Goal: Task Accomplishment & Management: Manage account settings

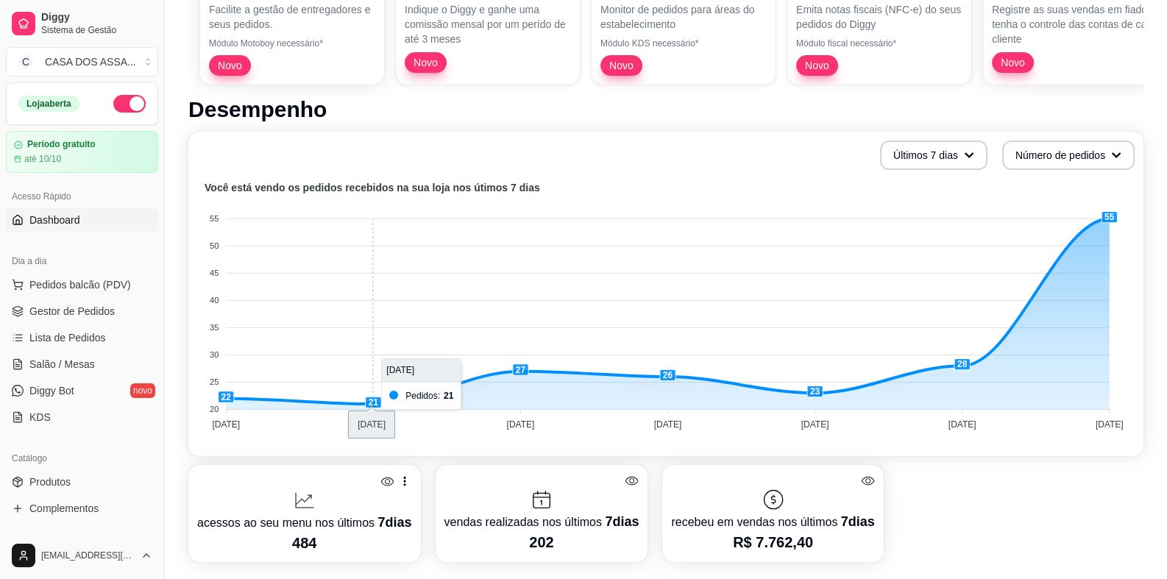
scroll to position [221, 0]
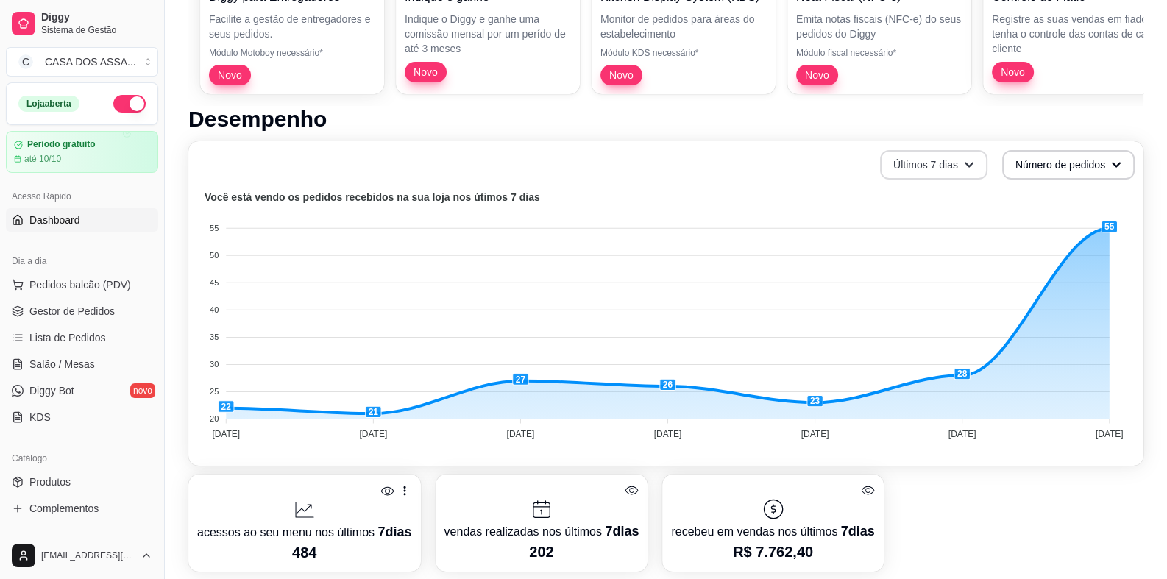
click at [949, 163] on button "Últimos 7 dias" at bounding box center [933, 164] width 107 height 29
click at [920, 252] on span "Últimos 30 dias" at bounding box center [934, 250] width 124 height 15
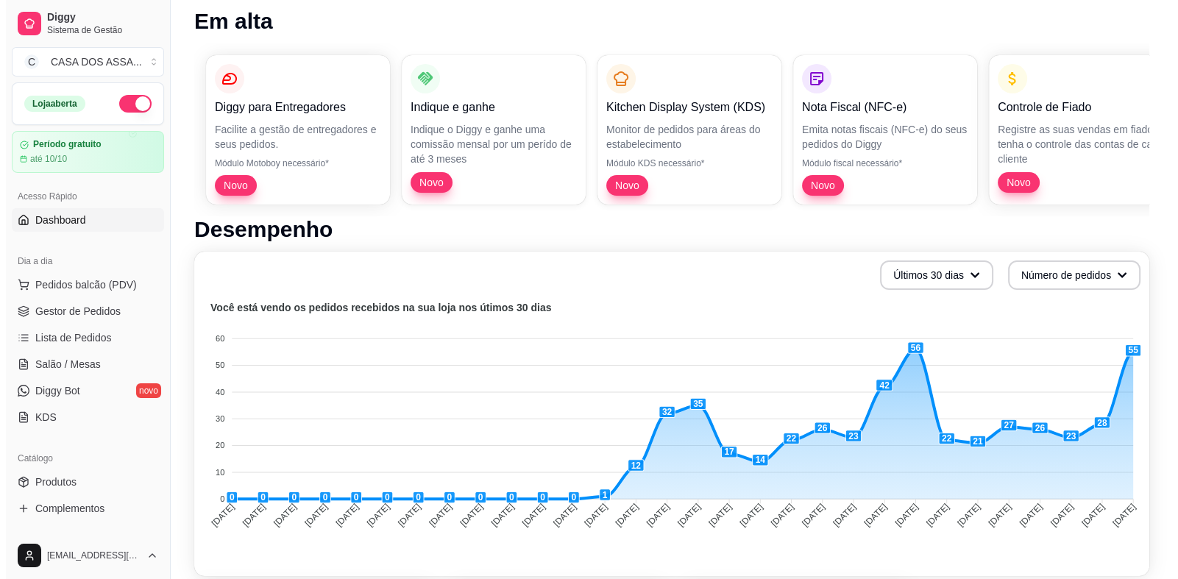
scroll to position [0, 0]
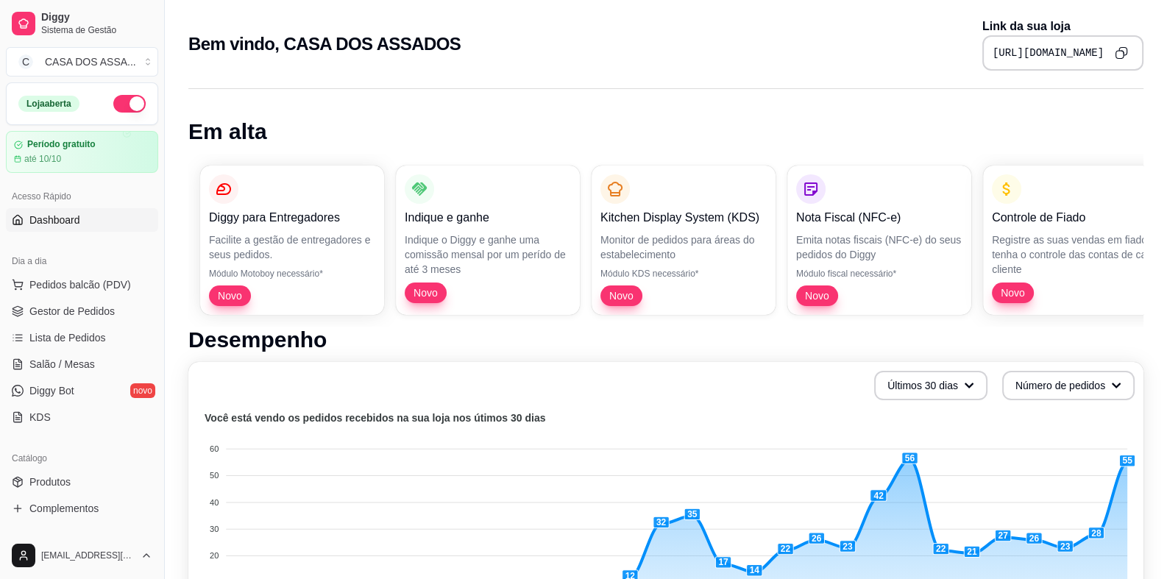
click at [57, 223] on span "Dashboard" at bounding box center [54, 220] width 51 height 15
click at [87, 313] on span "Gestor de Pedidos" at bounding box center [71, 311] width 85 height 15
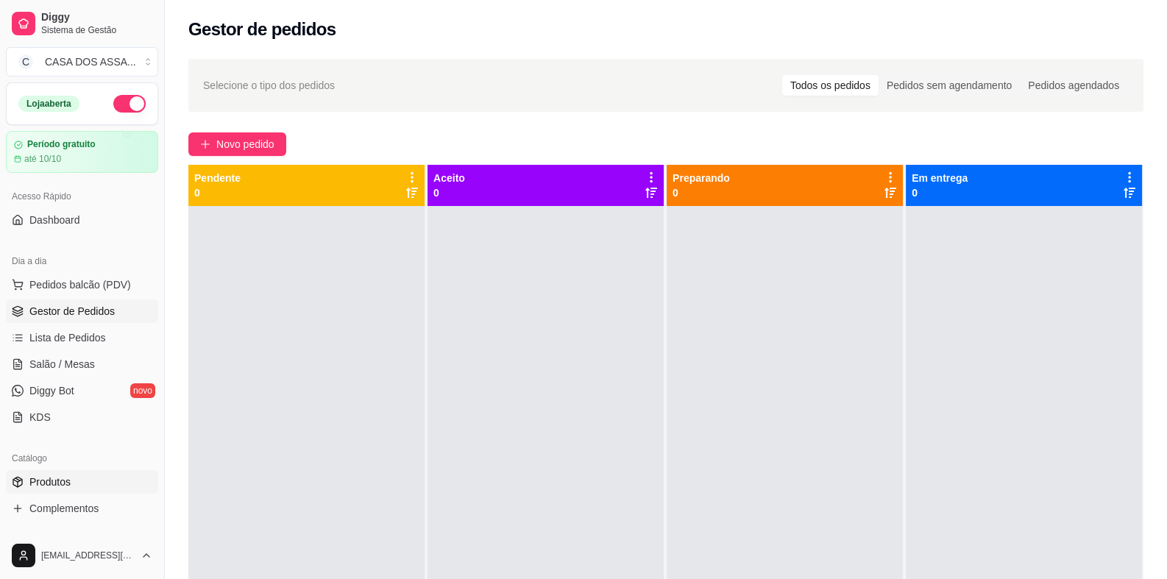
click at [67, 483] on span "Produtos" at bounding box center [49, 481] width 41 height 15
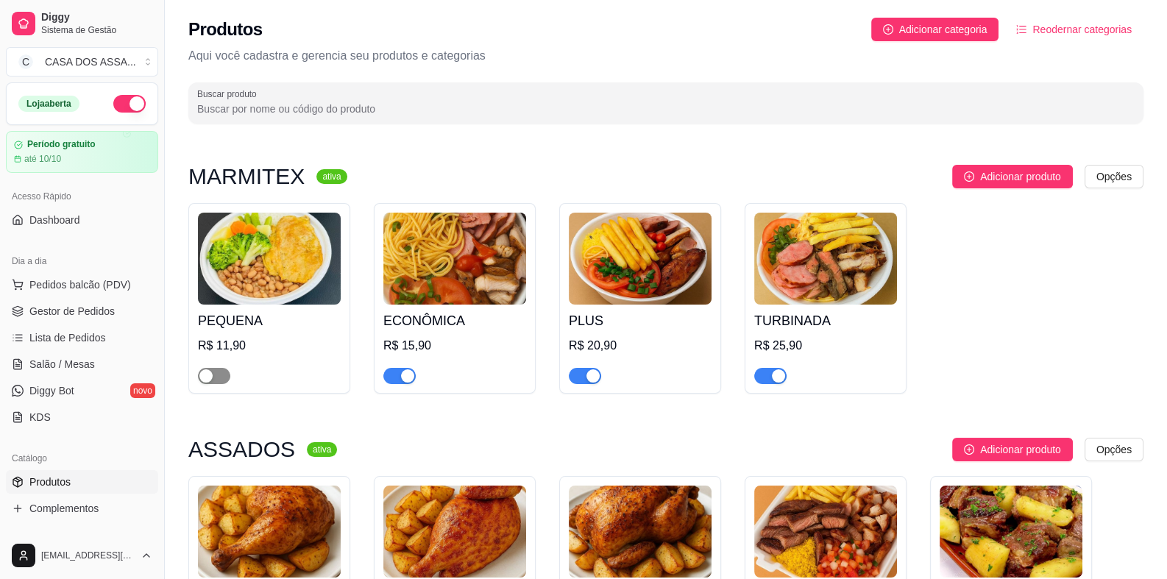
click at [224, 380] on span "button" at bounding box center [214, 376] width 32 height 16
click at [602, 300] on img at bounding box center [640, 259] width 143 height 92
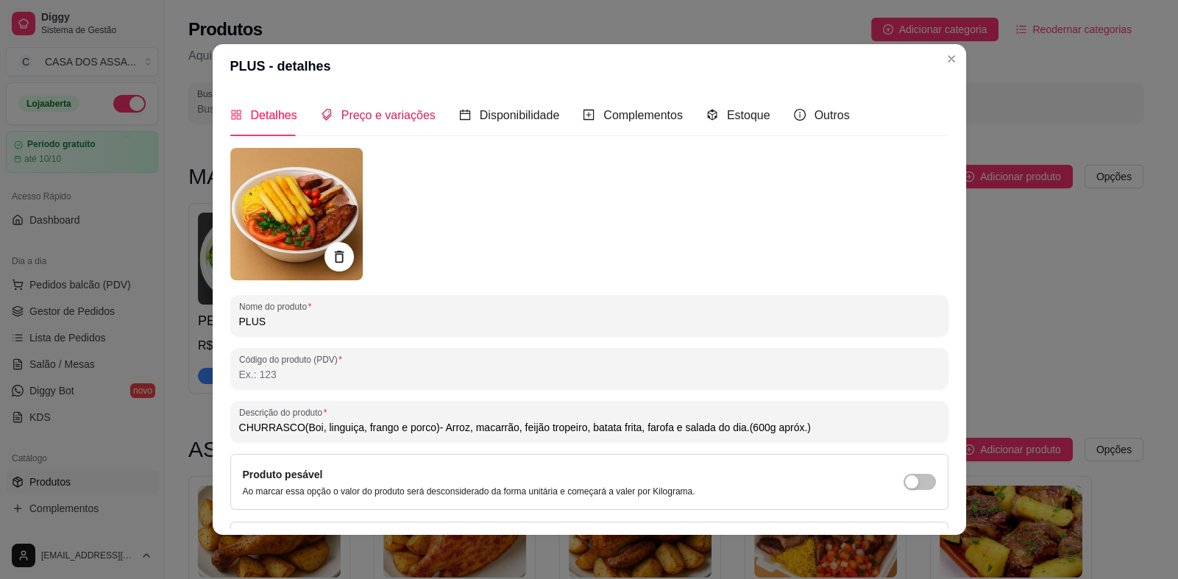
click at [398, 118] on span "Preço e variações" at bounding box center [388, 115] width 94 height 13
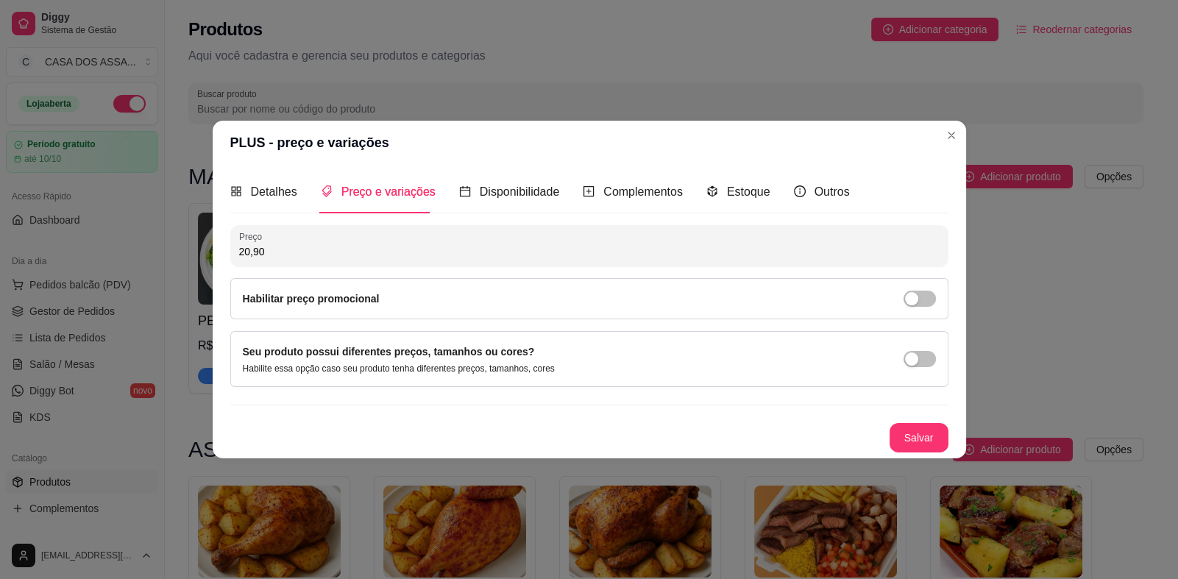
drag, startPoint x: 235, startPoint y: 255, endPoint x: 193, endPoint y: 242, distance: 44.0
click at [193, 243] on div "PLUS - preço e variações Detalhes Preço e variações Disponibilidade Complemento…" at bounding box center [589, 289] width 1178 height 579
type input "19,90"
click at [912, 433] on button "Salvar" at bounding box center [918, 437] width 59 height 29
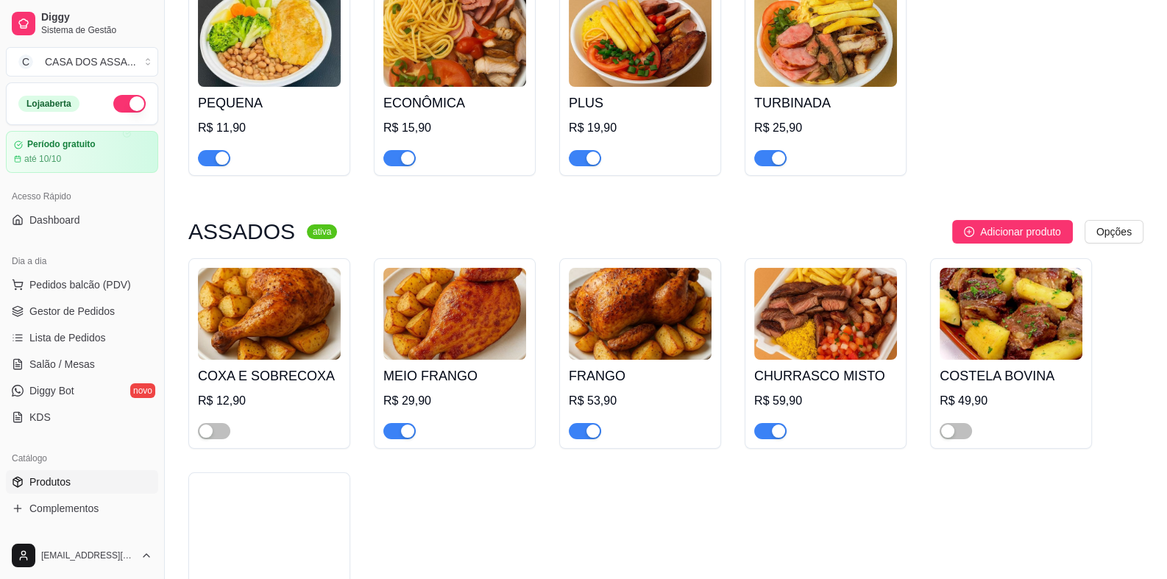
scroll to position [221, 0]
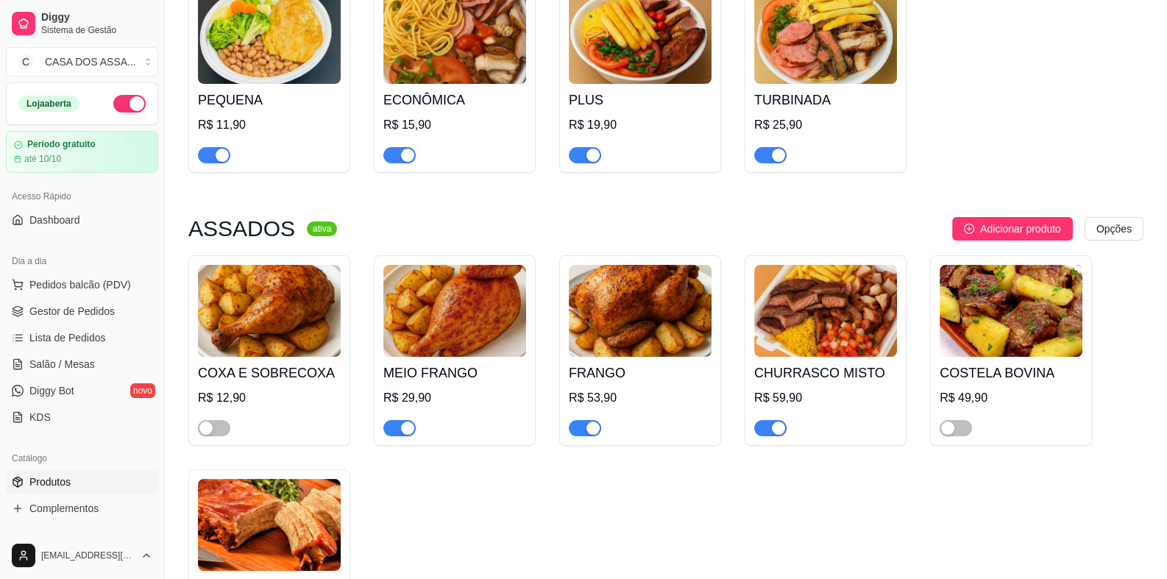
click at [396, 432] on span "button" at bounding box center [399, 428] width 32 height 16
click at [583, 430] on span "button" at bounding box center [585, 428] width 32 height 16
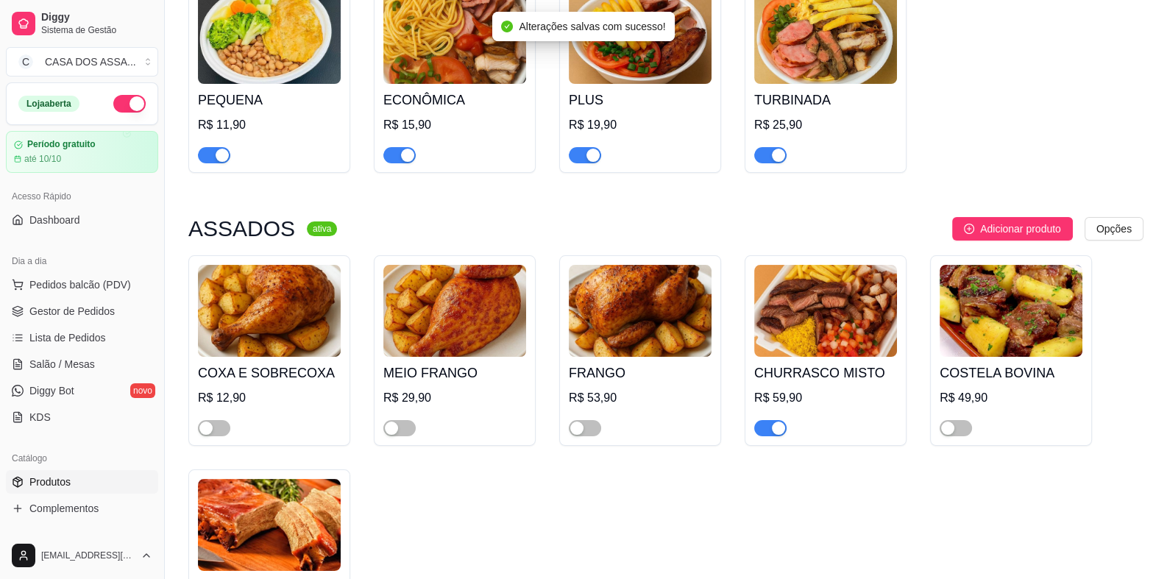
click at [773, 429] on div "button" at bounding box center [778, 427] width 13 height 13
click at [775, 430] on span "button" at bounding box center [770, 428] width 32 height 16
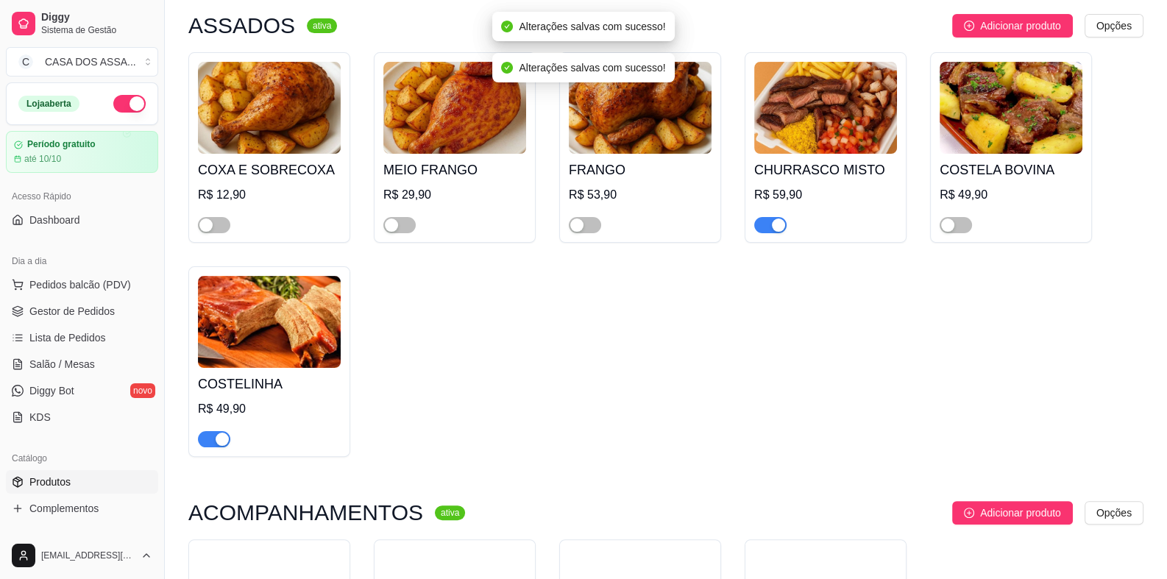
scroll to position [441, 0]
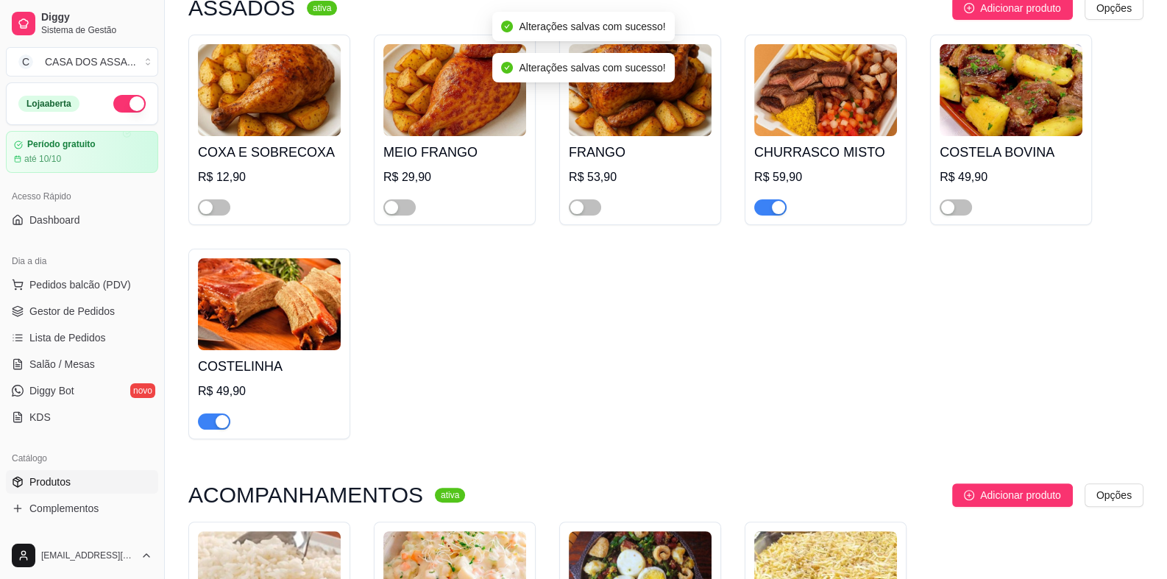
click at [209, 427] on span "button" at bounding box center [214, 421] width 32 height 16
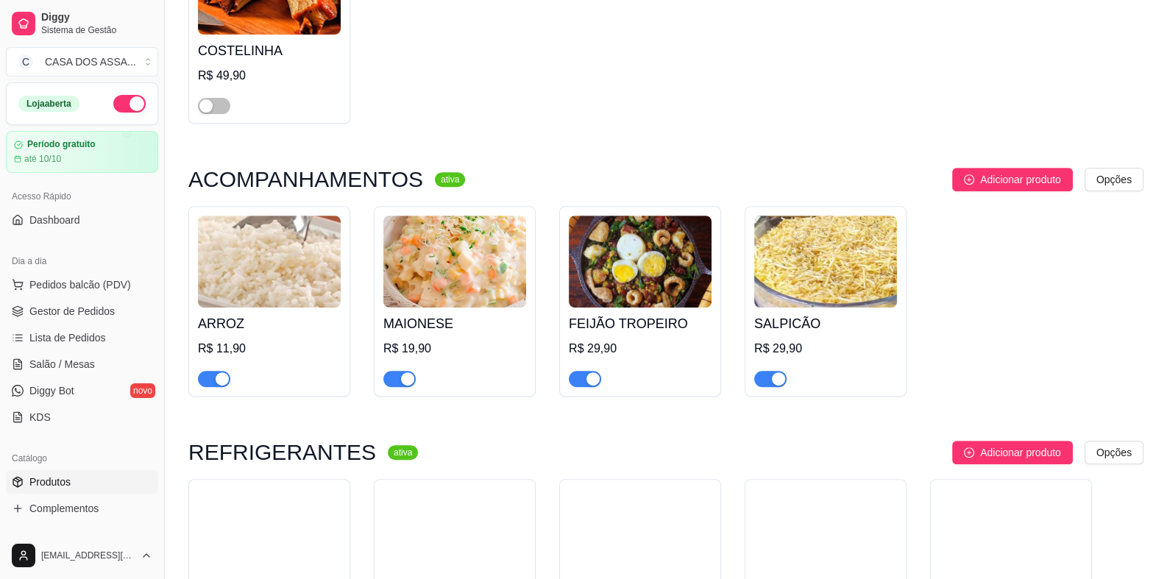
scroll to position [809, 0]
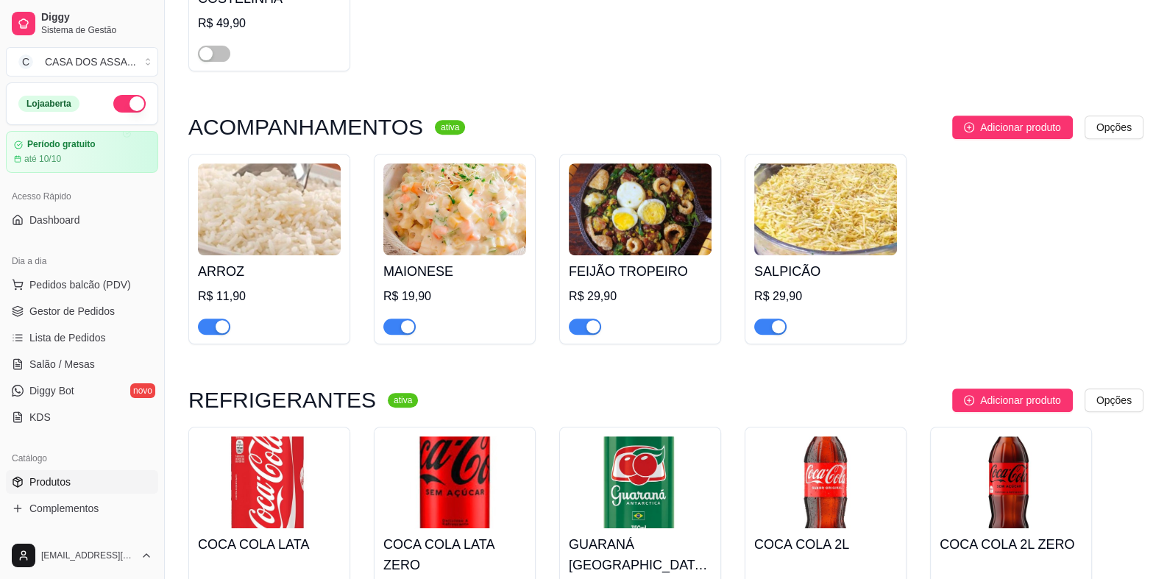
click at [582, 328] on span "button" at bounding box center [585, 327] width 32 height 16
click at [776, 330] on div "button" at bounding box center [778, 326] width 13 height 13
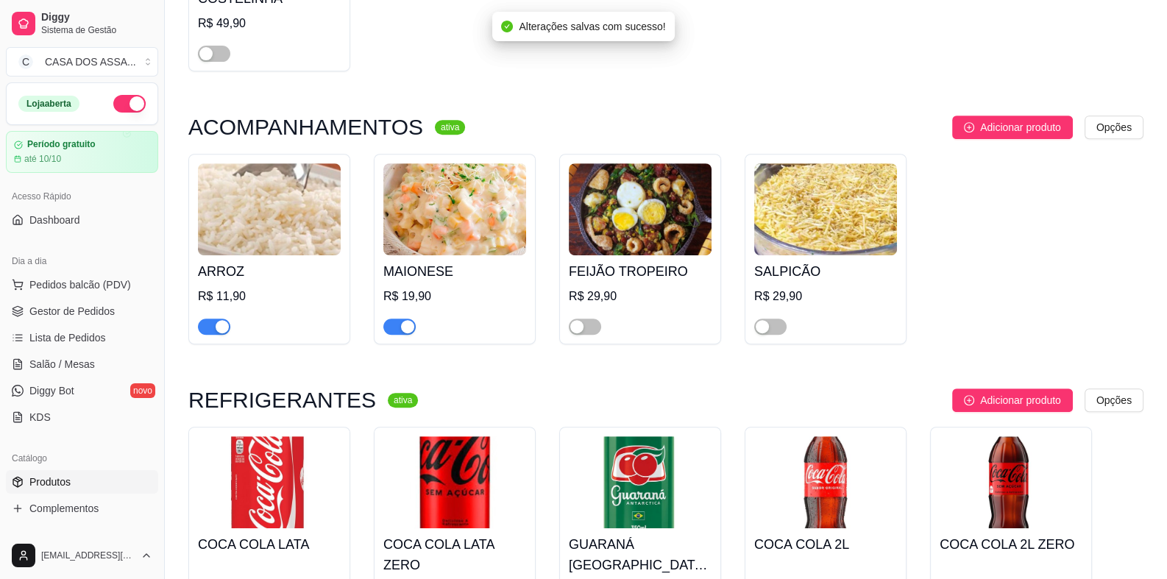
click at [391, 329] on span "button" at bounding box center [399, 327] width 32 height 16
click at [786, 326] on span "button" at bounding box center [770, 327] width 32 height 16
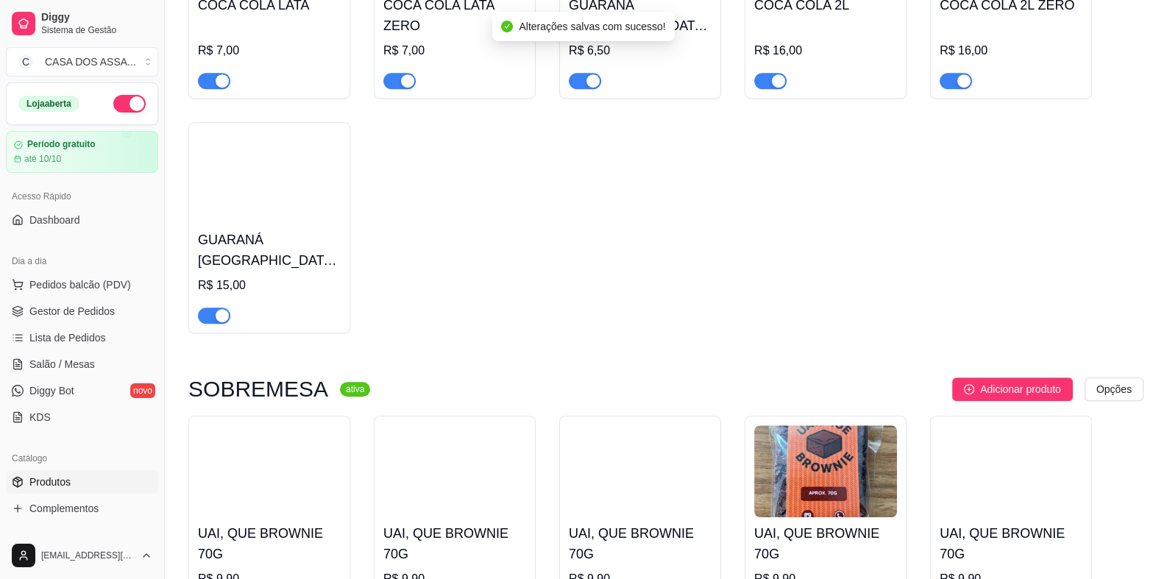
scroll to position [1470, 0]
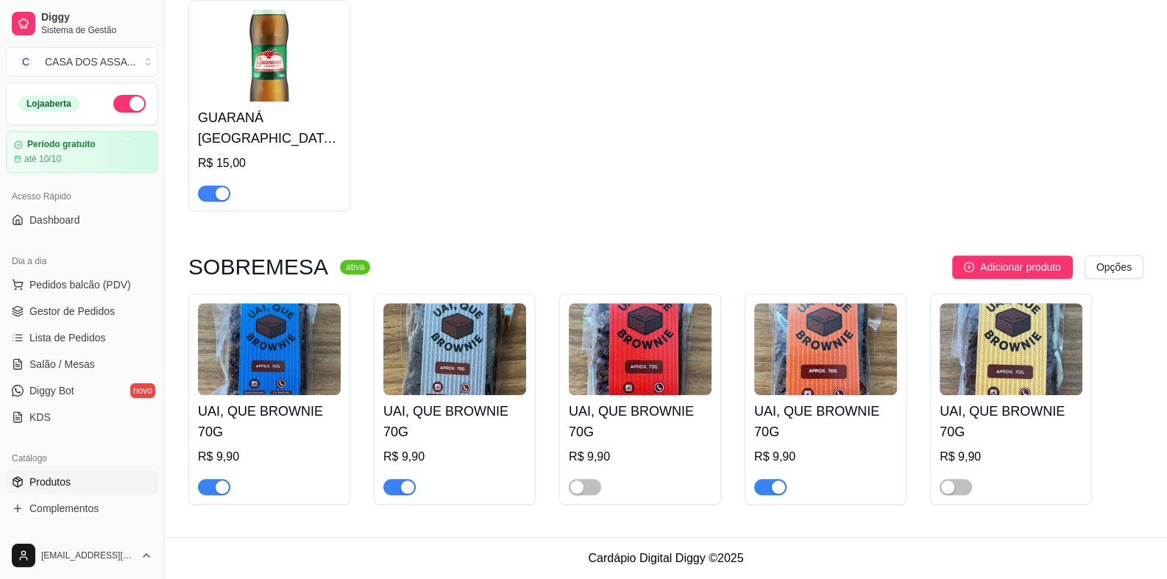
click at [210, 488] on span "button" at bounding box center [214, 487] width 32 height 16
click at [776, 494] on div "button" at bounding box center [778, 486] width 13 height 13
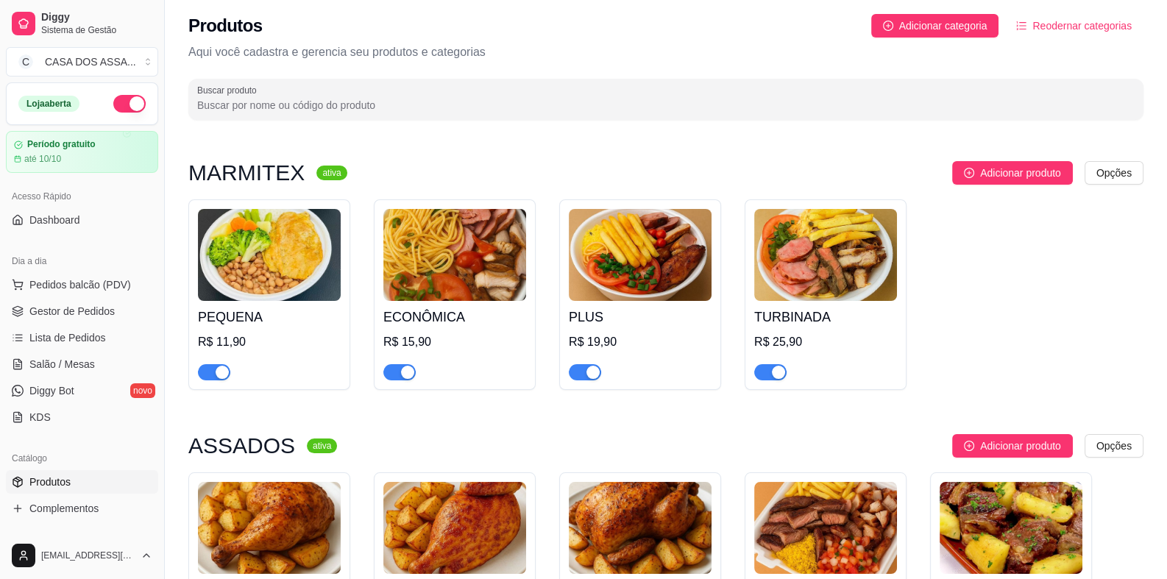
scroll to position [0, 0]
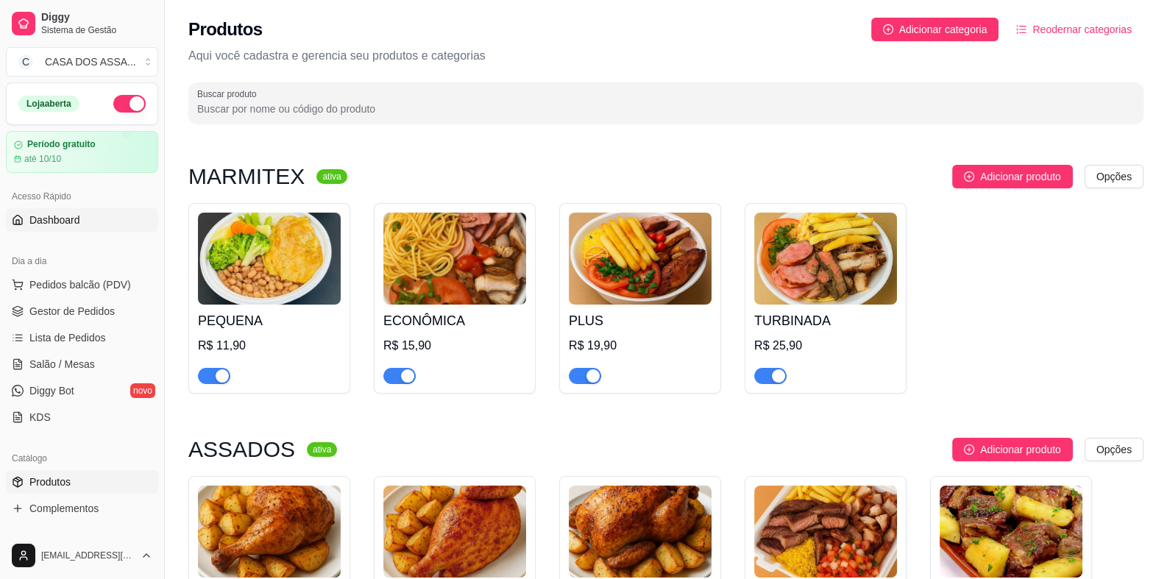
click at [49, 223] on span "Dashboard" at bounding box center [54, 220] width 51 height 15
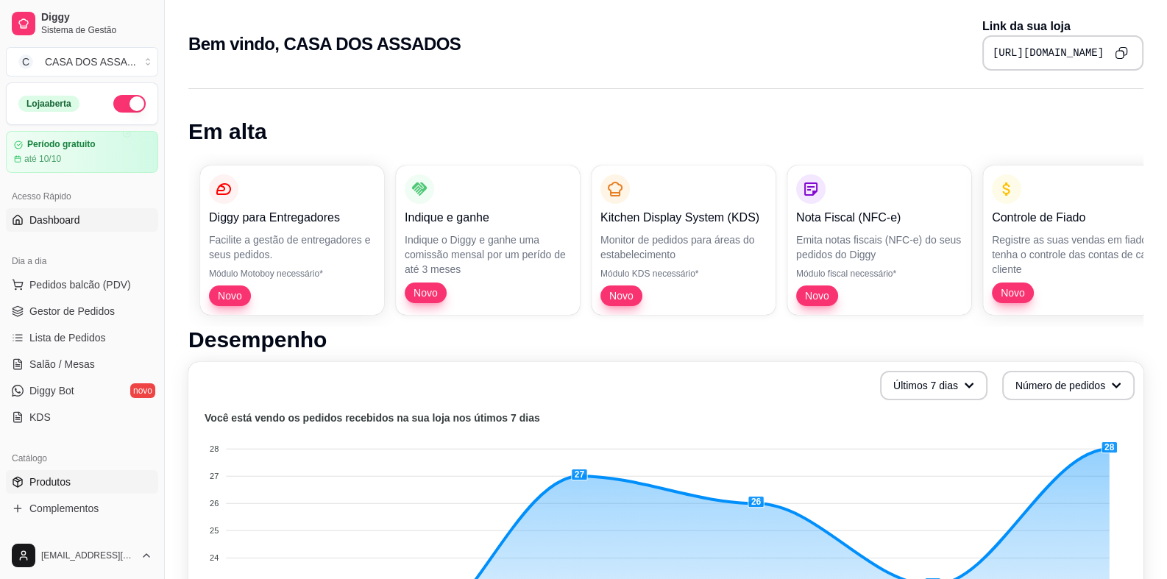
click at [75, 483] on link "Produtos" at bounding box center [82, 482] width 152 height 24
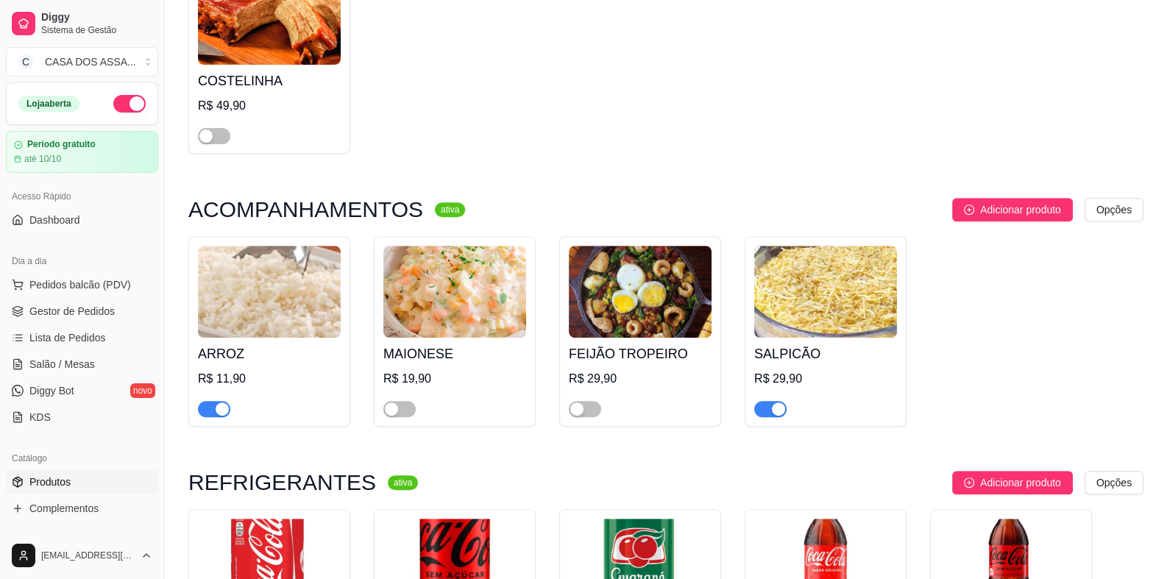
scroll to position [735, 0]
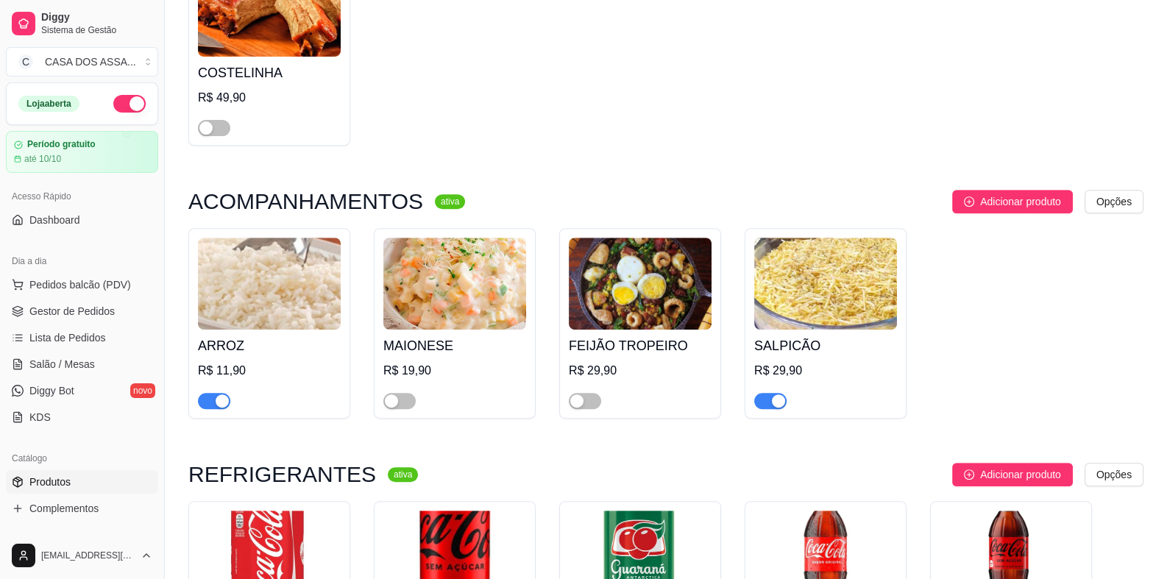
click at [775, 405] on div "button" at bounding box center [778, 400] width 13 height 13
click at [213, 404] on span "button" at bounding box center [214, 401] width 32 height 16
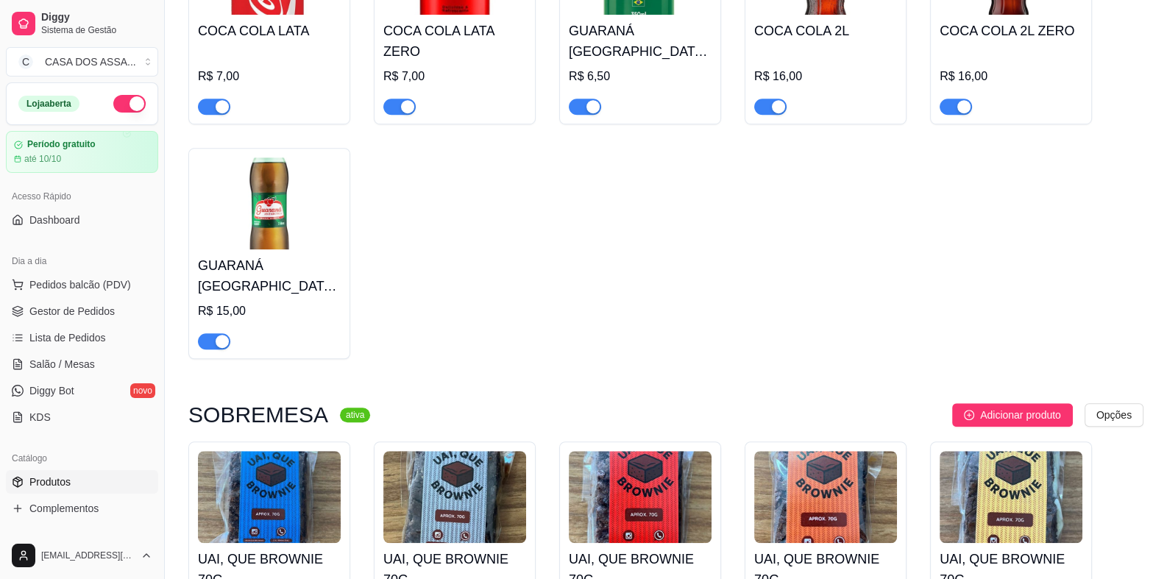
scroll to position [1323, 0]
click at [84, 219] on link "Dashboard" at bounding box center [82, 220] width 152 height 24
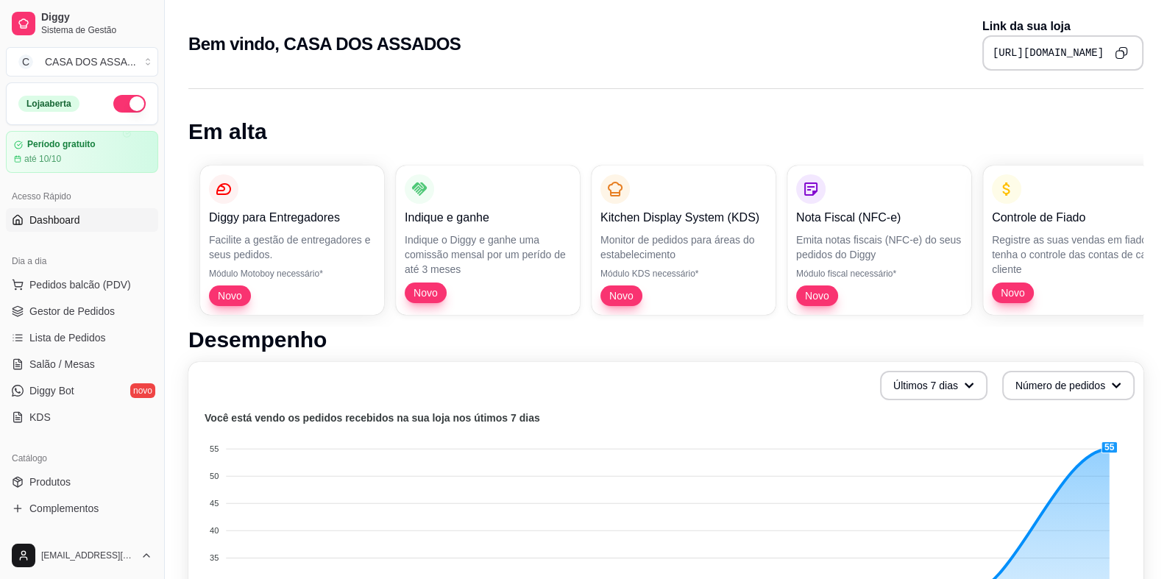
click at [71, 218] on span "Dashboard" at bounding box center [54, 220] width 51 height 15
click at [81, 317] on span "Gestor de Pedidos" at bounding box center [71, 311] width 85 height 15
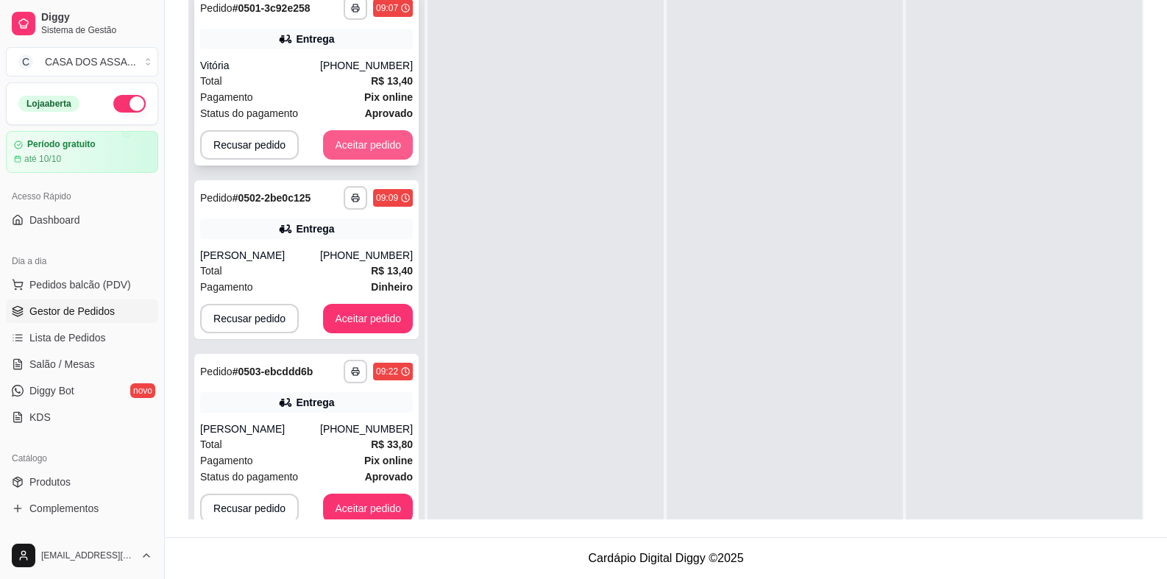
click at [371, 143] on button "Aceitar pedido" at bounding box center [368, 144] width 90 height 29
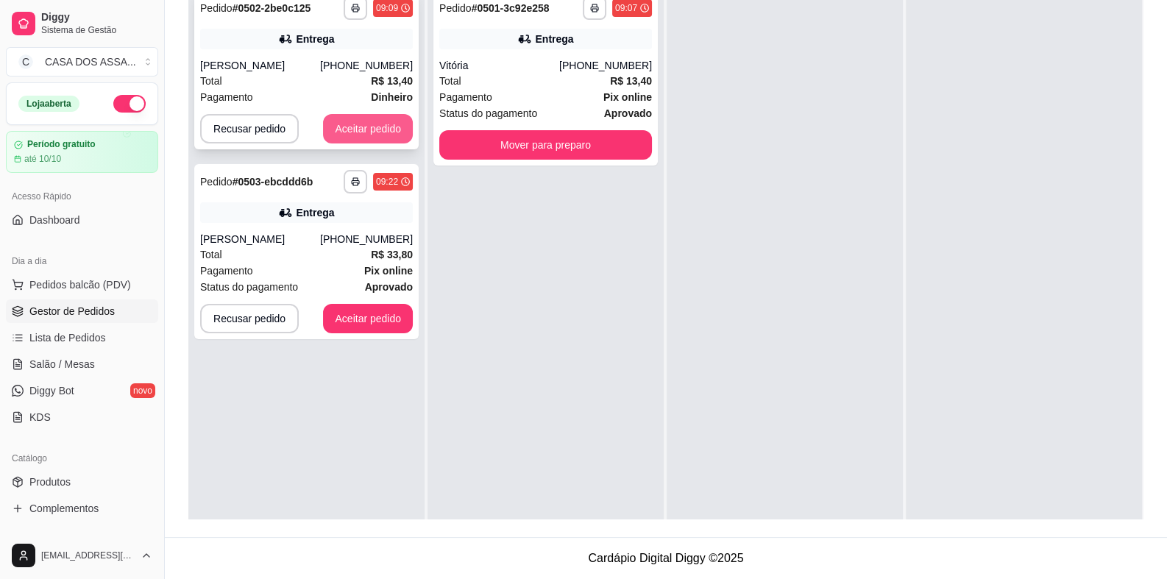
click at [371, 135] on button "Aceitar pedido" at bounding box center [368, 128] width 90 height 29
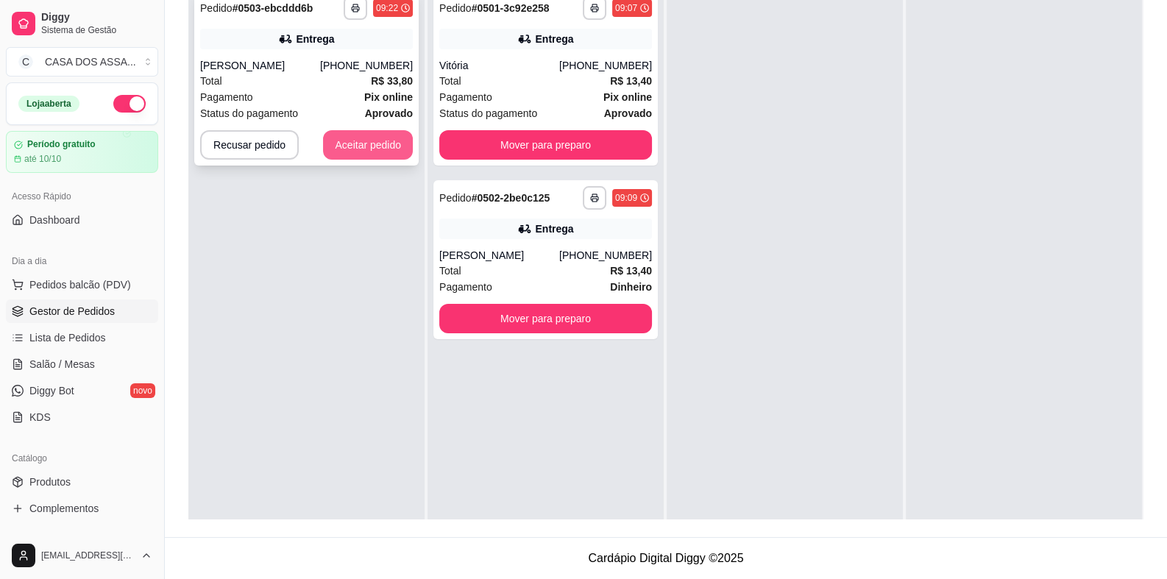
click at [371, 149] on button "Aceitar pedido" at bounding box center [368, 144] width 90 height 29
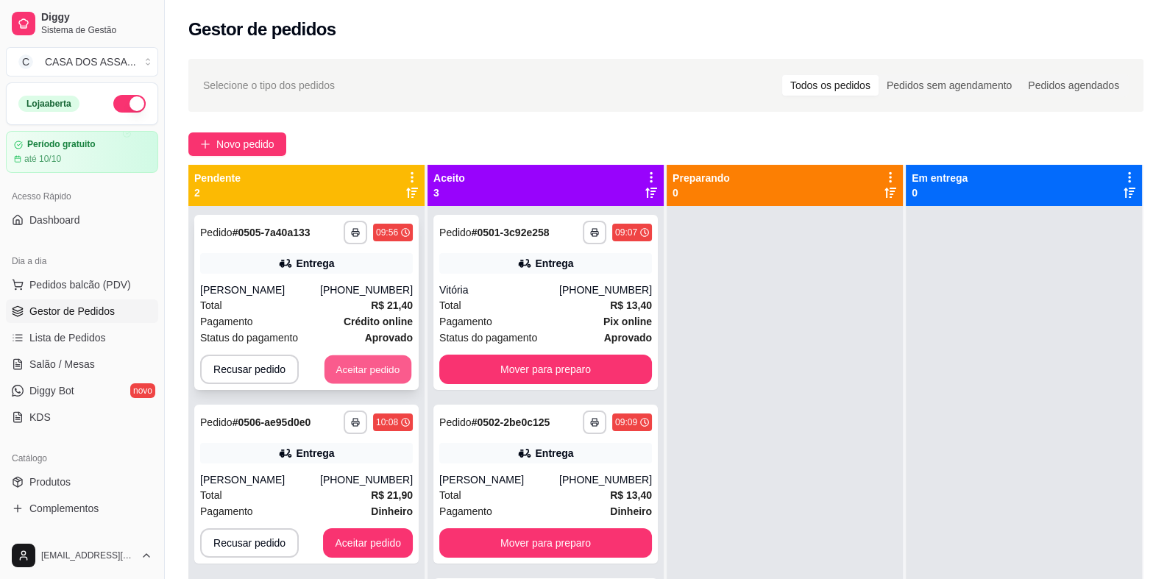
click at [366, 368] on button "Aceitar pedido" at bounding box center [367, 369] width 87 height 29
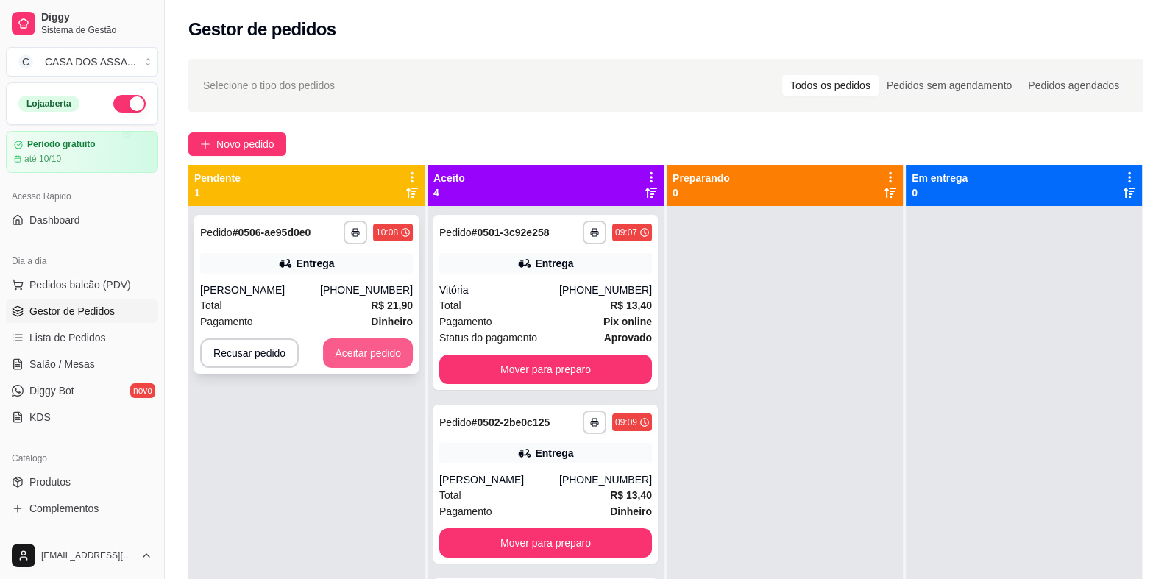
click at [369, 351] on button "Aceitar pedido" at bounding box center [368, 352] width 90 height 29
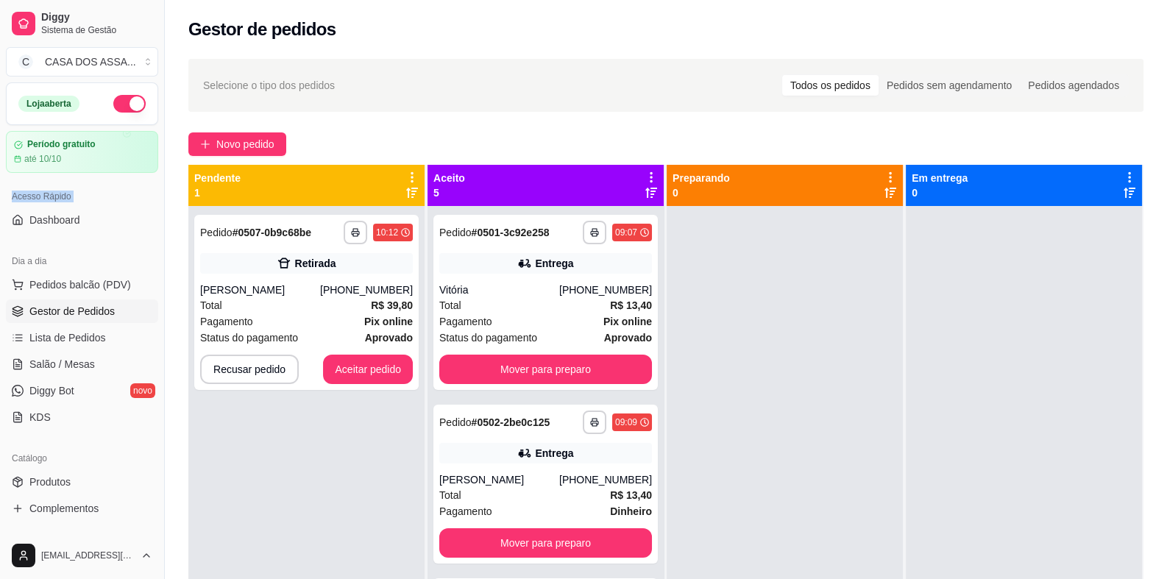
drag, startPoint x: 32, startPoint y: 103, endPoint x: 59, endPoint y: -13, distance: 119.2
click at [59, 0] on html "**********" at bounding box center [583, 289] width 1167 height 579
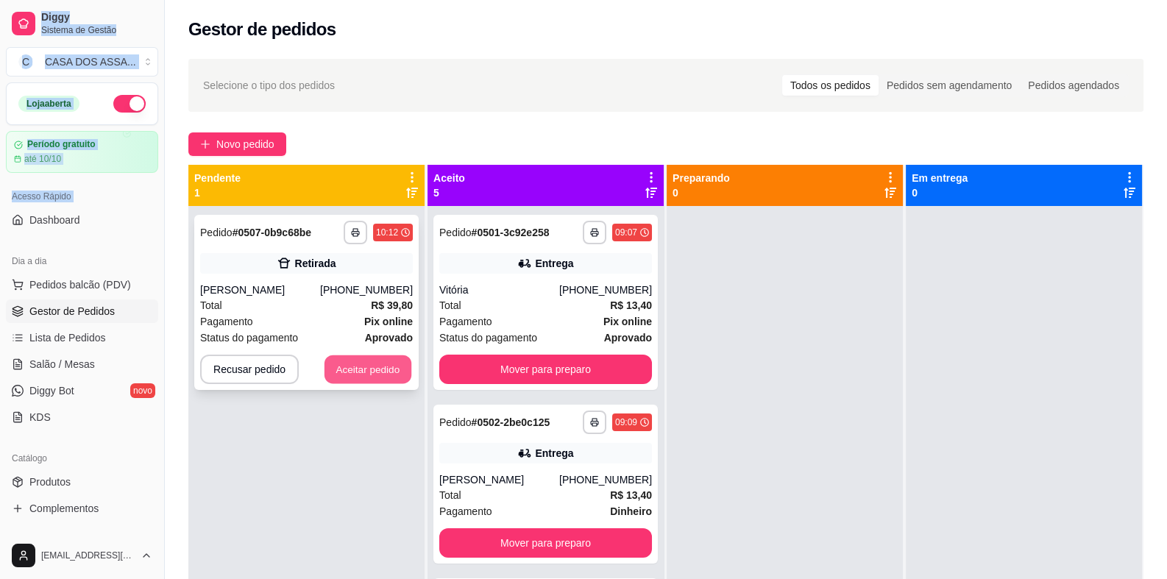
click at [372, 374] on button "Aceitar pedido" at bounding box center [367, 369] width 87 height 29
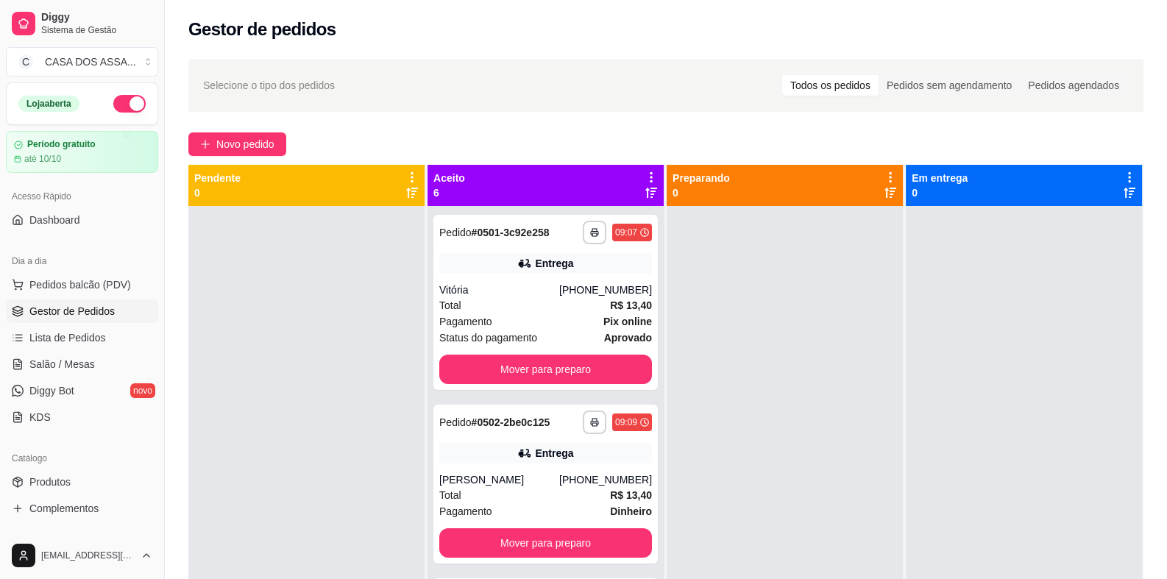
click at [119, 239] on div "Loja aberta Período gratuito até 10/10 Acesso Rápido Dashboard Dia a dia Pedido…" at bounding box center [82, 306] width 164 height 449
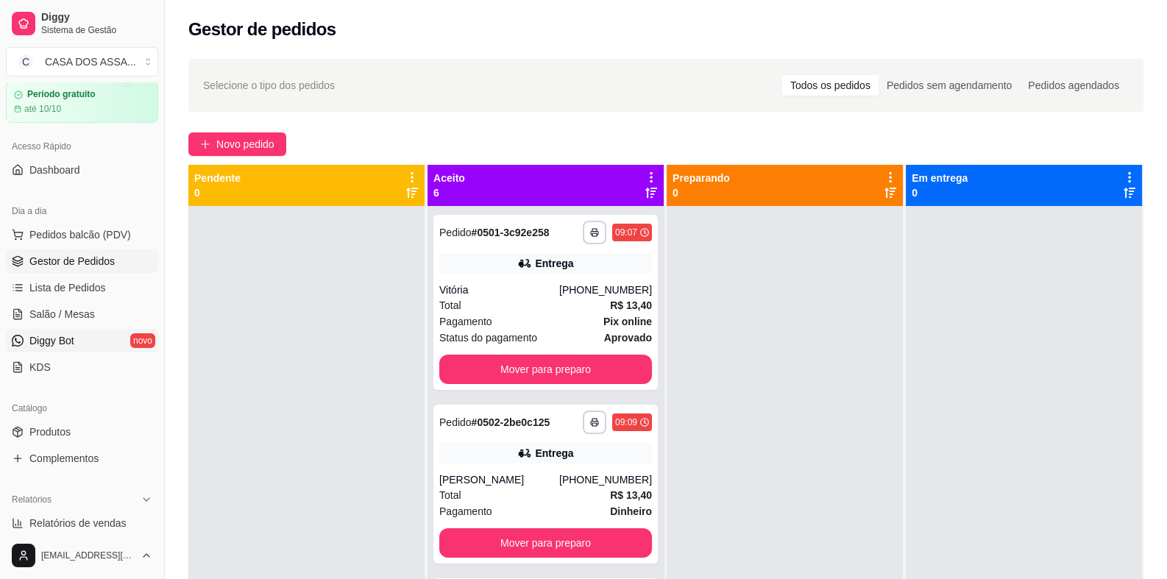
scroll to position [73, 0]
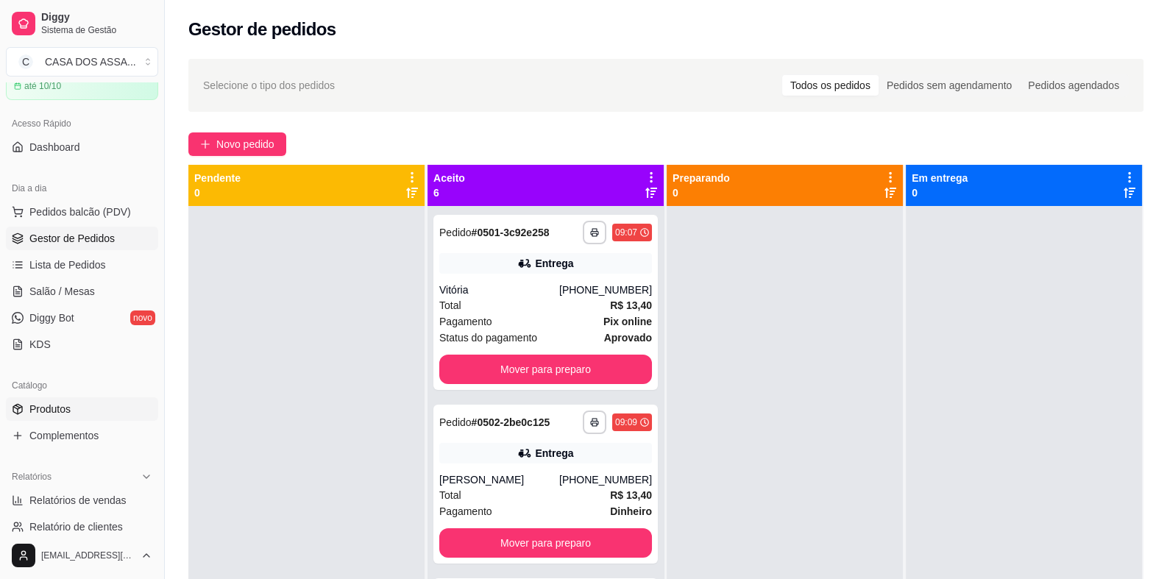
click at [83, 408] on link "Produtos" at bounding box center [82, 409] width 152 height 24
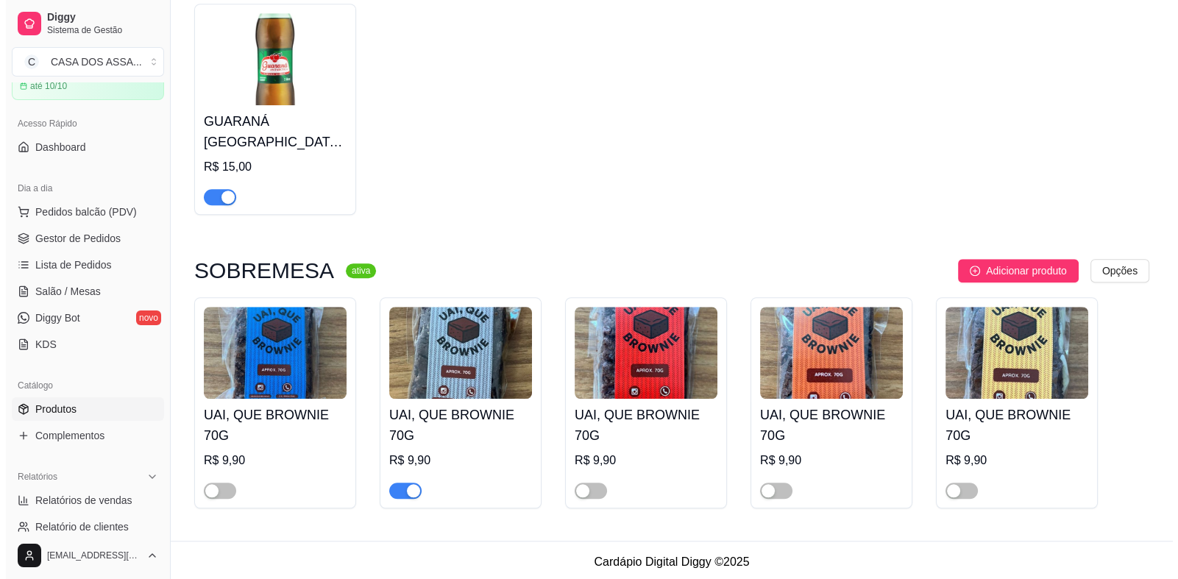
scroll to position [1474, 0]
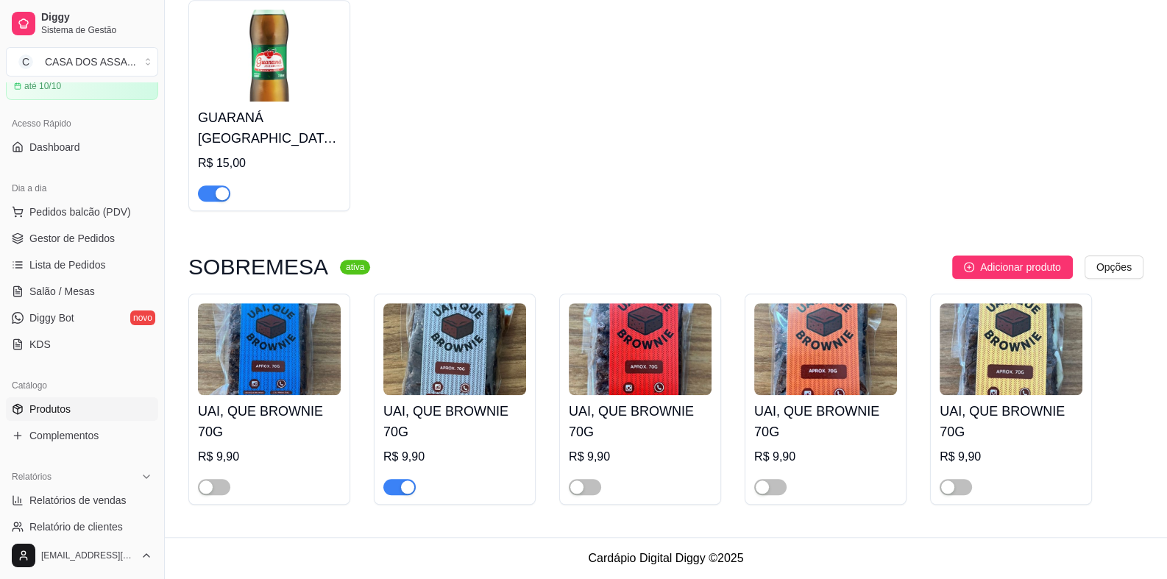
click at [257, 418] on h4 "UAI, QUE BROWNIE 70G" at bounding box center [269, 421] width 143 height 41
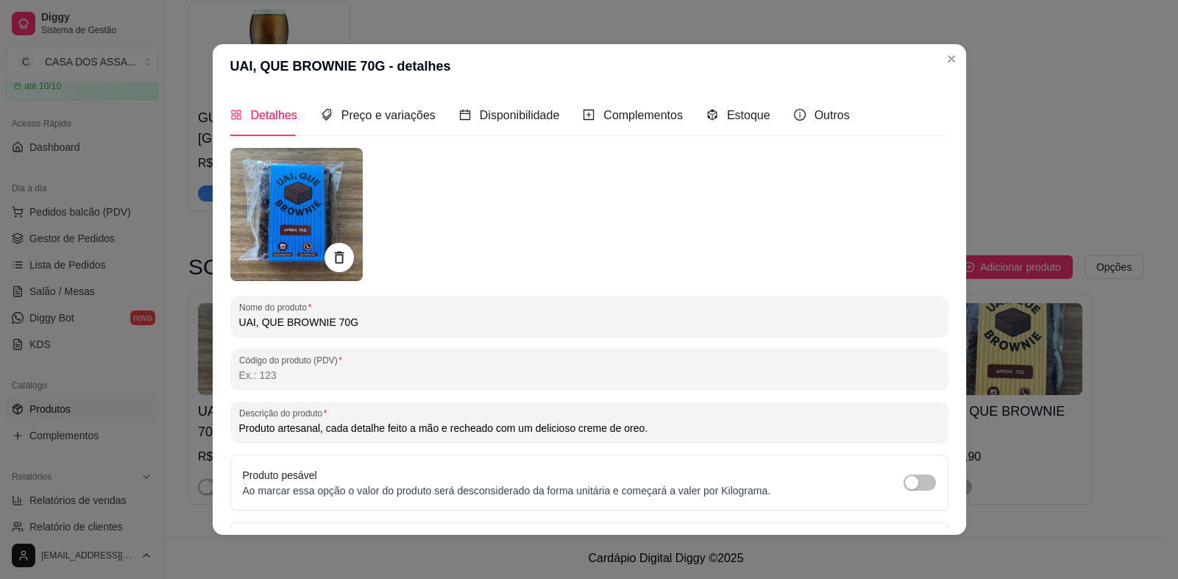
click at [348, 322] on input "UAI, QUE BROWNIE 70G" at bounding box center [589, 322] width 700 height 15
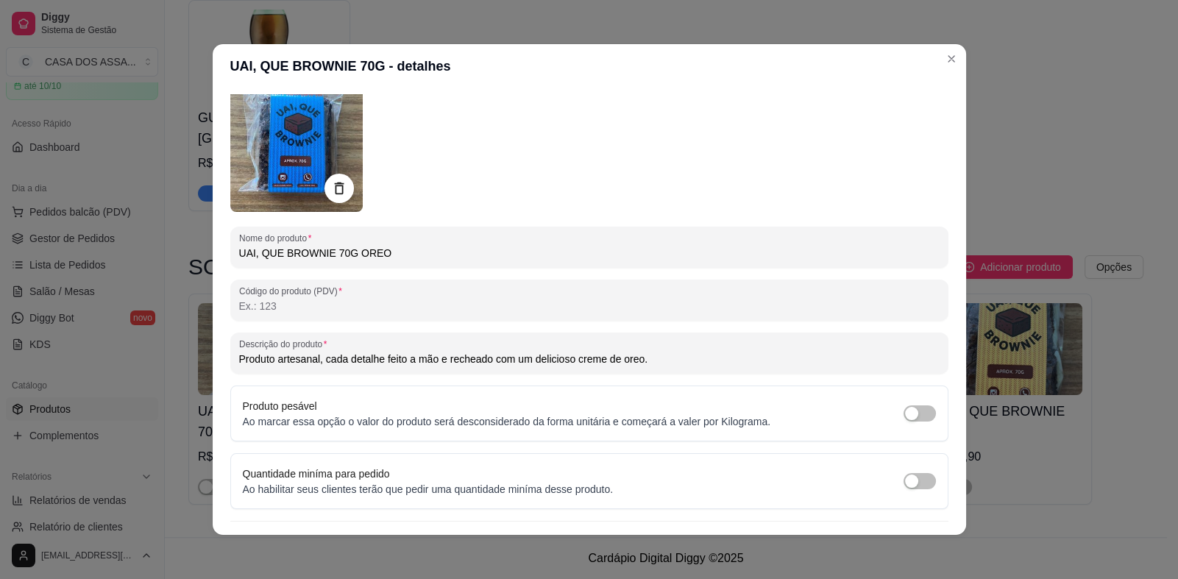
scroll to position [102, 0]
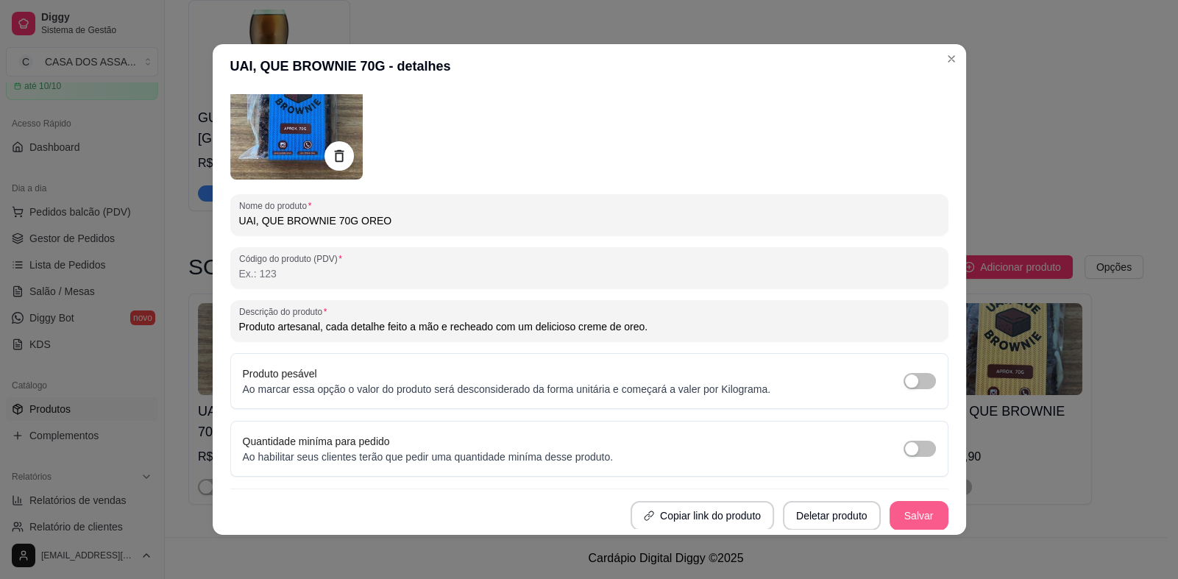
type input "UAI, QUE BROWNIE 70G OREO"
click at [897, 511] on button "Salvar" at bounding box center [918, 515] width 59 height 29
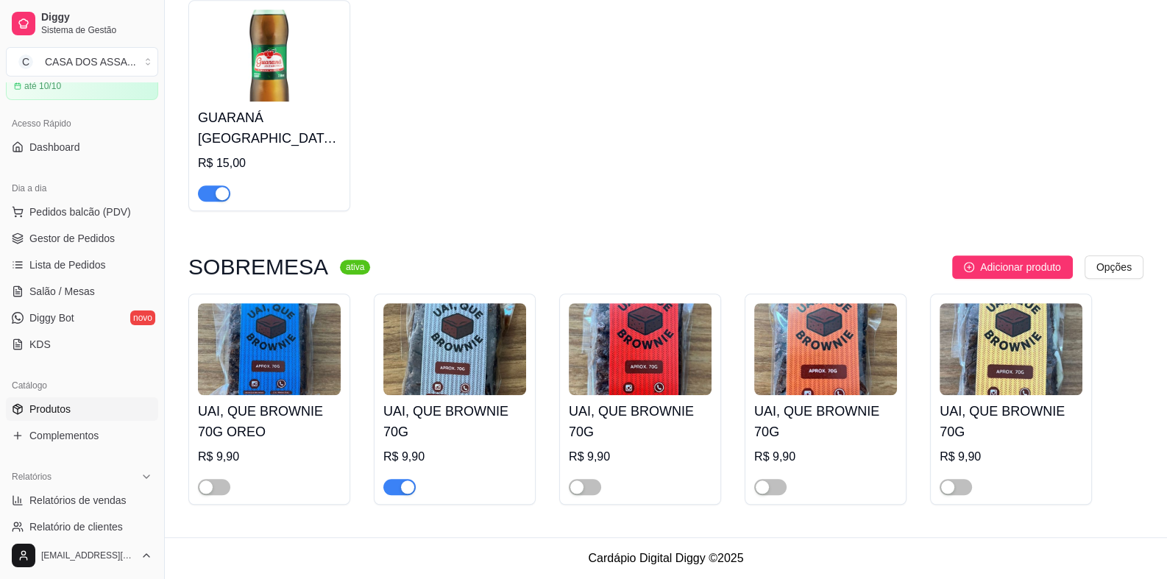
click at [456, 399] on div "UAI, QUE BROWNIE 70G R$ 9,90" at bounding box center [454, 445] width 143 height 100
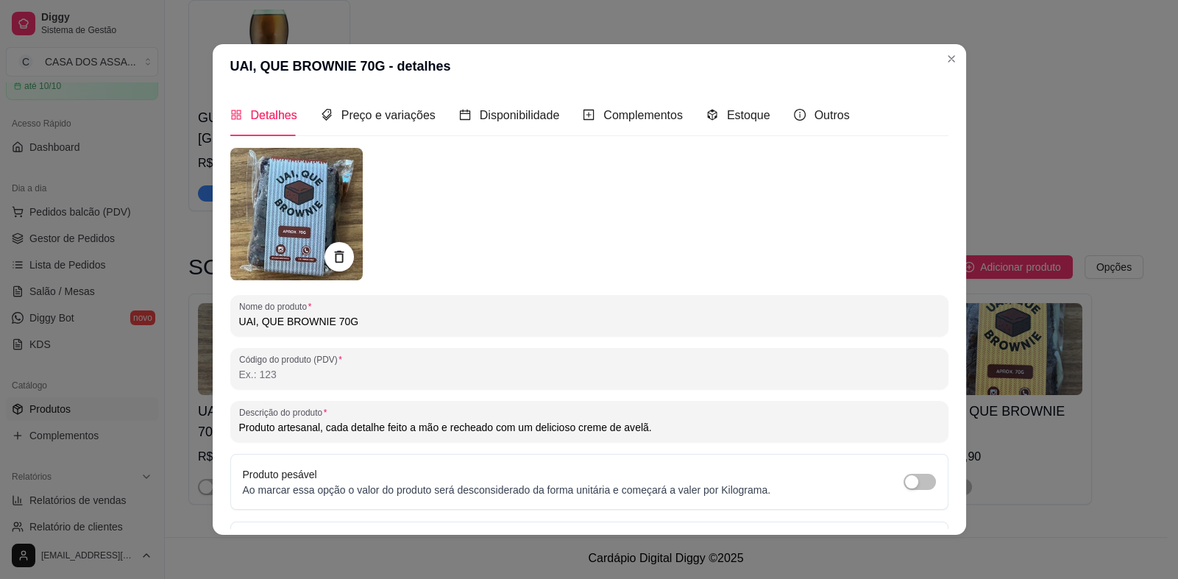
click at [422, 316] on input "UAI, QUE BROWNIE 70G" at bounding box center [589, 321] width 700 height 15
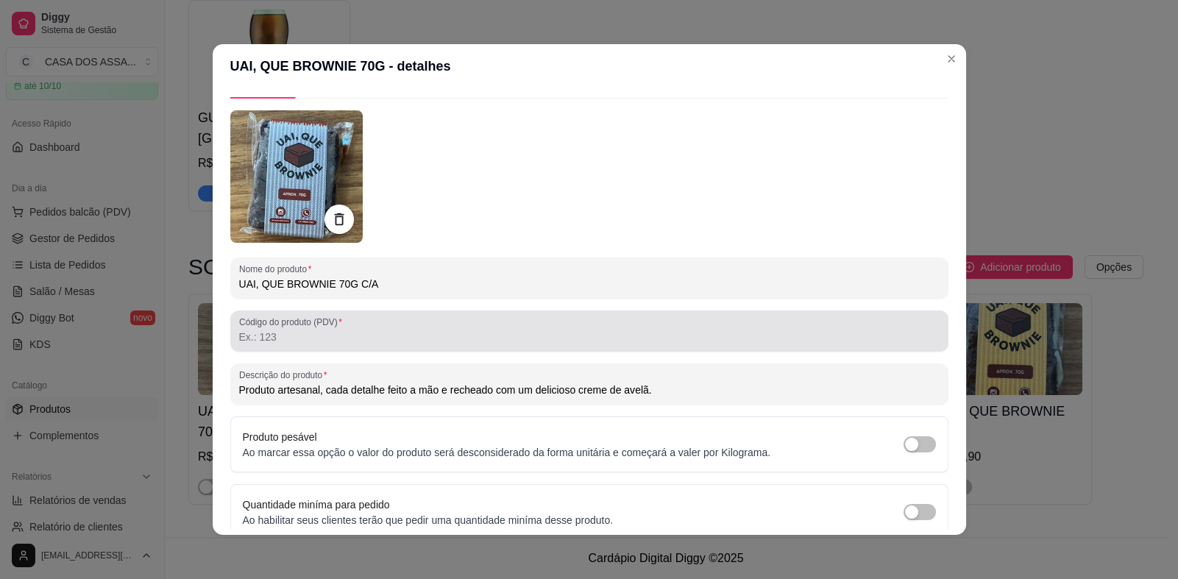
scroll to position [100, 0]
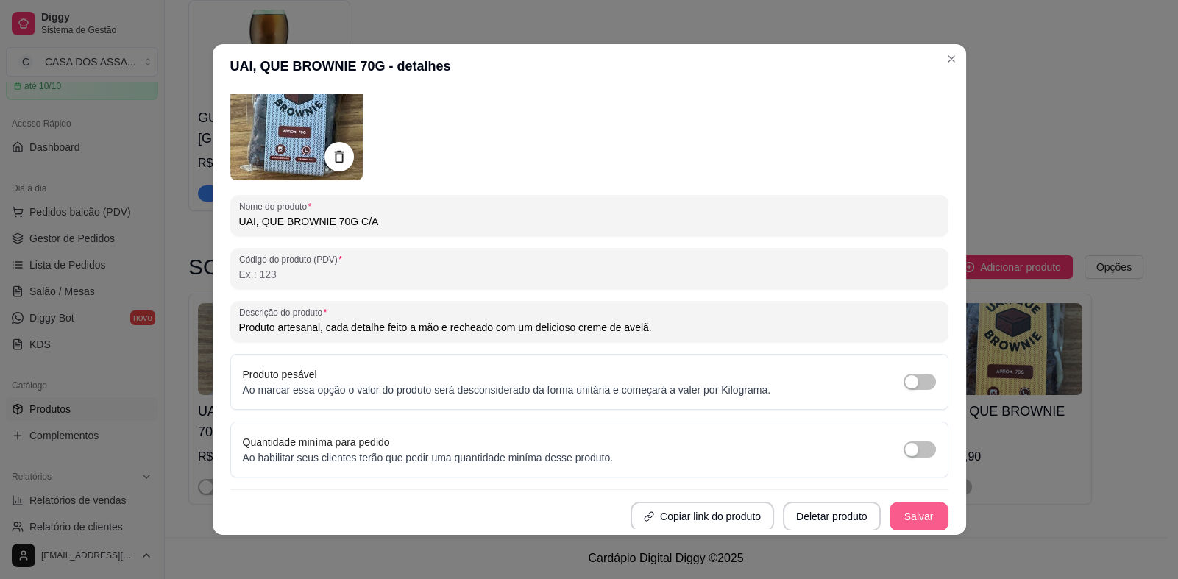
type input "UAI, QUE BROWNIE 70G C/A"
click at [915, 512] on button "Salvar" at bounding box center [918, 516] width 57 height 29
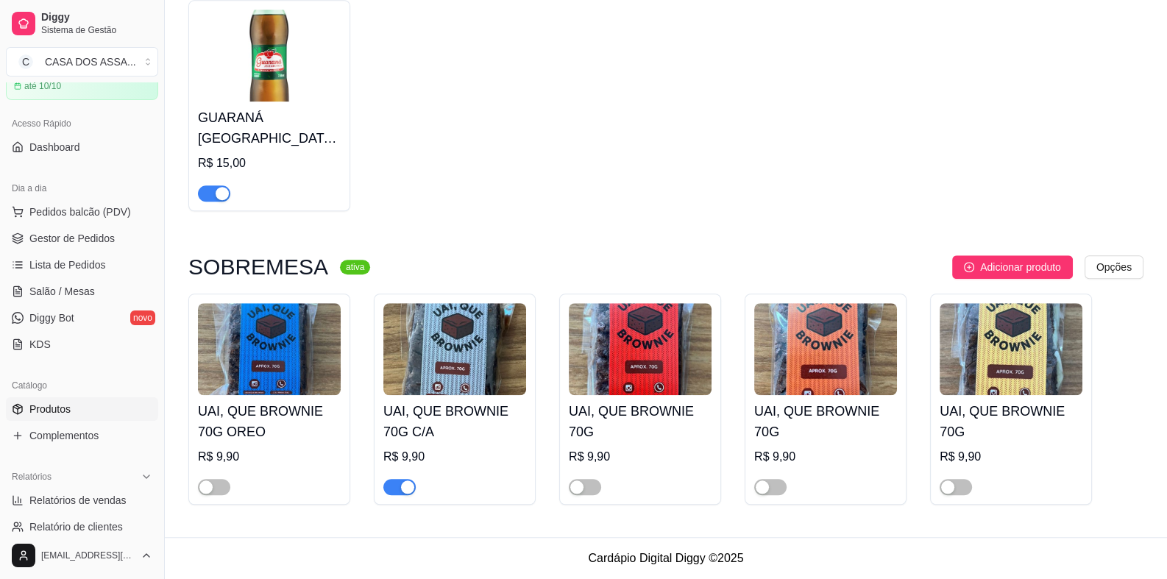
click at [665, 379] on img at bounding box center [640, 349] width 143 height 92
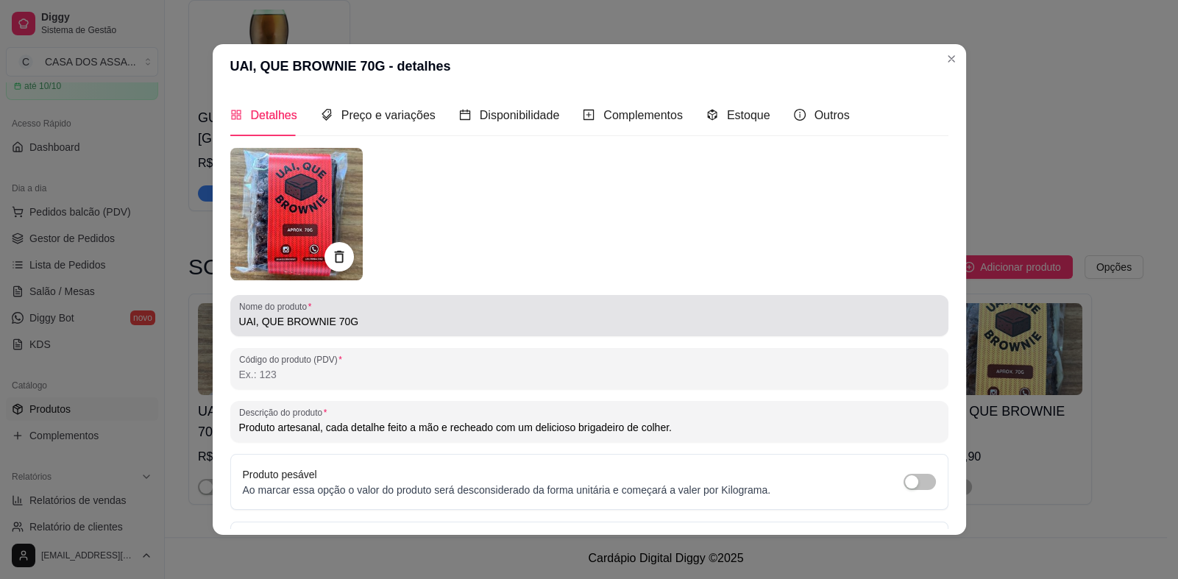
drag, startPoint x: 405, startPoint y: 317, endPoint x: 416, endPoint y: 337, distance: 22.4
click at [405, 319] on input "UAI, QUE BROWNIE 70G" at bounding box center [589, 321] width 700 height 15
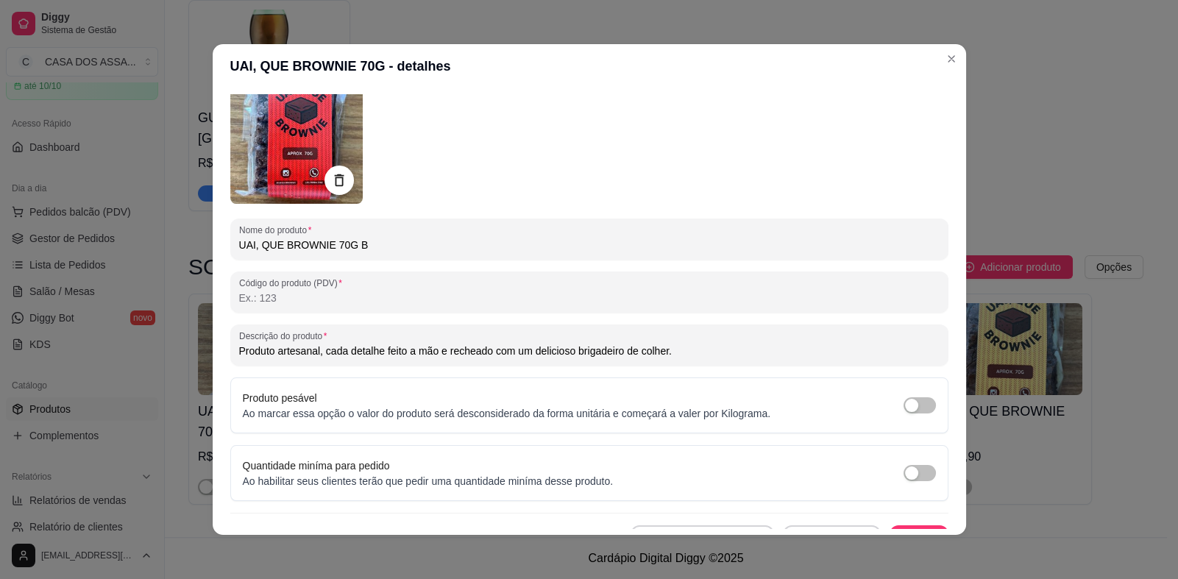
scroll to position [101, 0]
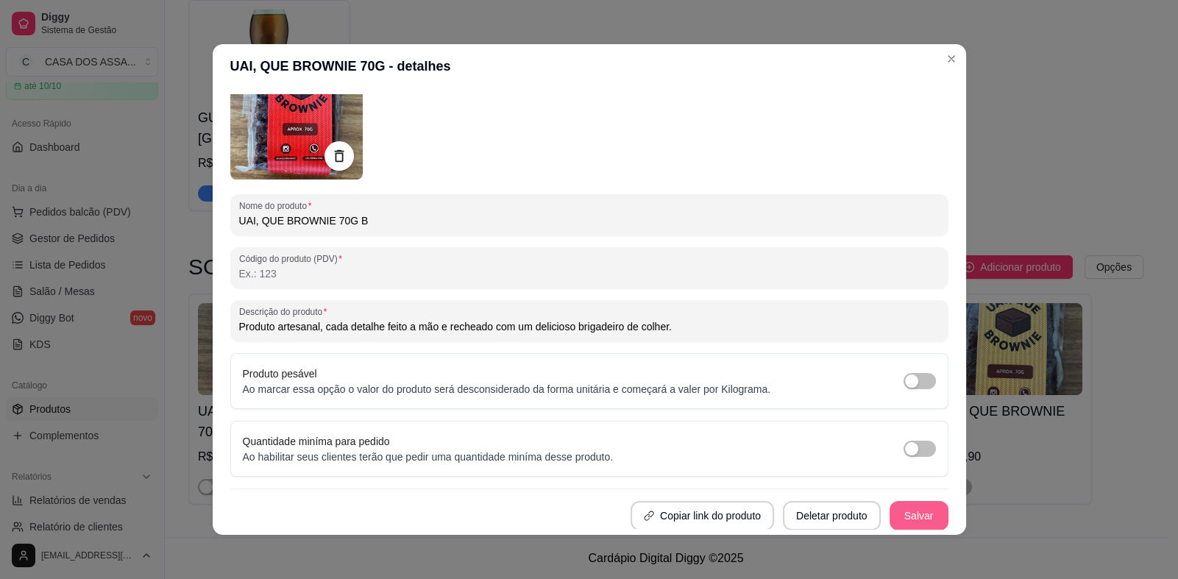
type input "UAI, QUE BROWNIE 70G B"
click at [898, 524] on button "Salvar" at bounding box center [918, 516] width 57 height 29
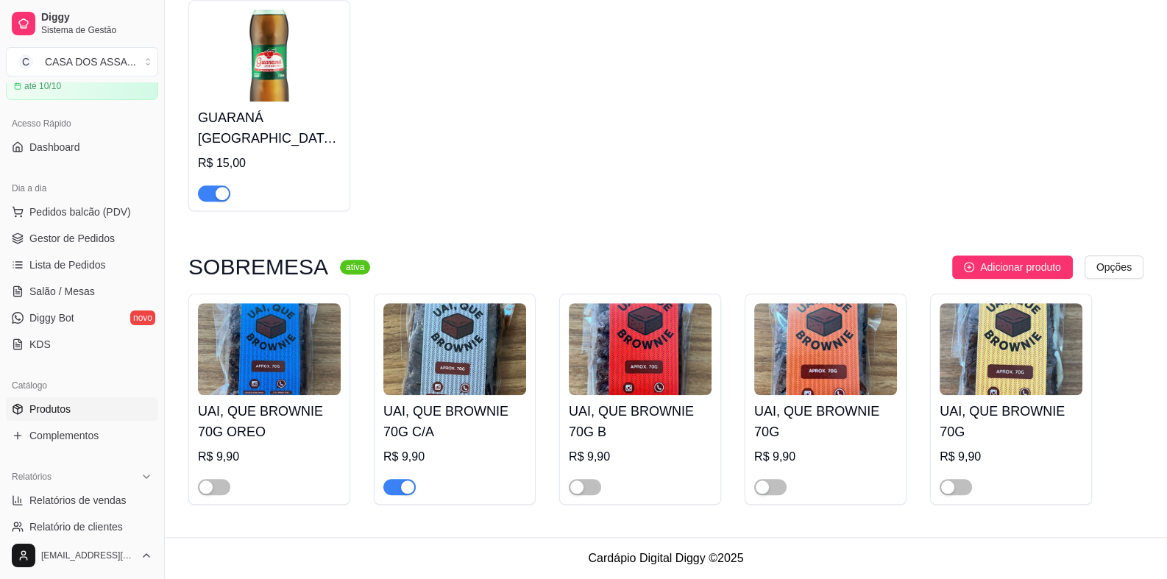
click at [810, 377] on img at bounding box center [825, 349] width 143 height 92
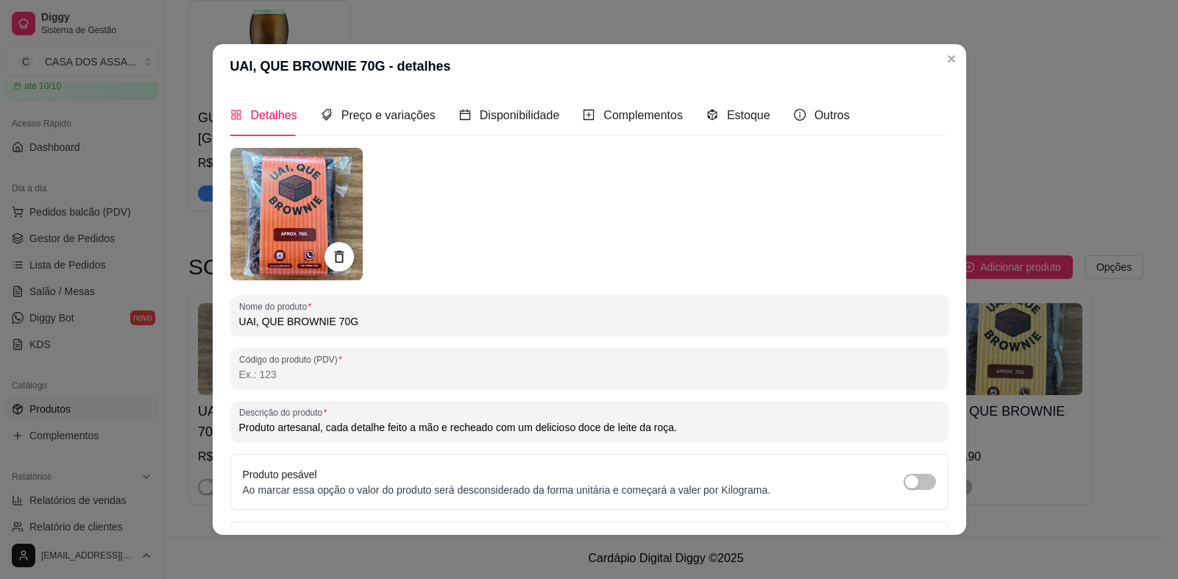
click at [301, 205] on img at bounding box center [296, 214] width 132 height 132
click at [402, 322] on input "UAI, QUE BROWNIE 70G" at bounding box center [589, 321] width 700 height 15
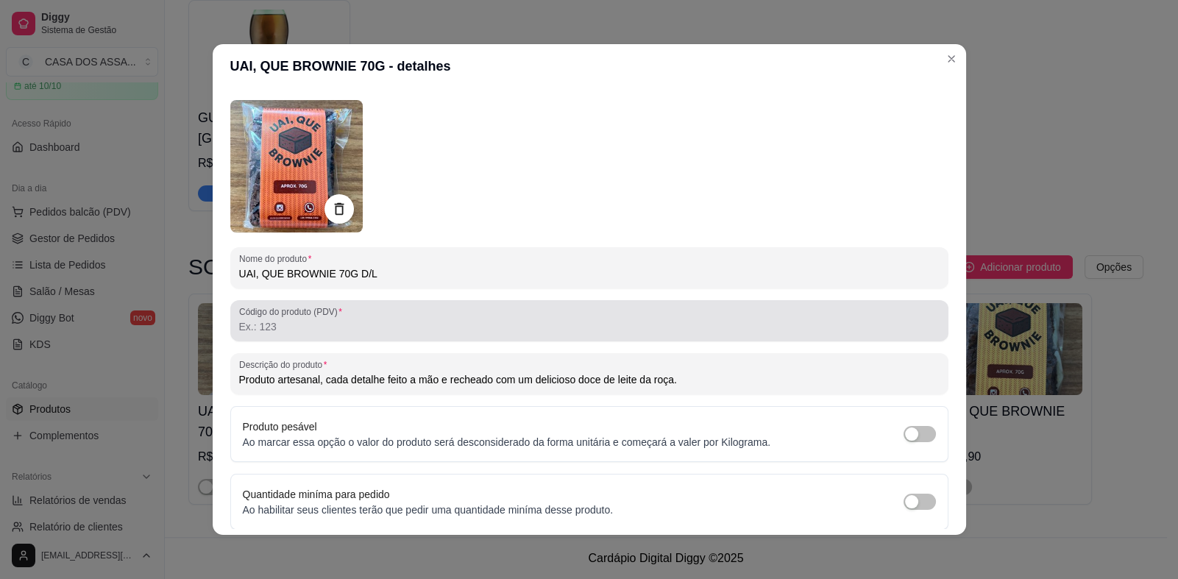
scroll to position [100, 0]
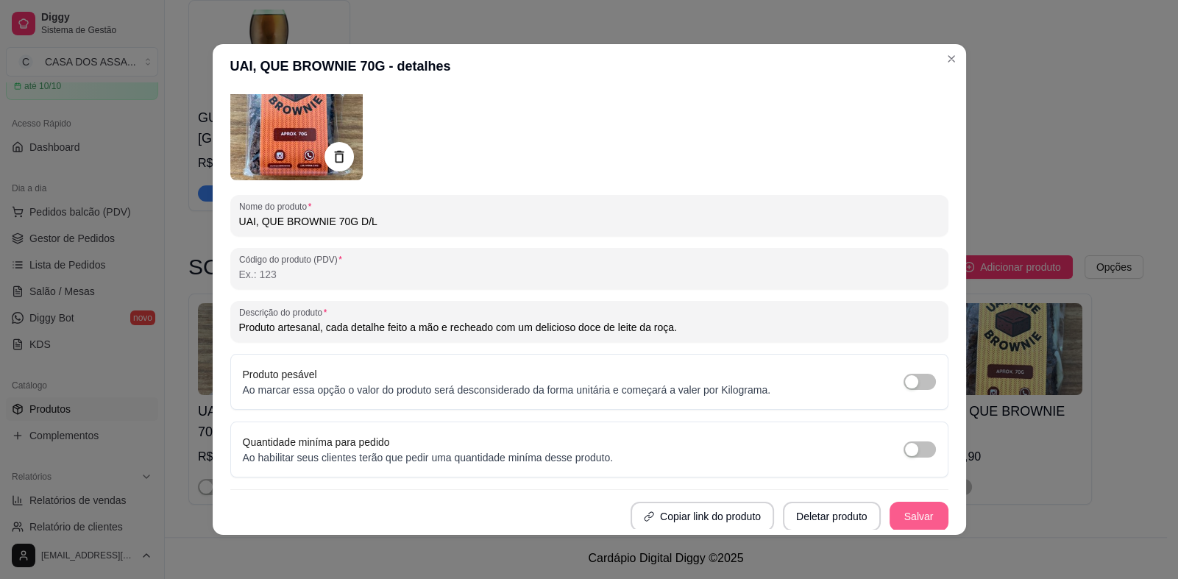
type input "UAI, QUE BROWNIE 70G D/L"
click at [907, 511] on button "Salvar" at bounding box center [918, 516] width 59 height 29
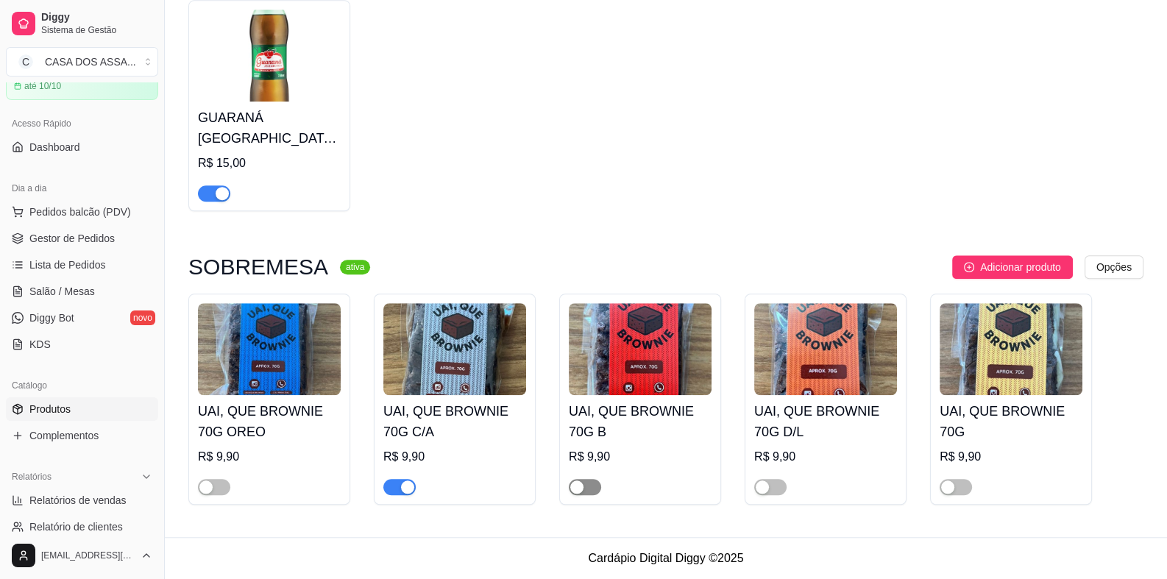
click at [593, 486] on span "button" at bounding box center [585, 487] width 32 height 16
click at [221, 488] on span "button" at bounding box center [214, 487] width 32 height 16
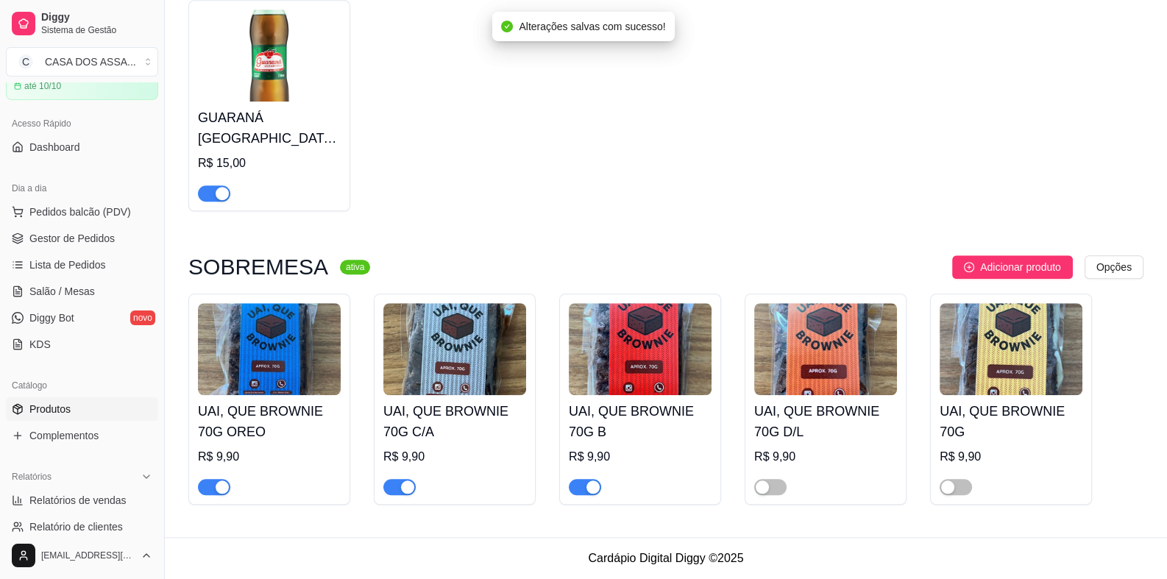
click at [266, 407] on h4 "UAI, QUE BROWNIE 70G OREO" at bounding box center [269, 421] width 143 height 41
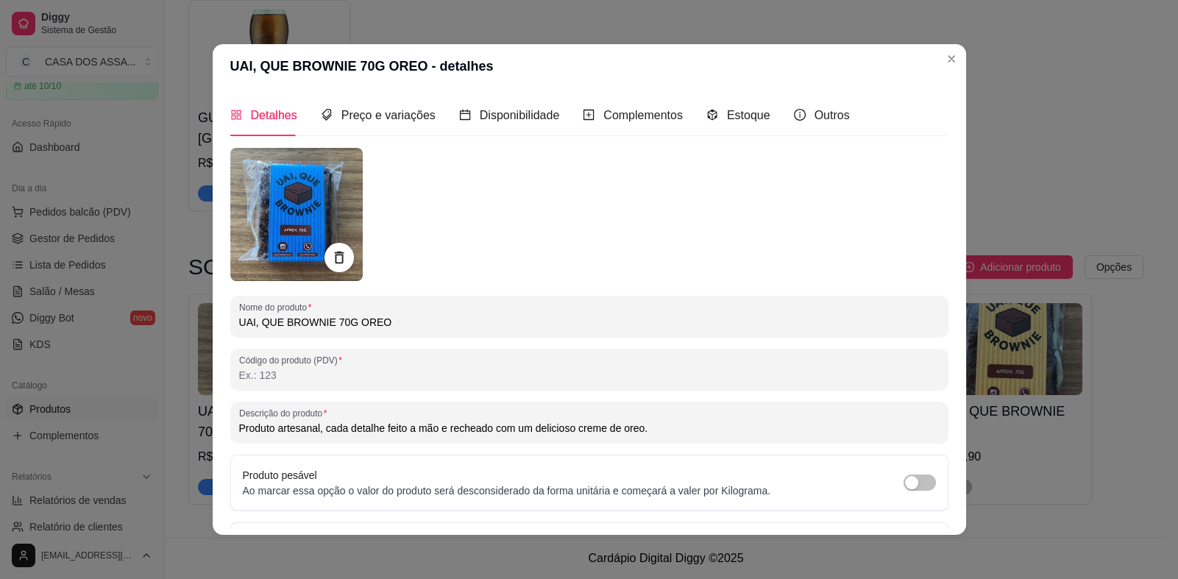
drag, startPoint x: 394, startPoint y: 321, endPoint x: 355, endPoint y: 324, distance: 39.0
click at [355, 324] on input "UAI, QUE BROWNIE 70G OREO" at bounding box center [589, 322] width 700 height 15
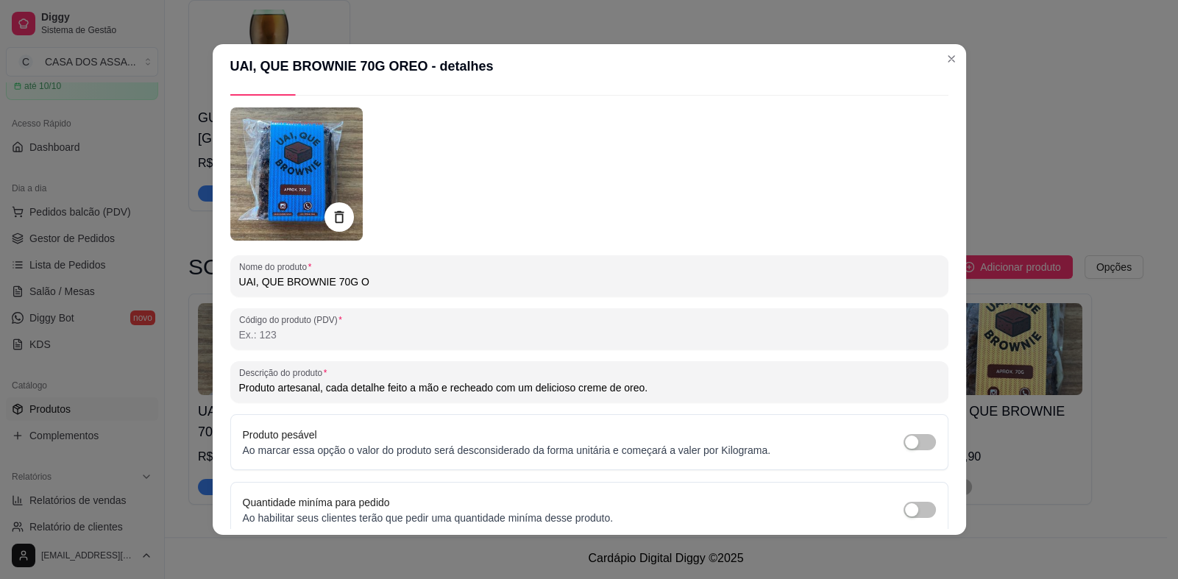
scroll to position [102, 0]
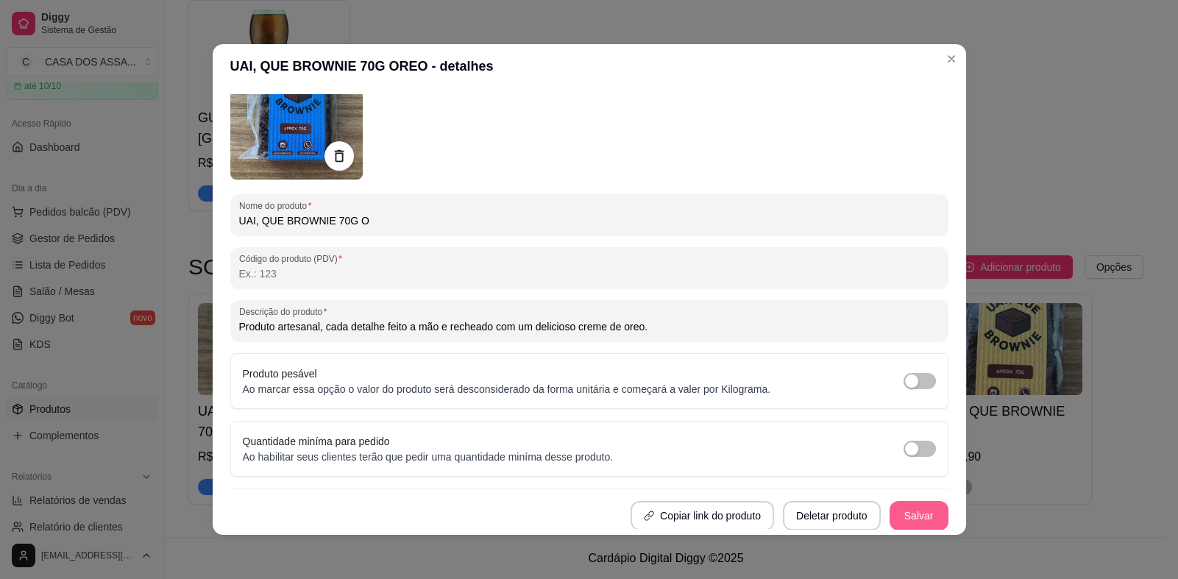
type input "UAI, QUE BROWNIE 70G O"
click at [893, 516] on button "Salvar" at bounding box center [918, 515] width 59 height 29
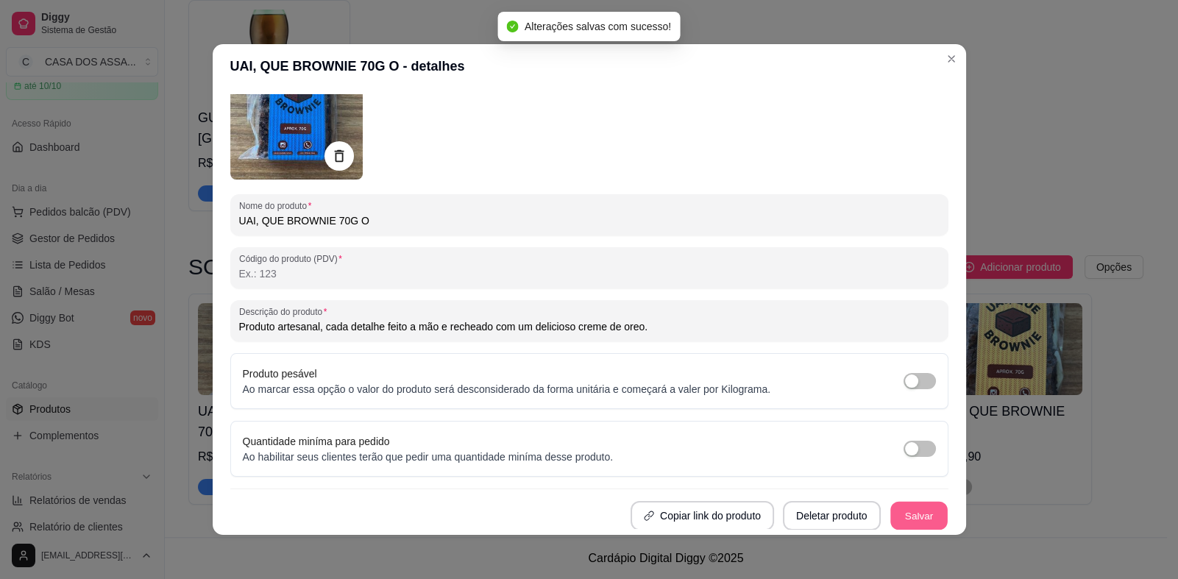
click at [908, 519] on button "Salvar" at bounding box center [918, 515] width 57 height 29
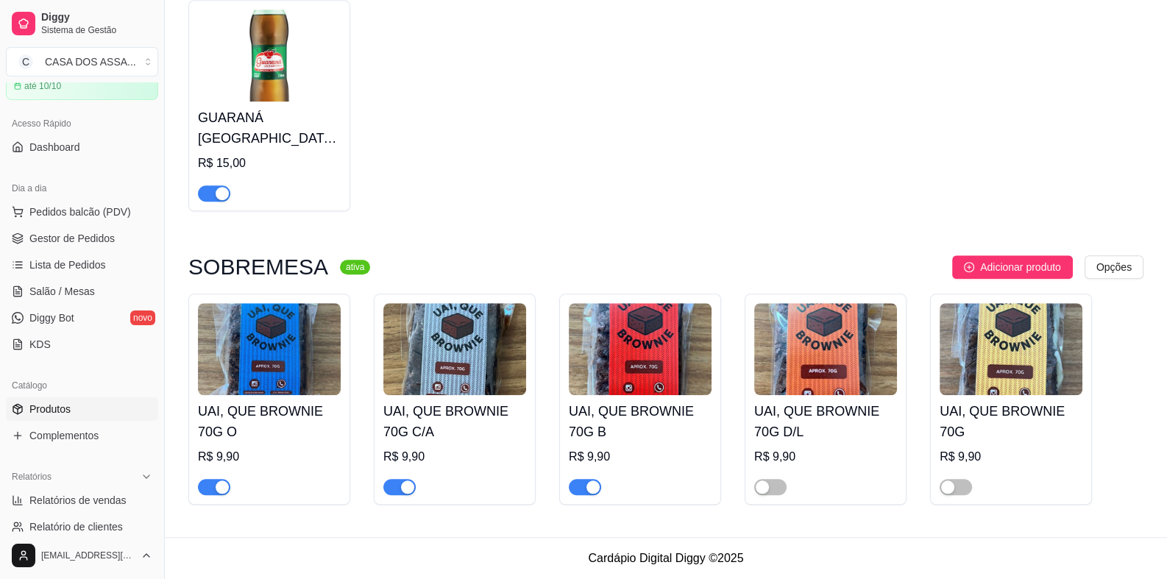
click at [979, 346] on img at bounding box center [1010, 349] width 143 height 92
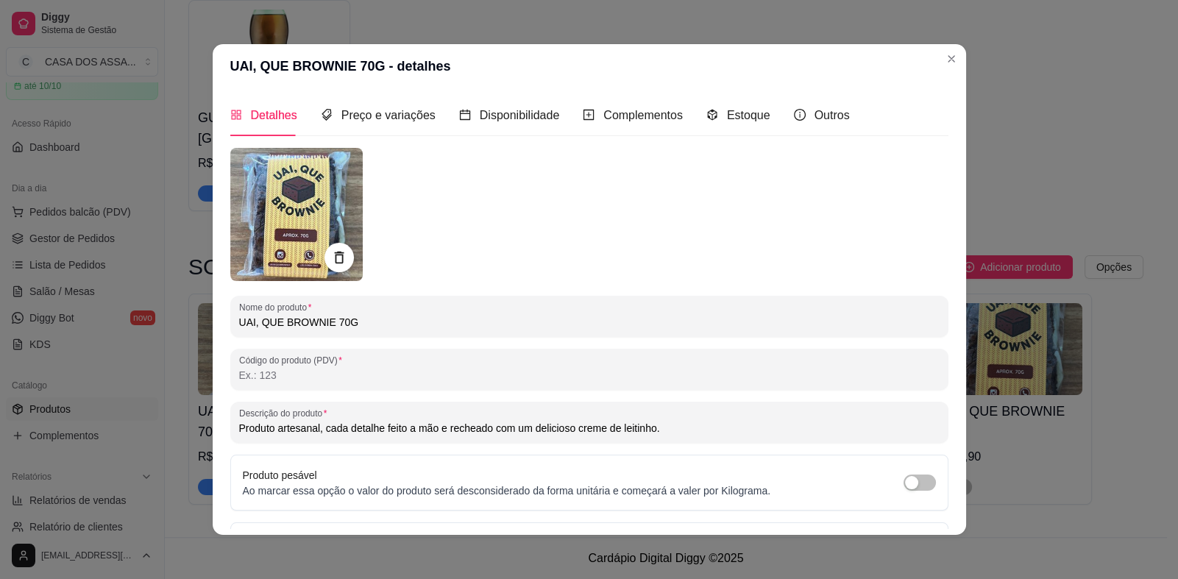
click at [438, 322] on input "UAI, QUE BROWNIE 70G" at bounding box center [589, 322] width 700 height 15
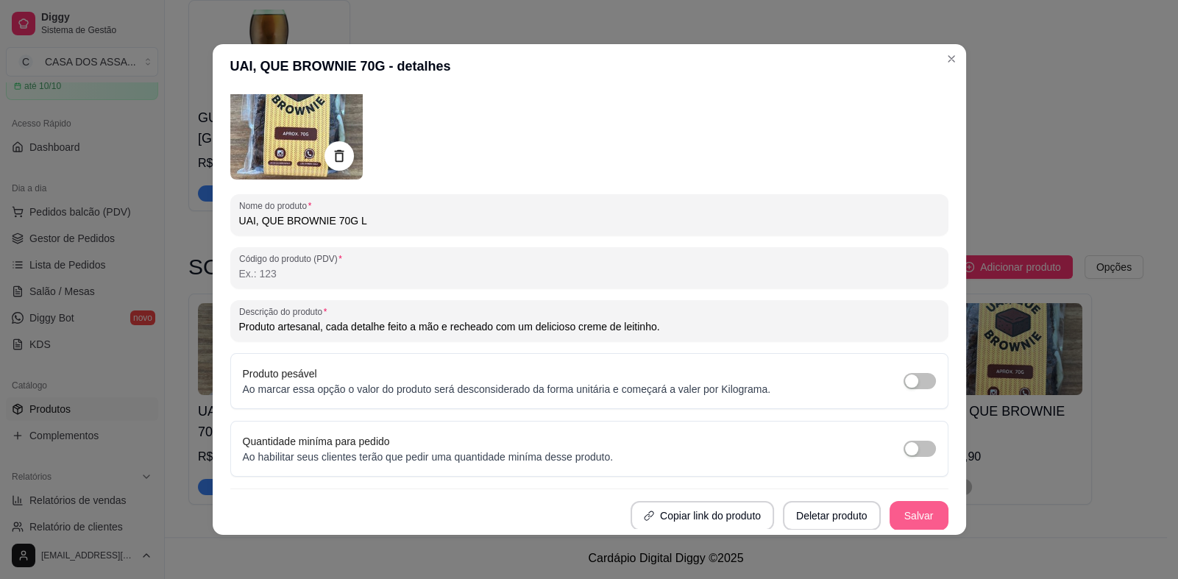
type input "UAI, QUE BROWNIE 70G L"
click at [900, 510] on button "Salvar" at bounding box center [918, 515] width 59 height 29
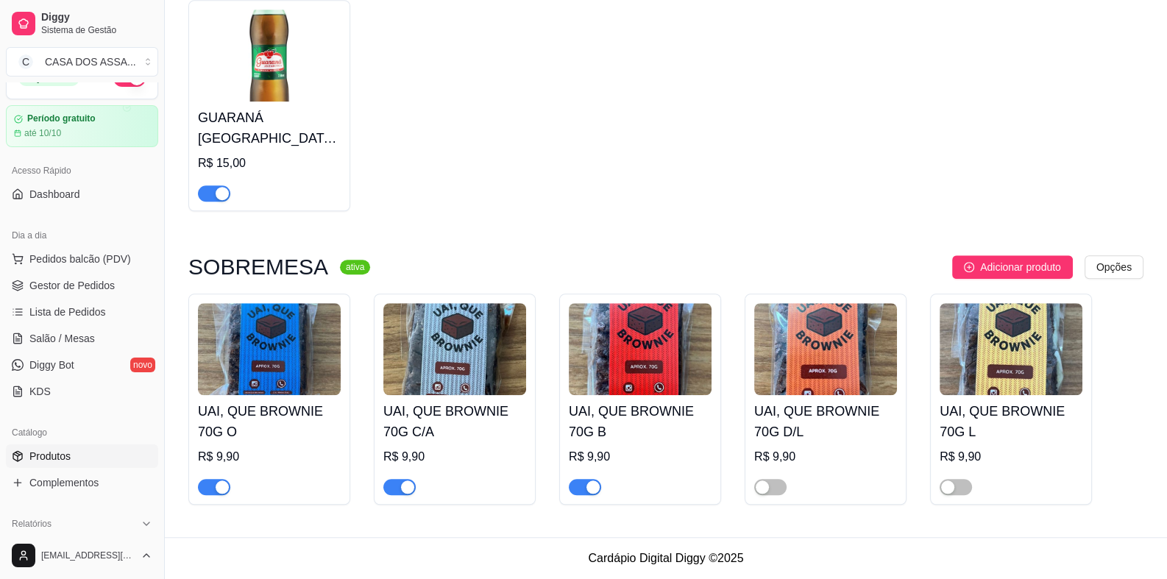
scroll to position [0, 0]
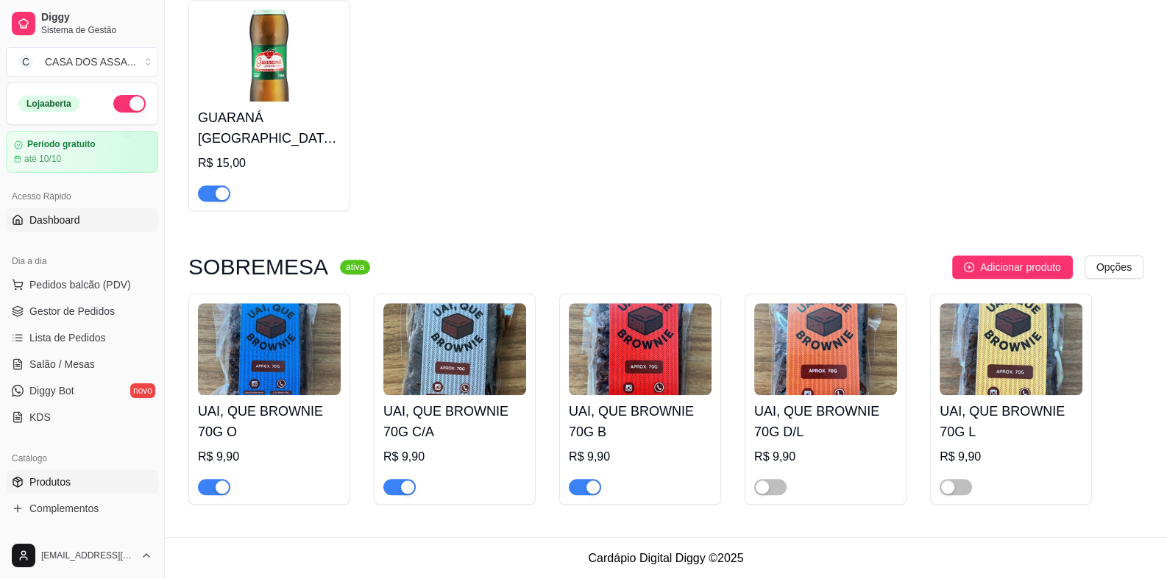
click at [52, 216] on span "Dashboard" at bounding box center [54, 220] width 51 height 15
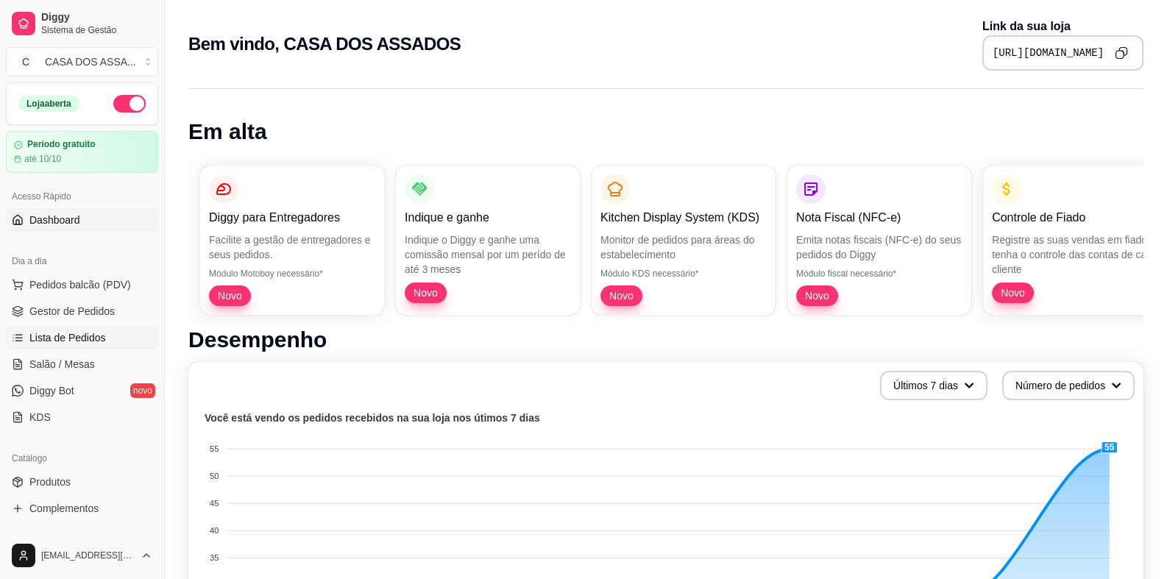
click at [82, 332] on span "Lista de Pedidos" at bounding box center [67, 337] width 76 height 15
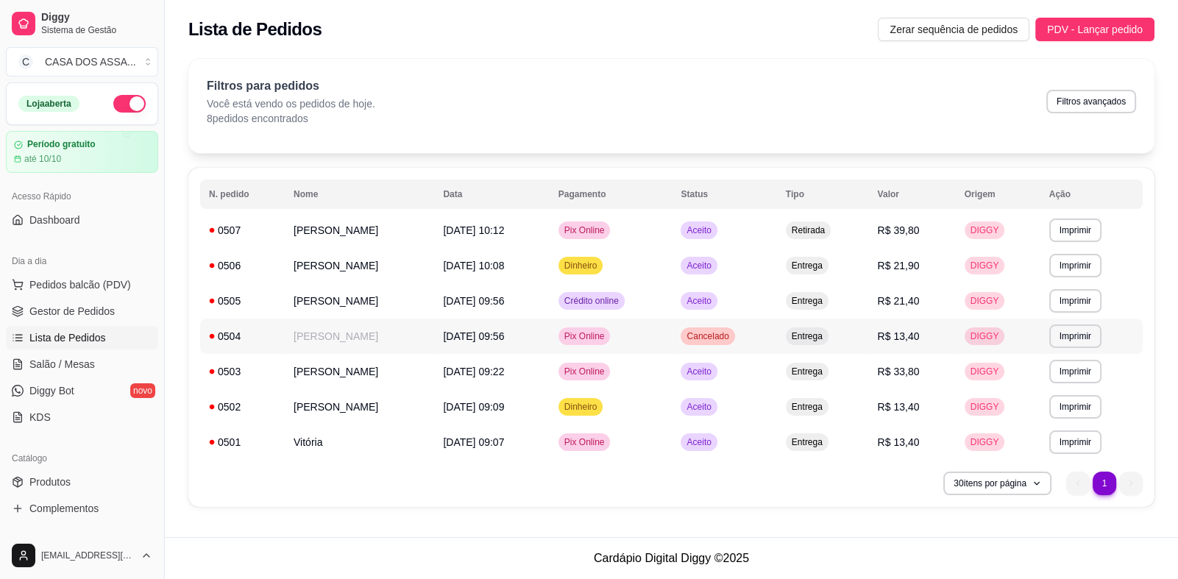
click at [296, 341] on td "Ana Gobetti" at bounding box center [359, 336] width 149 height 35
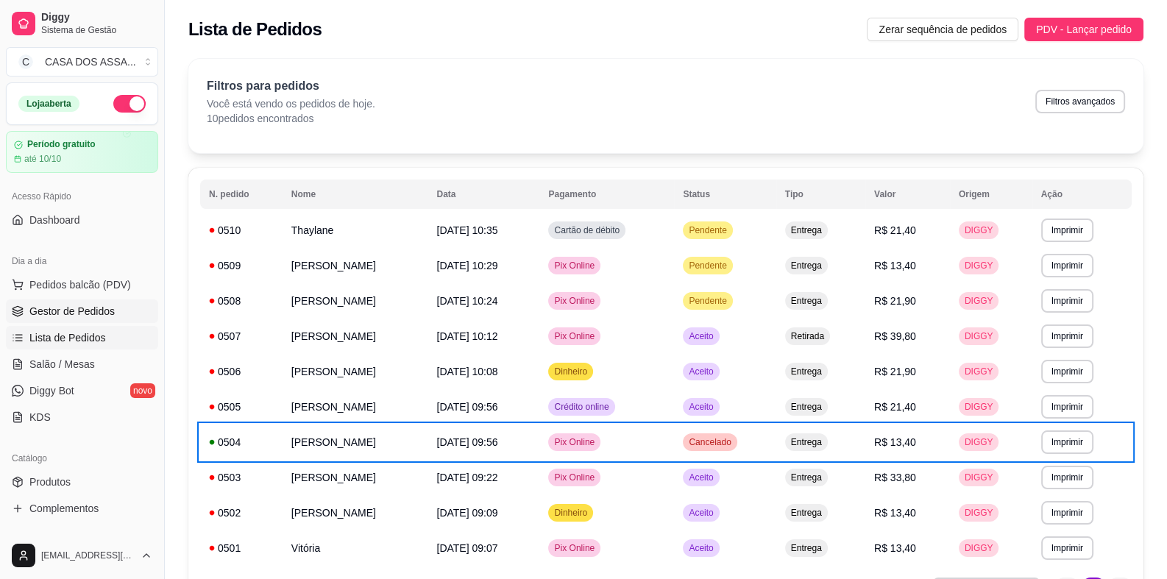
click at [93, 322] on link "Gestor de Pedidos" at bounding box center [82, 311] width 152 height 24
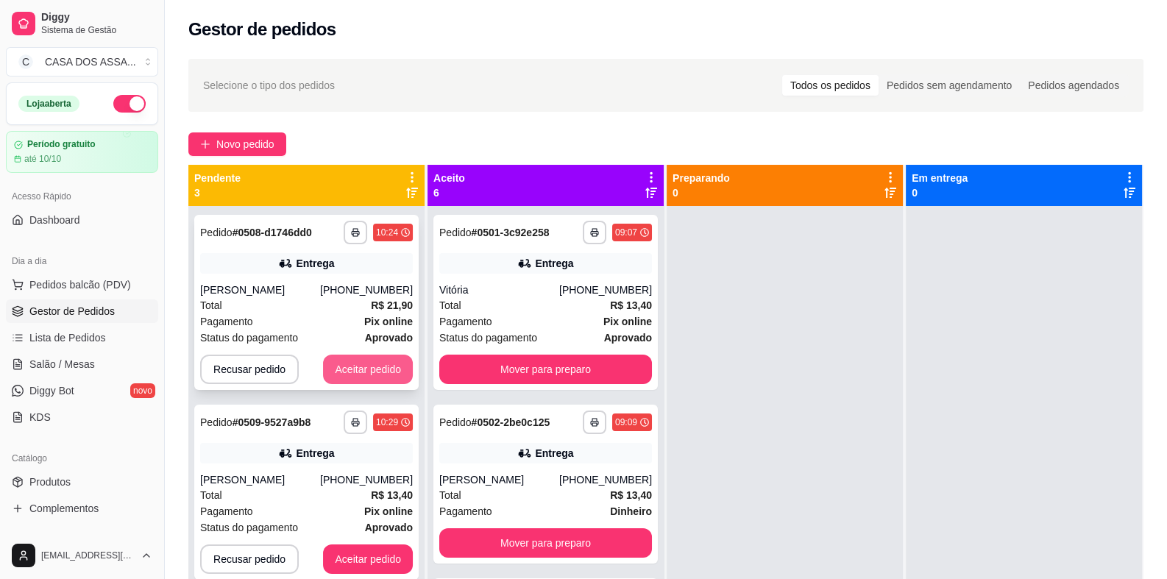
click at [374, 372] on button "Aceitar pedido" at bounding box center [368, 369] width 90 height 29
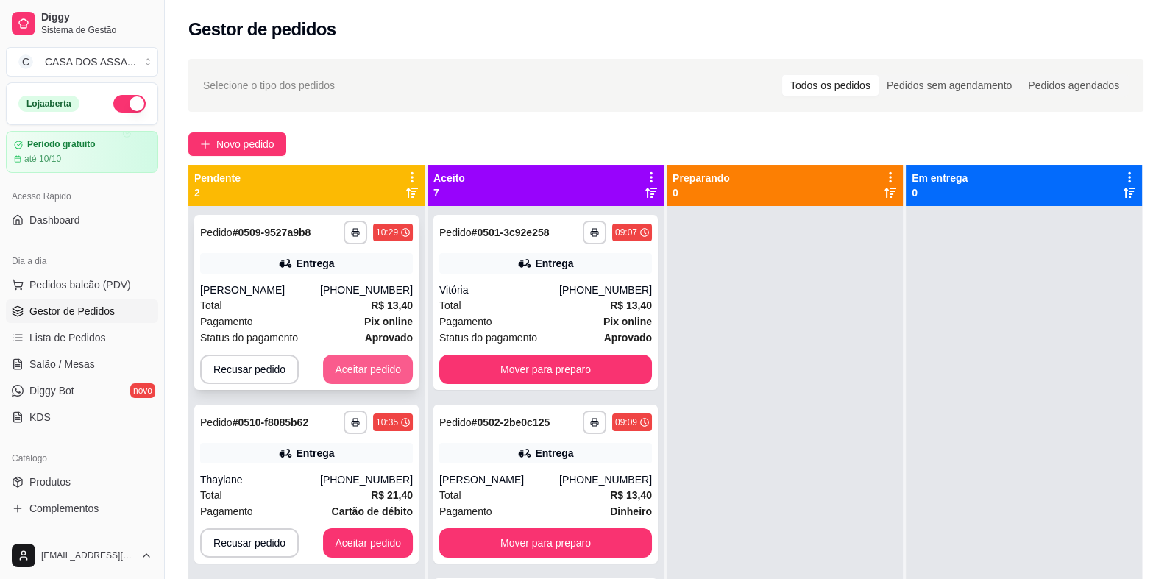
click at [382, 369] on button "Aceitar pedido" at bounding box center [368, 369] width 90 height 29
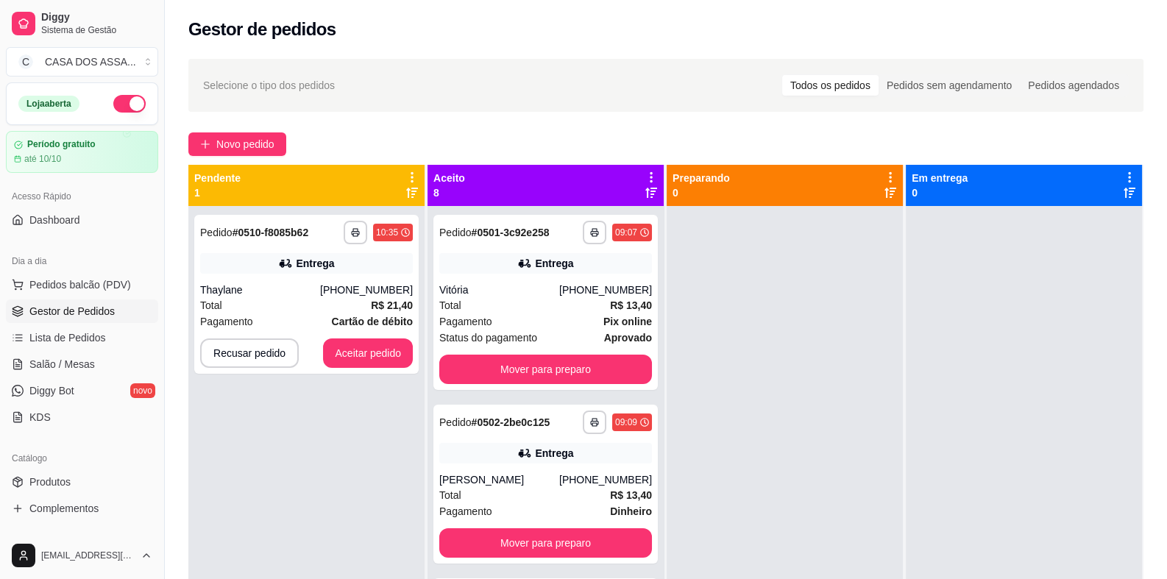
click at [383, 369] on div "**********" at bounding box center [306, 294] width 224 height 159
click at [386, 346] on button "Aceitar pedido" at bounding box center [368, 352] width 90 height 29
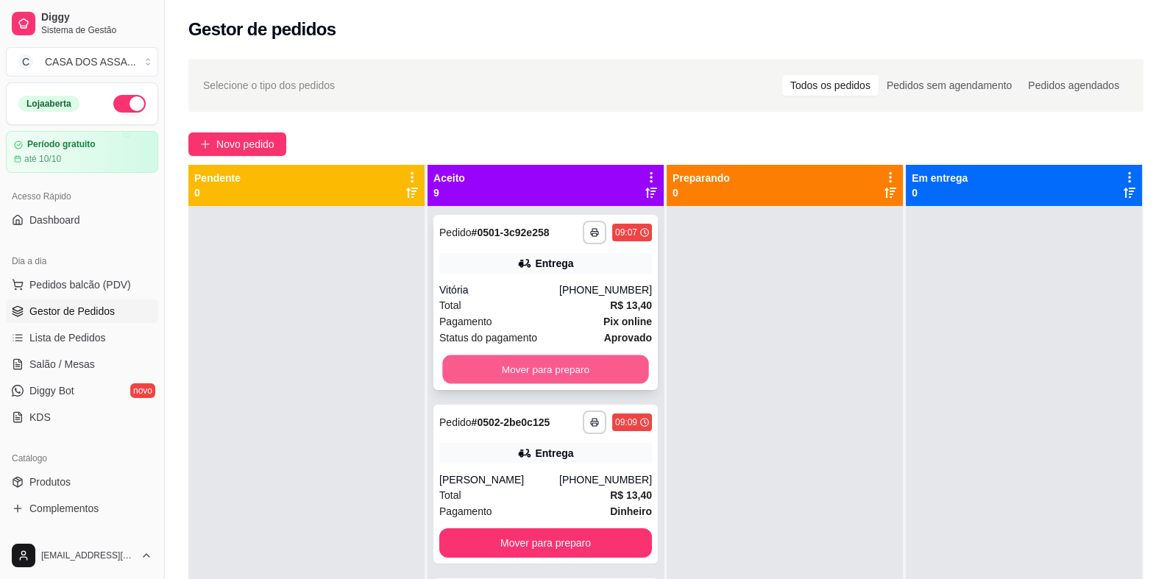
click at [553, 370] on button "Mover para preparo" at bounding box center [545, 369] width 206 height 29
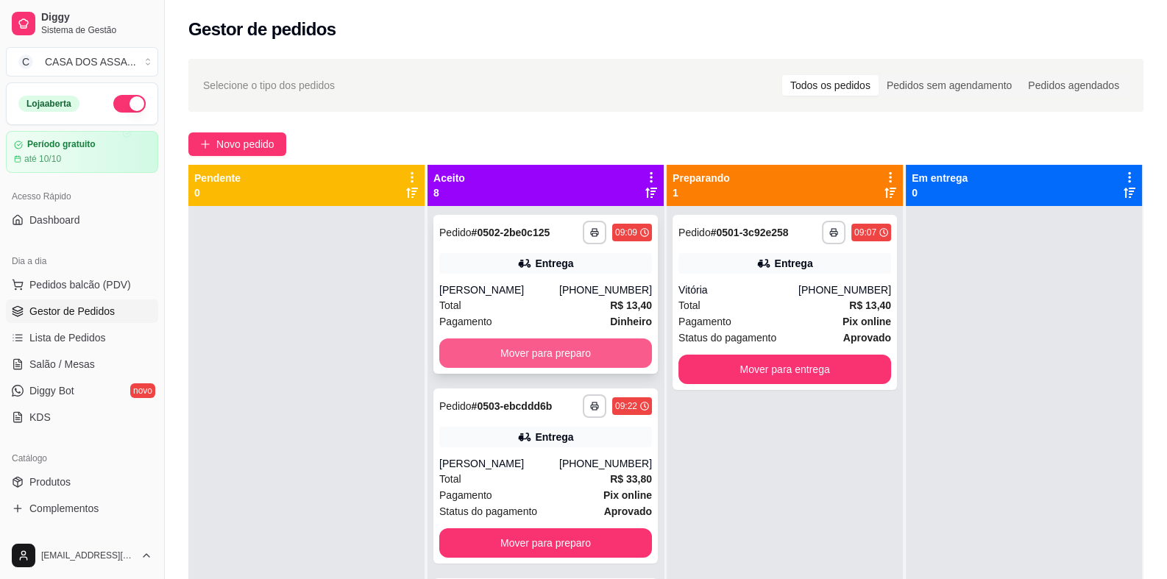
click at [555, 359] on button "Mover para preparo" at bounding box center [545, 352] width 213 height 29
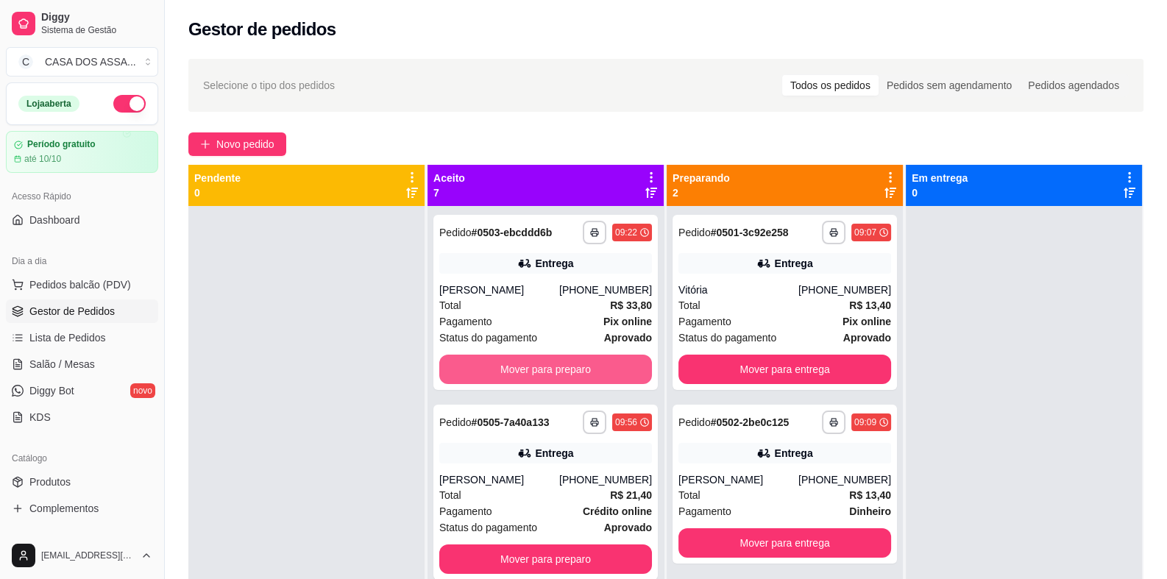
click at [555, 359] on button "Mover para preparo" at bounding box center [545, 369] width 213 height 29
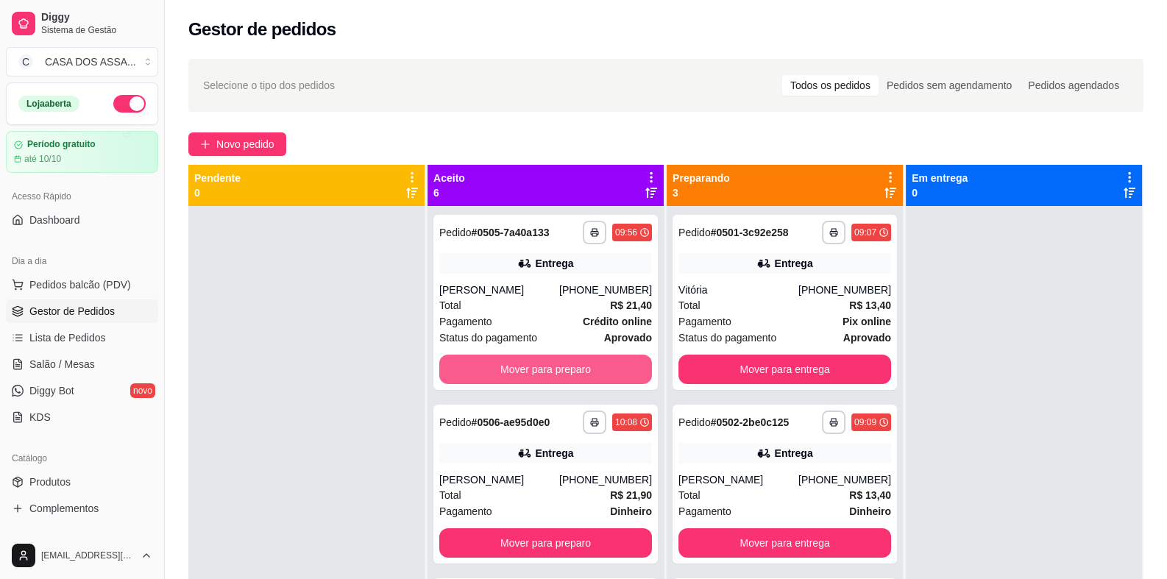
click at [555, 359] on button "Mover para preparo" at bounding box center [545, 369] width 213 height 29
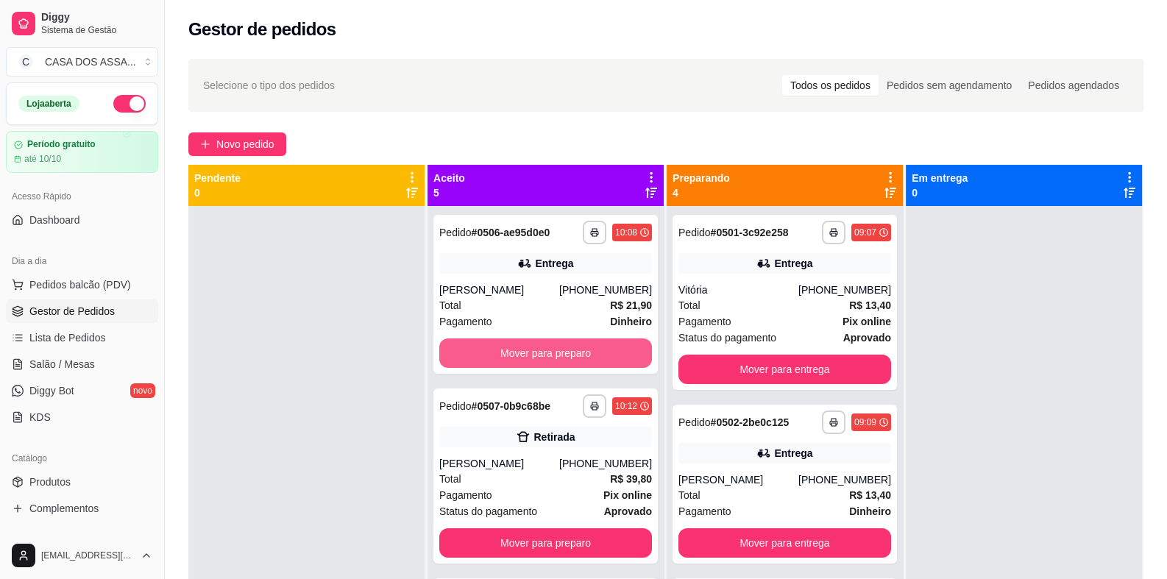
click at [555, 359] on button "Mover para preparo" at bounding box center [545, 352] width 213 height 29
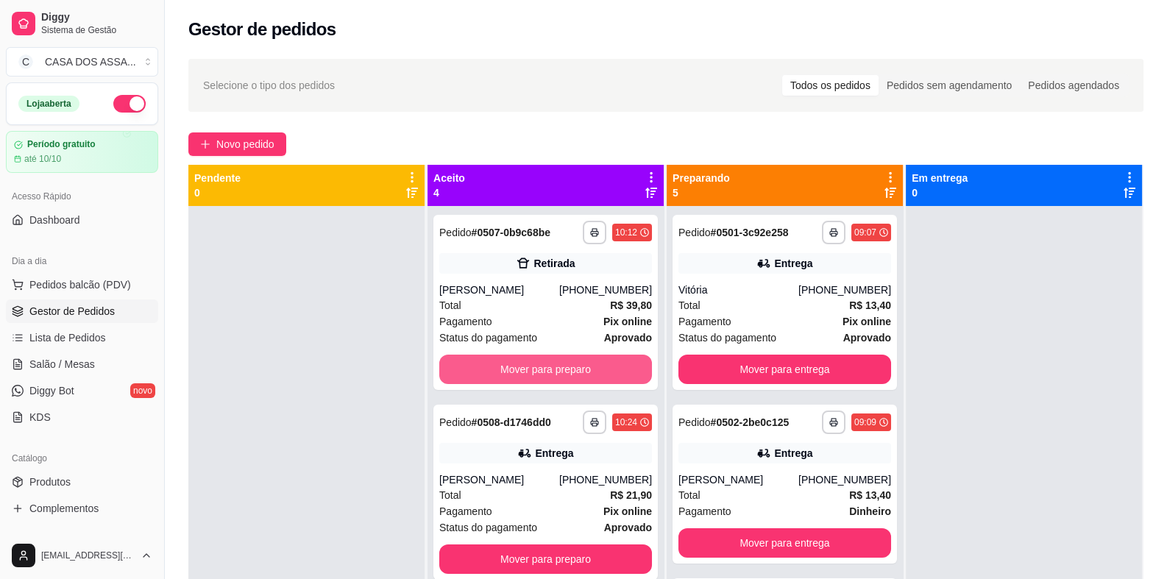
click at [555, 359] on button "Mover para preparo" at bounding box center [545, 369] width 213 height 29
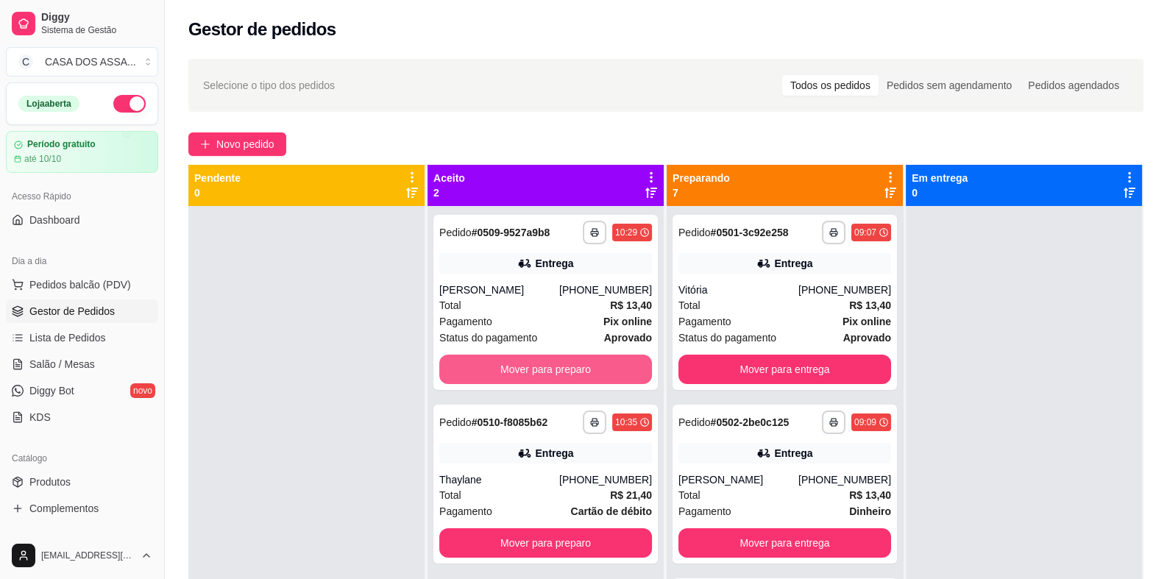
click at [555, 359] on button "Mover para preparo" at bounding box center [545, 369] width 213 height 29
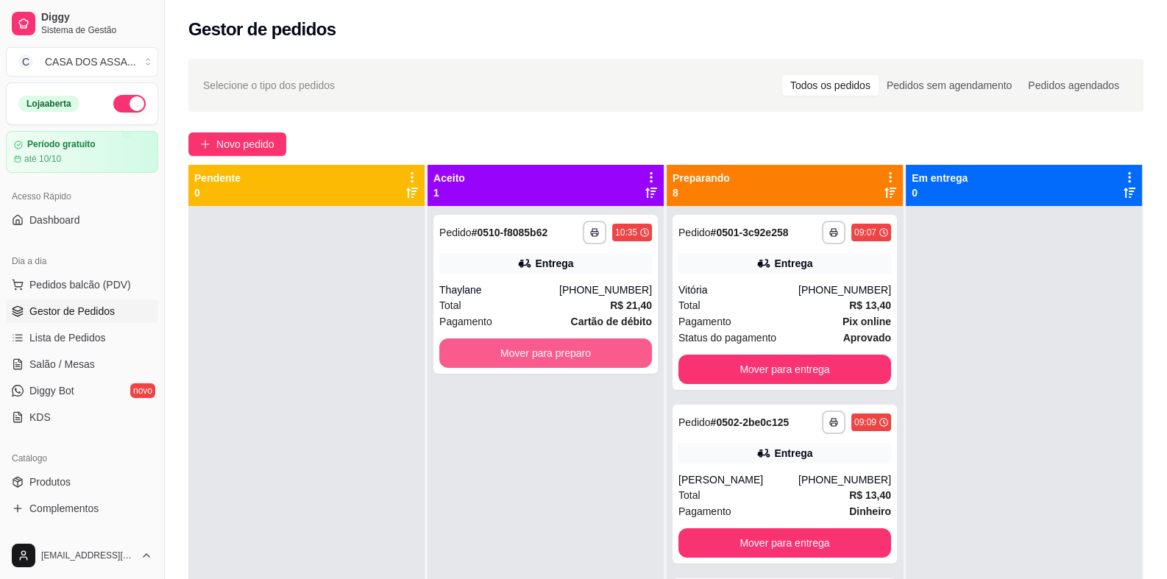
click at [555, 359] on button "Mover para preparo" at bounding box center [545, 352] width 213 height 29
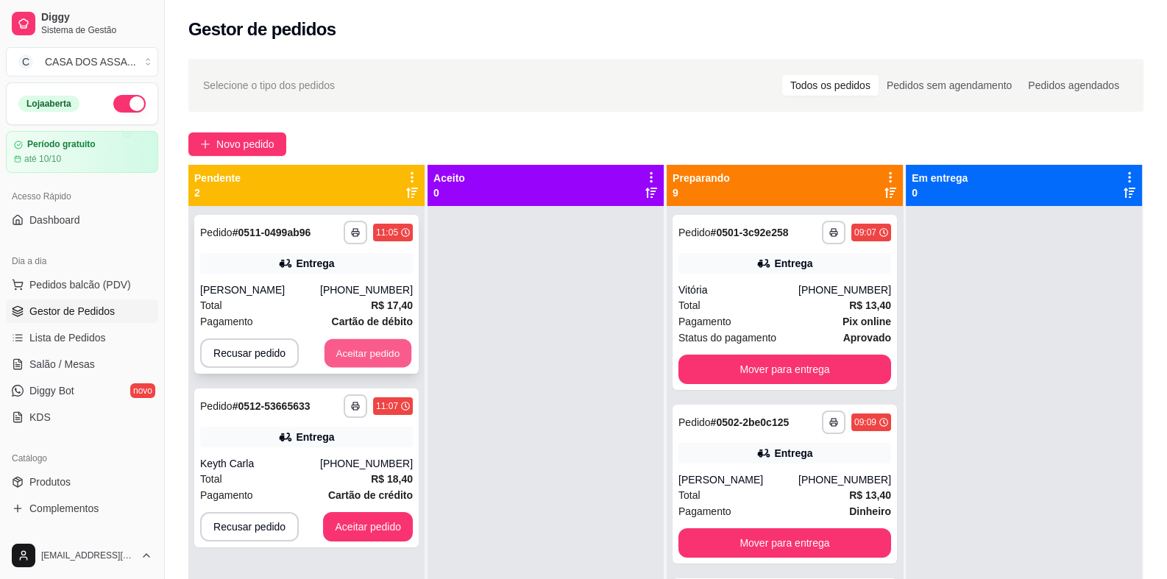
click at [366, 349] on button "Aceitar pedido" at bounding box center [367, 353] width 87 height 29
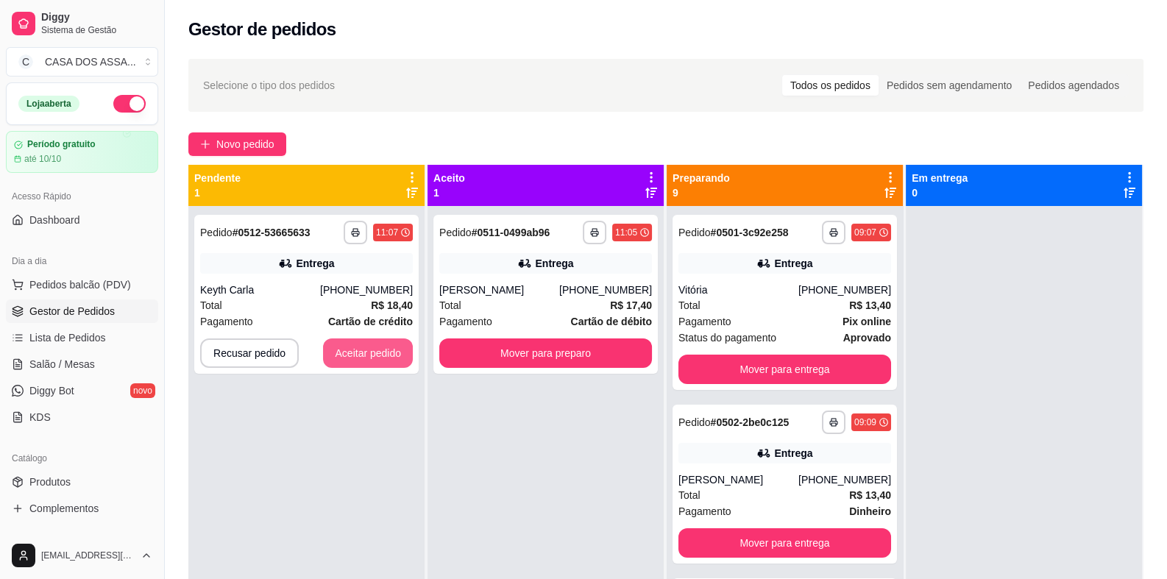
click at [366, 349] on button "Aceitar pedido" at bounding box center [368, 352] width 90 height 29
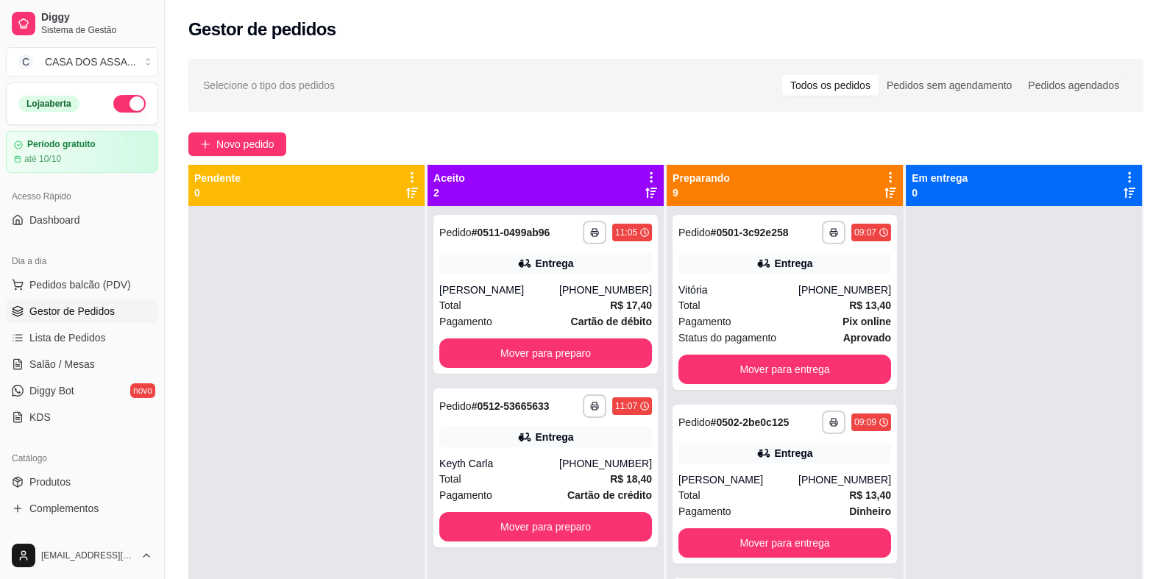
click at [312, 346] on div at bounding box center [306, 495] width 236 height 579
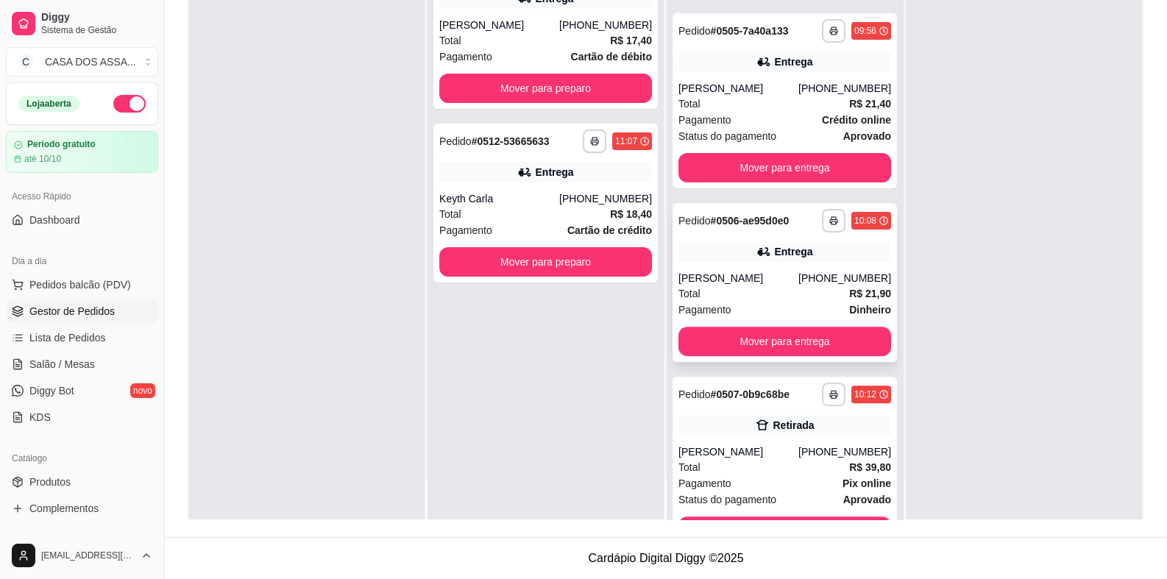
scroll to position [515, 0]
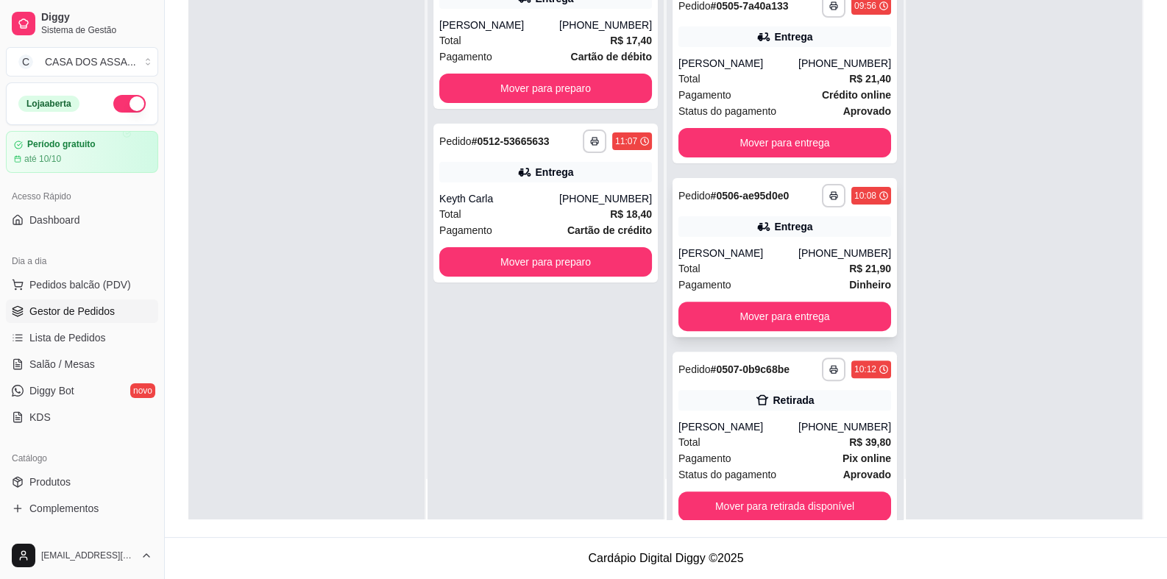
click at [735, 238] on div "**********" at bounding box center [784, 257] width 224 height 159
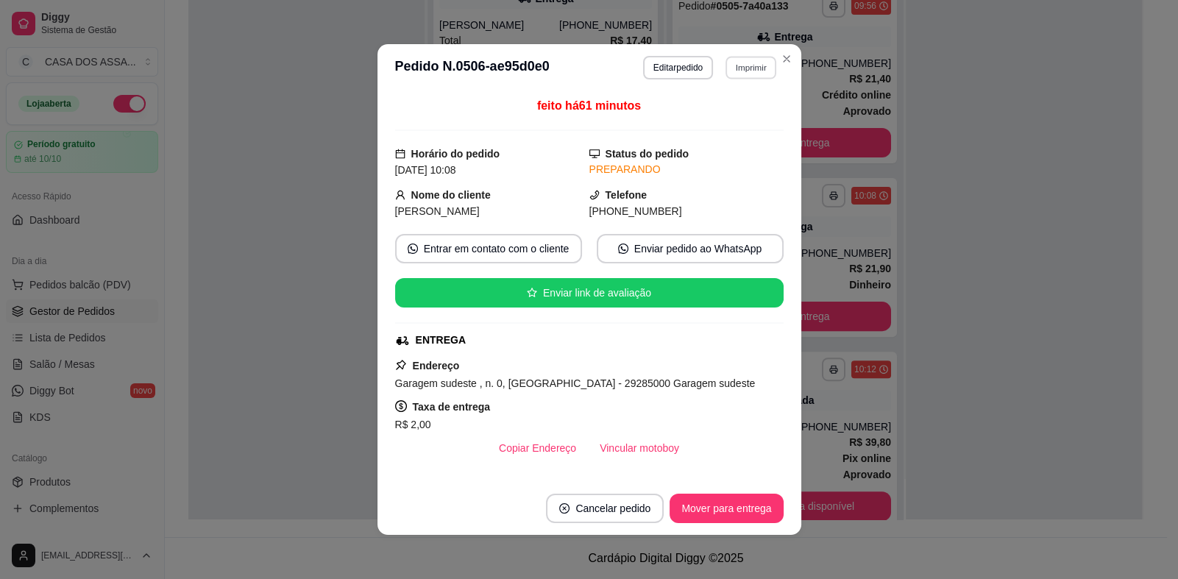
click at [736, 70] on button "Imprimir" at bounding box center [750, 67] width 51 height 23
click at [722, 118] on button "IMPRESSORA" at bounding box center [719, 120] width 107 height 24
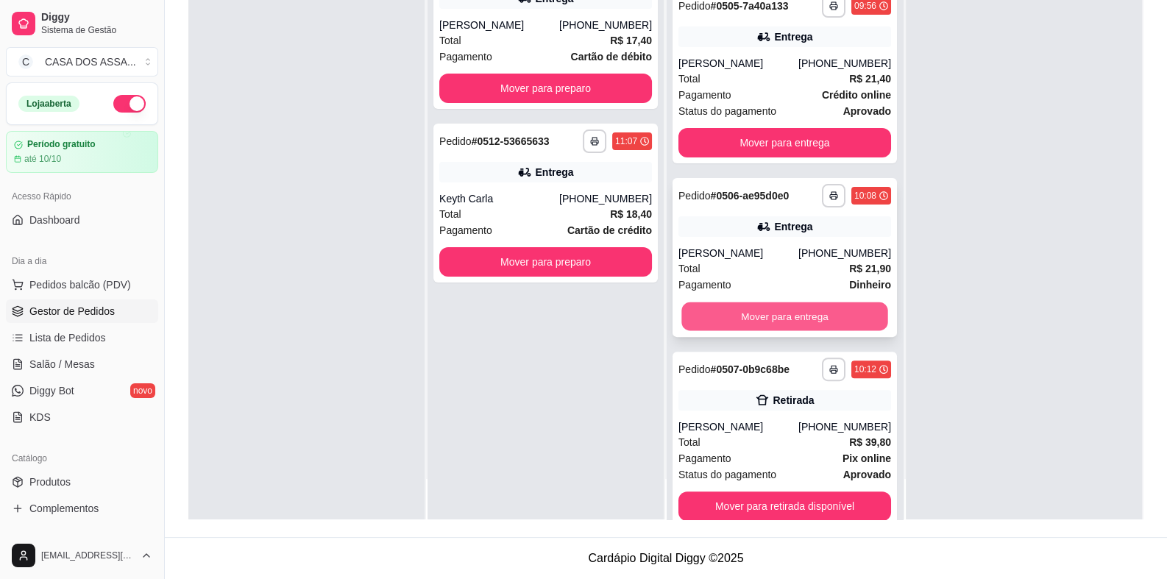
click at [782, 312] on button "Mover para entrega" at bounding box center [784, 316] width 206 height 29
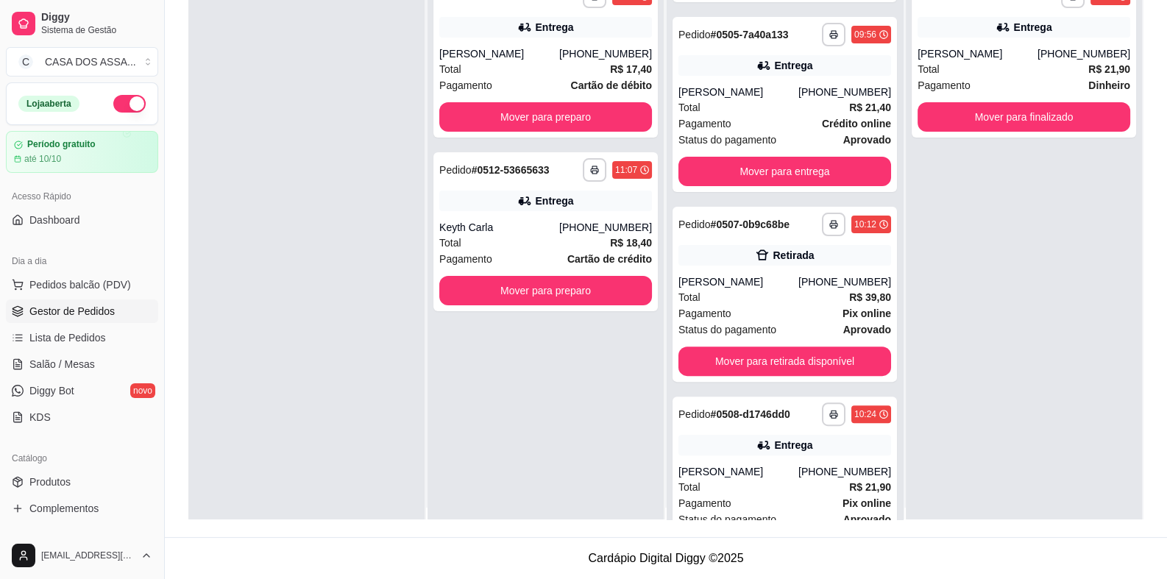
scroll to position [0, 0]
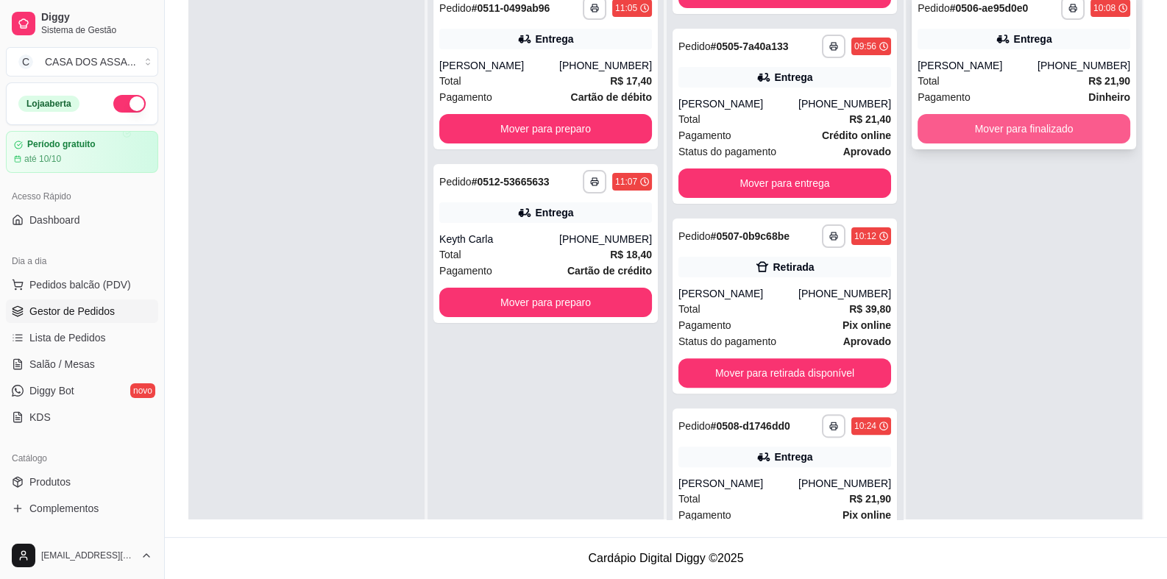
click at [1016, 129] on button "Mover para finalizado" at bounding box center [1023, 128] width 213 height 29
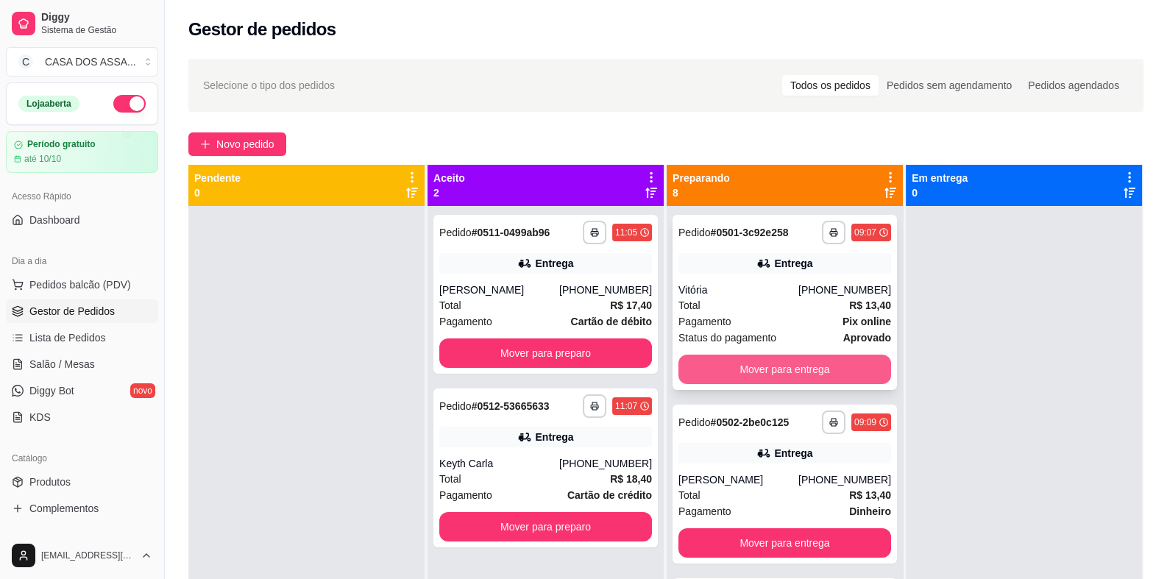
click at [769, 377] on button "Mover para entrega" at bounding box center [784, 369] width 213 height 29
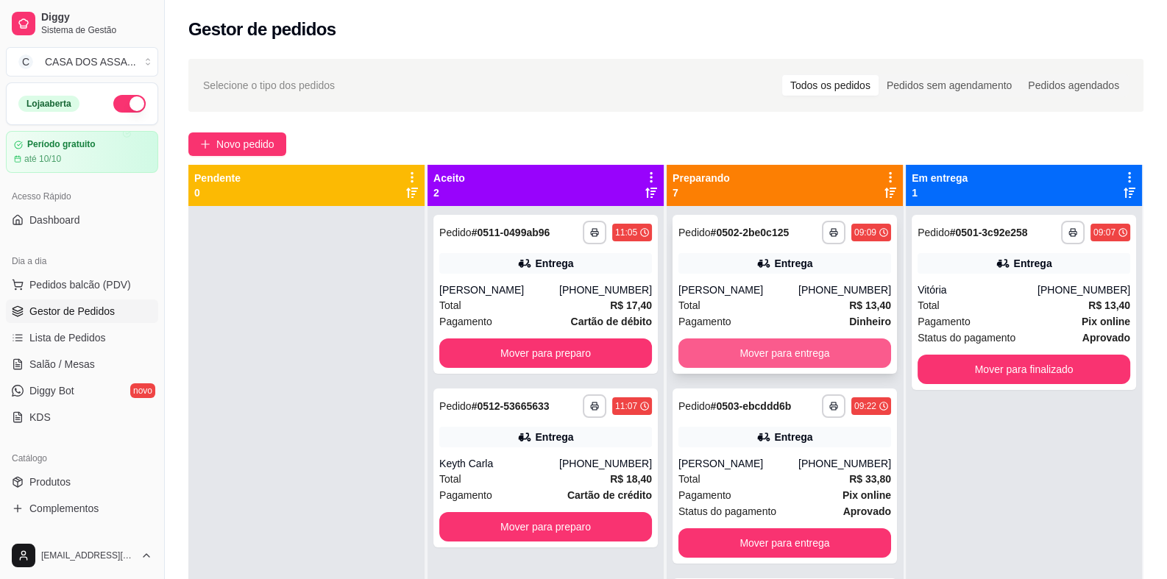
click at [780, 354] on button "Mover para entrega" at bounding box center [784, 352] width 213 height 29
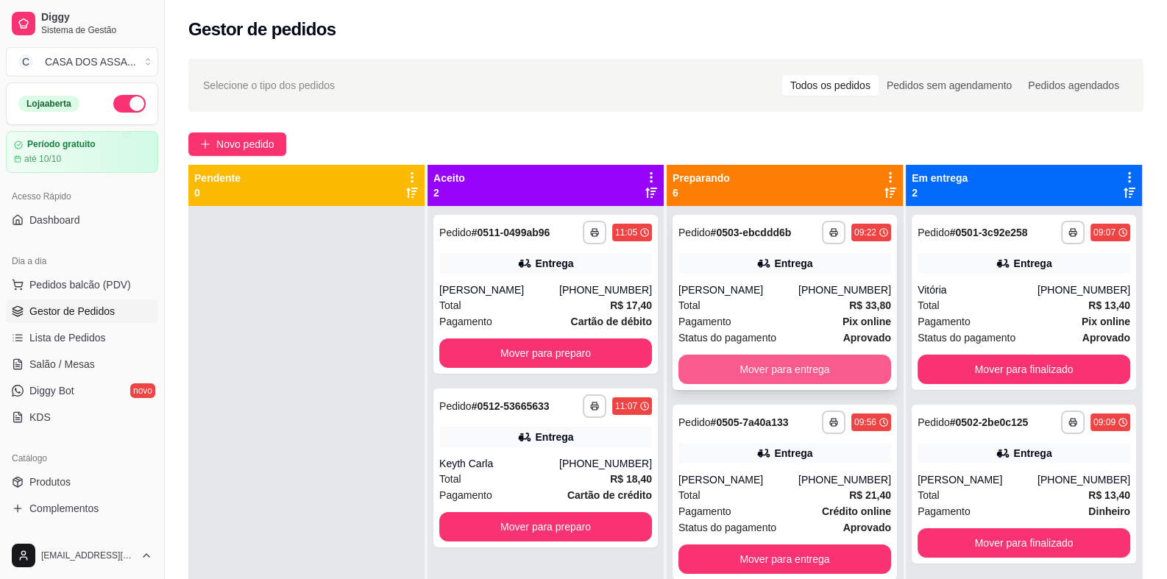
click at [769, 367] on button "Mover para entrega" at bounding box center [784, 369] width 213 height 29
click at [758, 366] on button "Mover para entrega" at bounding box center [784, 369] width 213 height 29
click at [775, 370] on button "Mover para retirada disponível" at bounding box center [784, 369] width 213 height 29
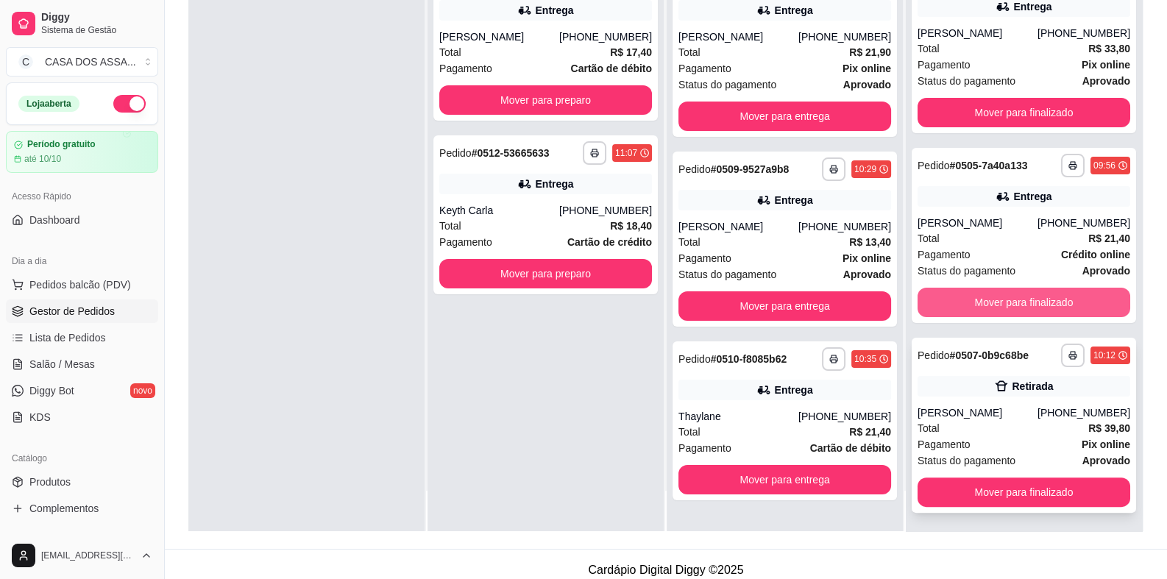
scroll to position [224, 0]
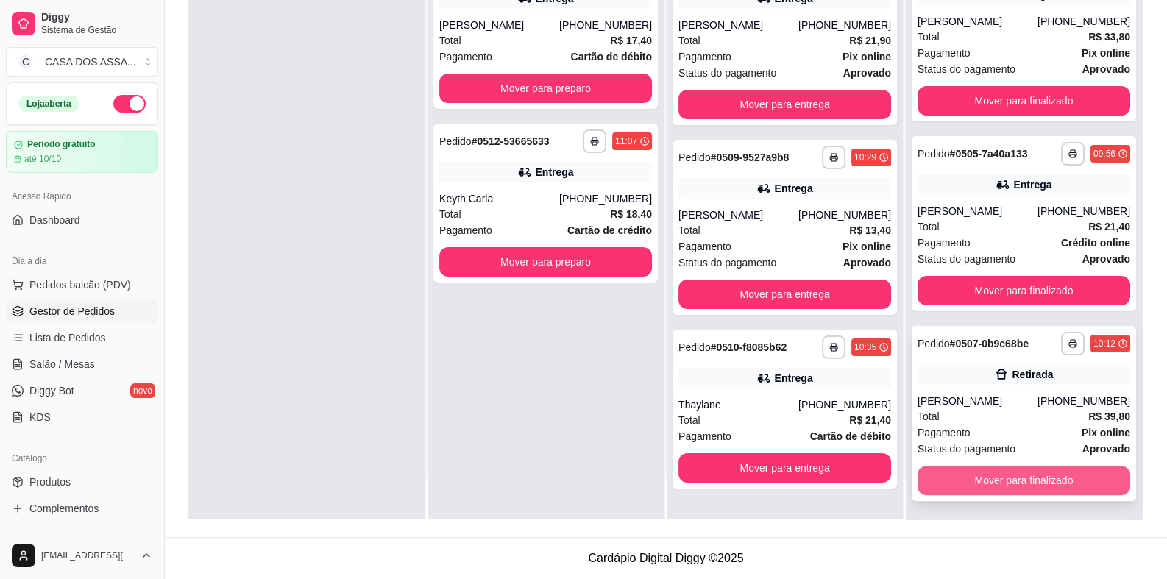
click at [1019, 484] on button "Mover para finalizado" at bounding box center [1023, 480] width 213 height 29
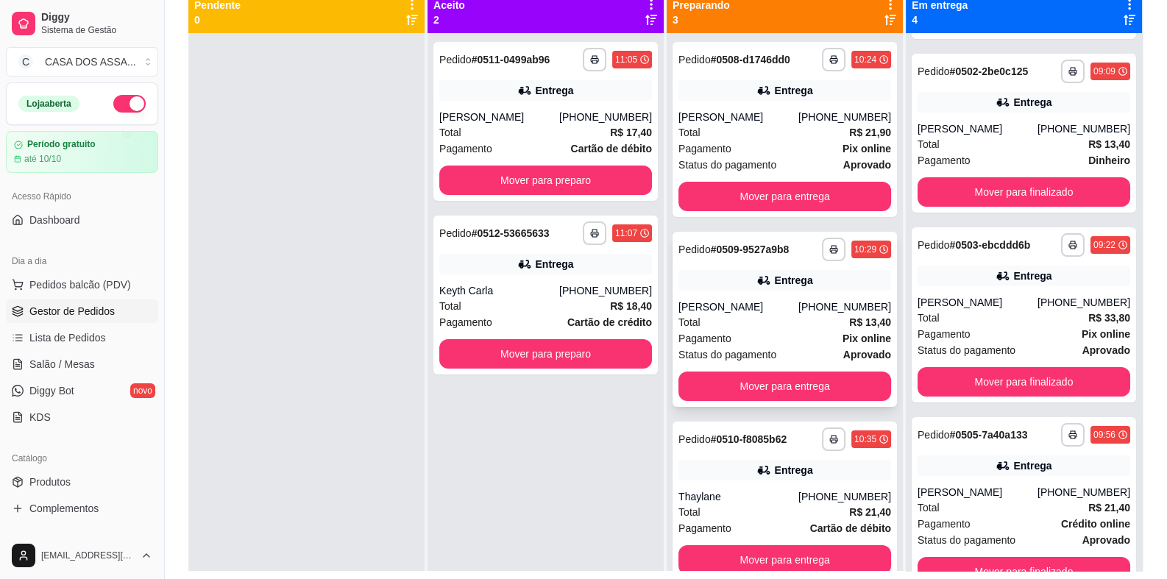
scroll to position [0, 0]
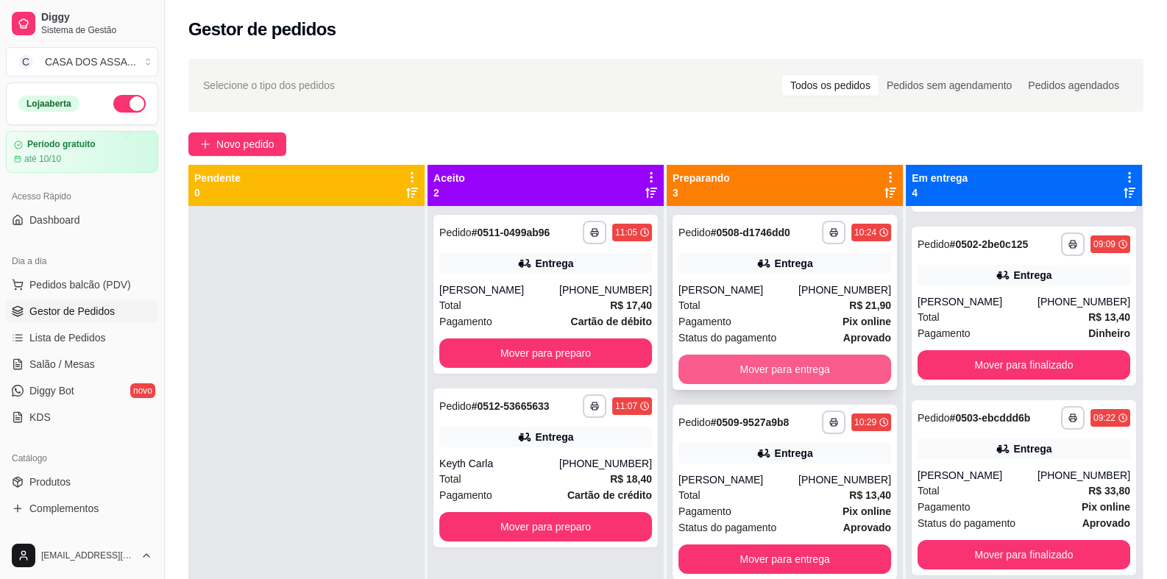
click at [762, 367] on button "Mover para entrega" at bounding box center [784, 369] width 213 height 29
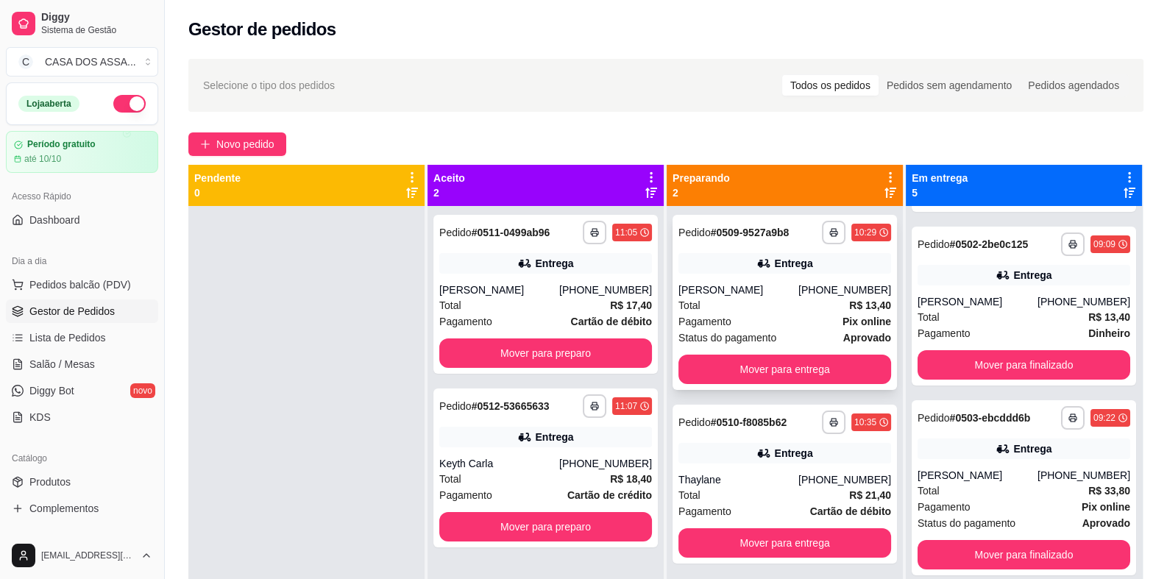
scroll to position [367, 0]
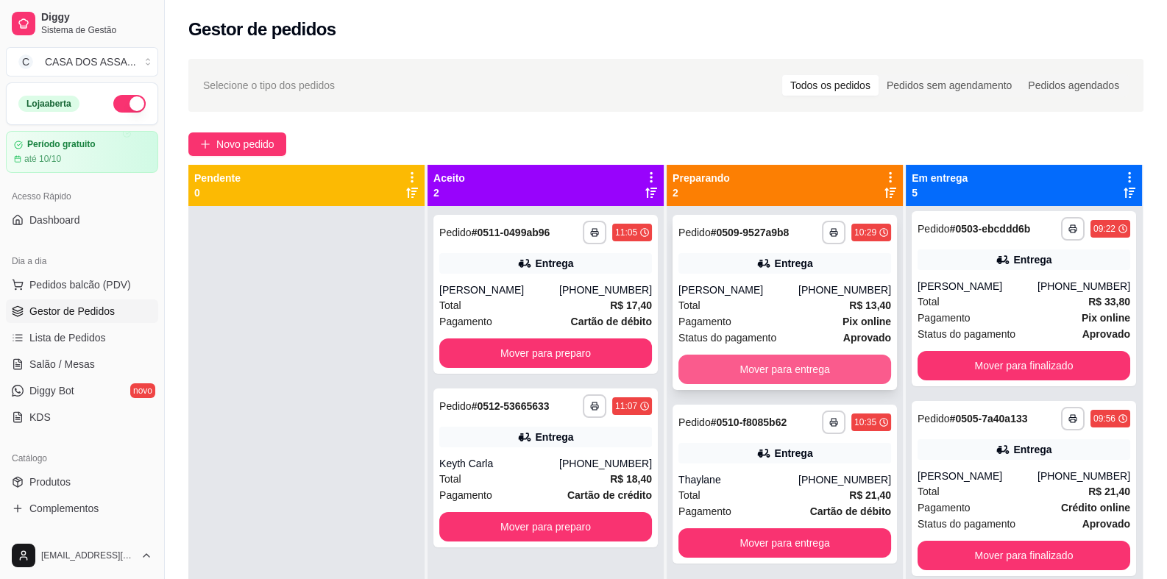
click at [796, 371] on button "Mover para entrega" at bounding box center [784, 369] width 213 height 29
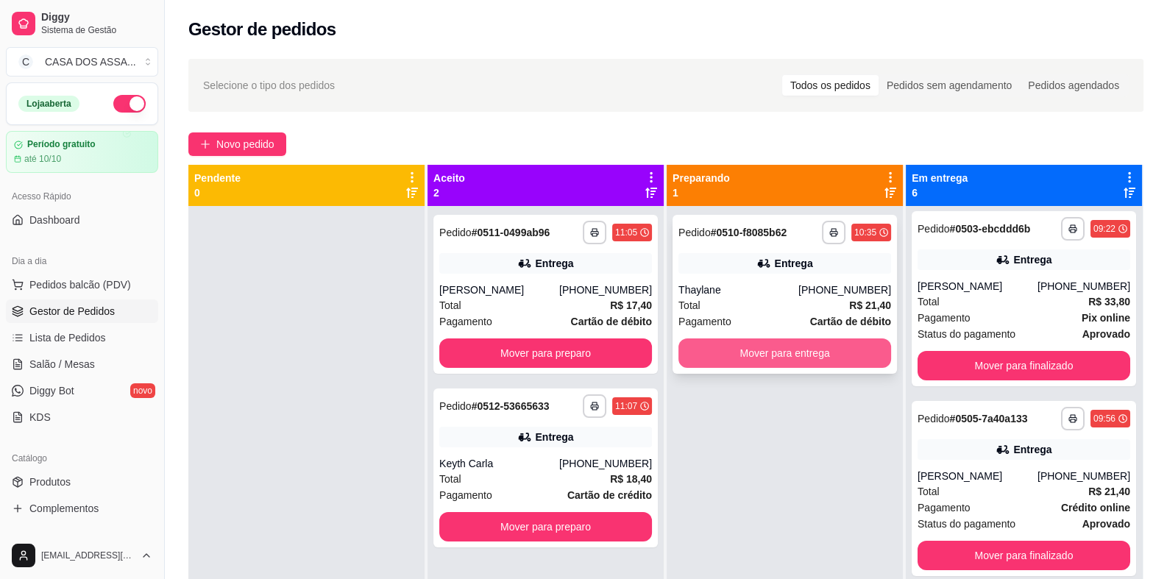
click at [747, 357] on button "Mover para entrega" at bounding box center [784, 352] width 213 height 29
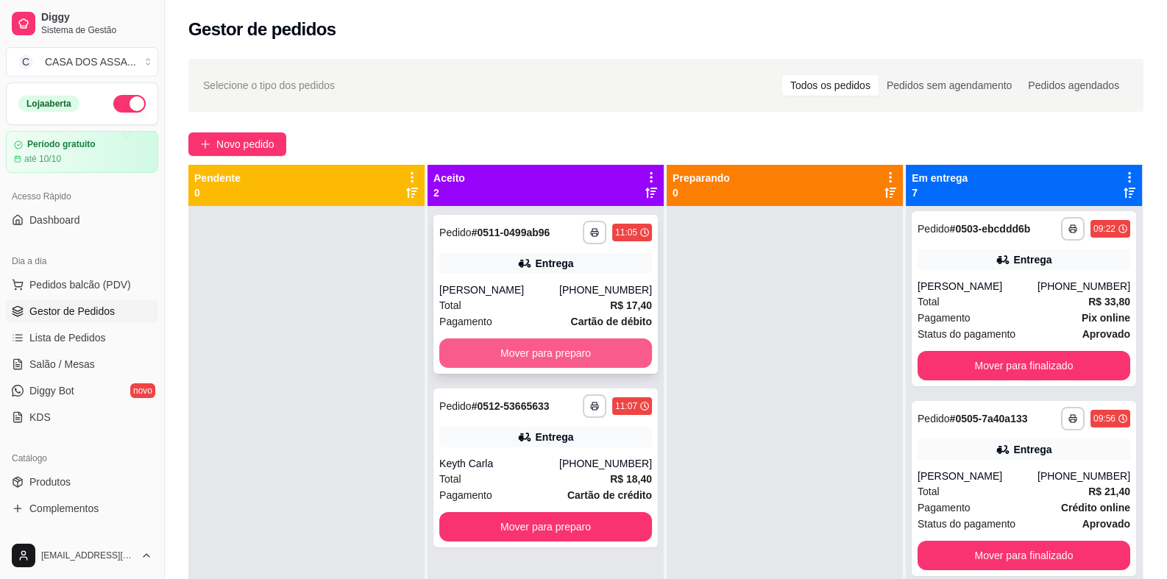
click at [537, 348] on button "Mover para preparo" at bounding box center [545, 352] width 213 height 29
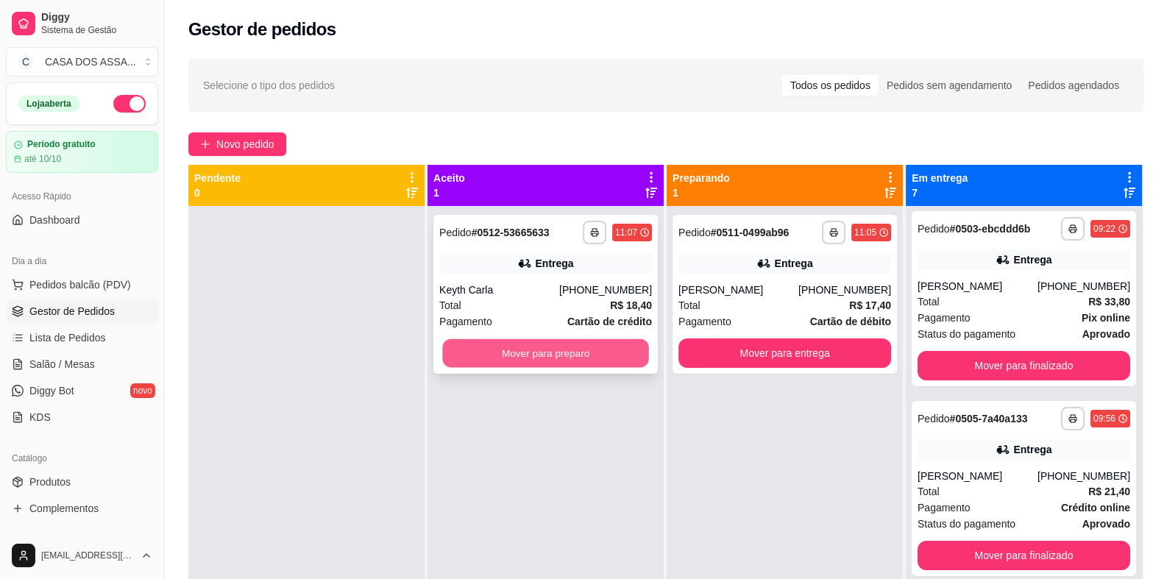
click at [564, 355] on button "Mover para preparo" at bounding box center [545, 353] width 206 height 29
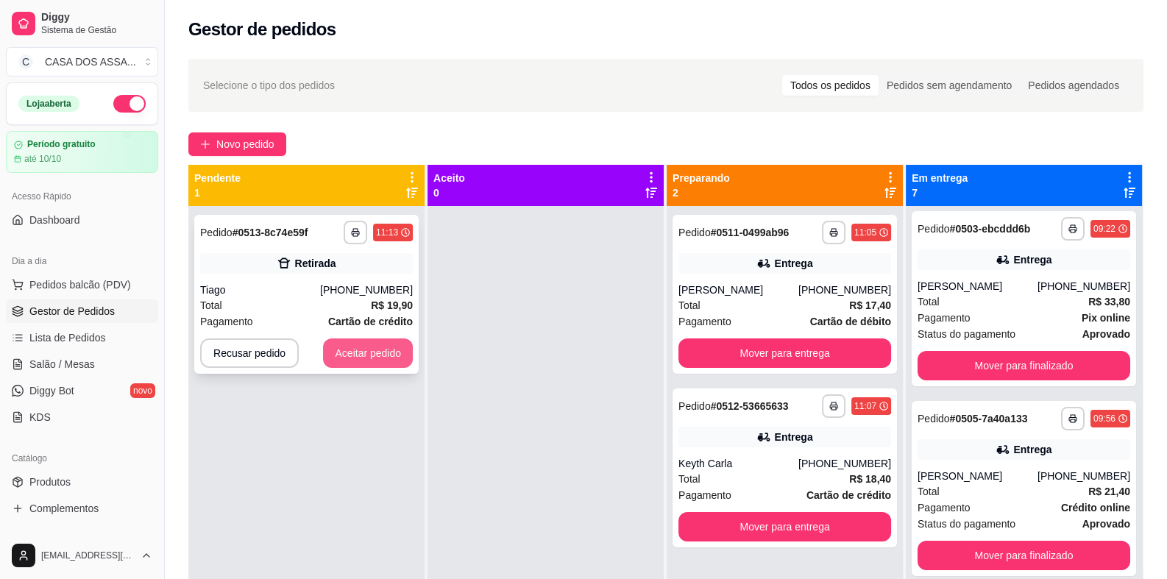
click at [354, 356] on button "Aceitar pedido" at bounding box center [368, 352] width 90 height 29
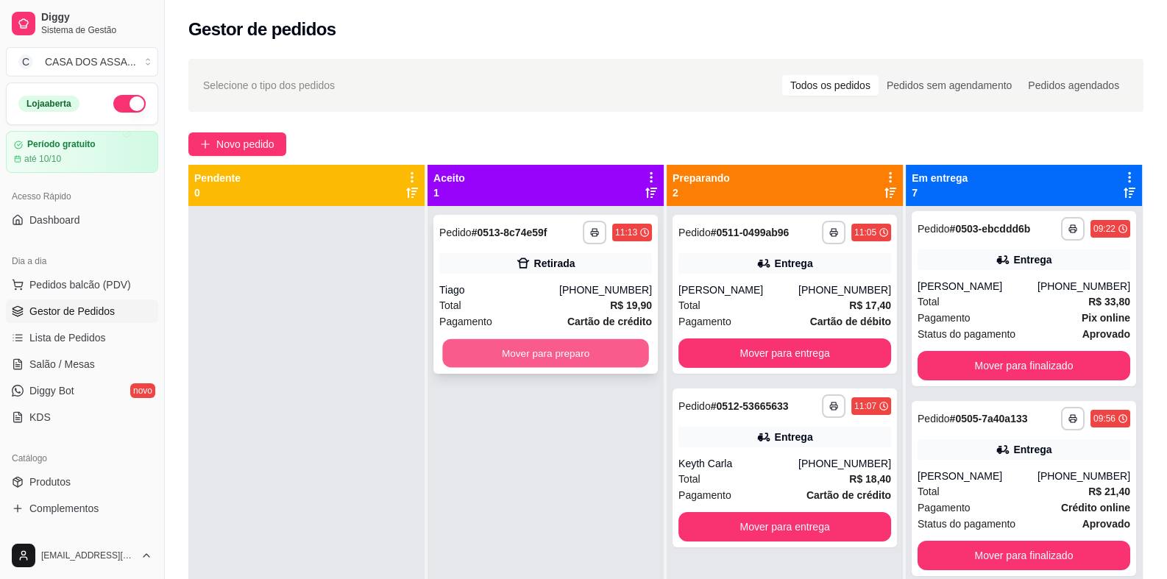
click at [491, 352] on button "Mover para preparo" at bounding box center [545, 353] width 206 height 29
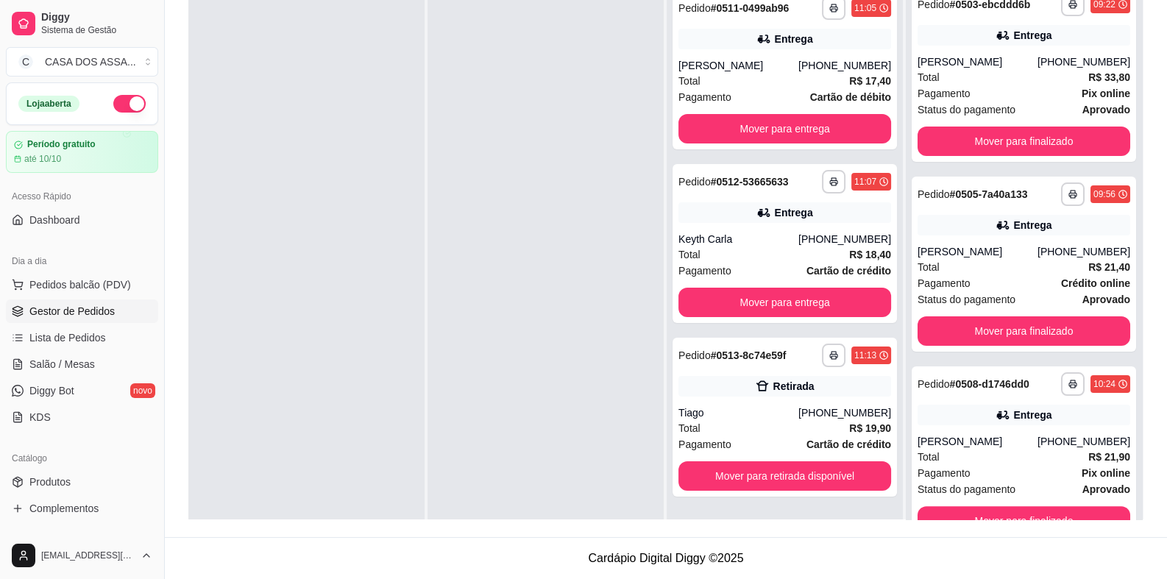
scroll to position [0, 0]
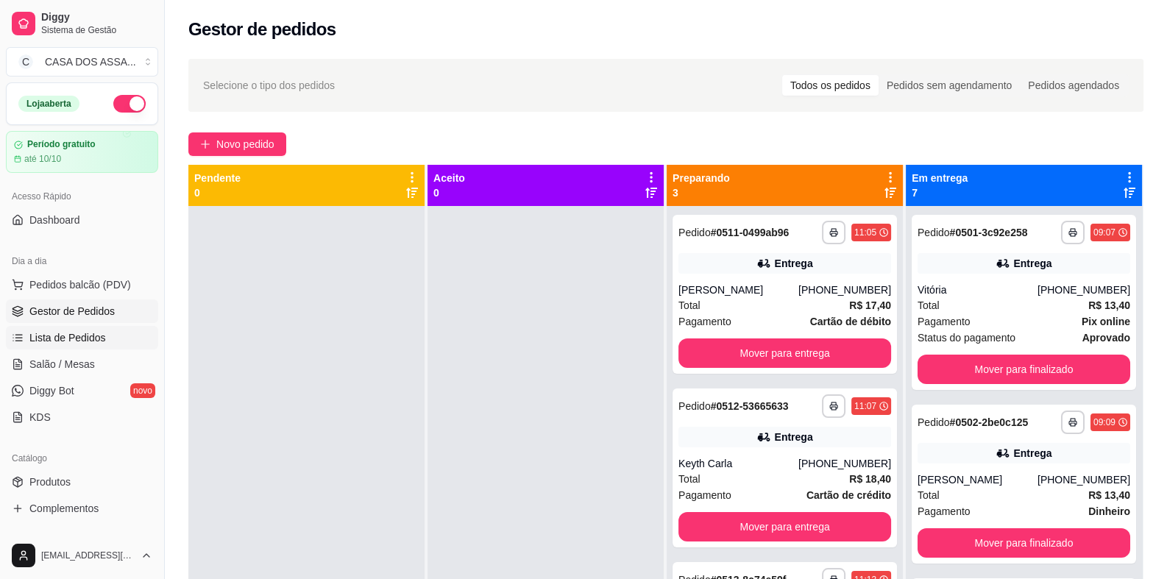
click at [92, 330] on span "Lista de Pedidos" at bounding box center [67, 337] width 76 height 15
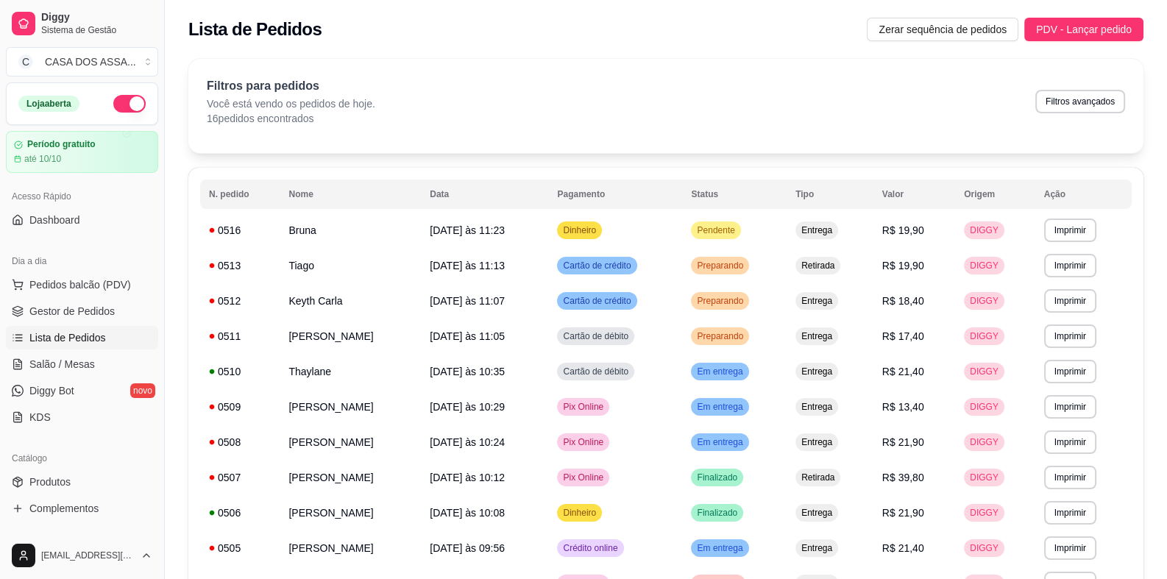
click at [520, 118] on div "Filtros para pedidos Você está vendo os pedidos de hoje. 16 pedidos encontrados…" at bounding box center [666, 101] width 918 height 49
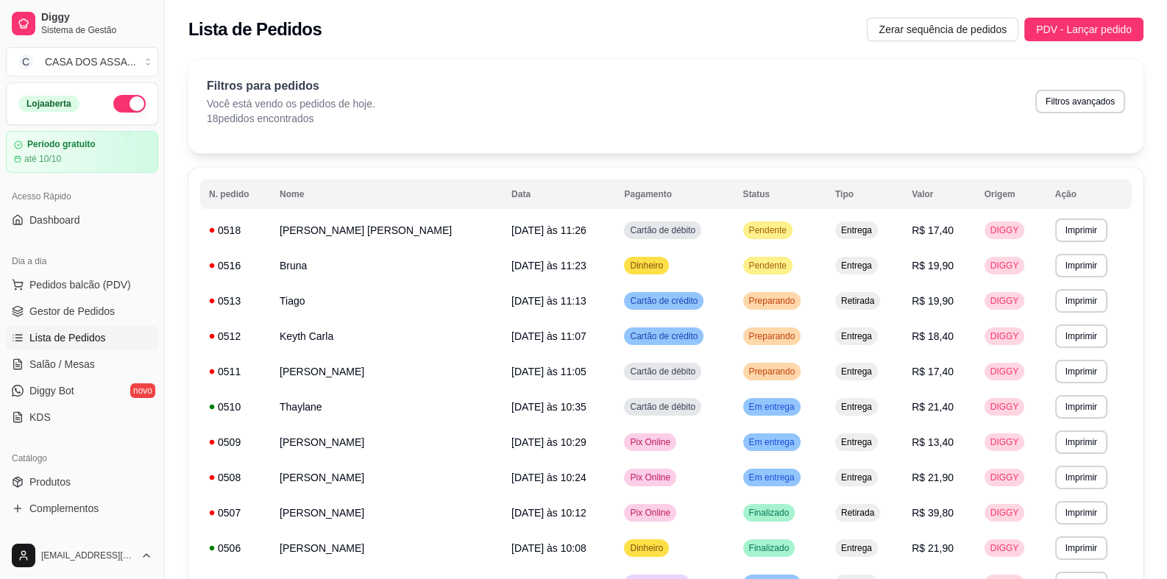
click at [371, 157] on div "**********" at bounding box center [665, 424] width 955 height 730
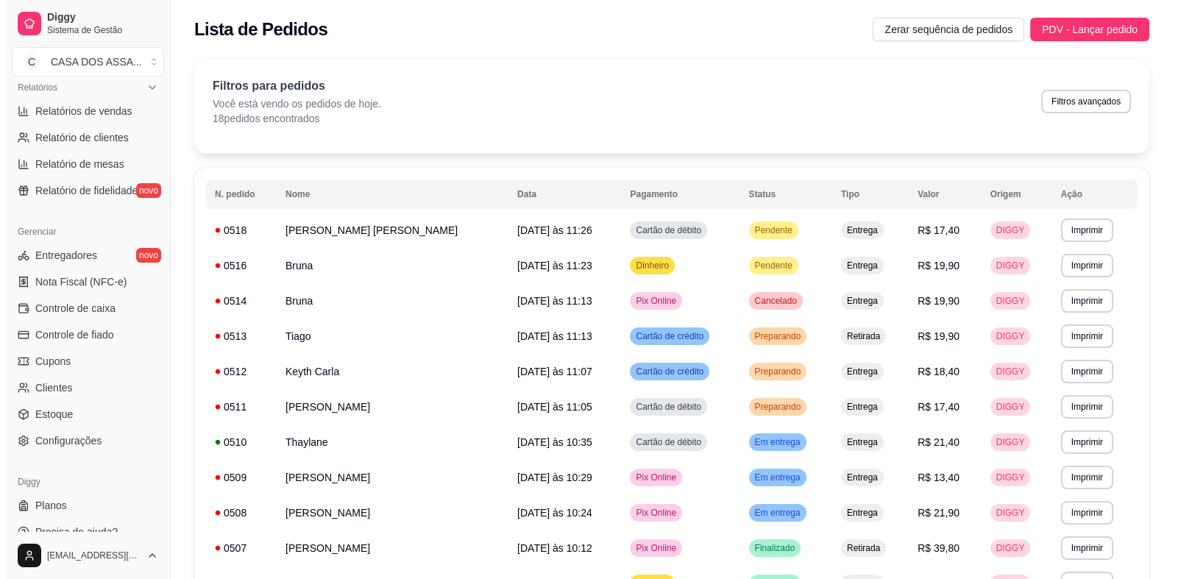
scroll to position [478, 0]
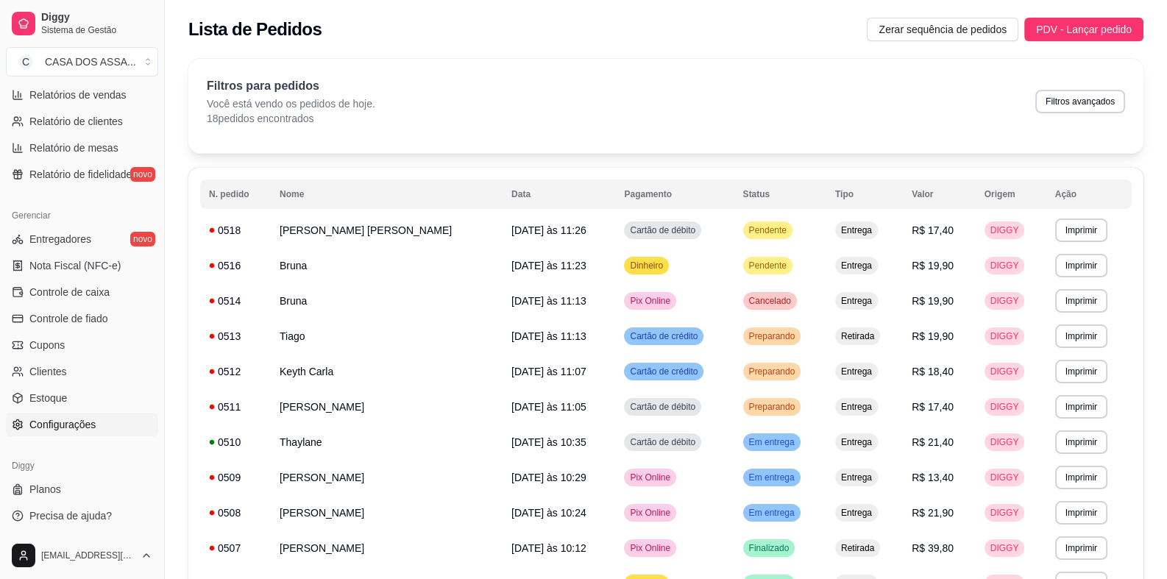
click at [73, 421] on span "Configurações" at bounding box center [62, 424] width 66 height 15
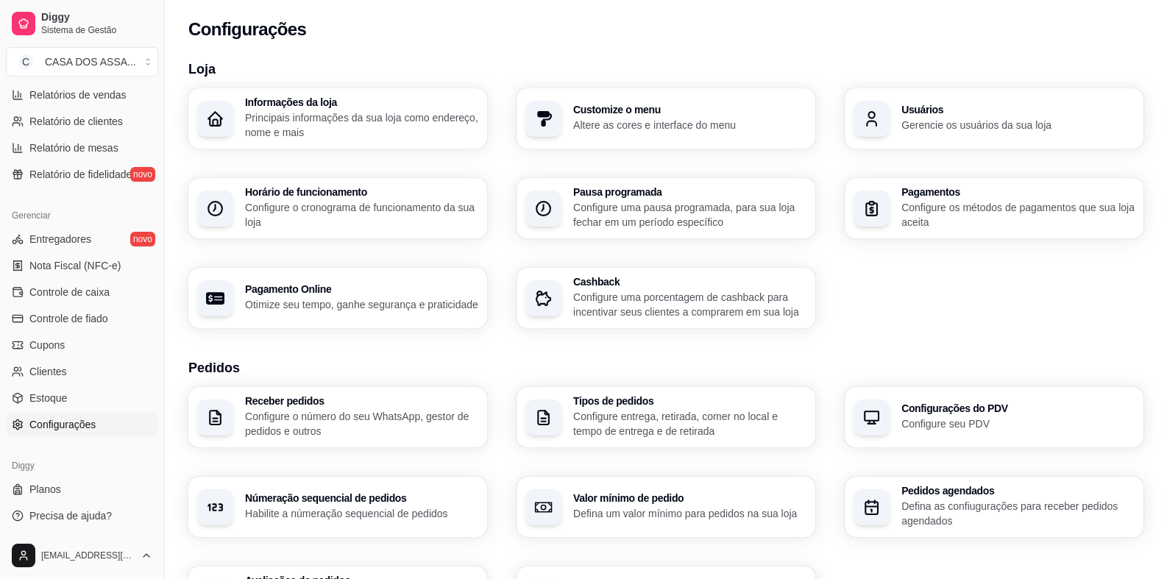
click at [306, 296] on div "Pagamento Online Otimize seu tempo, ganhe segurança e praticidade" at bounding box center [361, 298] width 233 height 28
select select "4.98"
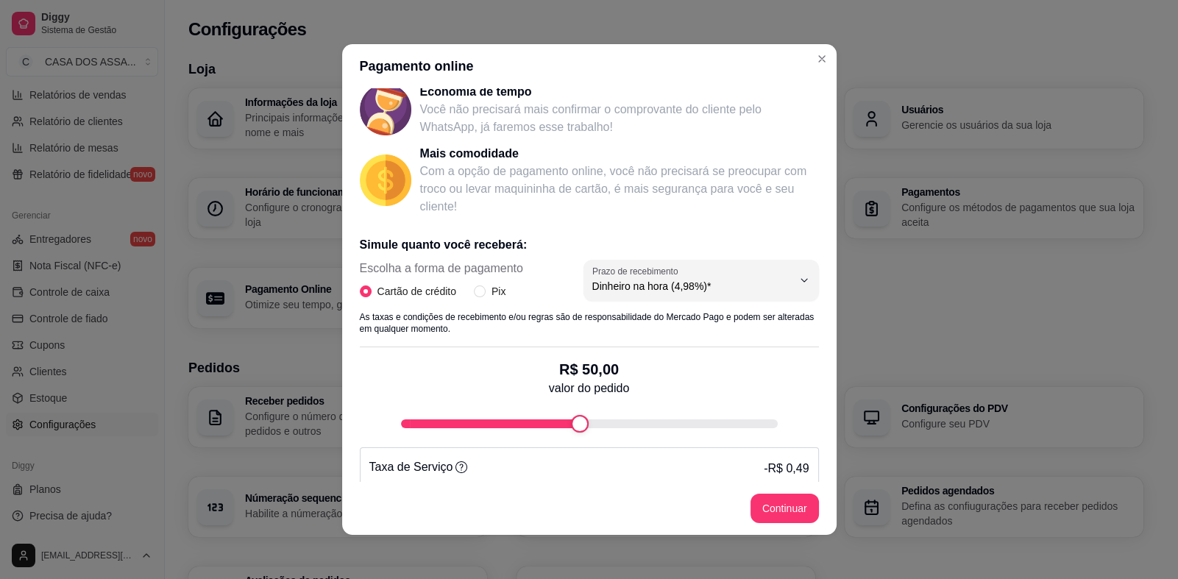
scroll to position [197, 0]
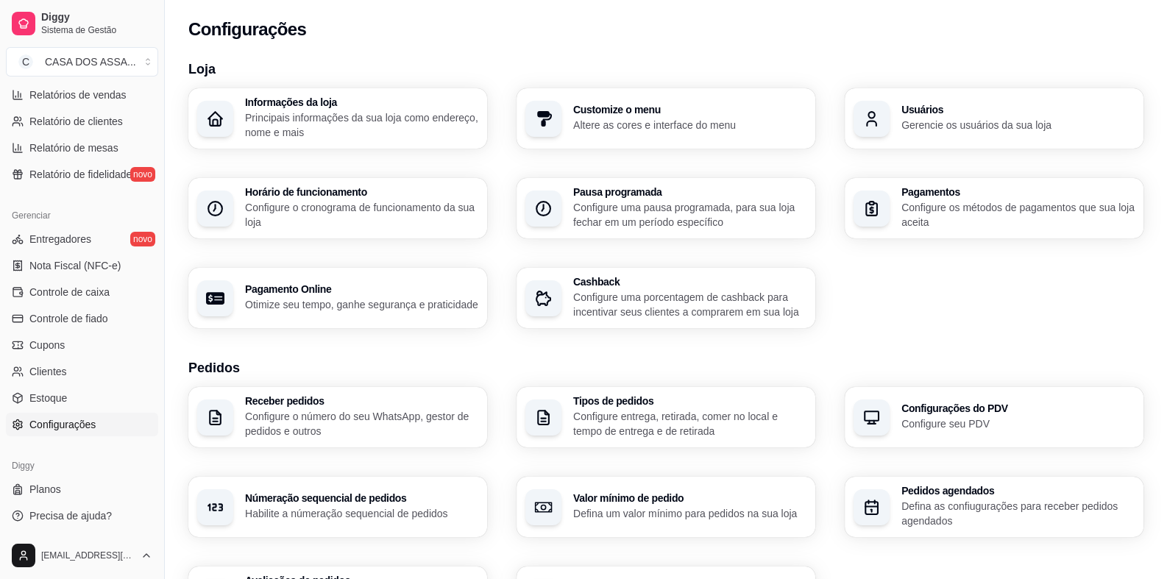
click at [903, 191] on h3 "Pagamentos" at bounding box center [1017, 192] width 233 height 10
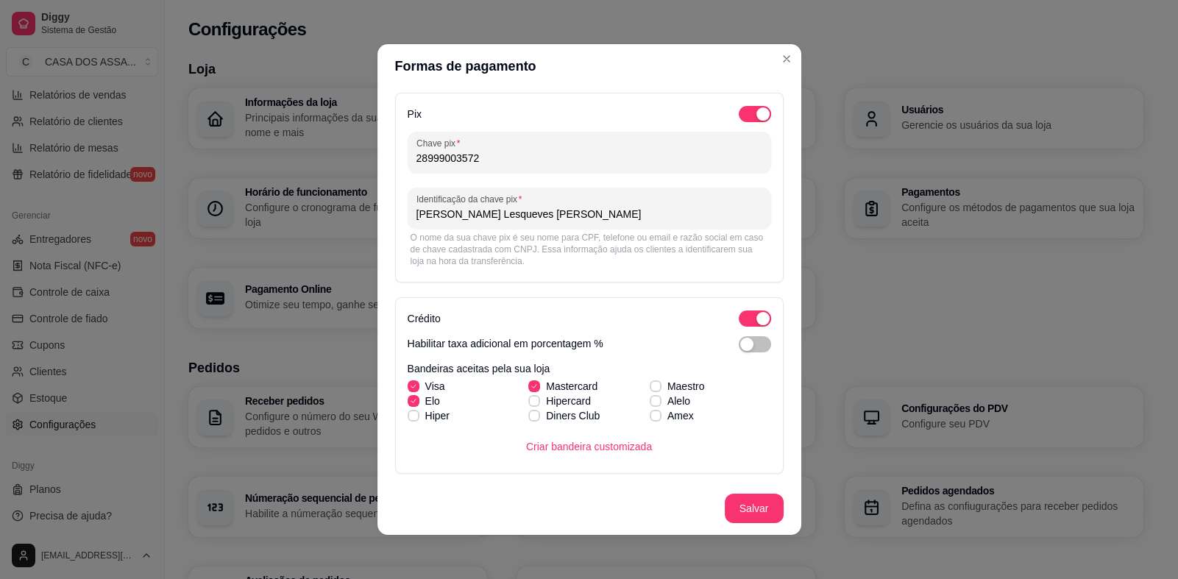
scroll to position [0, 0]
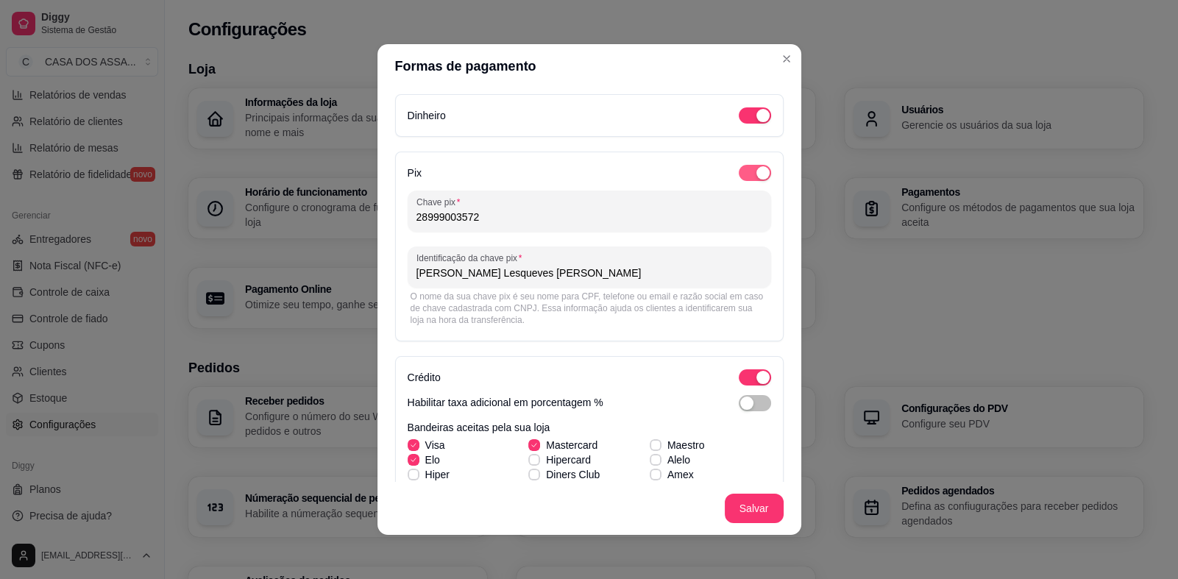
click at [739, 171] on button "button" at bounding box center [755, 173] width 32 height 16
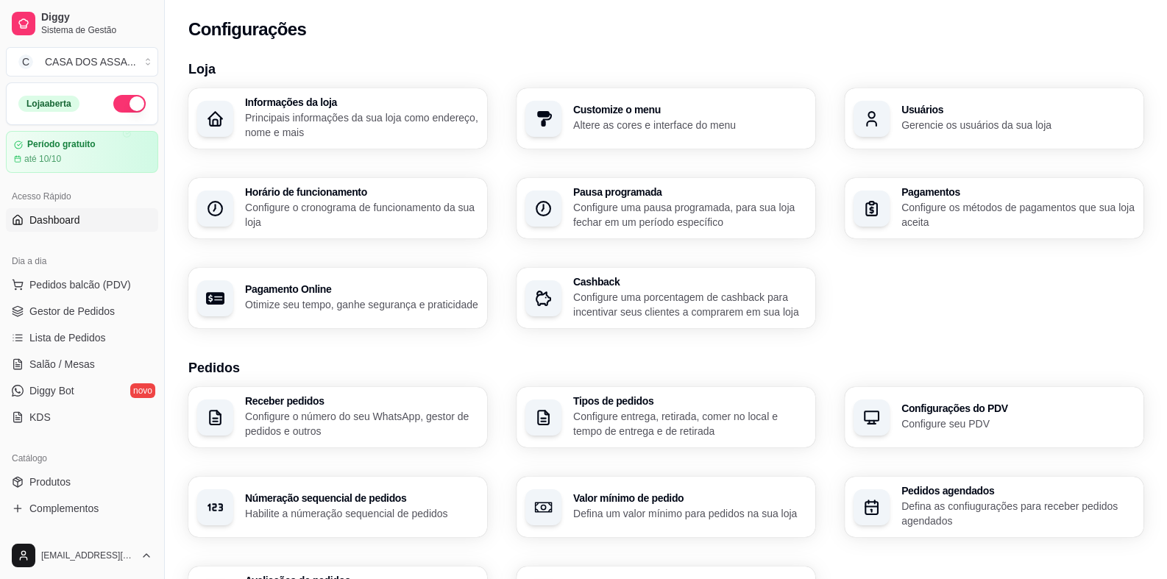
click at [87, 223] on link "Dashboard" at bounding box center [82, 220] width 152 height 24
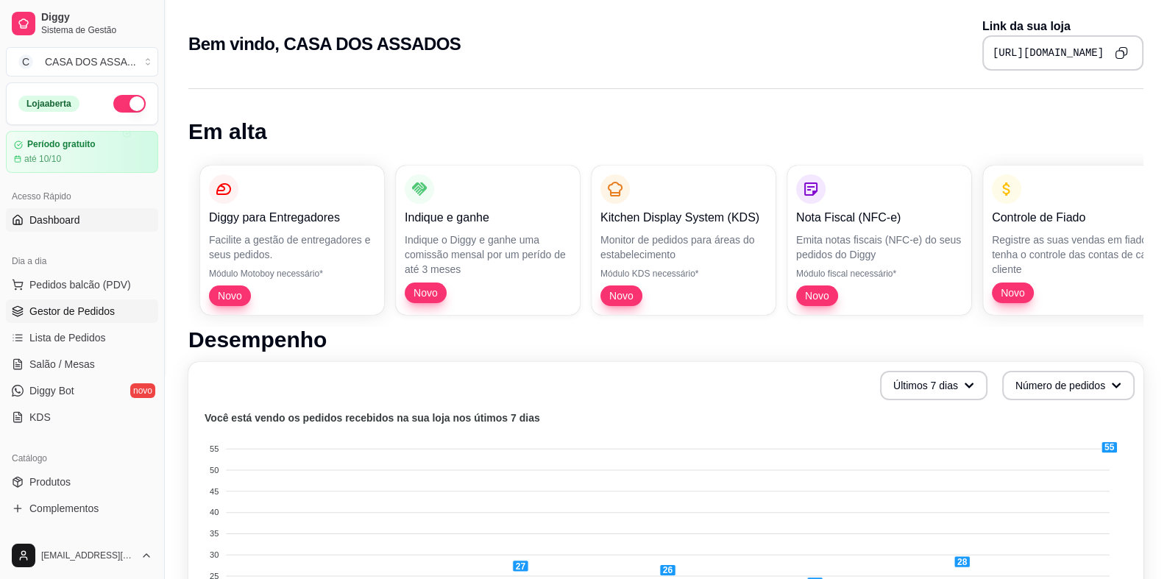
click at [81, 316] on span "Gestor de Pedidos" at bounding box center [71, 311] width 85 height 15
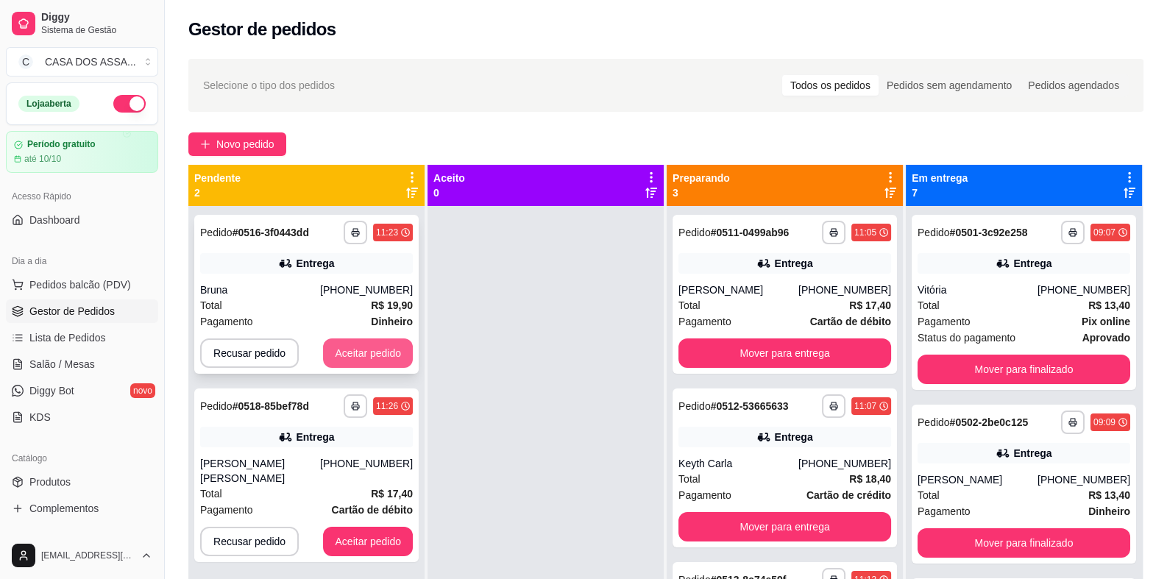
click at [349, 351] on button "Aceitar pedido" at bounding box center [368, 352] width 90 height 29
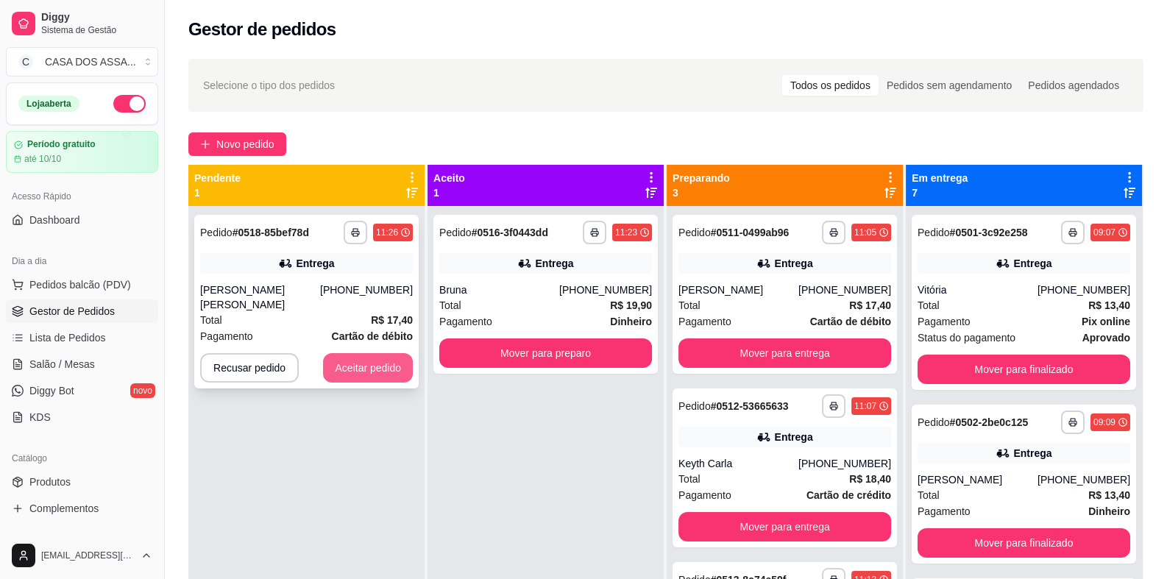
click at [355, 363] on button "Aceitar pedido" at bounding box center [368, 367] width 90 height 29
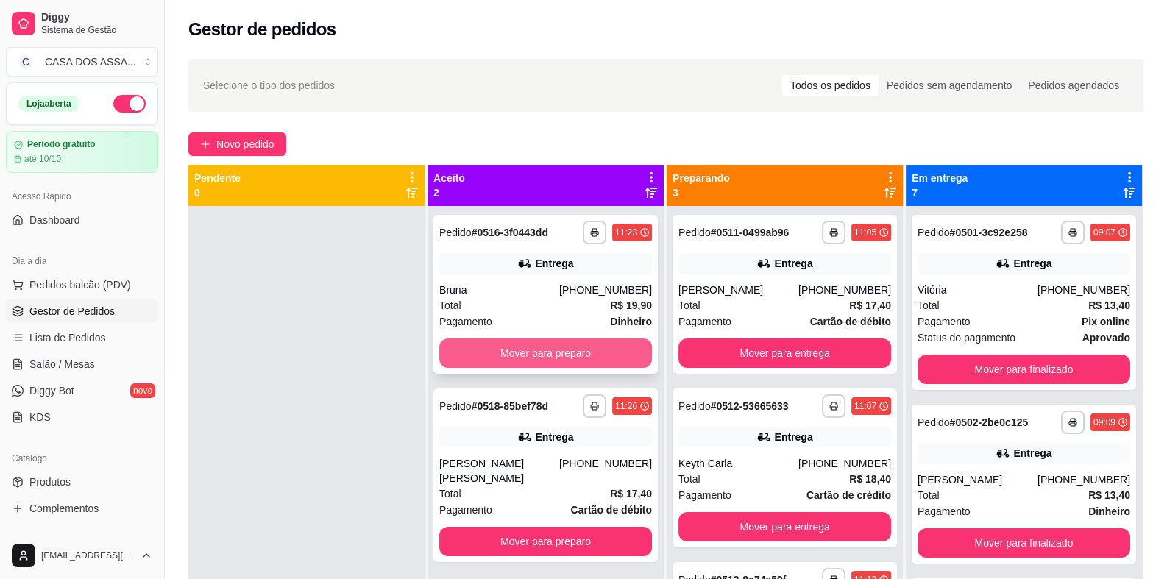
click at [574, 362] on button "Mover para preparo" at bounding box center [545, 352] width 213 height 29
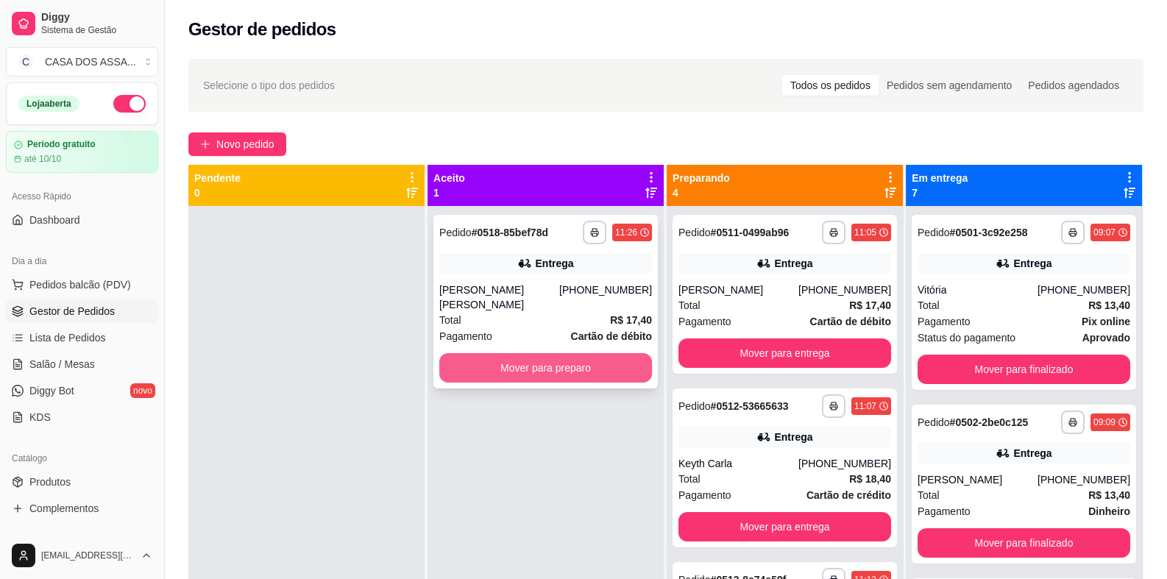
click at [585, 374] on button "Mover para preparo" at bounding box center [545, 367] width 213 height 29
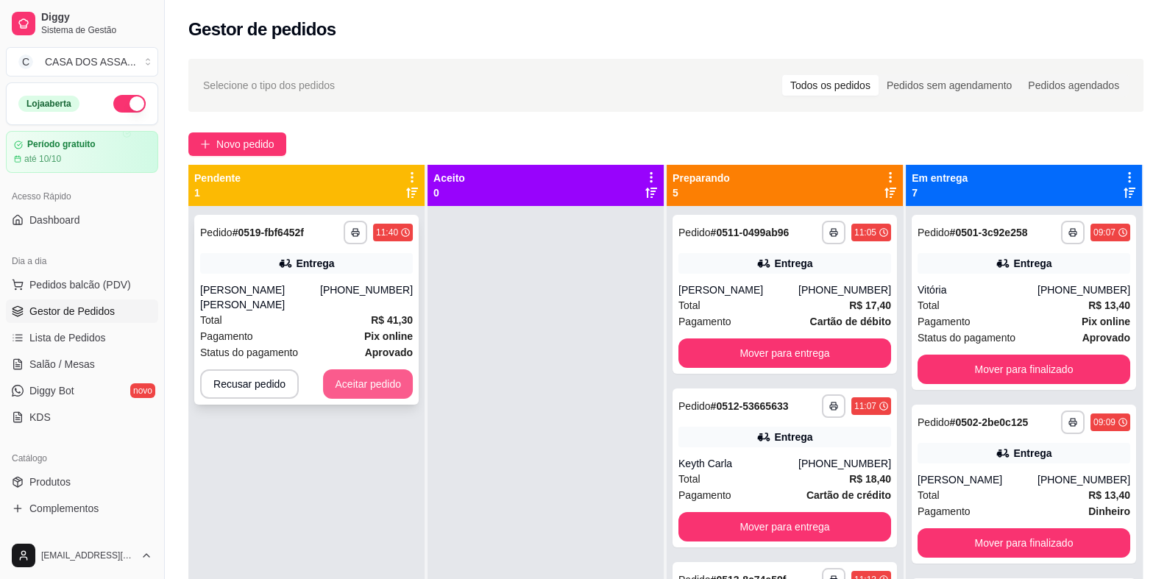
click at [375, 376] on button "Aceitar pedido" at bounding box center [368, 383] width 90 height 29
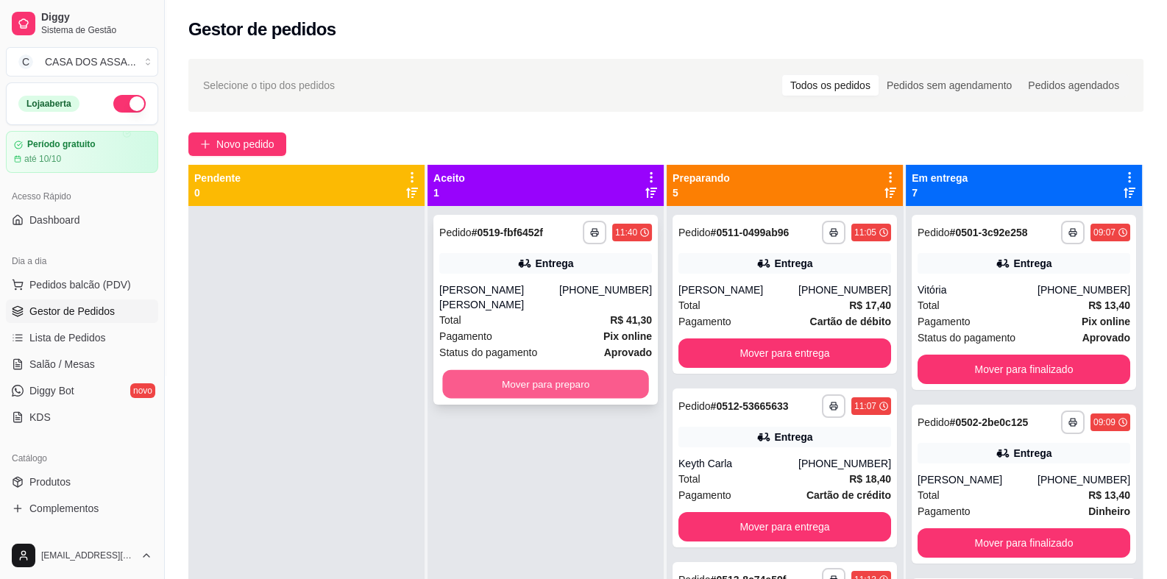
click at [507, 370] on button "Mover para preparo" at bounding box center [545, 384] width 206 height 29
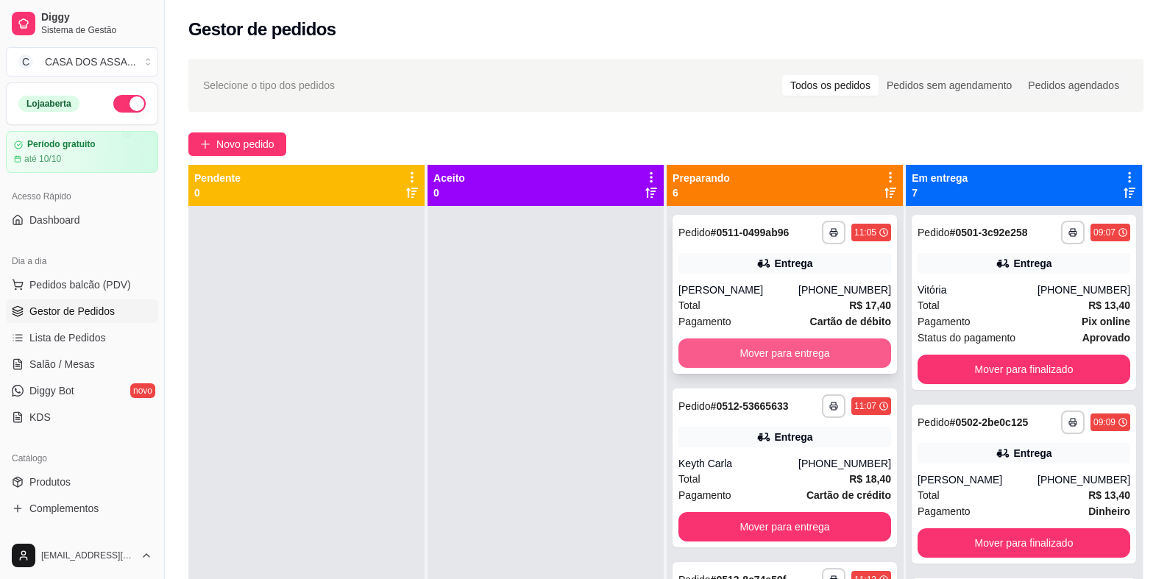
click at [754, 356] on button "Mover para entrega" at bounding box center [784, 352] width 213 height 29
click at [754, 354] on button "Mover para entrega" at bounding box center [784, 352] width 213 height 29
click at [766, 354] on button "Mover para retirada disponível" at bounding box center [784, 352] width 213 height 29
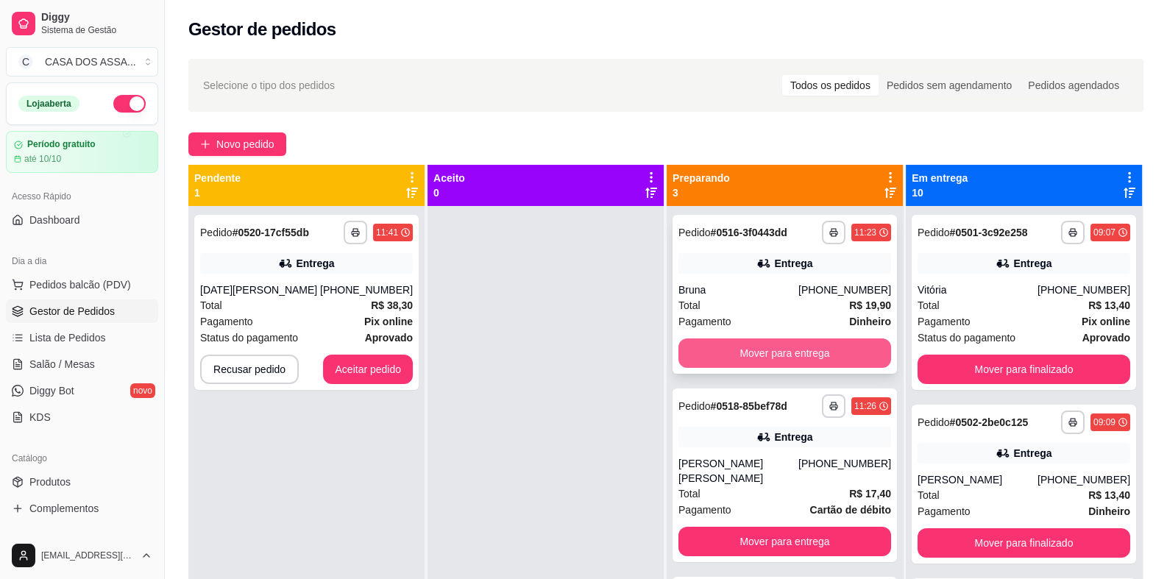
click at [776, 355] on button "Mover para entrega" at bounding box center [784, 352] width 213 height 29
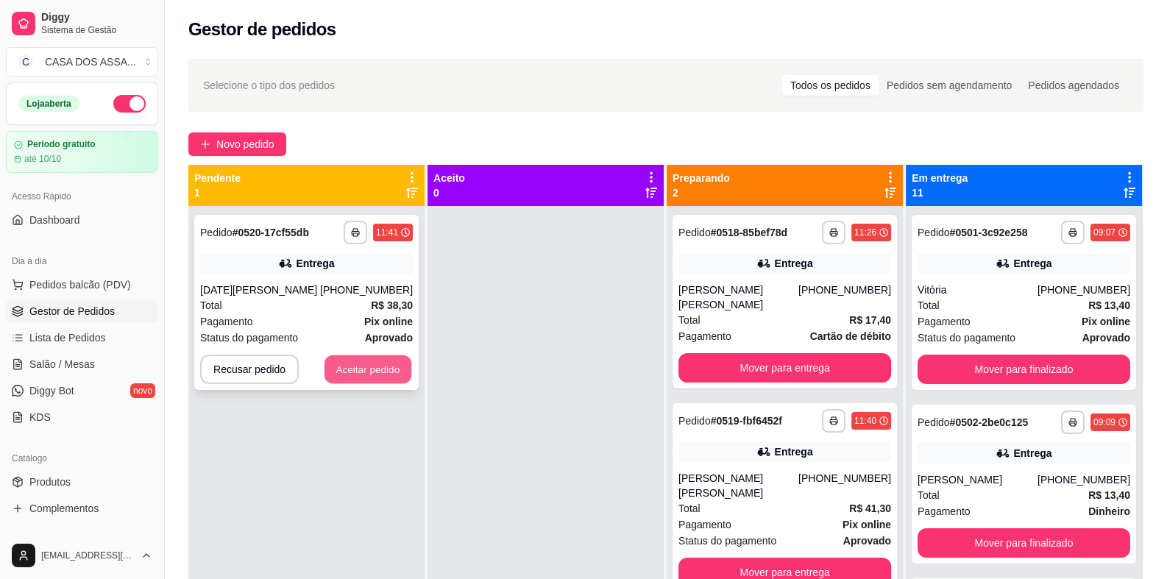
click at [357, 377] on button "Aceitar pedido" at bounding box center [367, 369] width 87 height 29
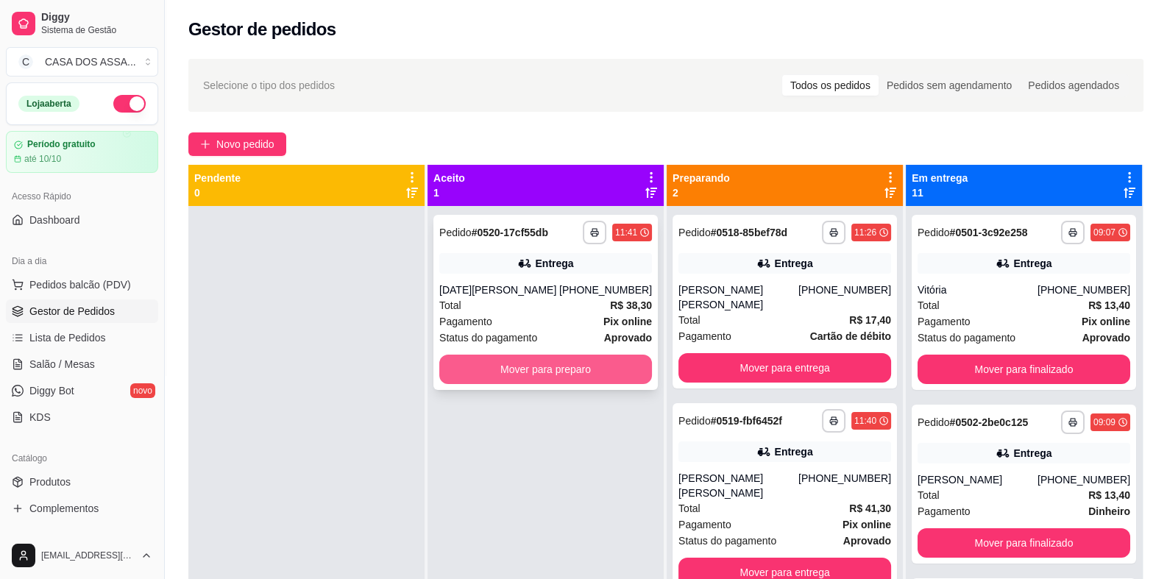
click at [521, 366] on button "Mover para preparo" at bounding box center [545, 369] width 213 height 29
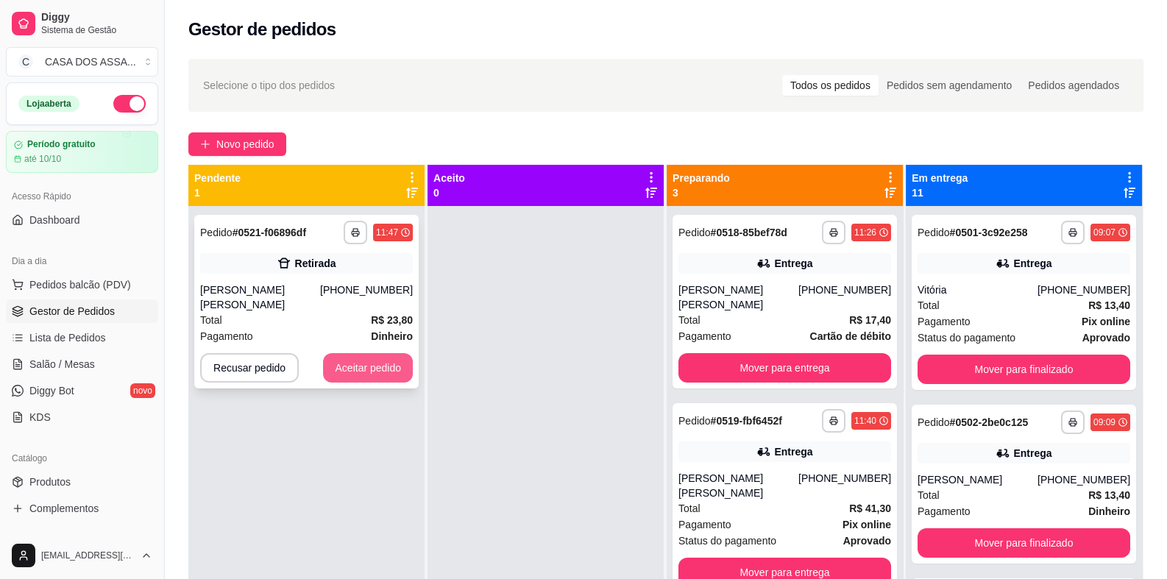
click at [349, 353] on button "Aceitar pedido" at bounding box center [368, 367] width 90 height 29
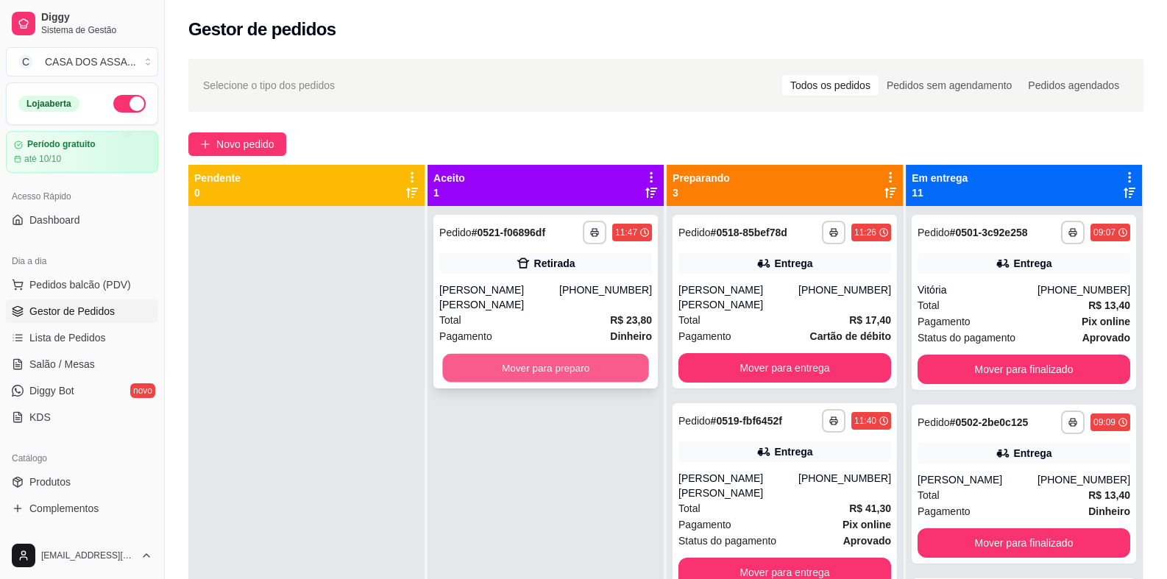
click at [502, 354] on button "Mover para preparo" at bounding box center [545, 368] width 206 height 29
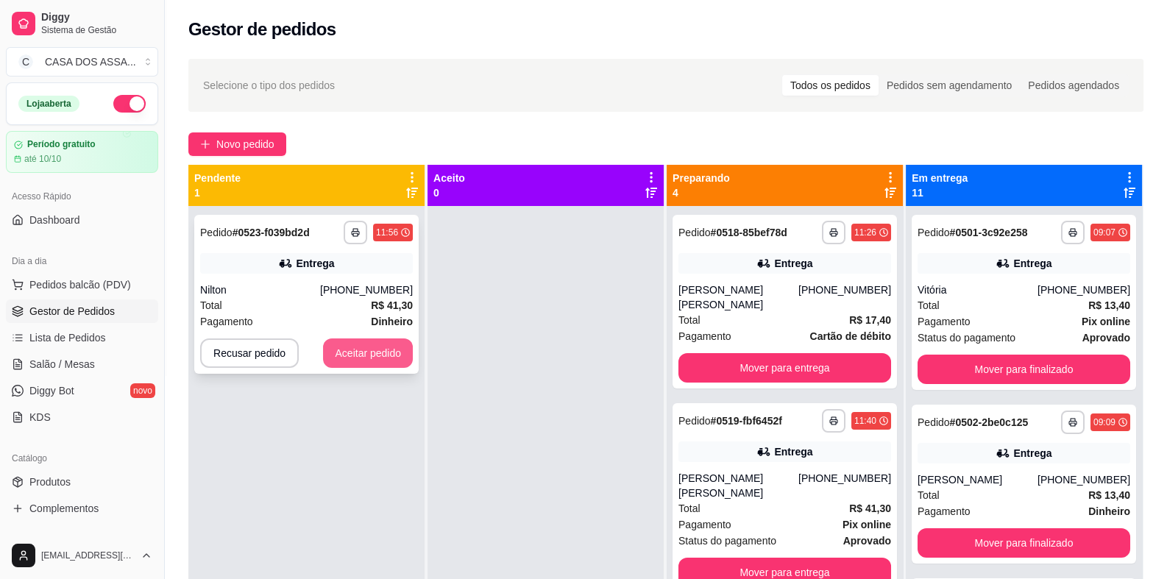
click at [367, 362] on button "Aceitar pedido" at bounding box center [368, 352] width 90 height 29
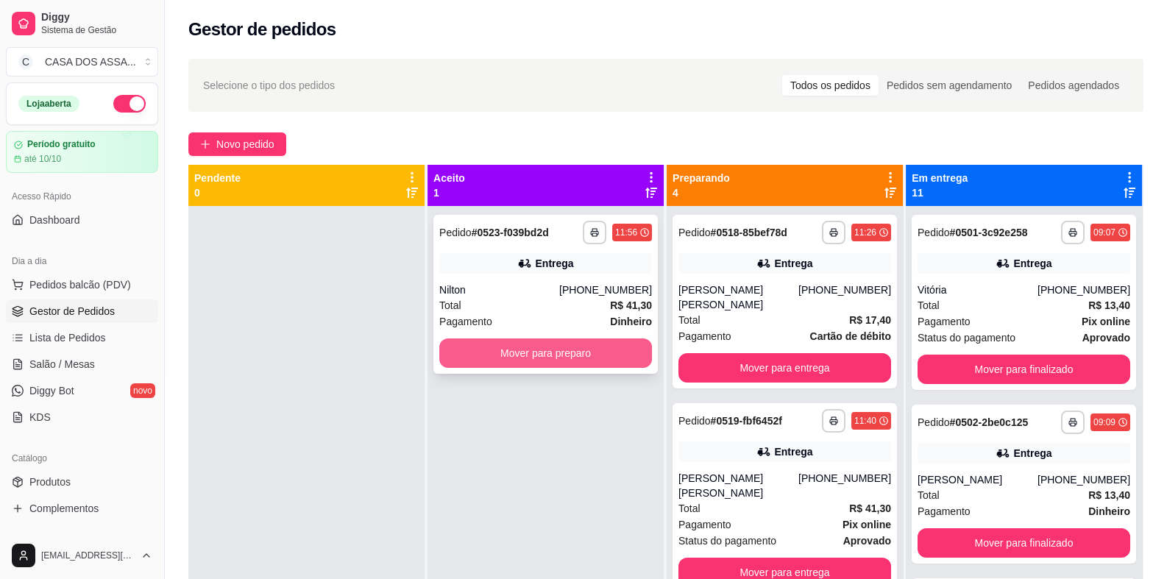
click at [502, 355] on button "Mover para preparo" at bounding box center [545, 352] width 213 height 29
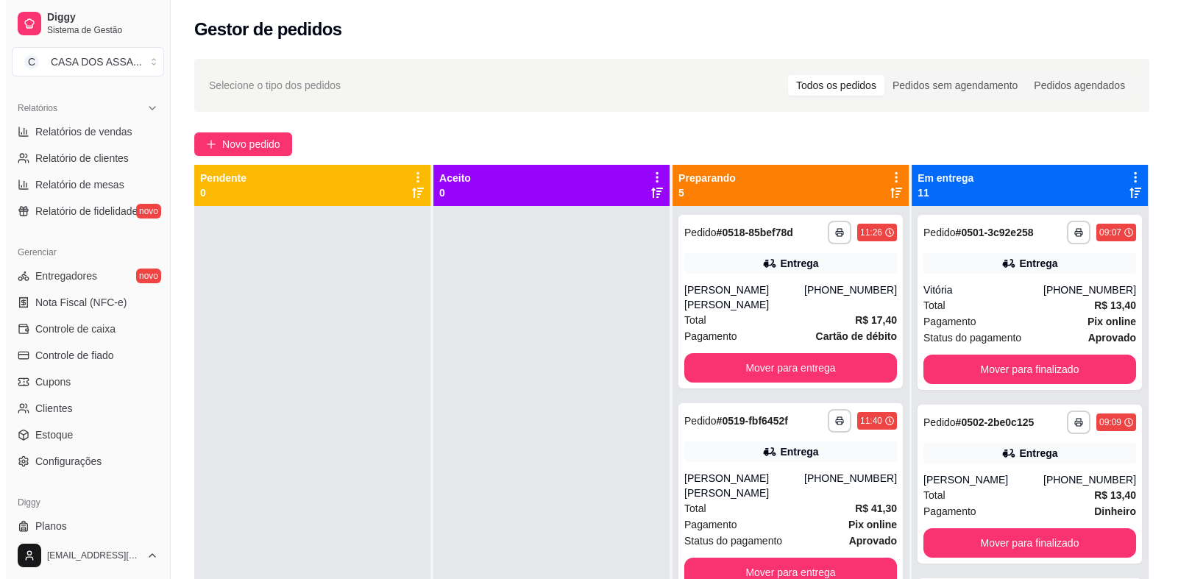
scroll to position [478, 0]
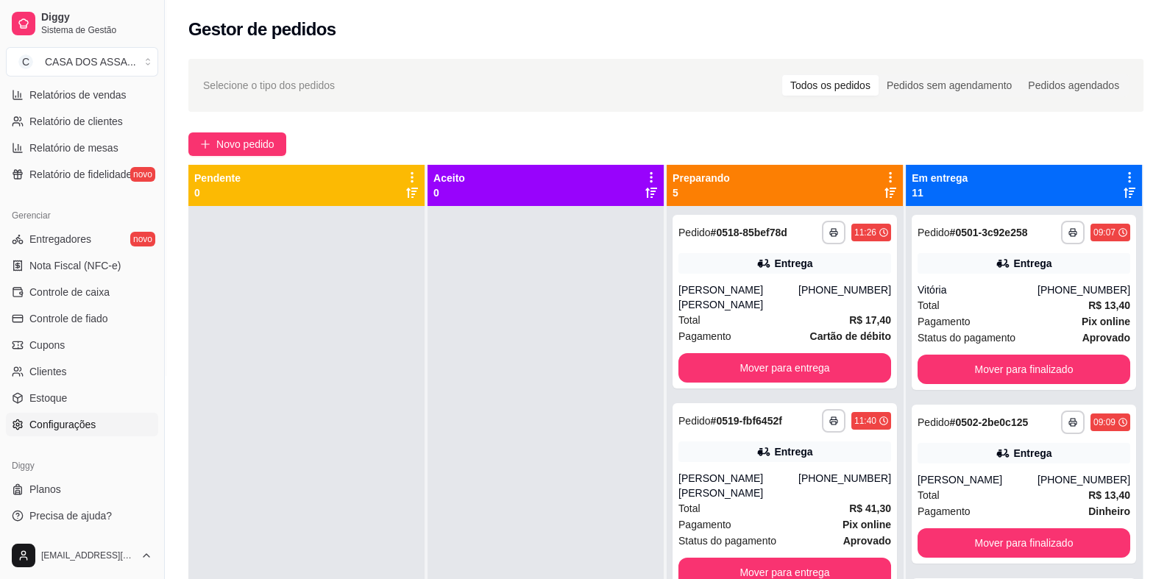
click at [90, 419] on span "Configurações" at bounding box center [62, 424] width 66 height 15
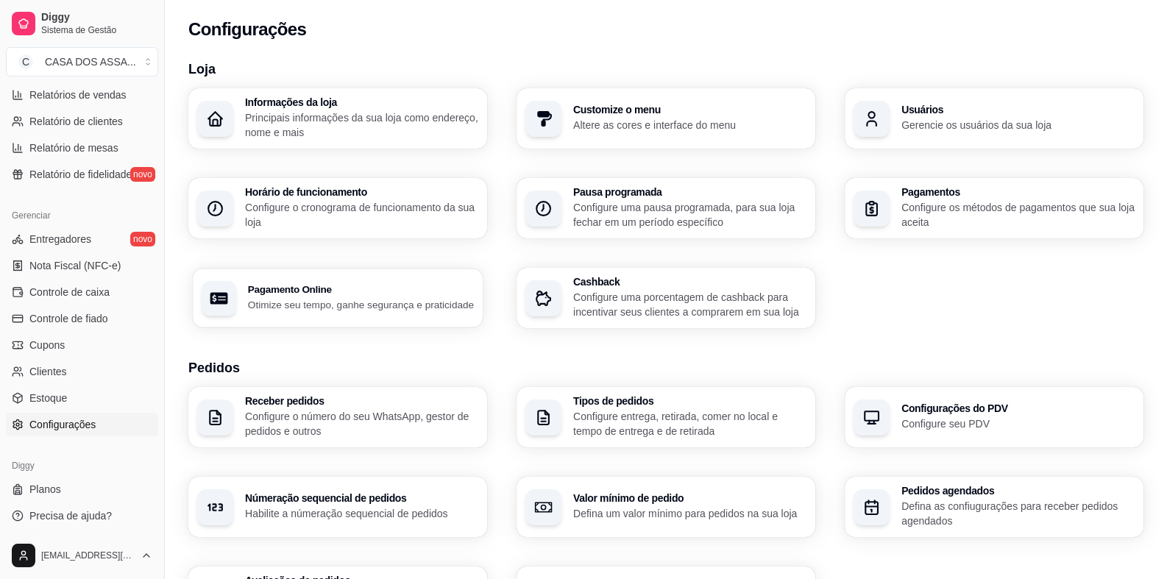
click at [349, 293] on h3 "Pagamento Online" at bounding box center [361, 290] width 226 height 10
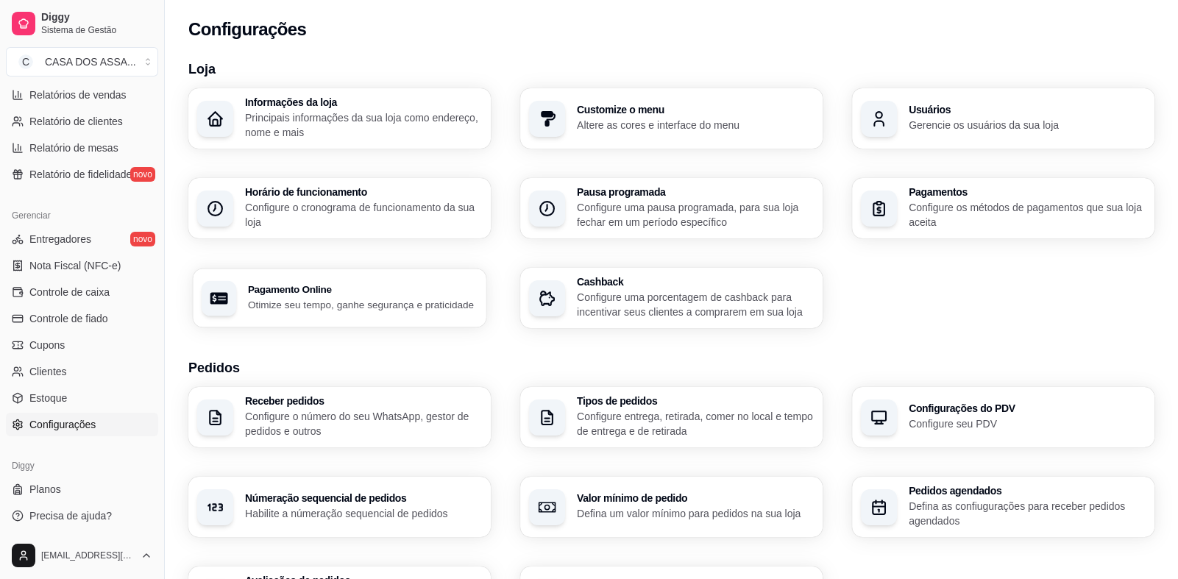
select select "4.98"
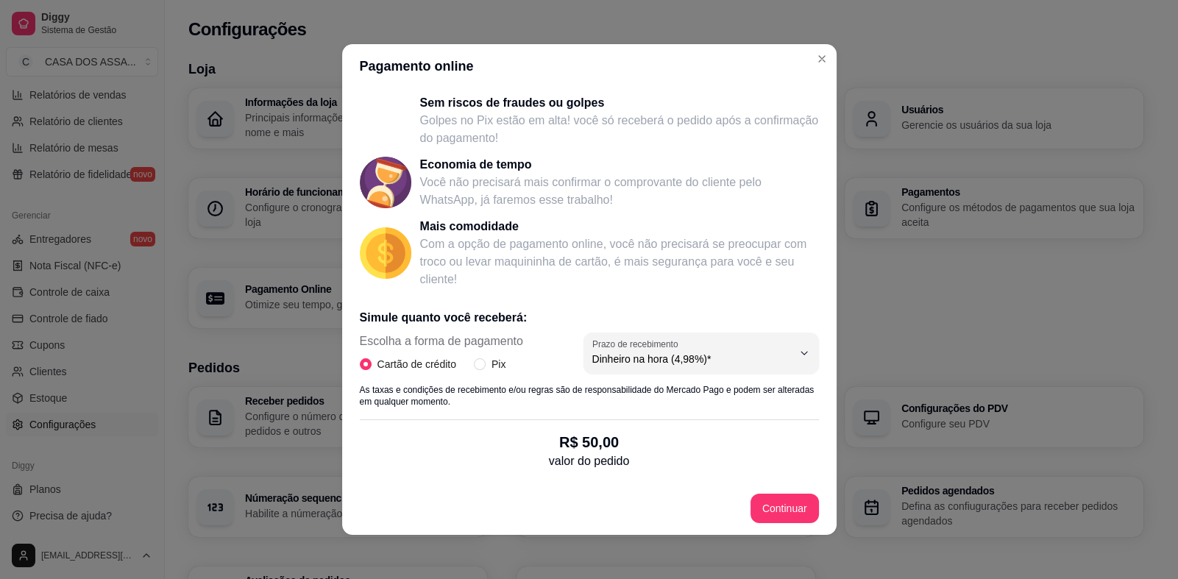
scroll to position [197, 0]
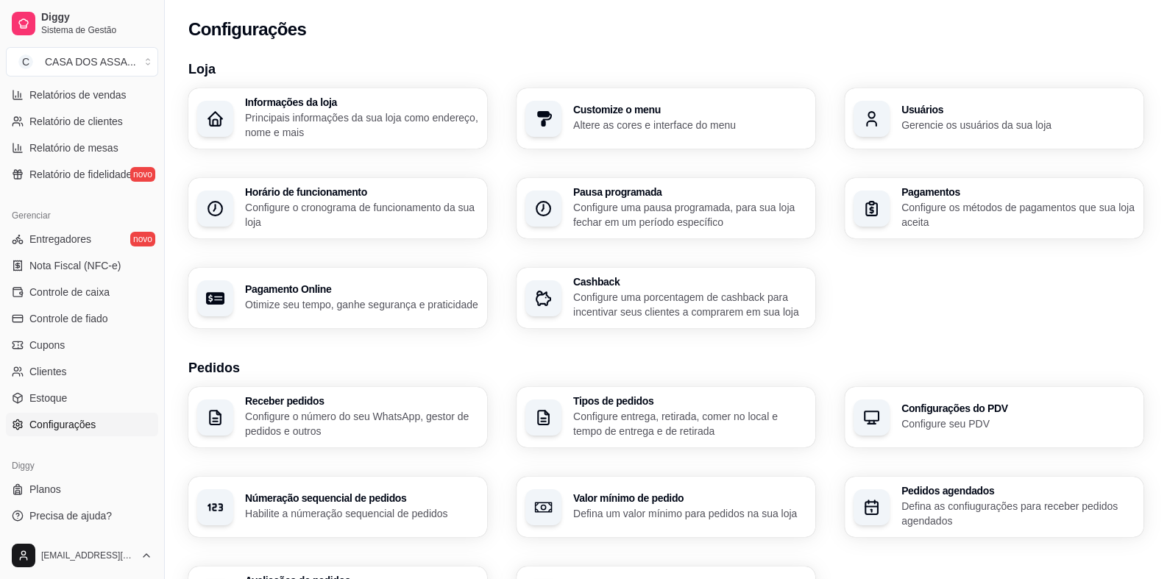
click at [937, 193] on h3 "Pagamentos" at bounding box center [1017, 192] width 233 height 10
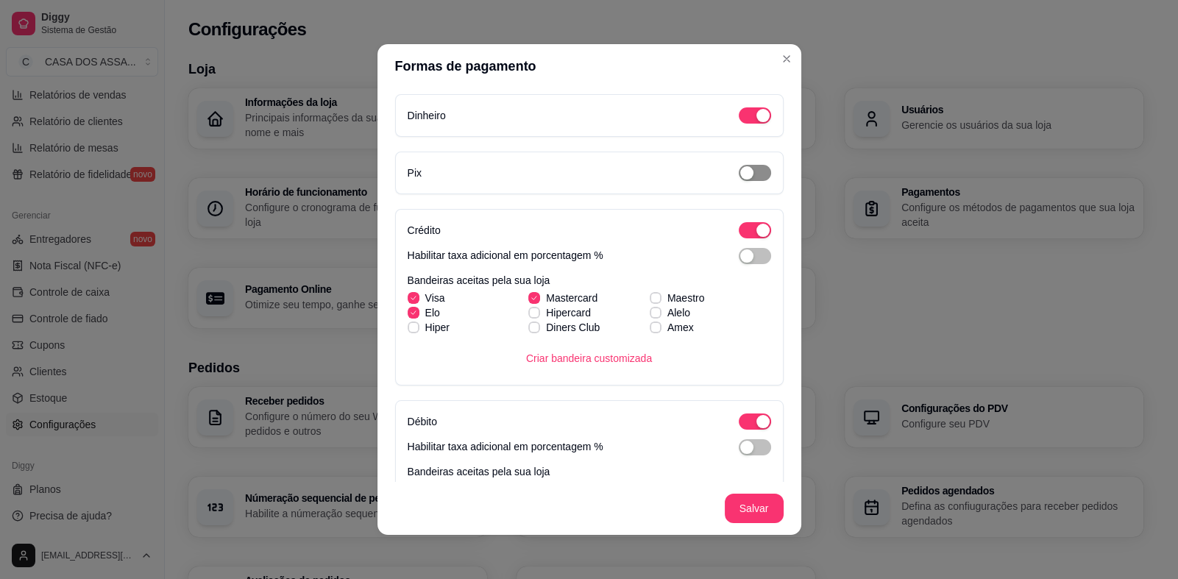
click at [739, 168] on span "button" at bounding box center [755, 173] width 32 height 16
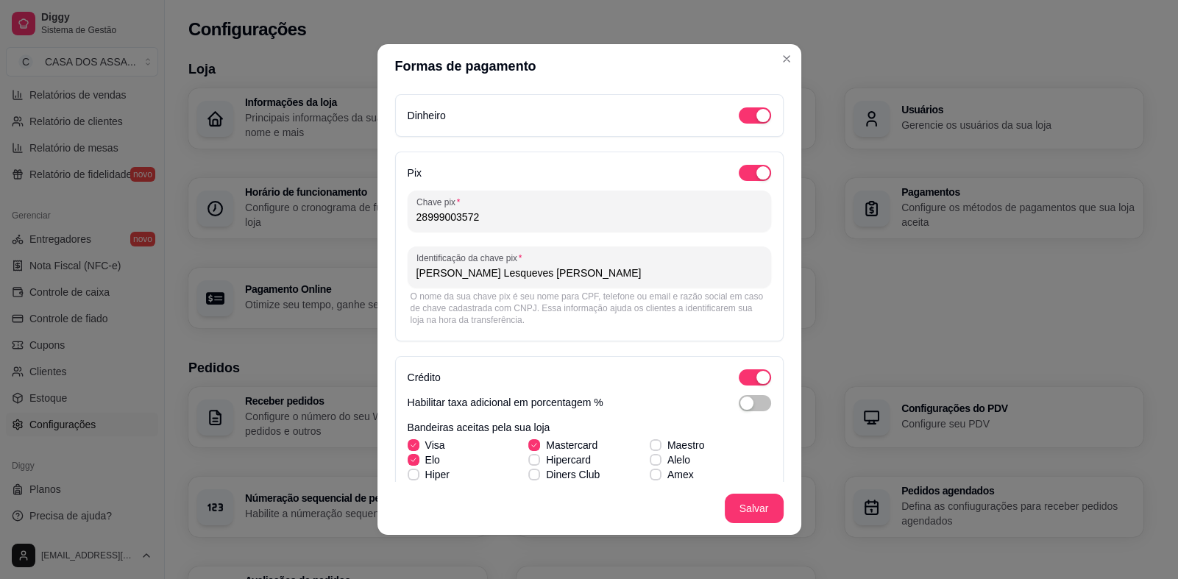
drag, startPoint x: 508, startPoint y: 217, endPoint x: 384, endPoint y: 215, distance: 123.6
click at [384, 215] on div "Dinheiro Pix Chave pix 28999003572 Identificação da chave pix Raphael Lesqueves…" at bounding box center [589, 285] width 424 height 394
paste input "a0201691-d597-4117-9900-d1bda3da6eec"
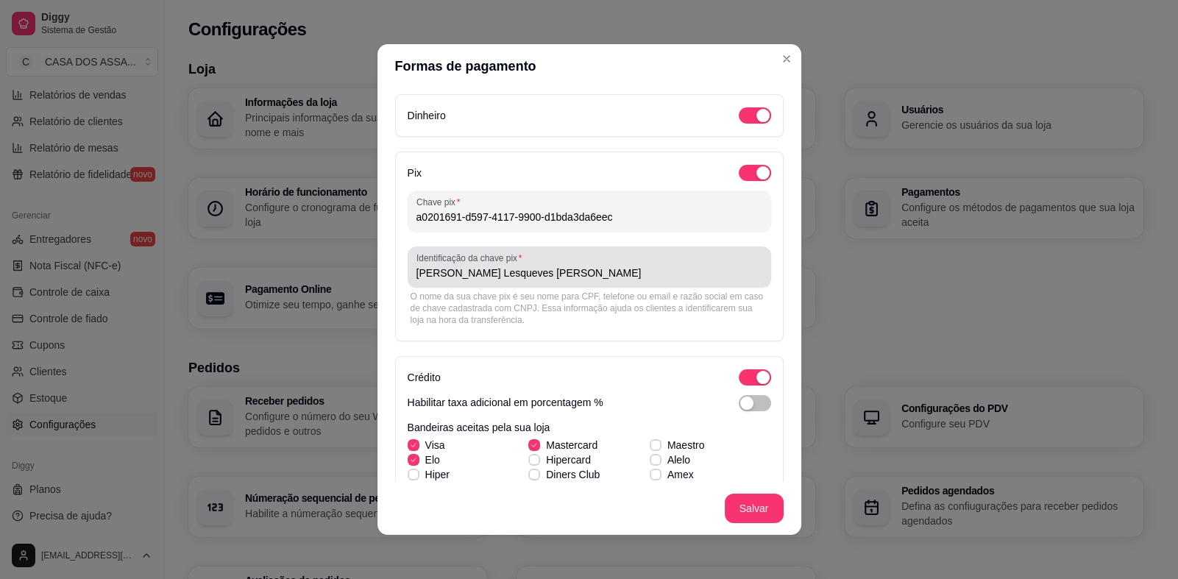
type input "a0201691-d597-4117-9900-d1bda3da6eec"
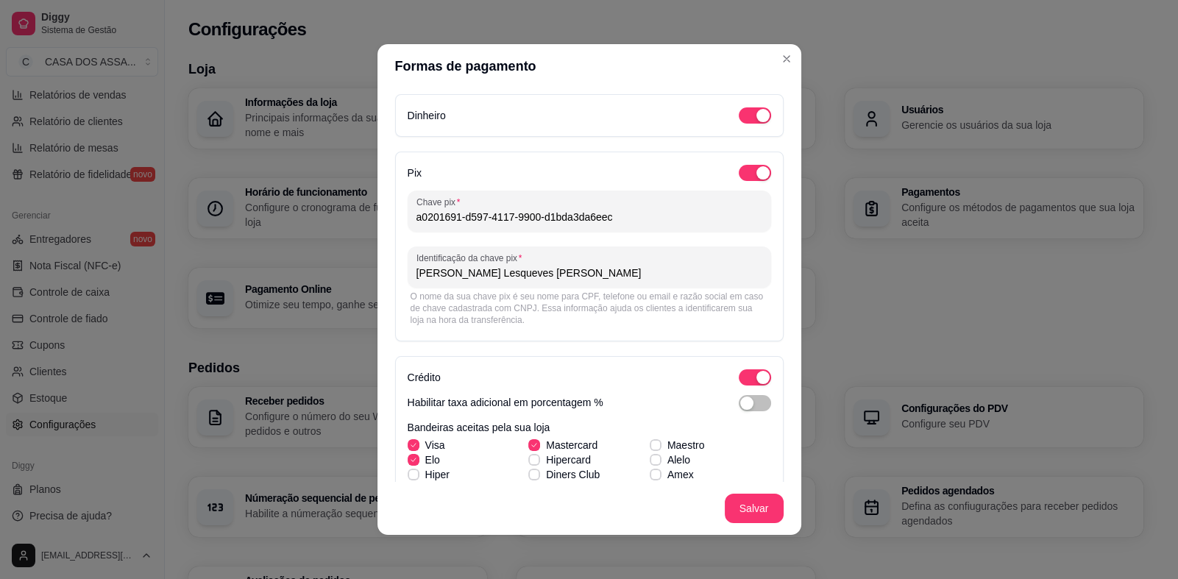
drag, startPoint x: 558, startPoint y: 274, endPoint x: 360, endPoint y: 291, distance: 197.9
click at [360, 291] on div "Formas de pagamento Dinheiro Pix Chave pix a0201691-d597-4117-9900-d1bda3da6eec…" at bounding box center [589, 289] width 1178 height 579
type input "Jackelinny Pereira Lima"
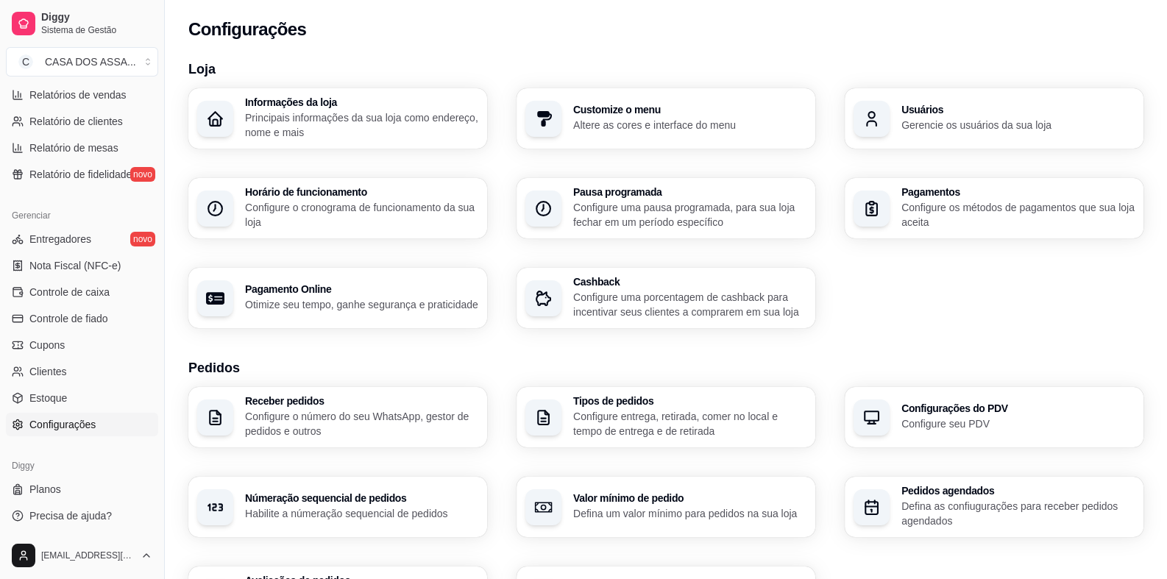
click at [291, 292] on h3 "Pagamento Online" at bounding box center [361, 289] width 233 height 10
select select "4.98"
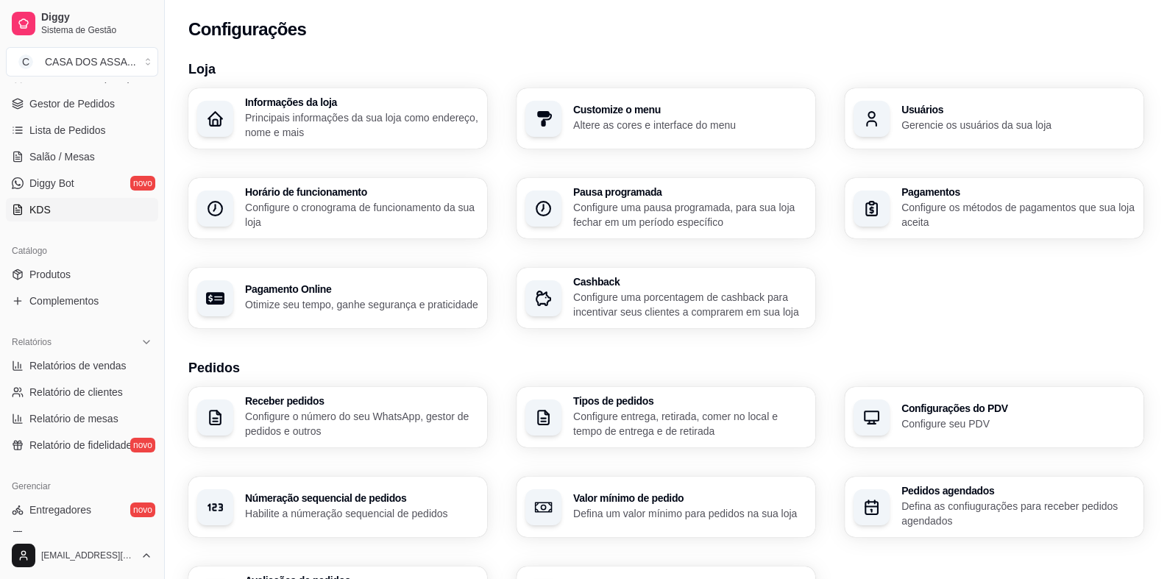
scroll to position [0, 0]
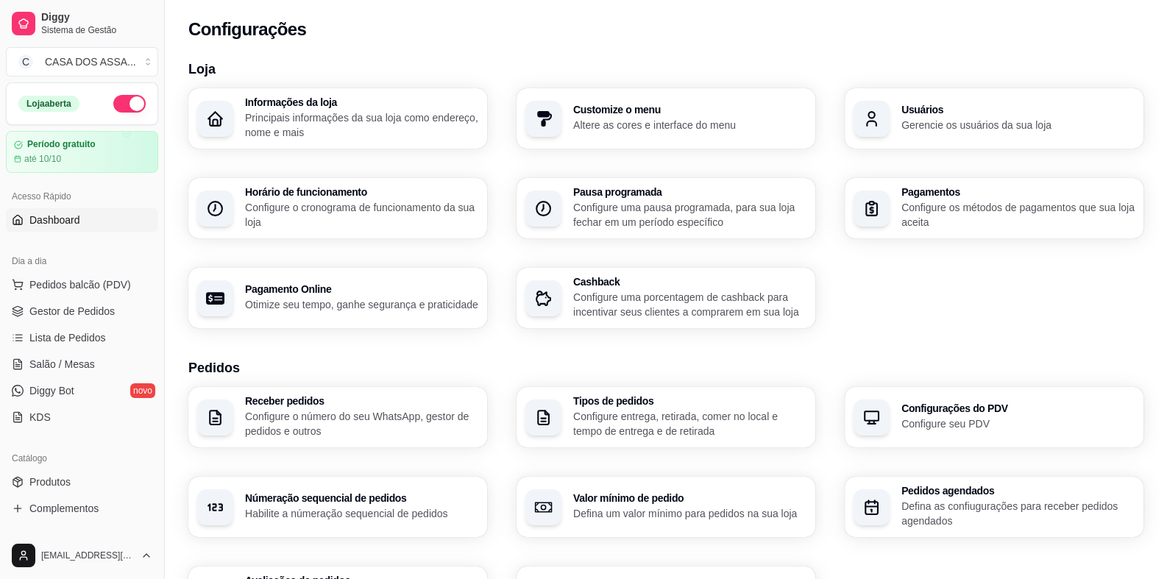
click at [77, 221] on span "Dashboard" at bounding box center [54, 220] width 51 height 15
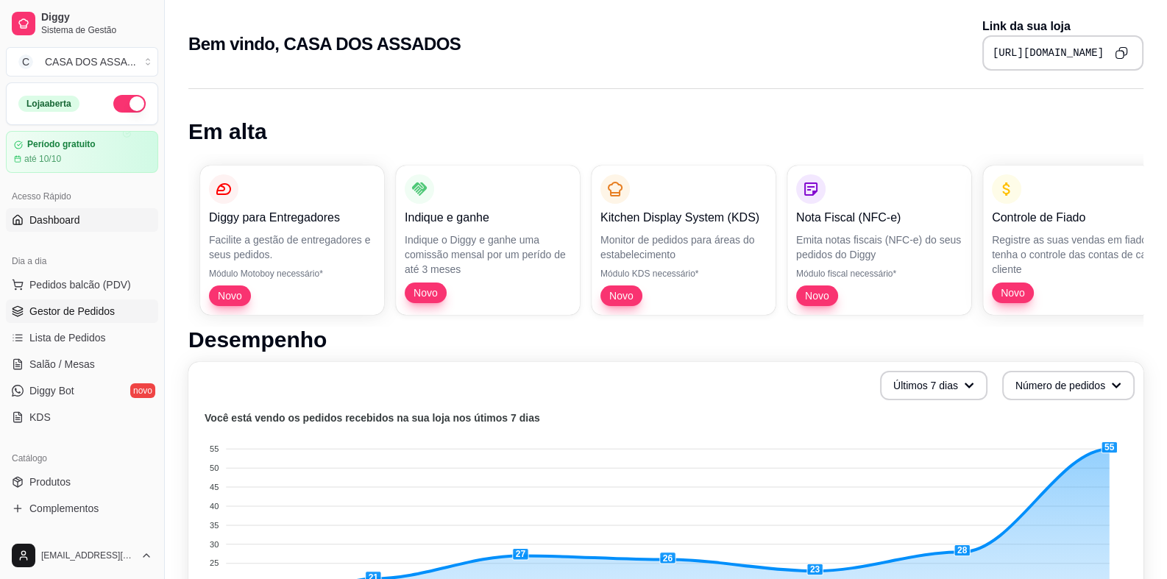
click at [89, 315] on span "Gestor de Pedidos" at bounding box center [71, 311] width 85 height 15
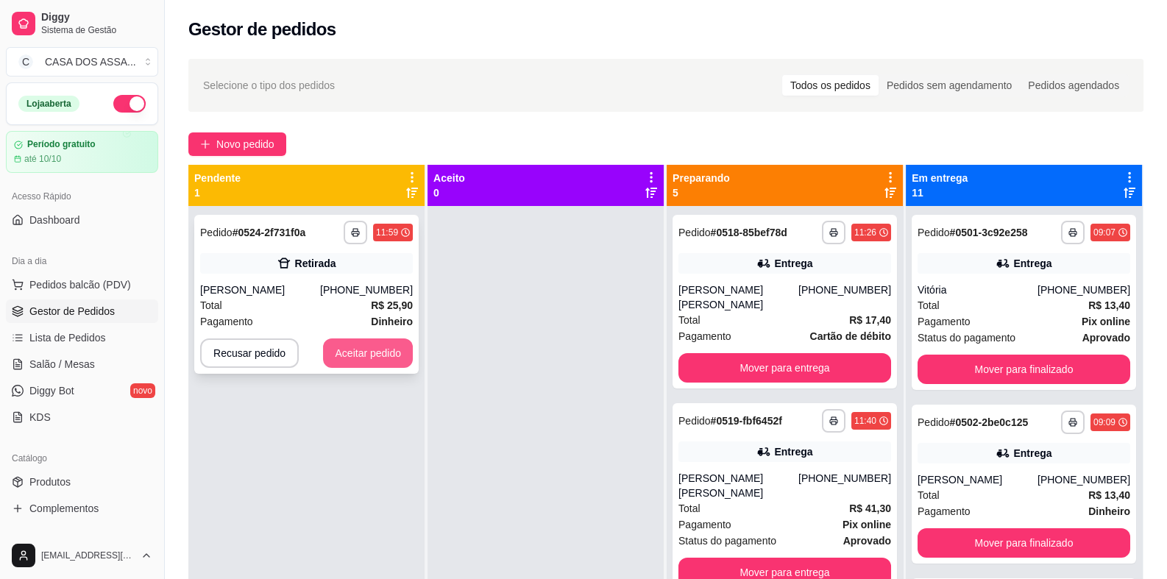
click at [346, 365] on button "Aceitar pedido" at bounding box center [368, 352] width 90 height 29
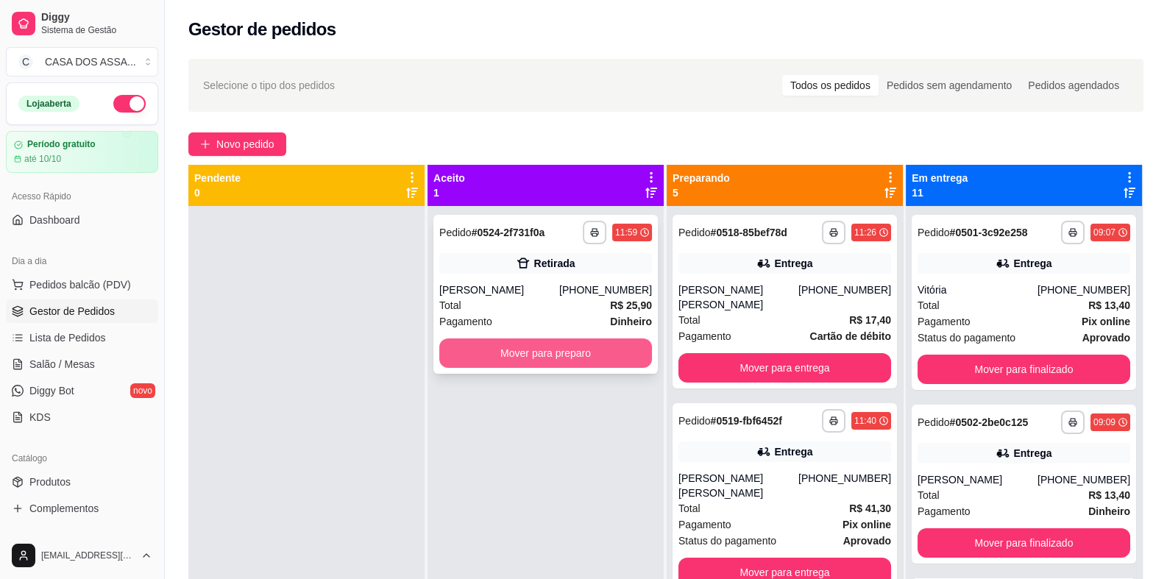
click at [563, 348] on button "Mover para preparo" at bounding box center [545, 352] width 213 height 29
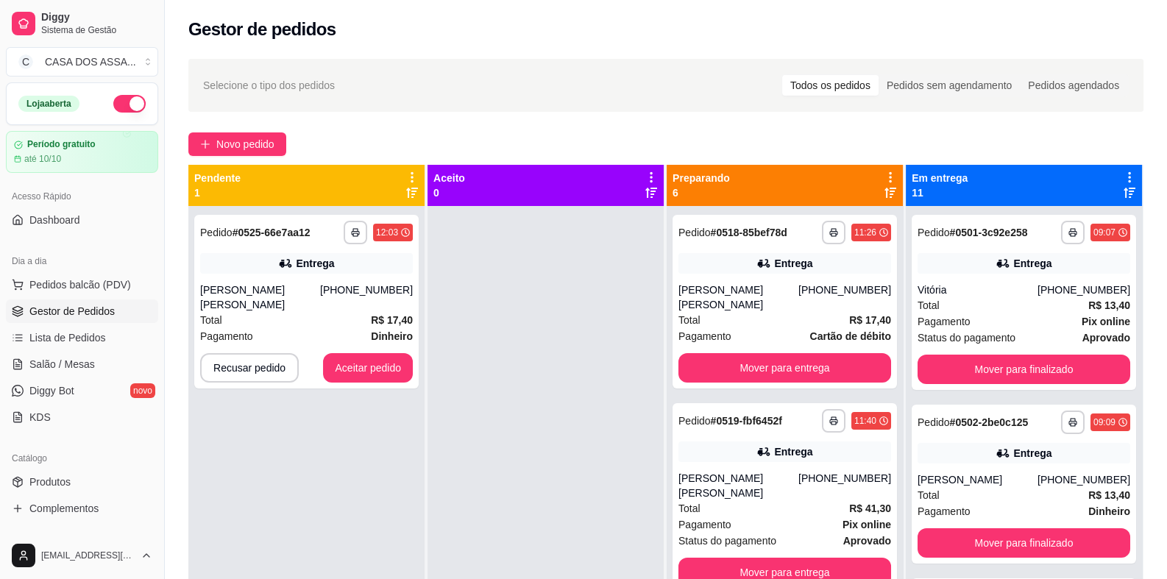
click at [441, 330] on div at bounding box center [545, 495] width 236 height 579
click at [349, 234] on button "button" at bounding box center [355, 232] width 23 height 23
click at [317, 271] on div "Escolha a impressora IMPRESSORA" at bounding box center [314, 274] width 121 height 50
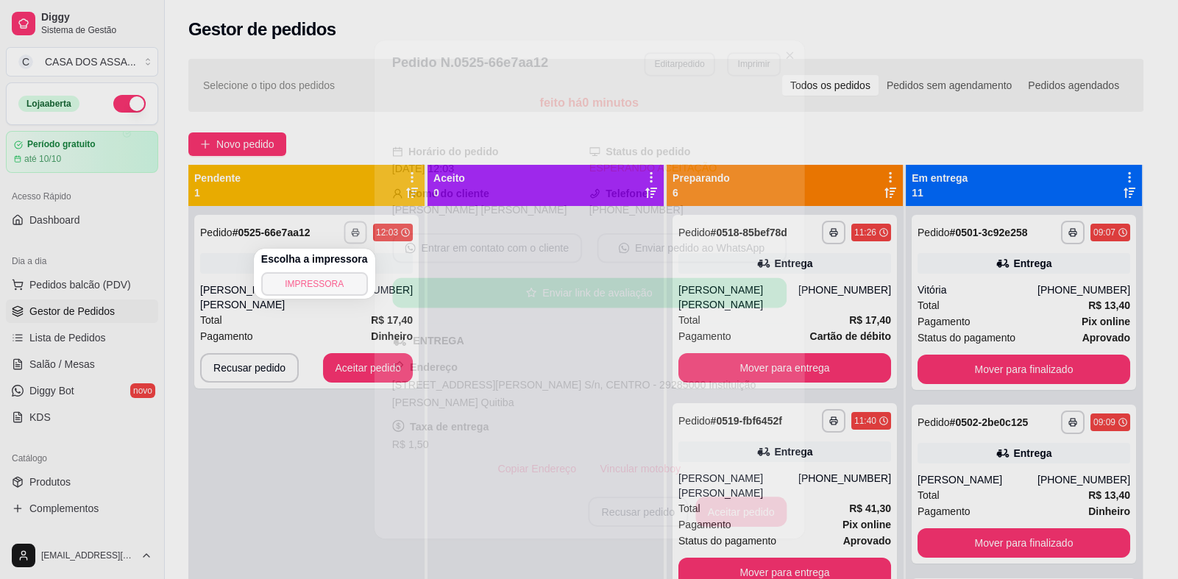
click at [316, 281] on button "IMPRESSORA" at bounding box center [314, 284] width 107 height 24
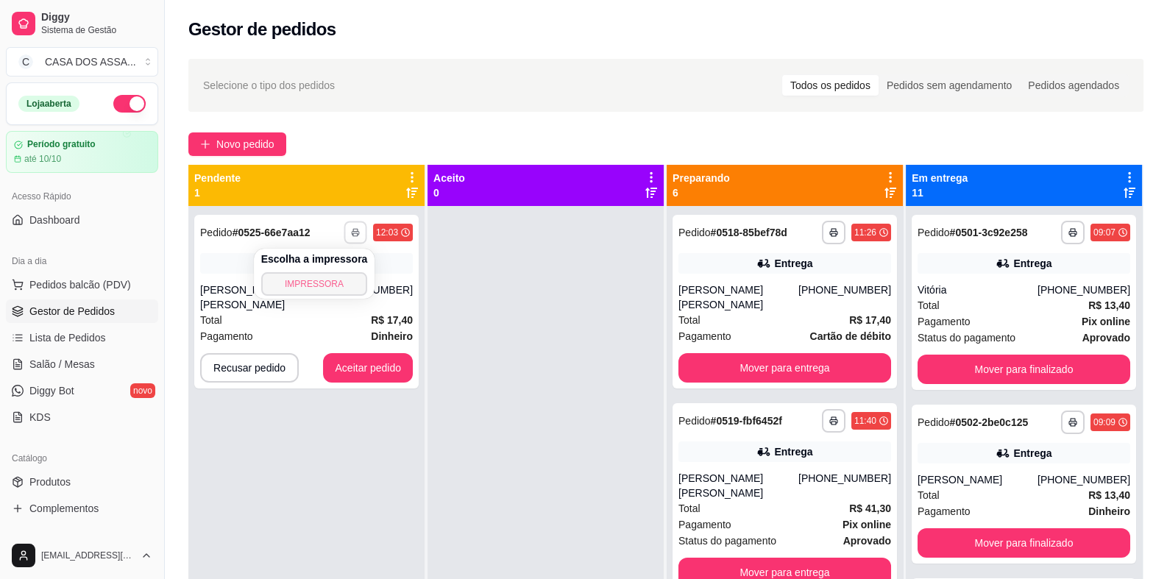
click at [316, 283] on button "IMPRESSORA" at bounding box center [314, 284] width 107 height 24
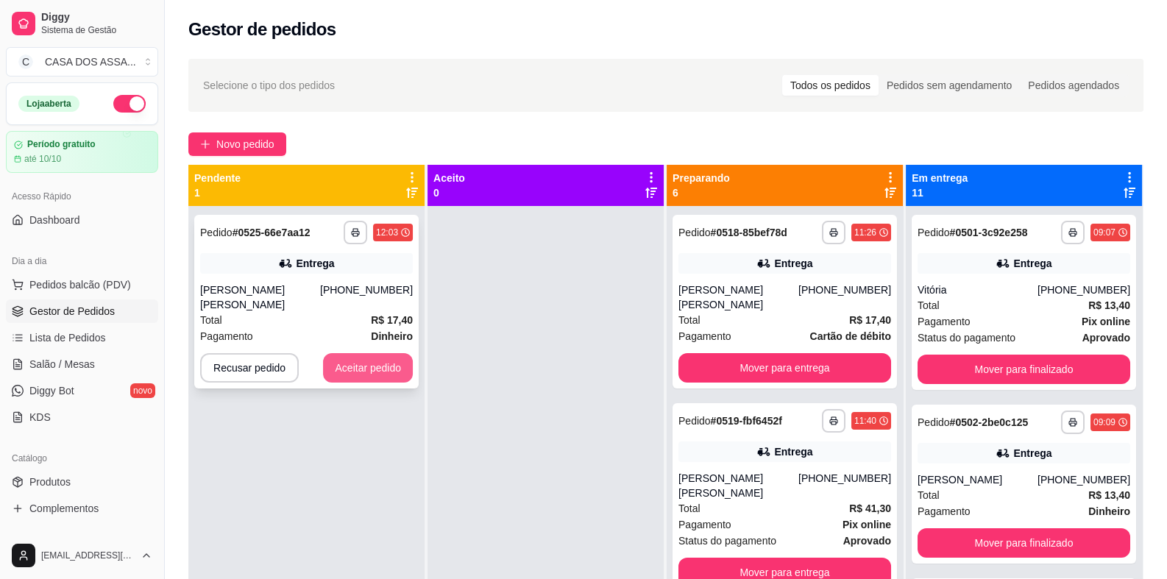
click at [345, 355] on button "Aceitar pedido" at bounding box center [368, 367] width 90 height 29
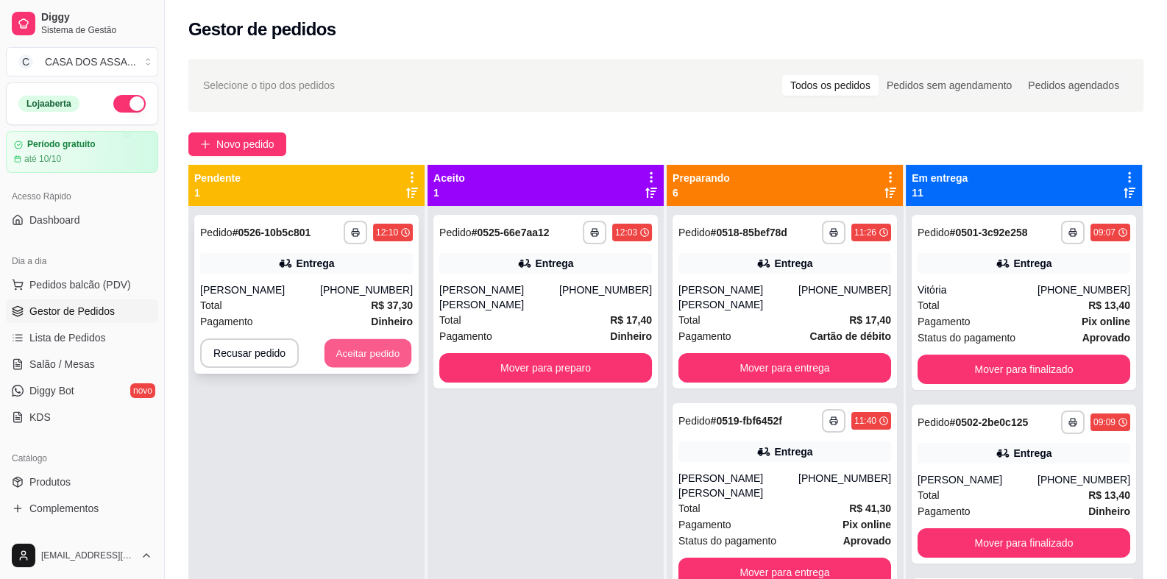
click at [371, 358] on button "Aceitar pedido" at bounding box center [367, 353] width 87 height 29
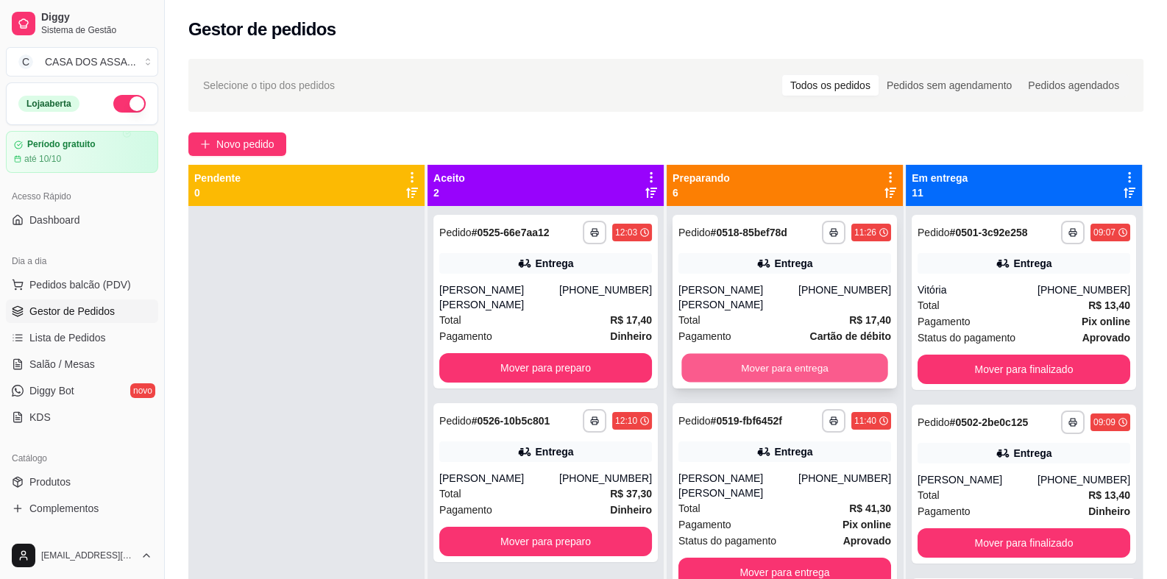
click at [827, 366] on button "Mover para entrega" at bounding box center [784, 368] width 206 height 29
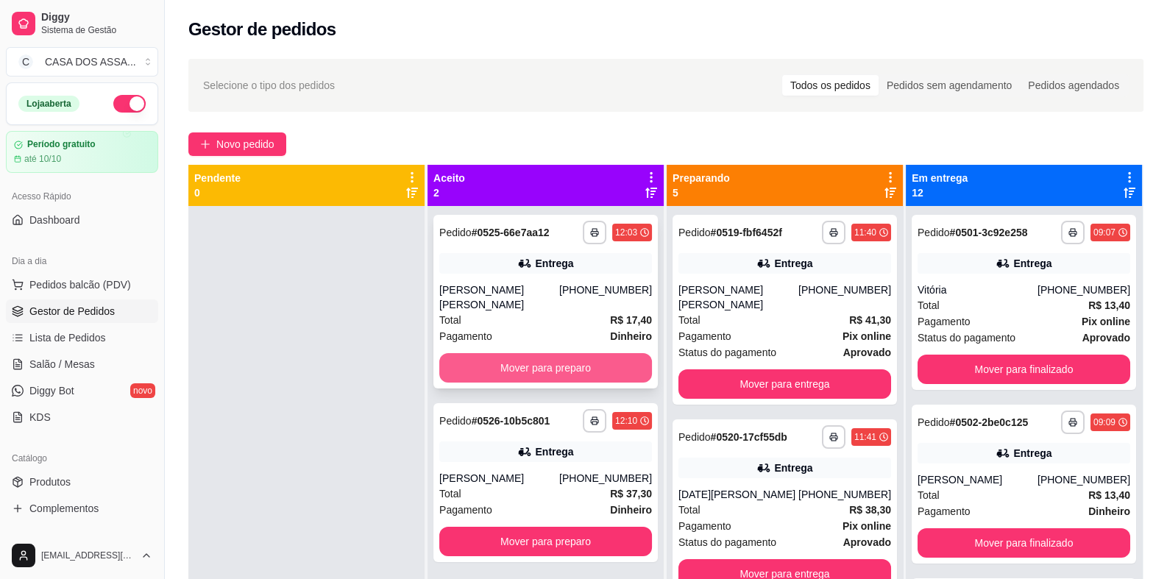
click at [565, 373] on button "Mover para preparo" at bounding box center [545, 367] width 213 height 29
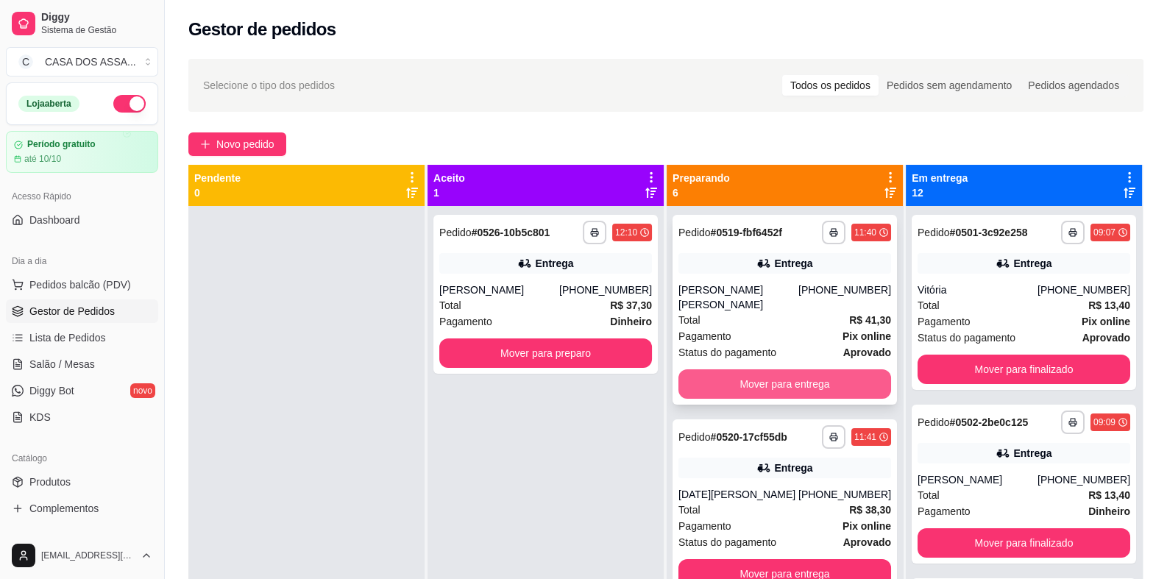
click at [774, 369] on button "Mover para entrega" at bounding box center [784, 383] width 213 height 29
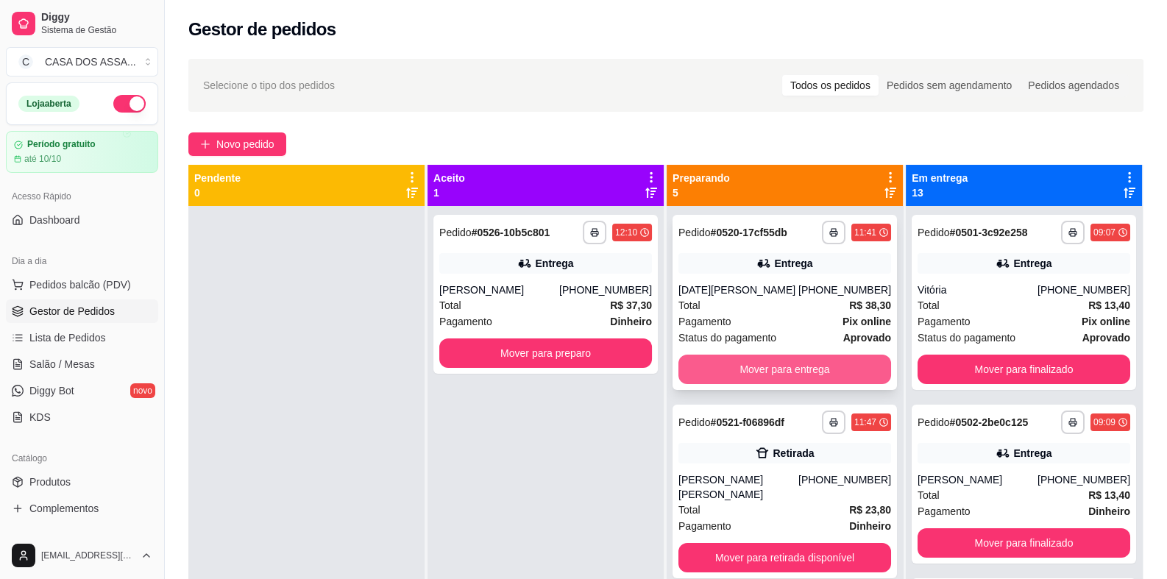
click at [778, 366] on button "Mover para entrega" at bounding box center [784, 369] width 213 height 29
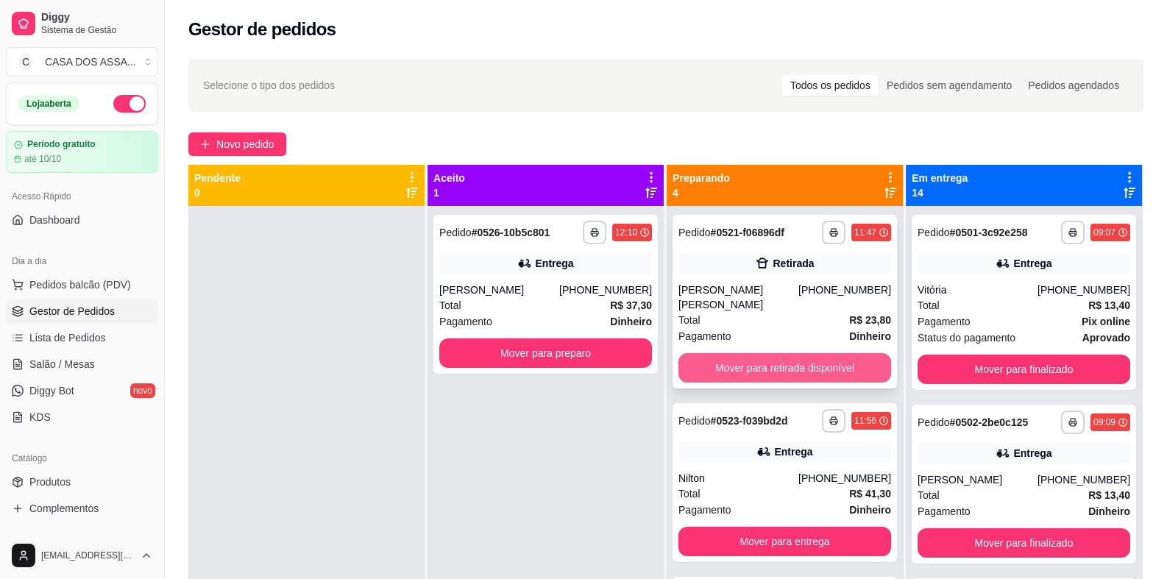
click at [782, 353] on button "Mover para retirada disponível" at bounding box center [784, 367] width 213 height 29
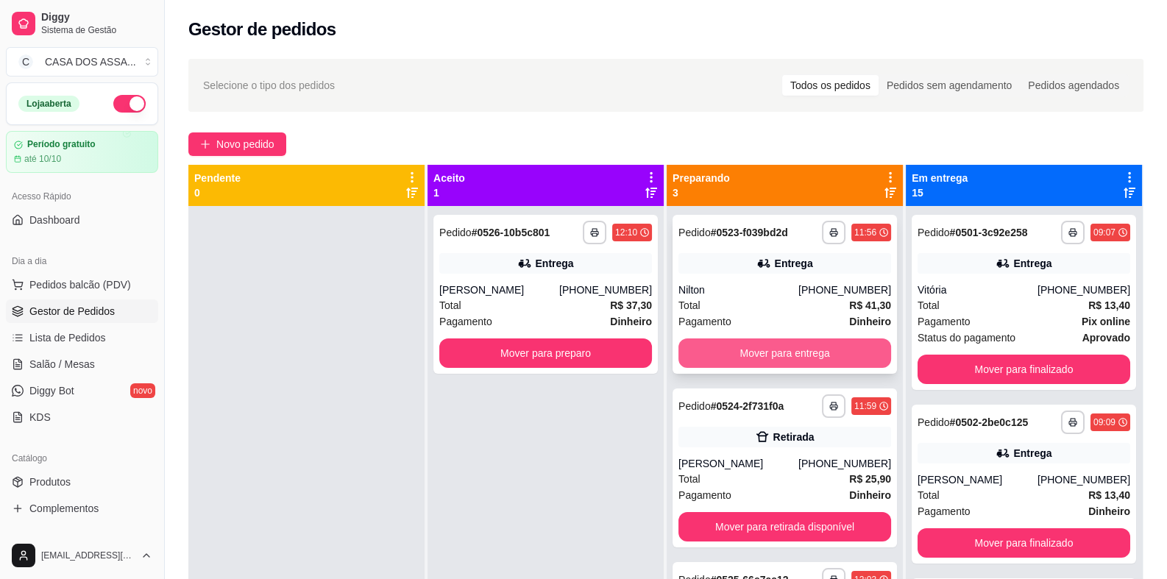
click at [772, 352] on button "Mover para entrega" at bounding box center [784, 352] width 213 height 29
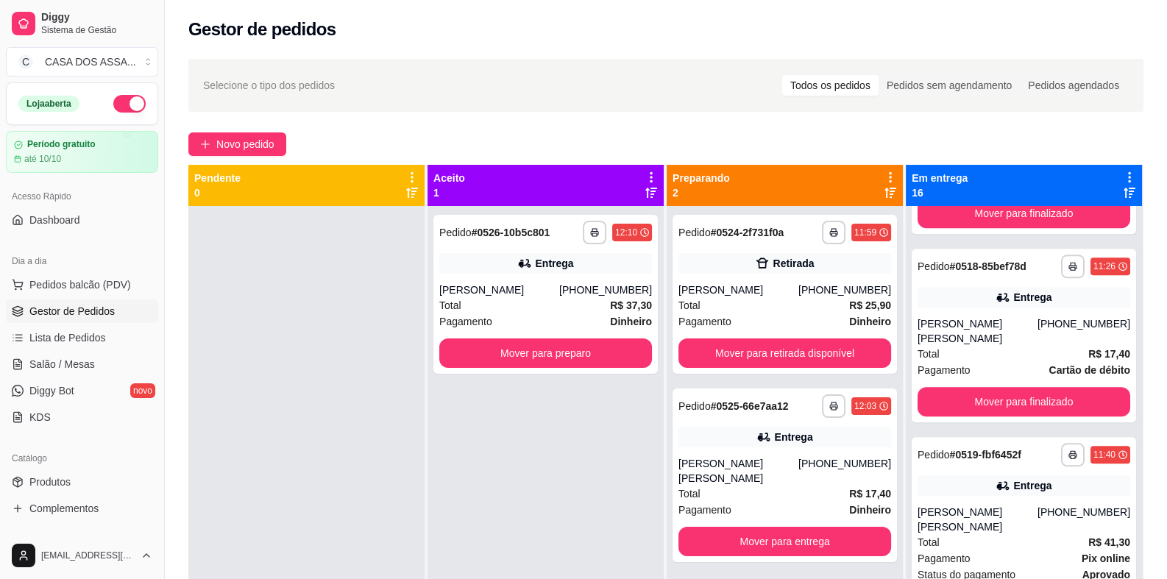
scroll to position [1986, 0]
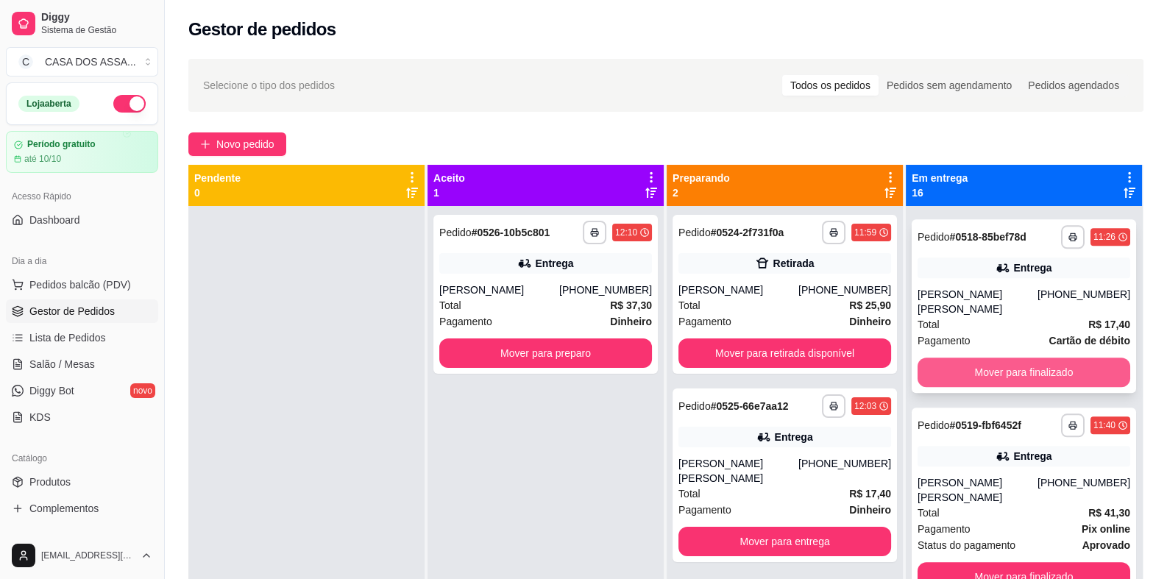
click at [992, 366] on button "Mover para finalizado" at bounding box center [1023, 371] width 213 height 29
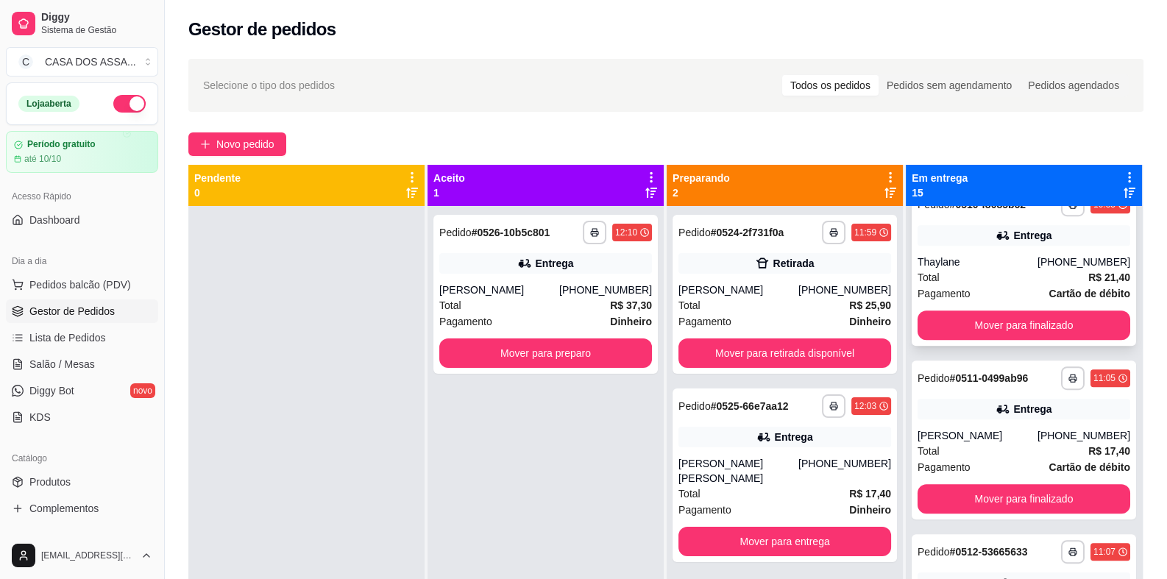
scroll to position [1176, 0]
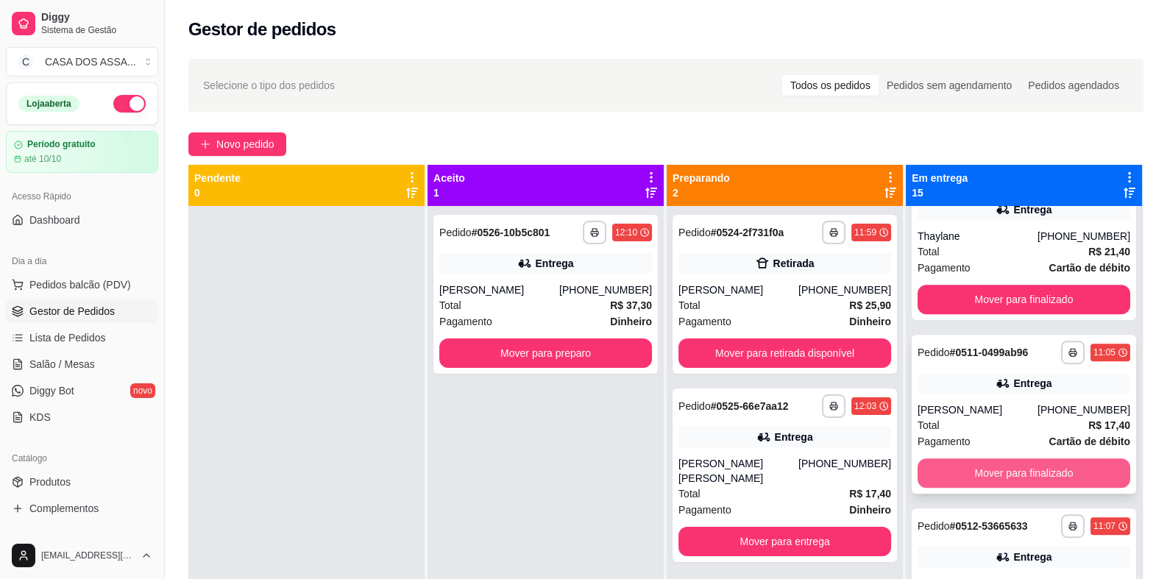
click at [1015, 470] on button "Mover para finalizado" at bounding box center [1023, 472] width 213 height 29
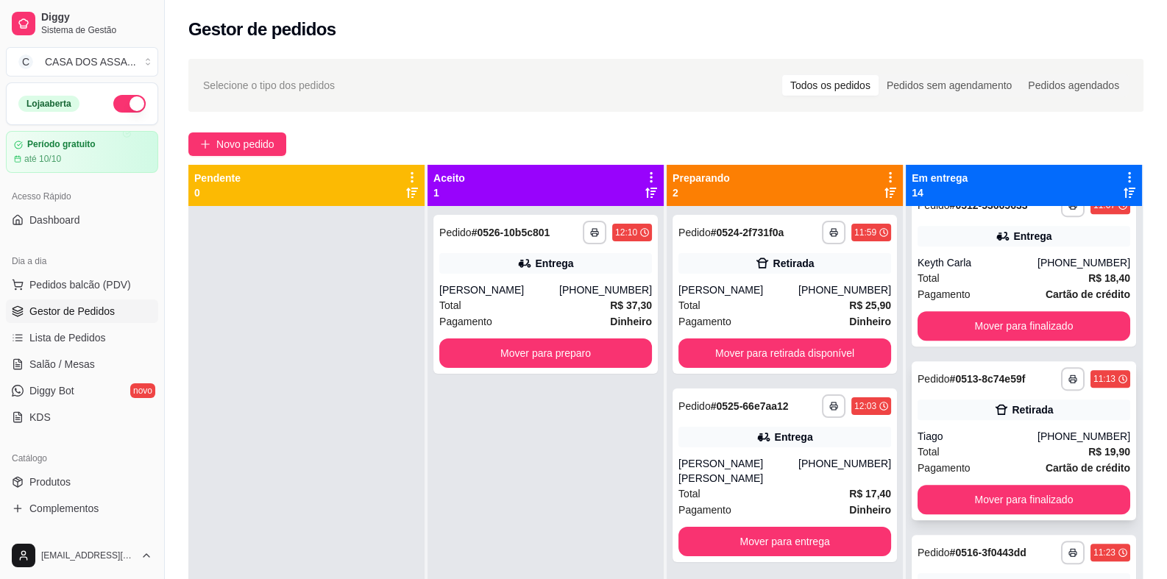
scroll to position [1250, 0]
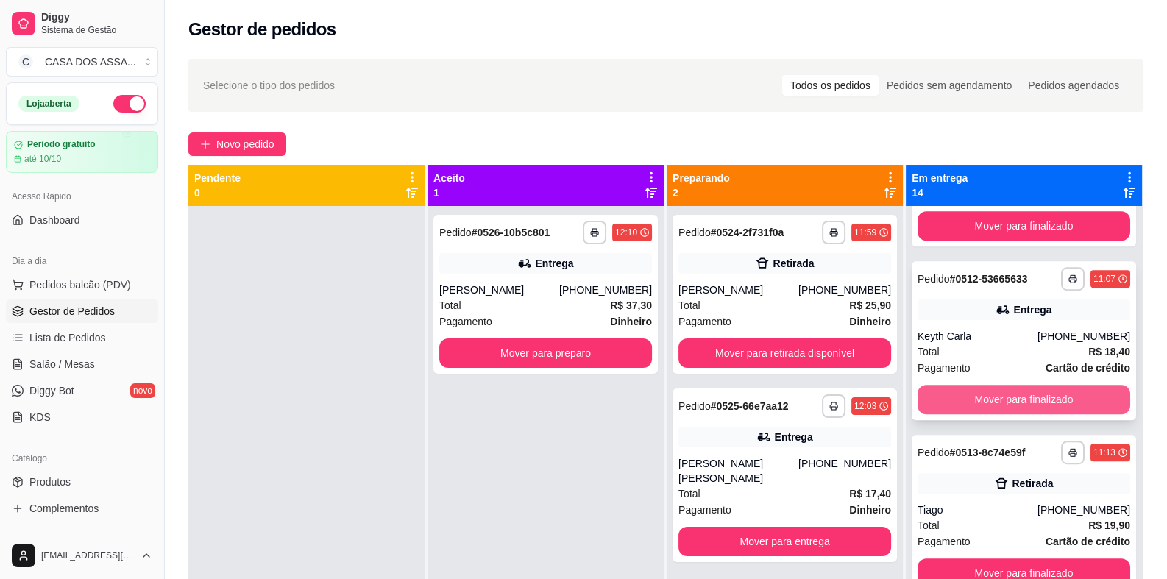
click at [1010, 396] on button "Mover para finalizado" at bounding box center [1023, 399] width 213 height 29
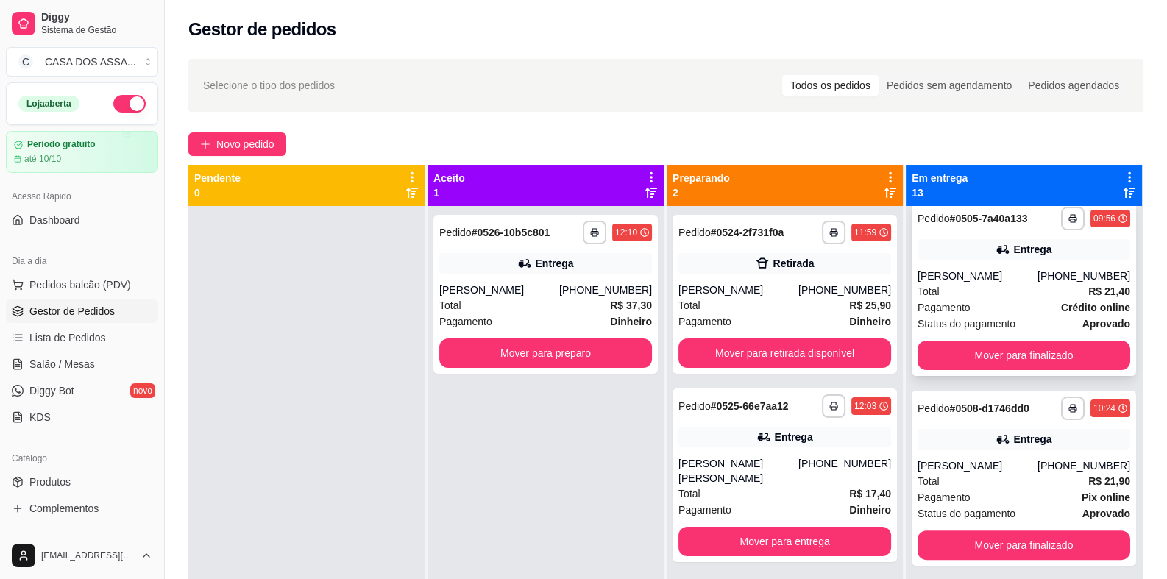
scroll to position [588, 0]
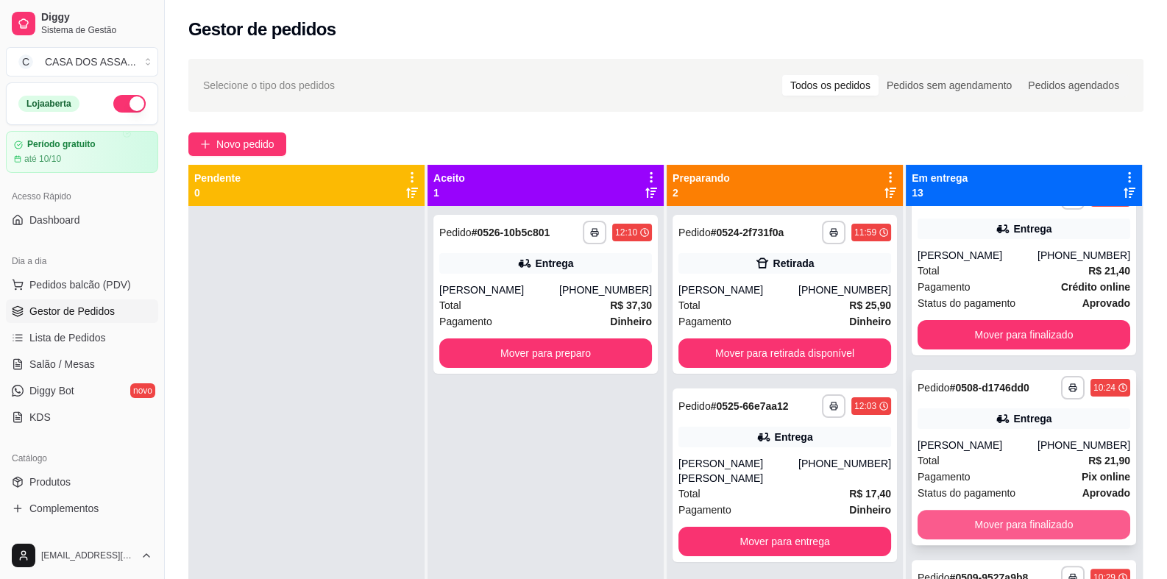
click at [983, 523] on button "Mover para finalizado" at bounding box center [1023, 524] width 213 height 29
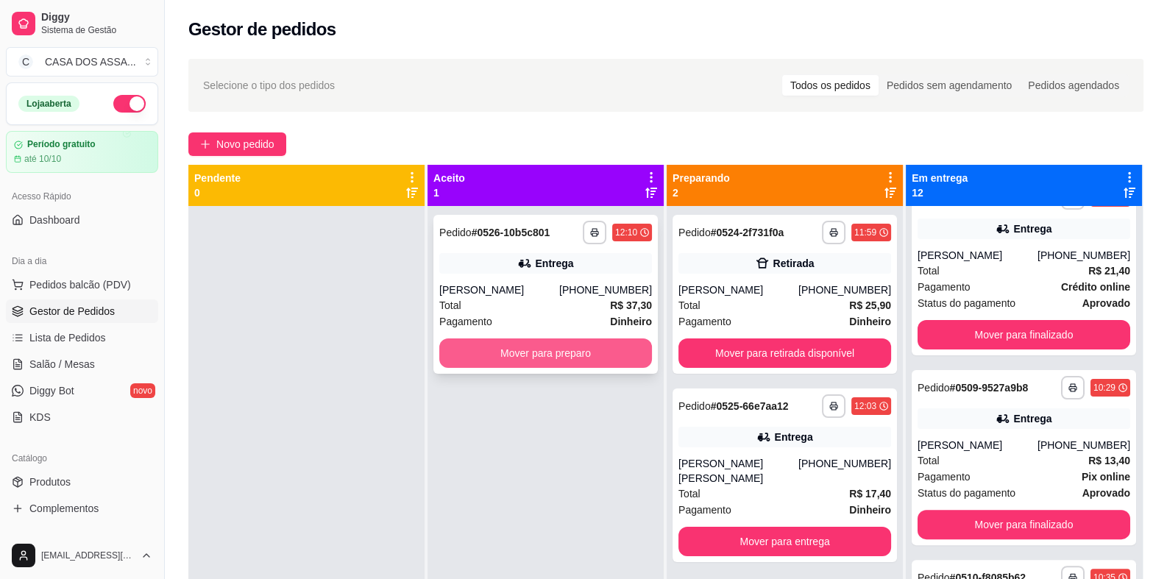
click at [569, 355] on button "Mover para preparo" at bounding box center [545, 352] width 213 height 29
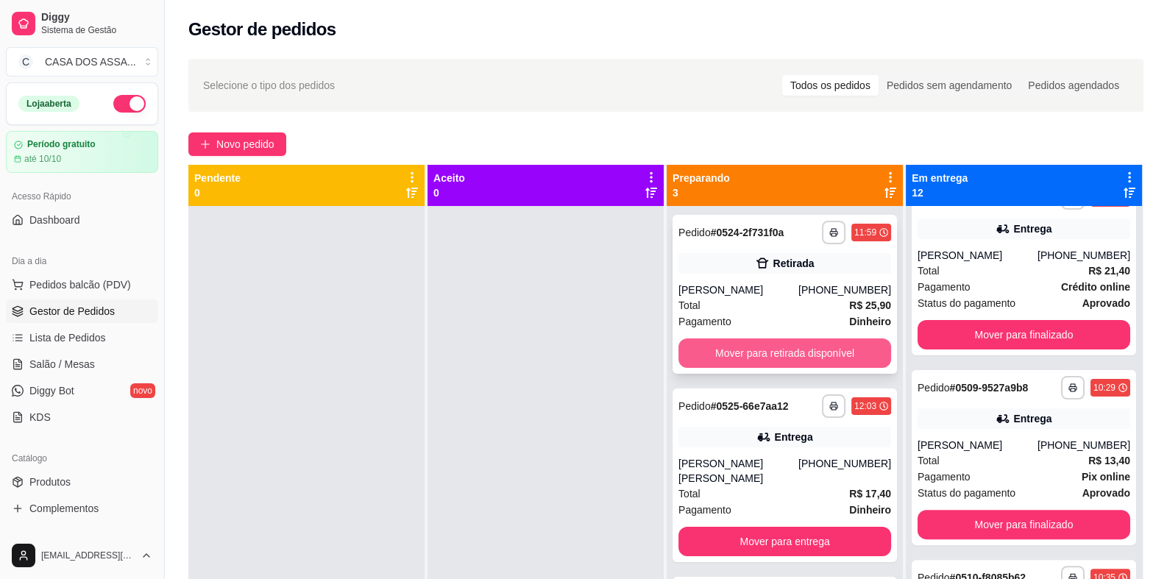
click at [778, 349] on button "Mover para retirada disponível" at bounding box center [784, 352] width 213 height 29
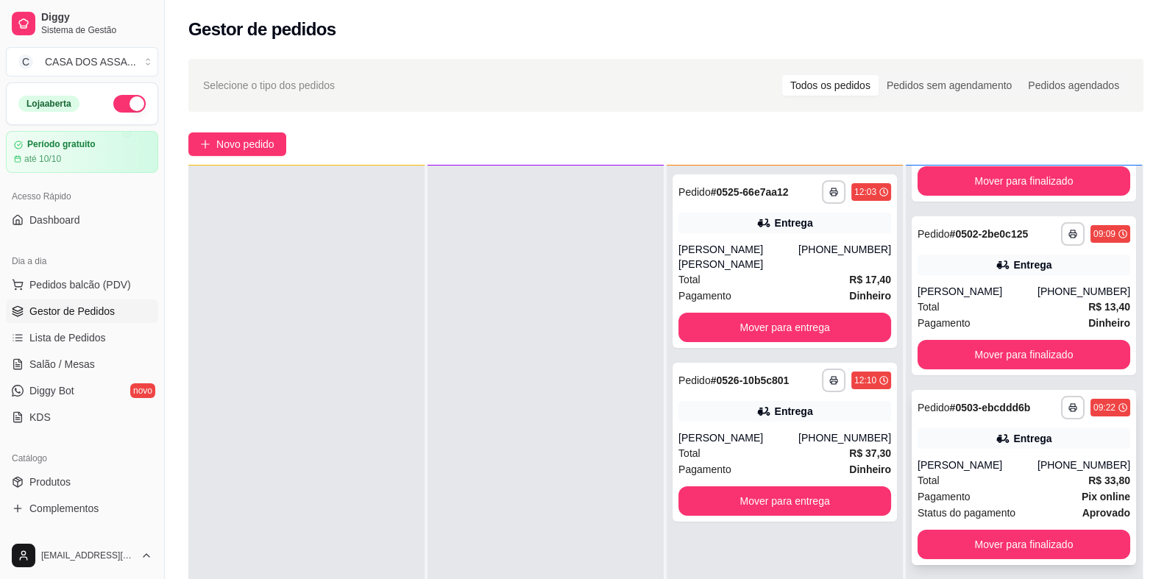
scroll to position [293, 0]
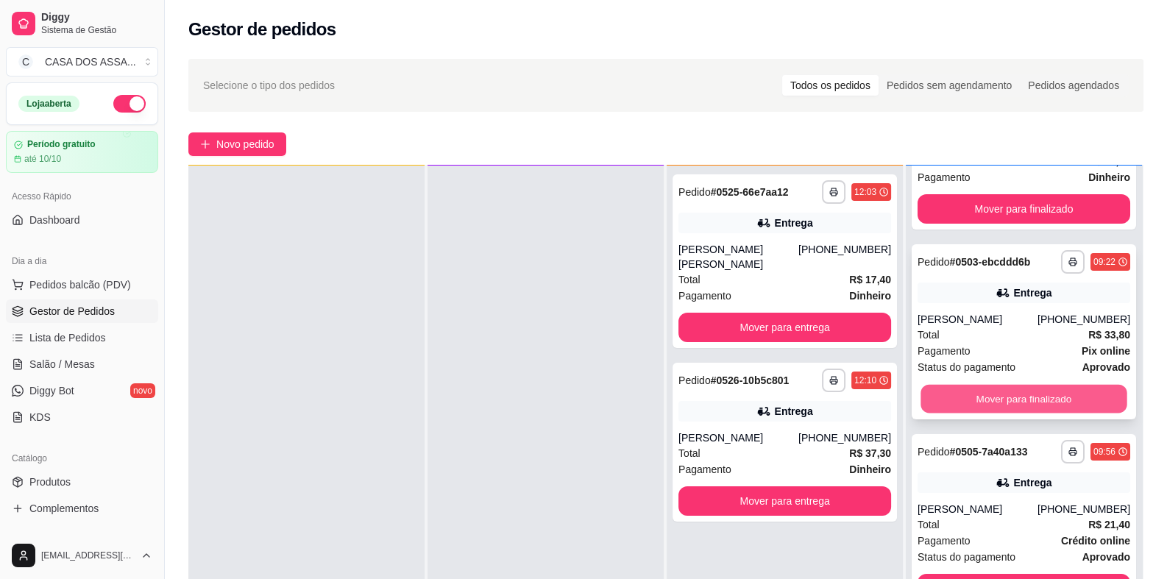
click at [1009, 396] on button "Mover para finalizado" at bounding box center [1023, 399] width 206 height 29
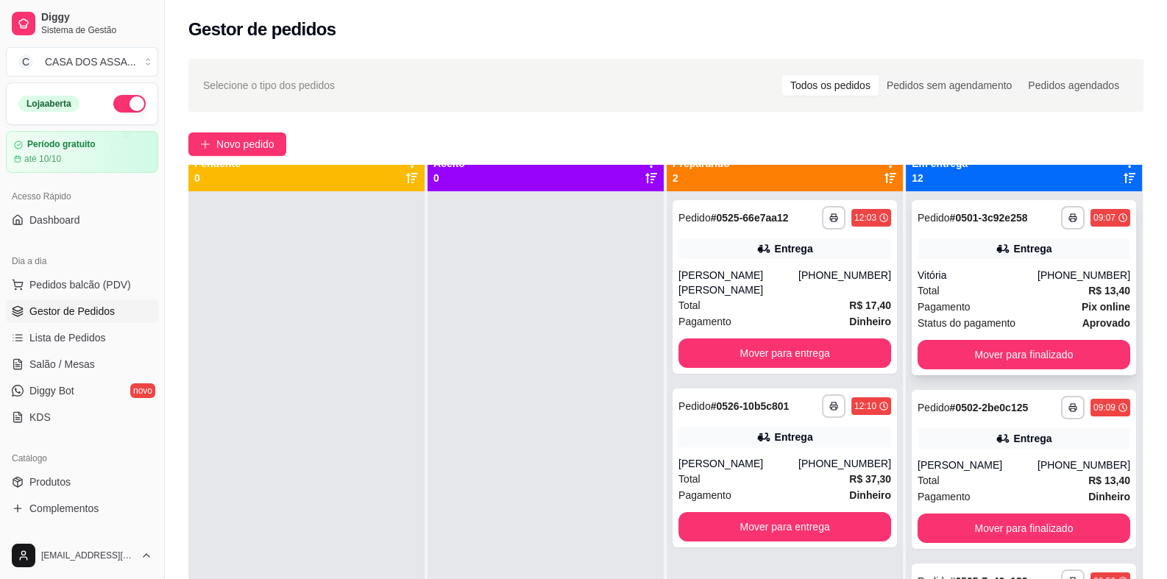
scroll to position [0, 0]
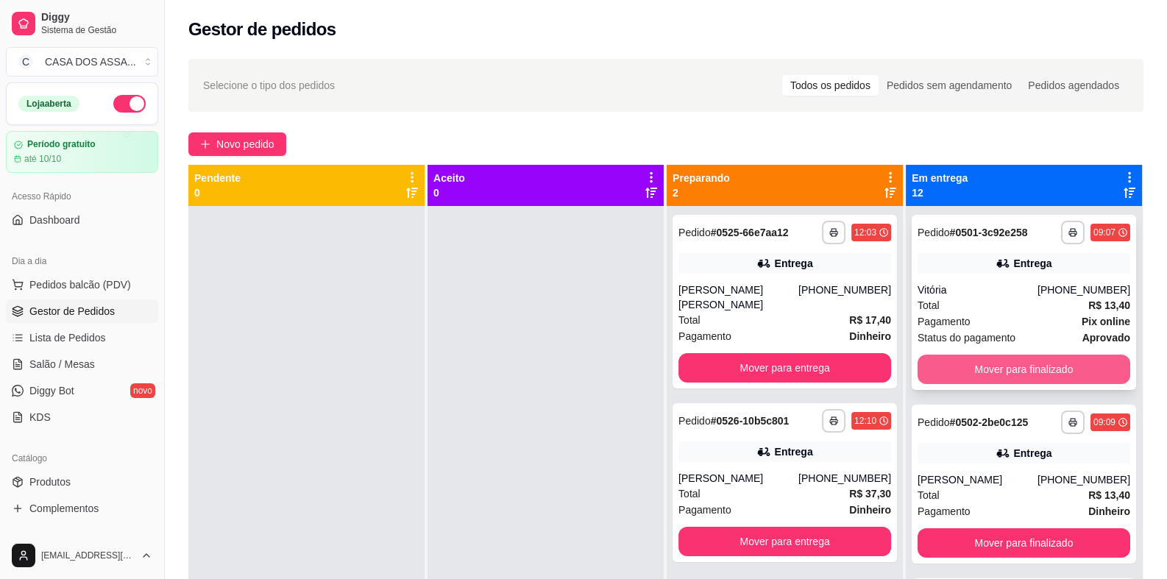
click at [1011, 374] on button "Mover para finalizado" at bounding box center [1023, 369] width 213 height 29
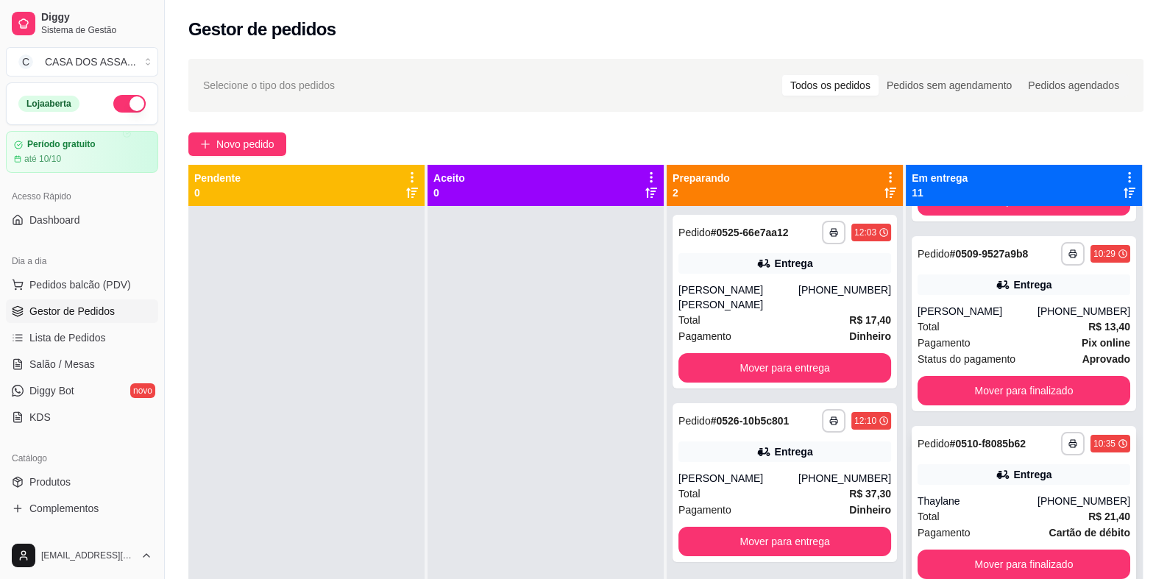
scroll to position [367, 0]
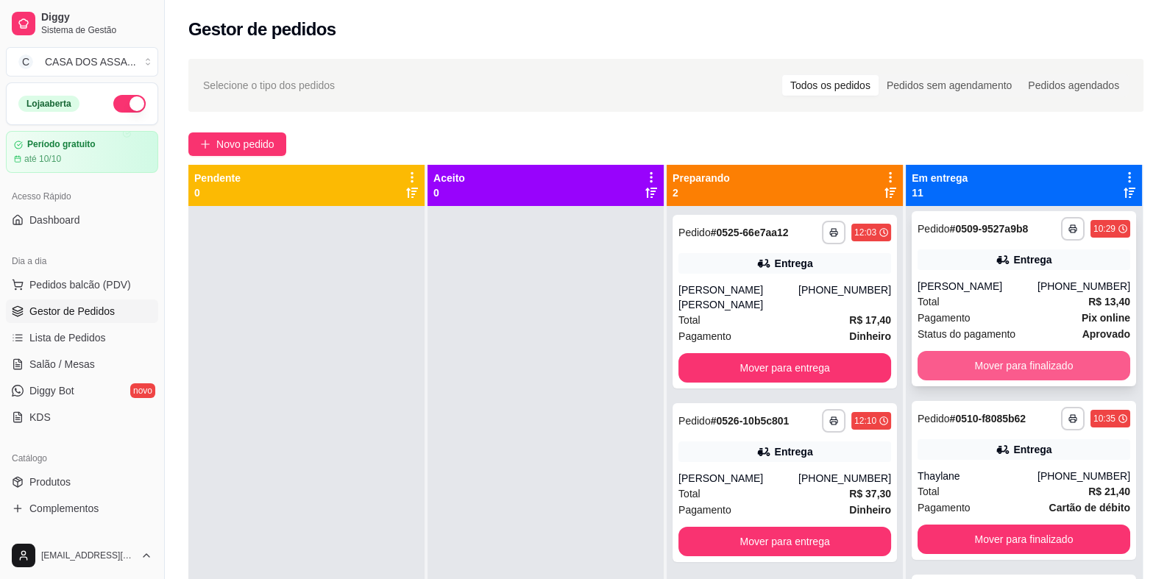
click at [1008, 363] on button "Mover para finalizado" at bounding box center [1023, 365] width 213 height 29
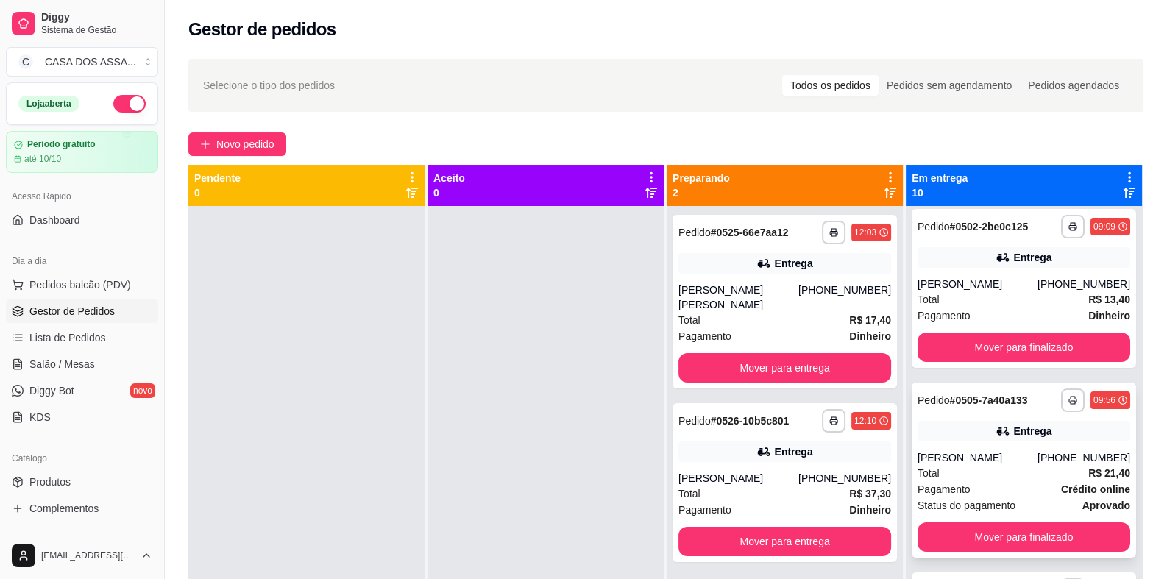
scroll to position [0, 0]
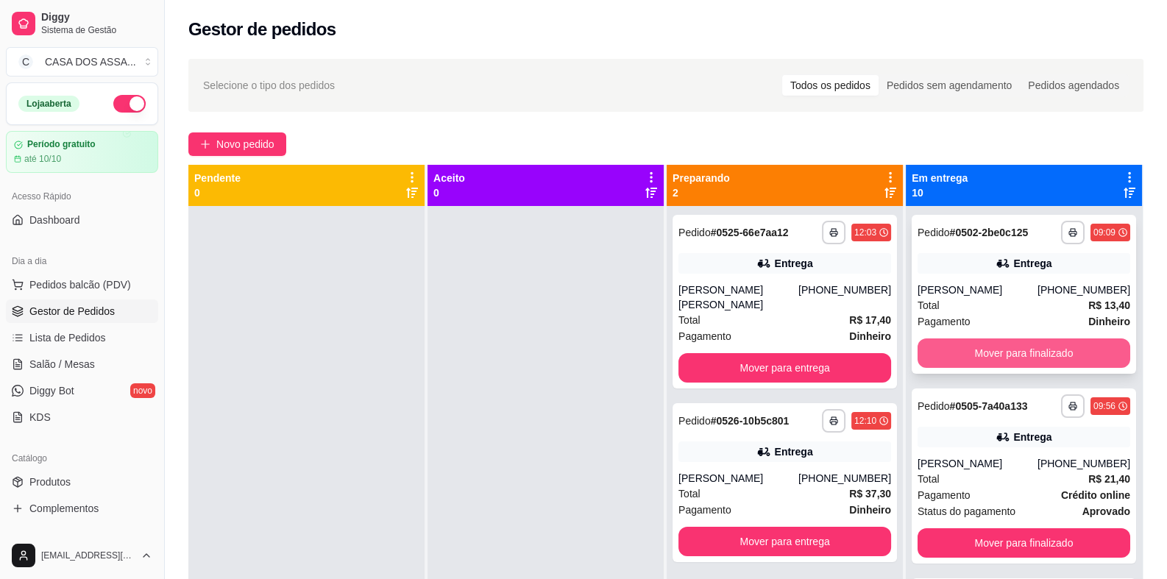
click at [1010, 349] on button "Mover para finalizado" at bounding box center [1023, 352] width 213 height 29
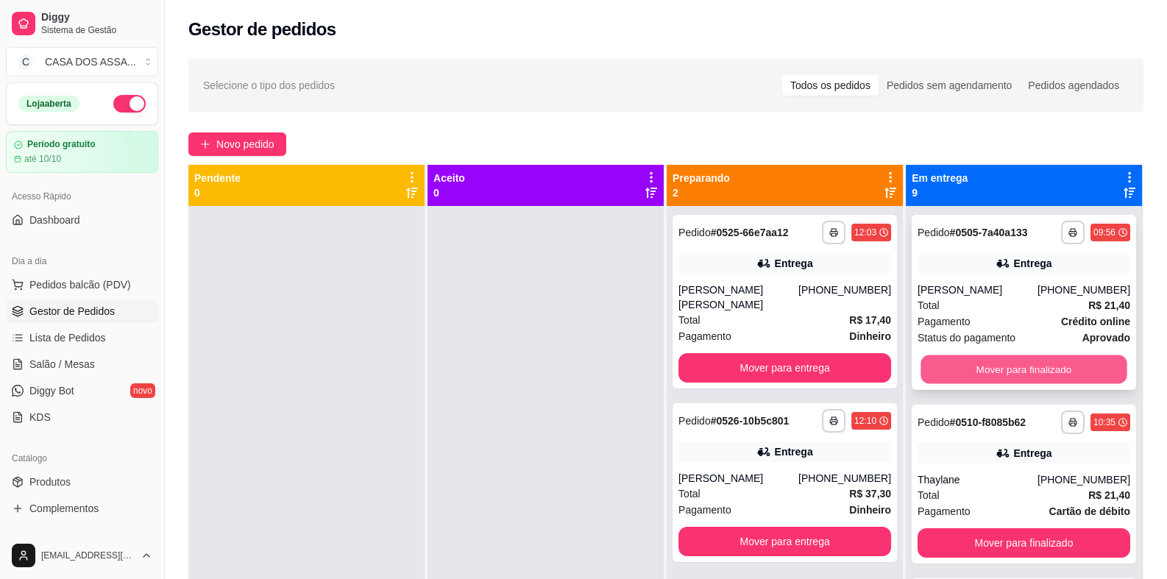
click at [1008, 370] on button "Mover para finalizado" at bounding box center [1023, 369] width 206 height 29
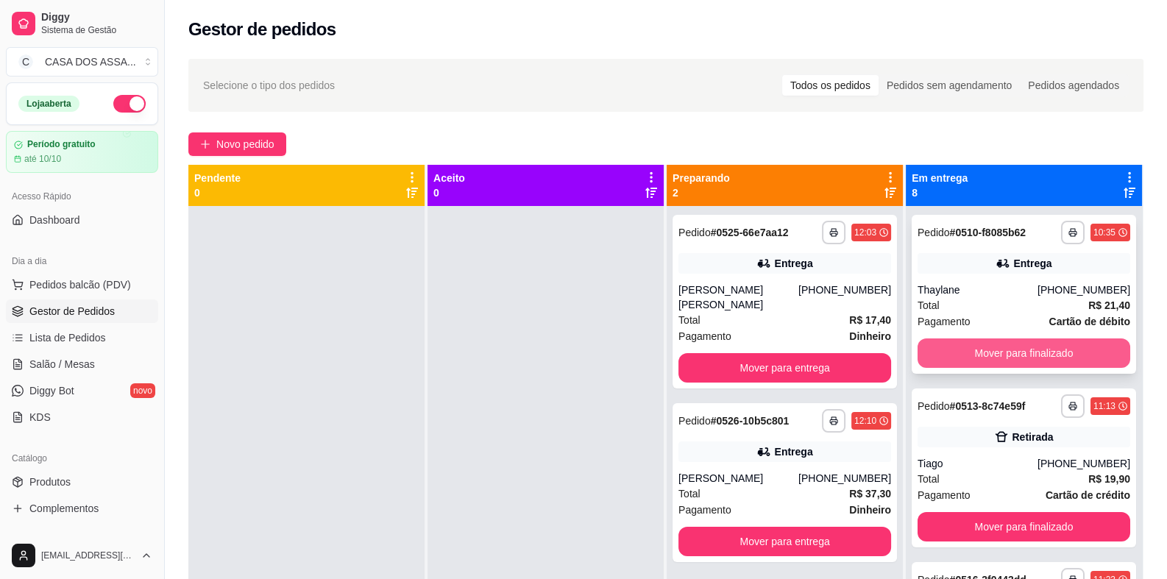
click at [1000, 353] on button "Mover para finalizado" at bounding box center [1023, 352] width 213 height 29
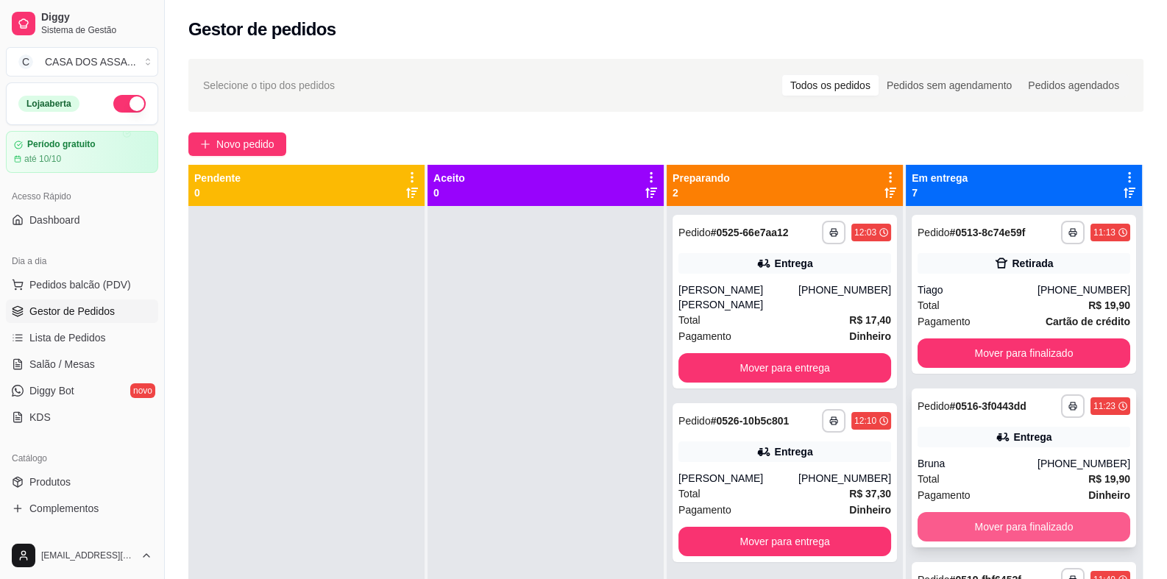
click at [1004, 528] on button "Mover para finalizado" at bounding box center [1023, 526] width 213 height 29
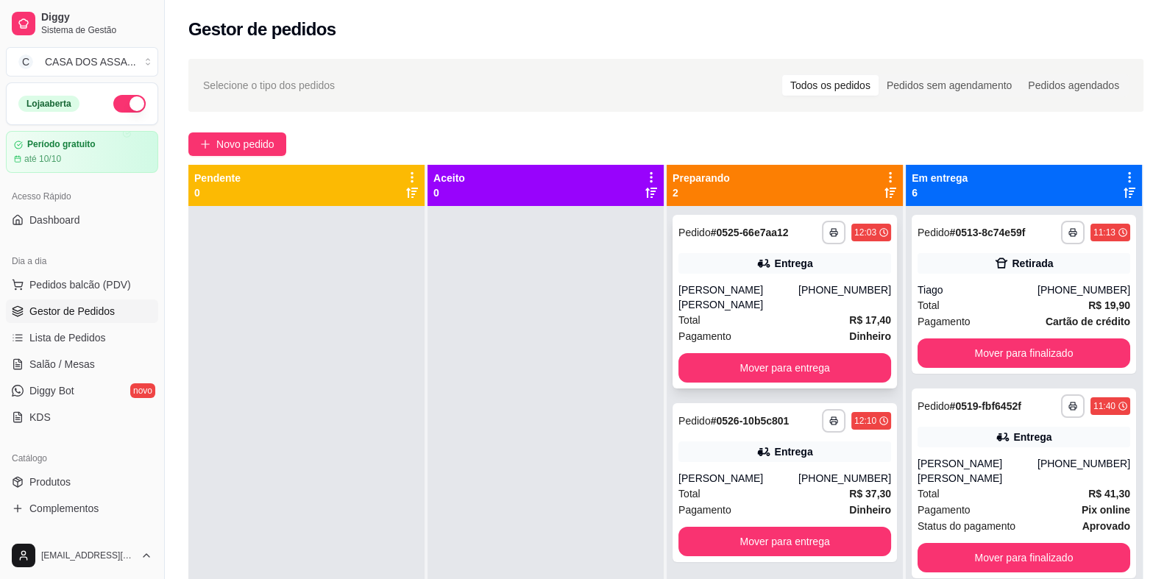
click at [733, 278] on div "**********" at bounding box center [784, 302] width 224 height 174
click at [768, 377] on button "Mover para entrega" at bounding box center [784, 367] width 213 height 29
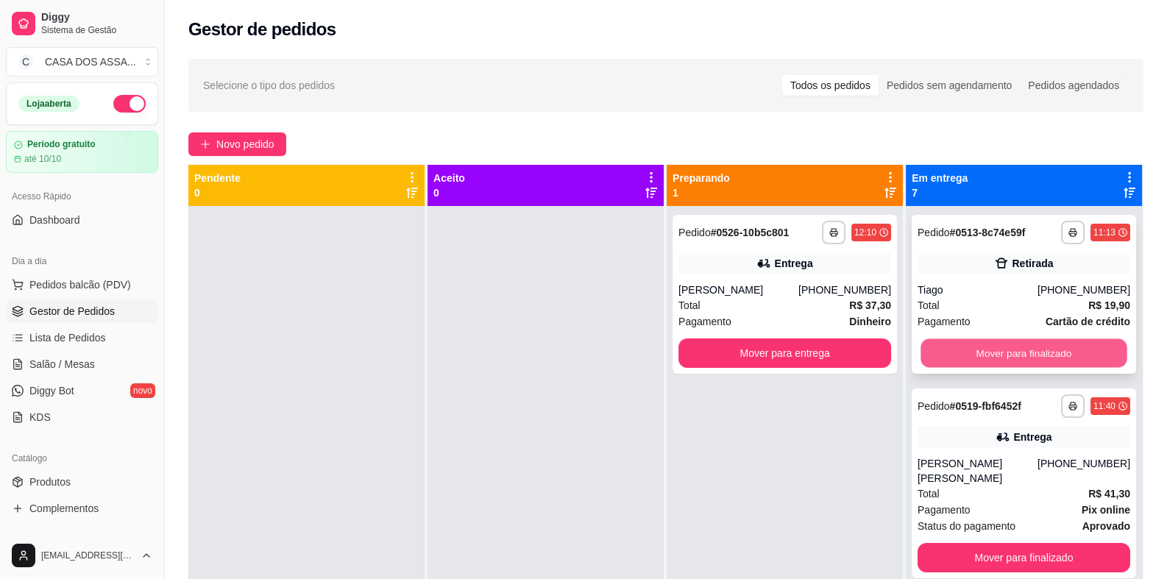
click at [1004, 352] on button "Mover para finalizado" at bounding box center [1023, 353] width 206 height 29
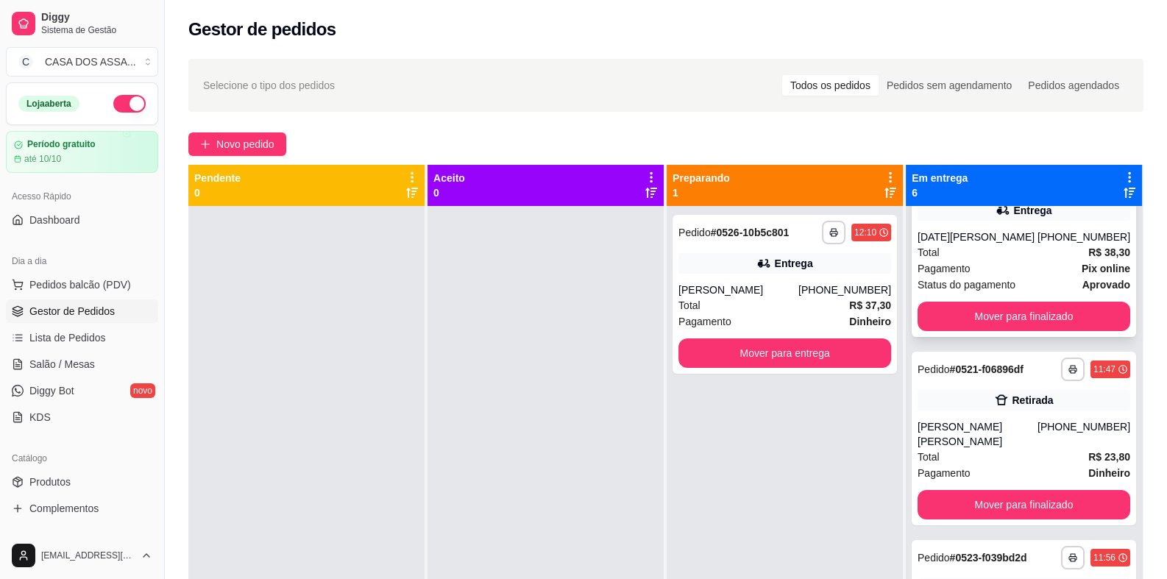
scroll to position [293, 0]
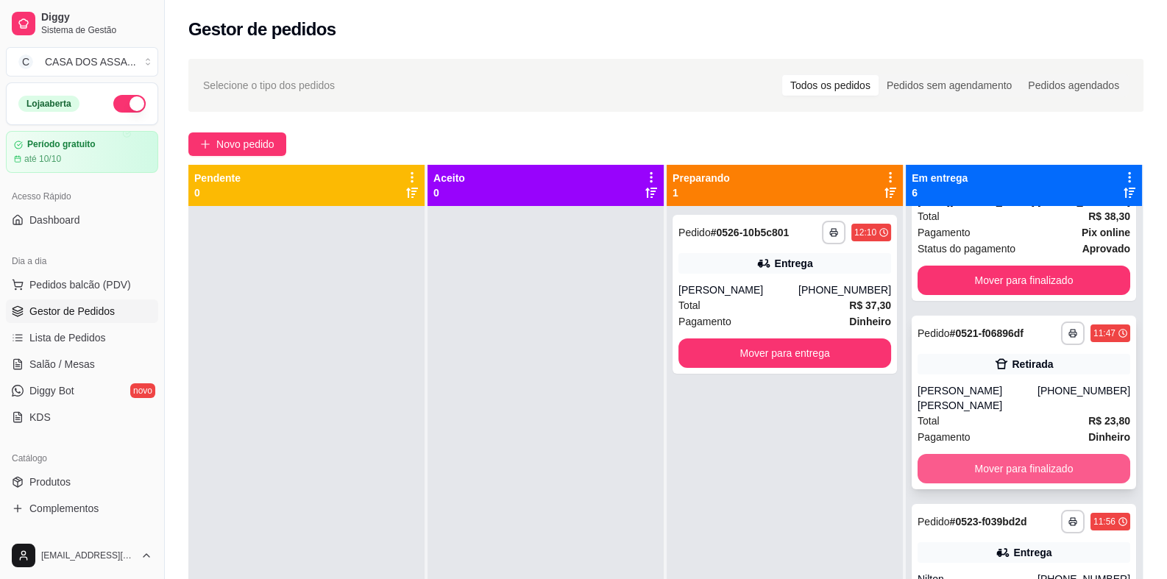
click at [1014, 454] on button "Mover para finalizado" at bounding box center [1023, 468] width 213 height 29
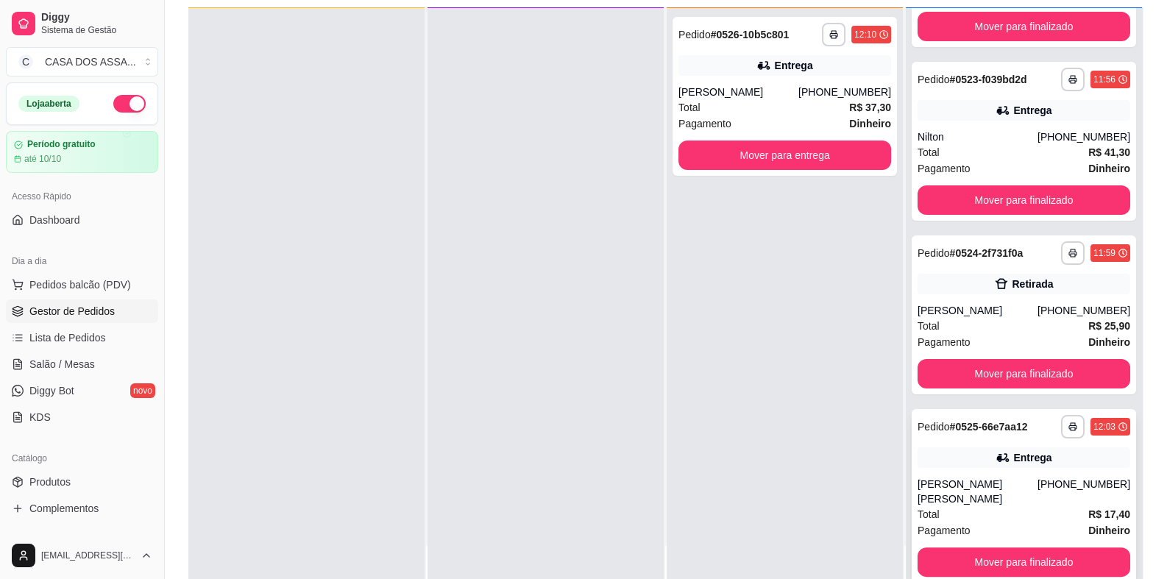
scroll to position [221, 0]
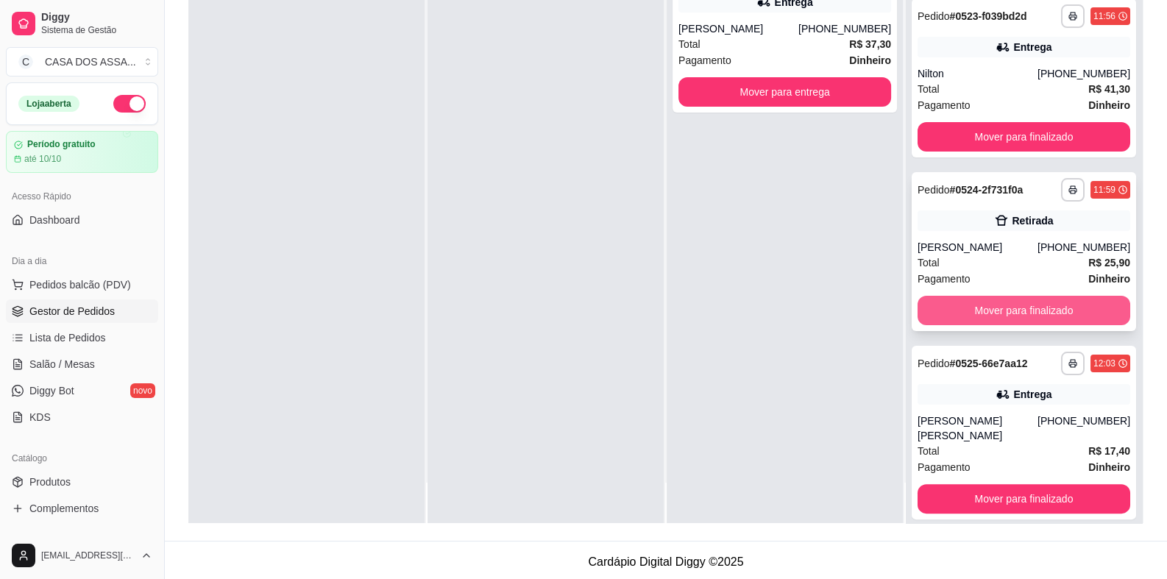
click at [1021, 296] on button "Mover para finalizado" at bounding box center [1023, 310] width 213 height 29
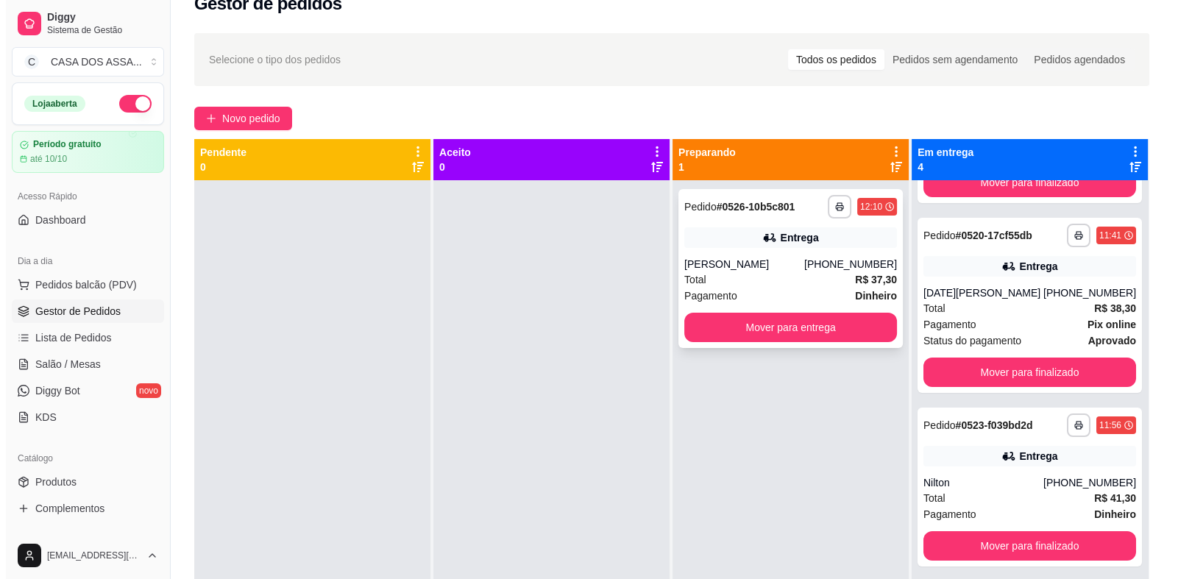
scroll to position [0, 0]
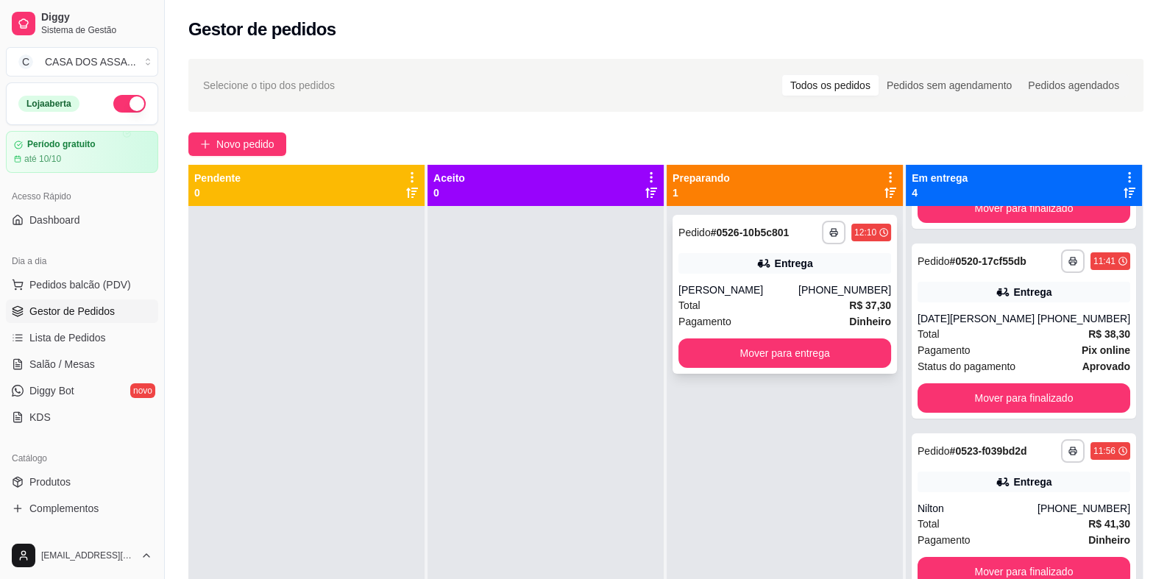
click at [759, 278] on div "**********" at bounding box center [784, 294] width 224 height 159
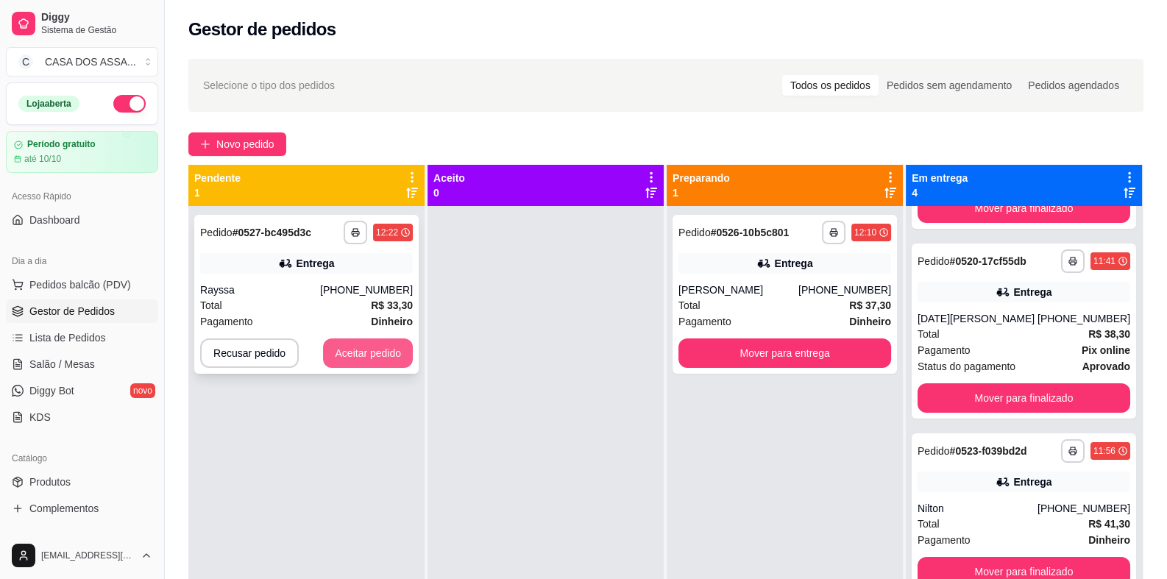
click at [382, 357] on button "Aceitar pedido" at bounding box center [368, 352] width 90 height 29
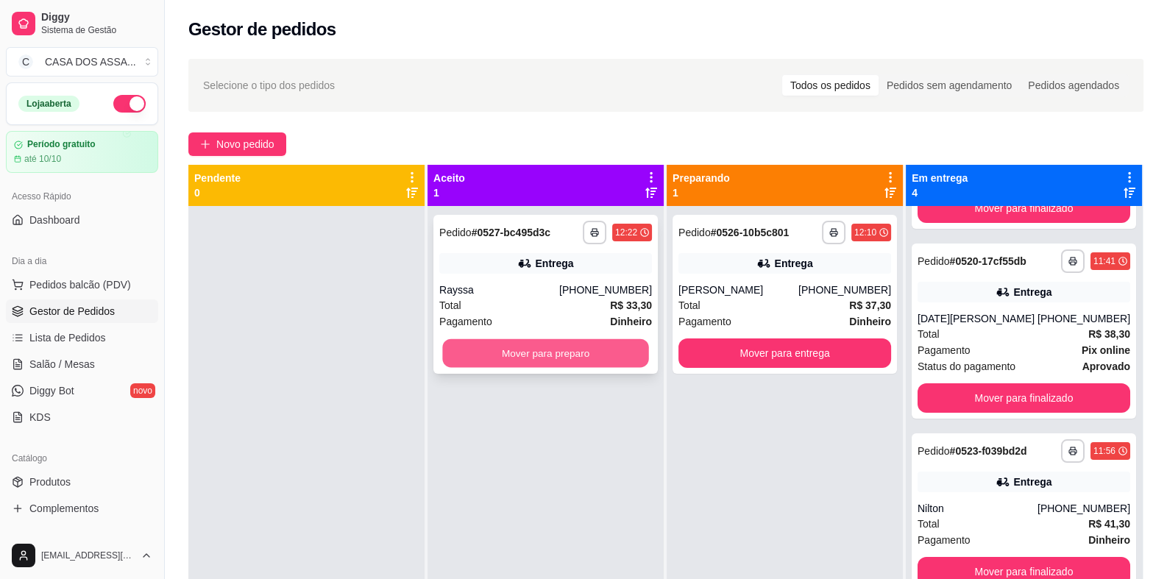
click at [524, 352] on button "Mover para preparo" at bounding box center [545, 353] width 206 height 29
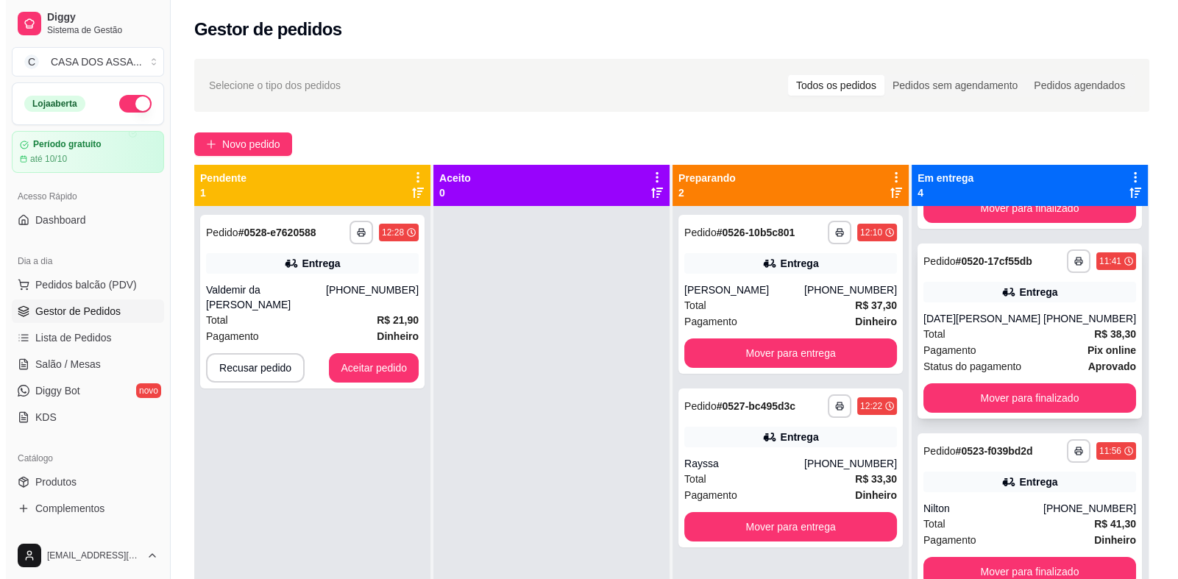
scroll to position [29, 0]
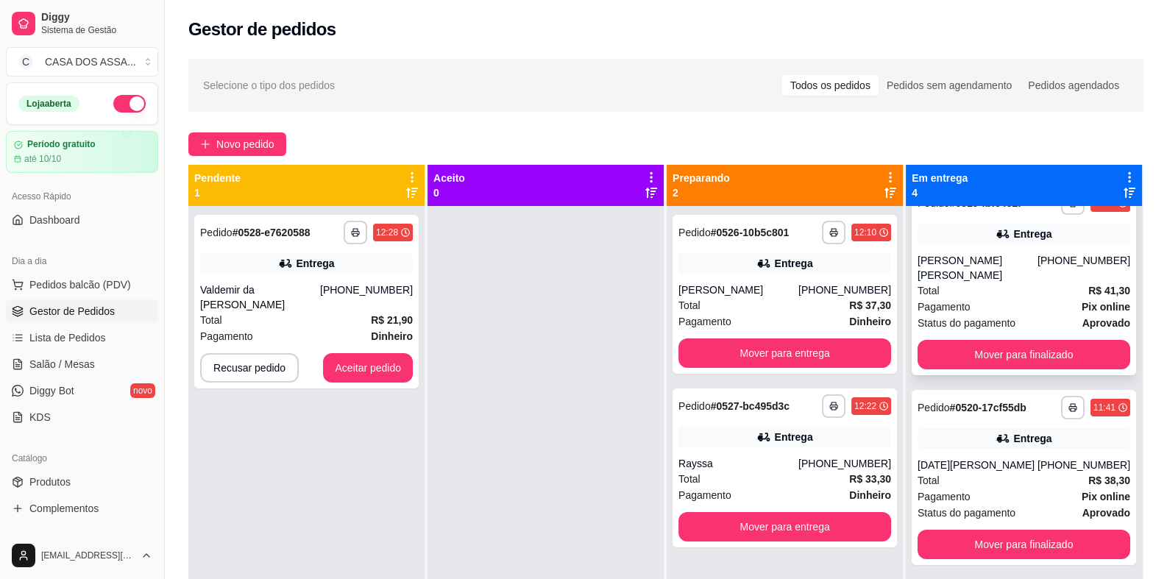
click at [965, 249] on div "**********" at bounding box center [1023, 280] width 224 height 190
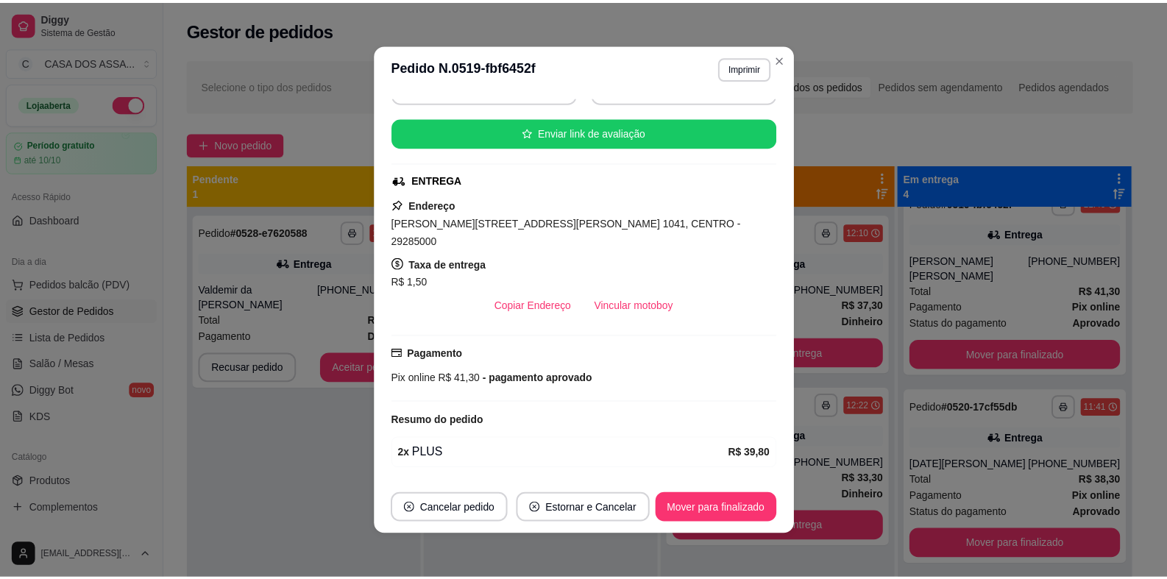
scroll to position [191, 0]
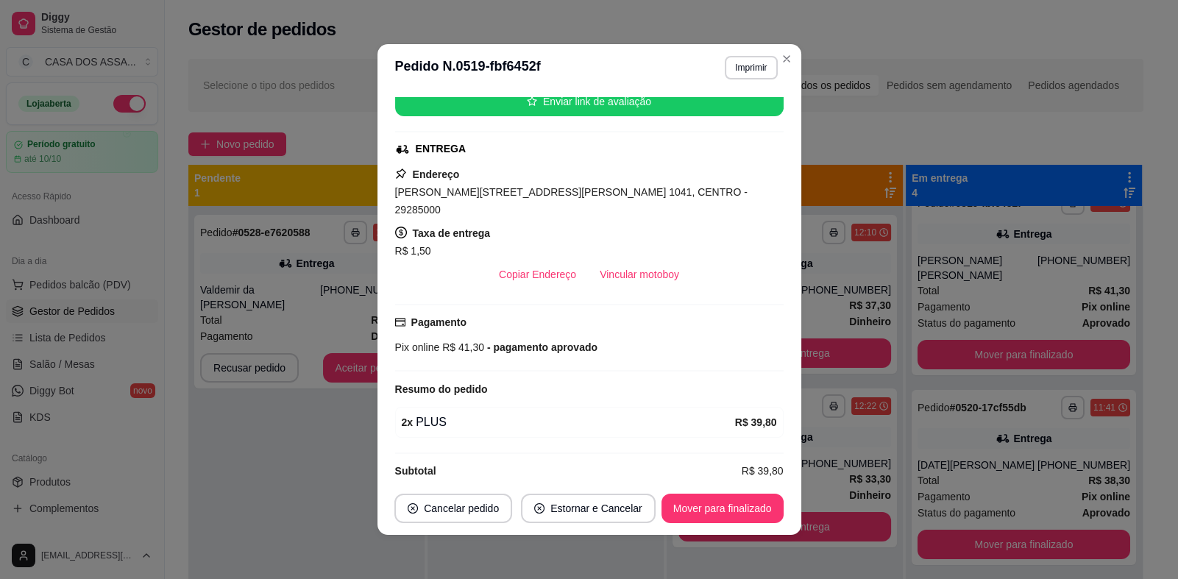
click at [515, 191] on span "Rua Alfredo Maia Dias, n. 1041, CENTRO - 29285000" at bounding box center [571, 200] width 352 height 29
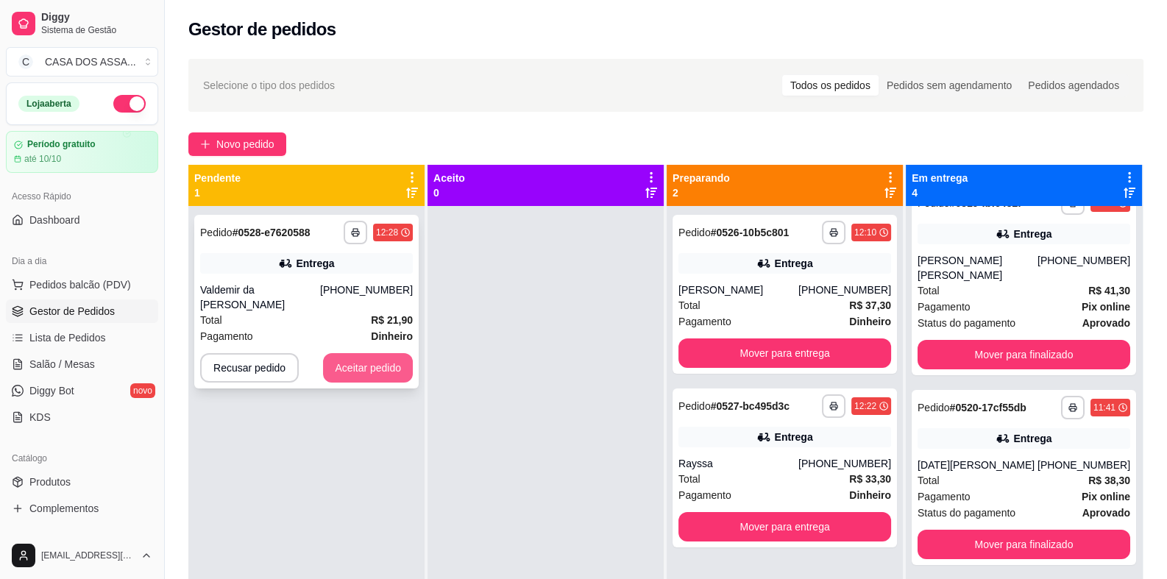
click at [356, 362] on button "Aceitar pedido" at bounding box center [368, 367] width 90 height 29
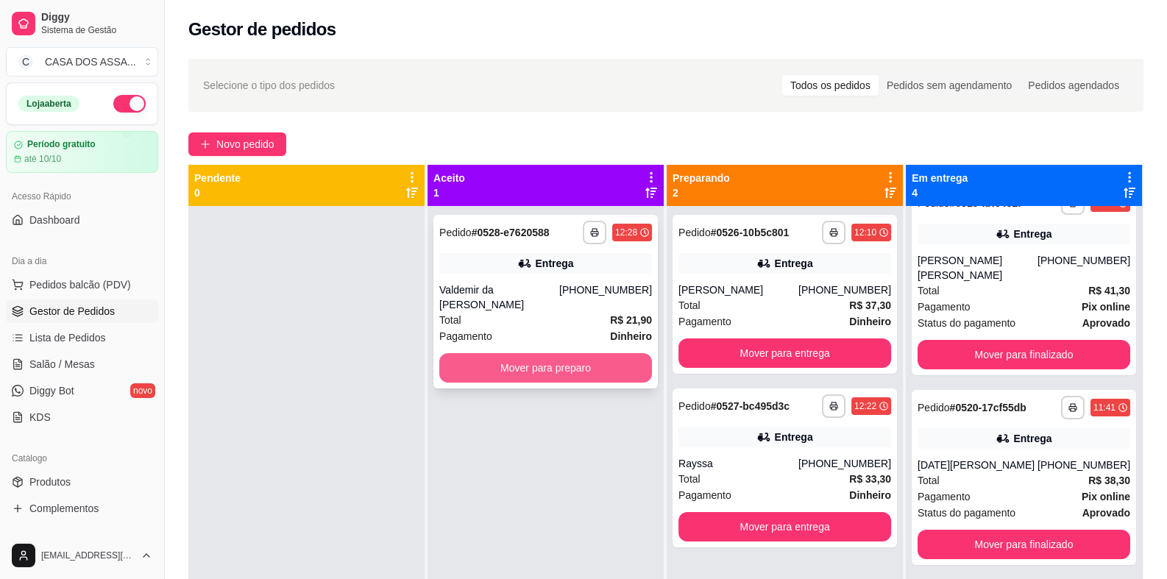
click at [500, 363] on button "Mover para preparo" at bounding box center [545, 367] width 213 height 29
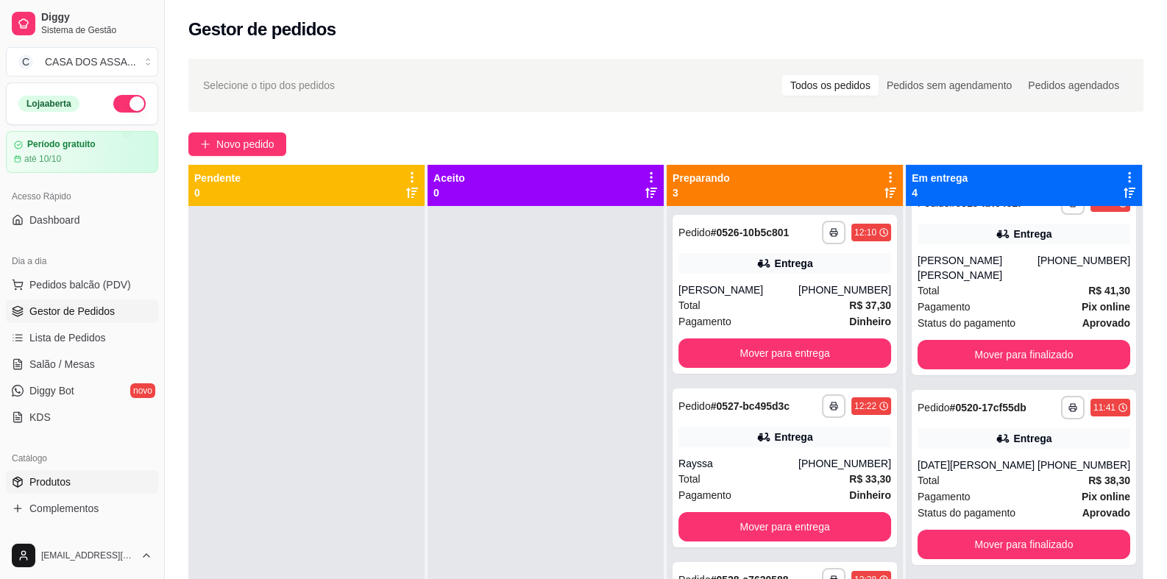
click at [80, 486] on link "Produtos" at bounding box center [82, 482] width 152 height 24
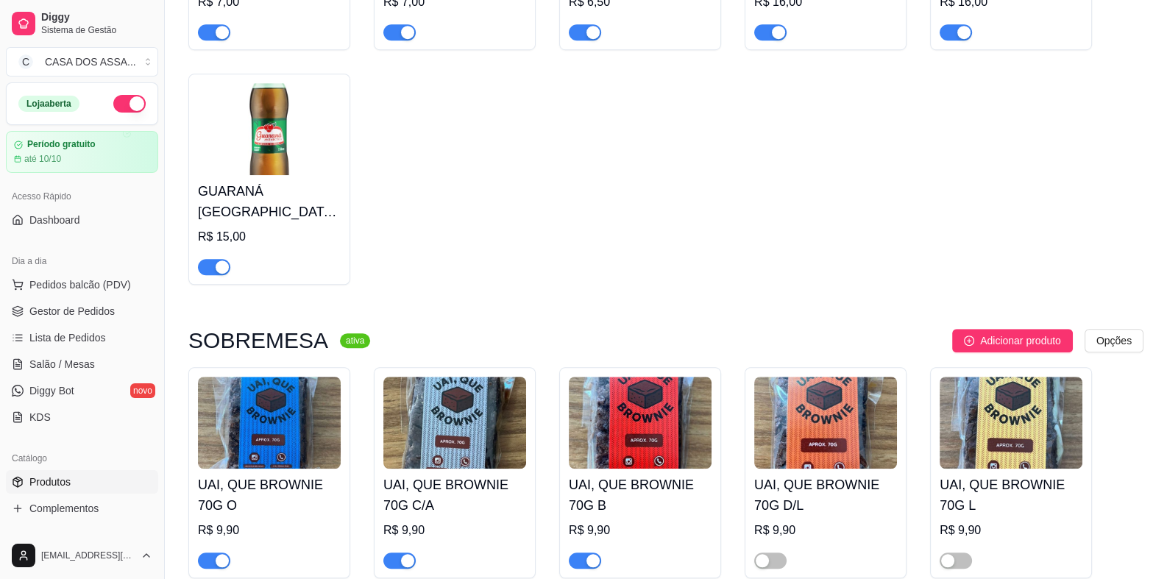
scroll to position [1474, 0]
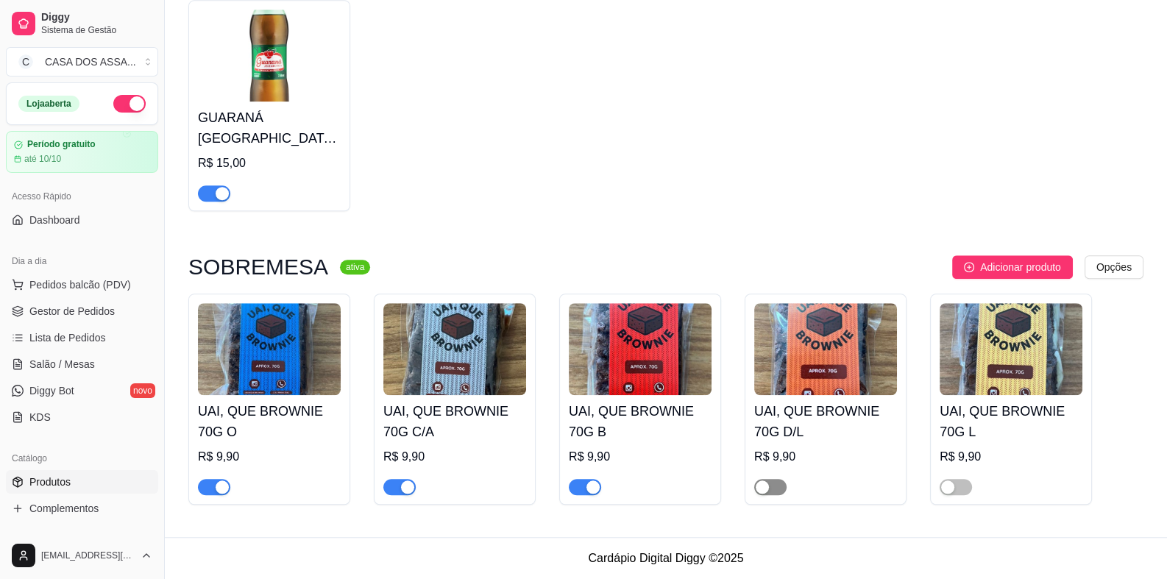
click at [775, 491] on span "button" at bounding box center [770, 487] width 32 height 16
click at [960, 491] on span "button" at bounding box center [955, 487] width 32 height 16
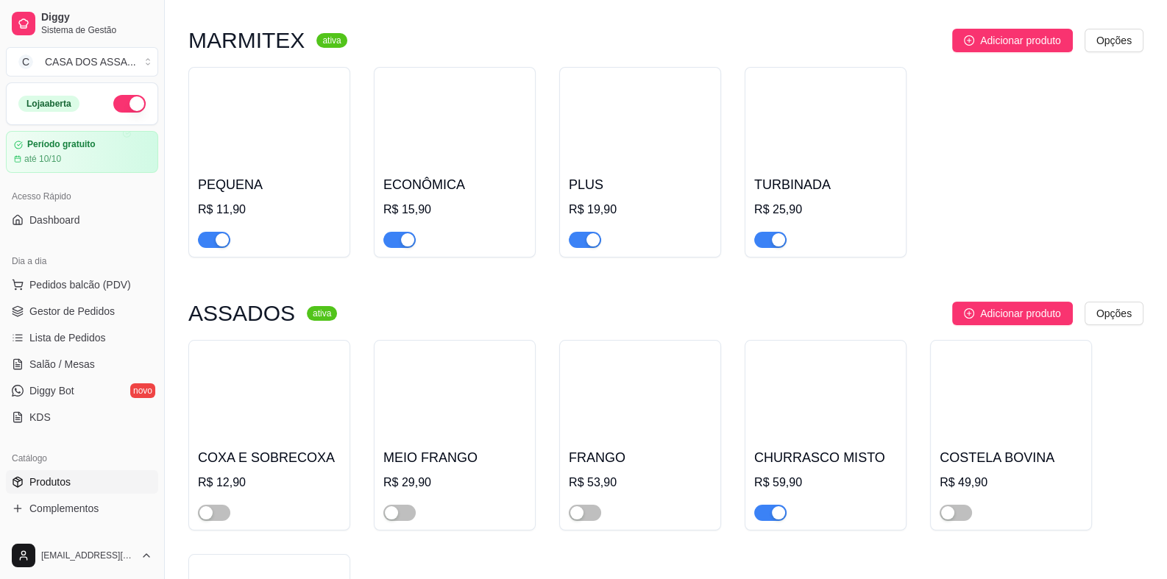
scroll to position [0, 0]
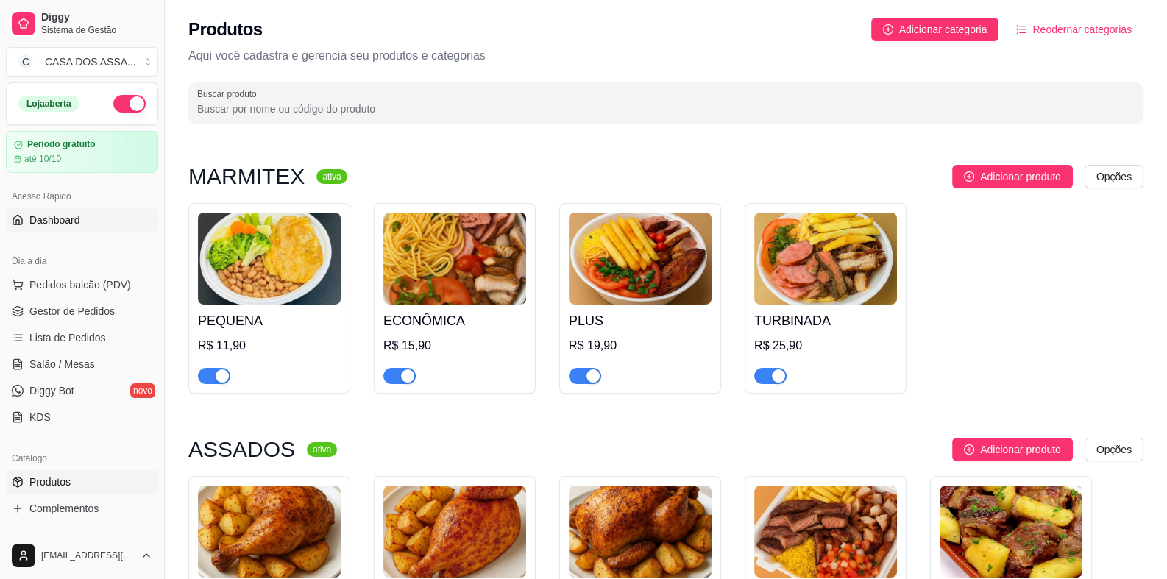
click at [52, 224] on span "Dashboard" at bounding box center [54, 220] width 51 height 15
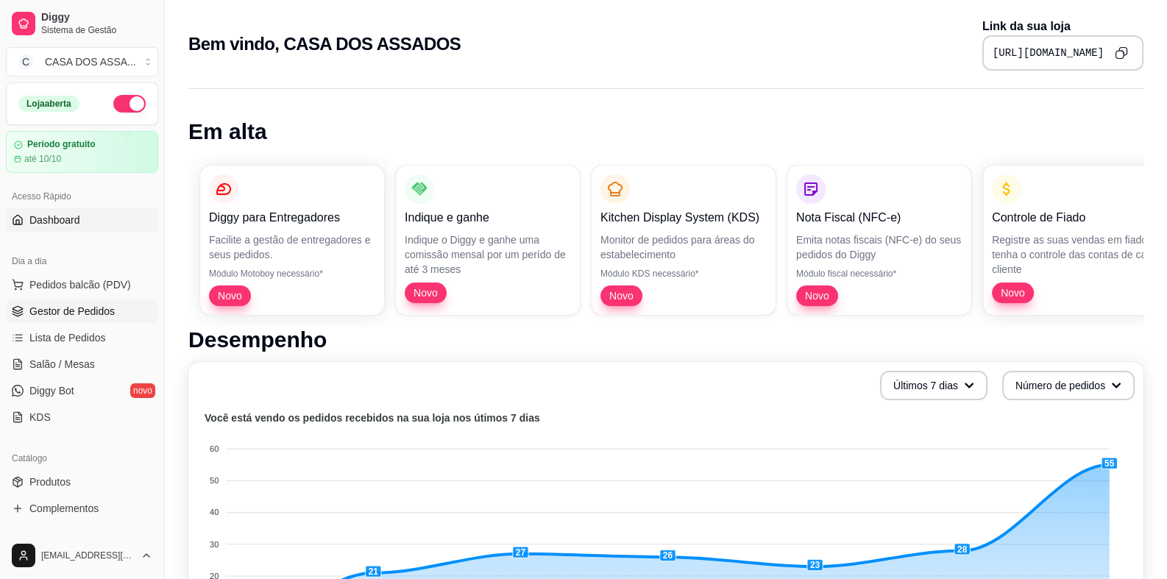
click at [77, 310] on span "Gestor de Pedidos" at bounding box center [71, 311] width 85 height 15
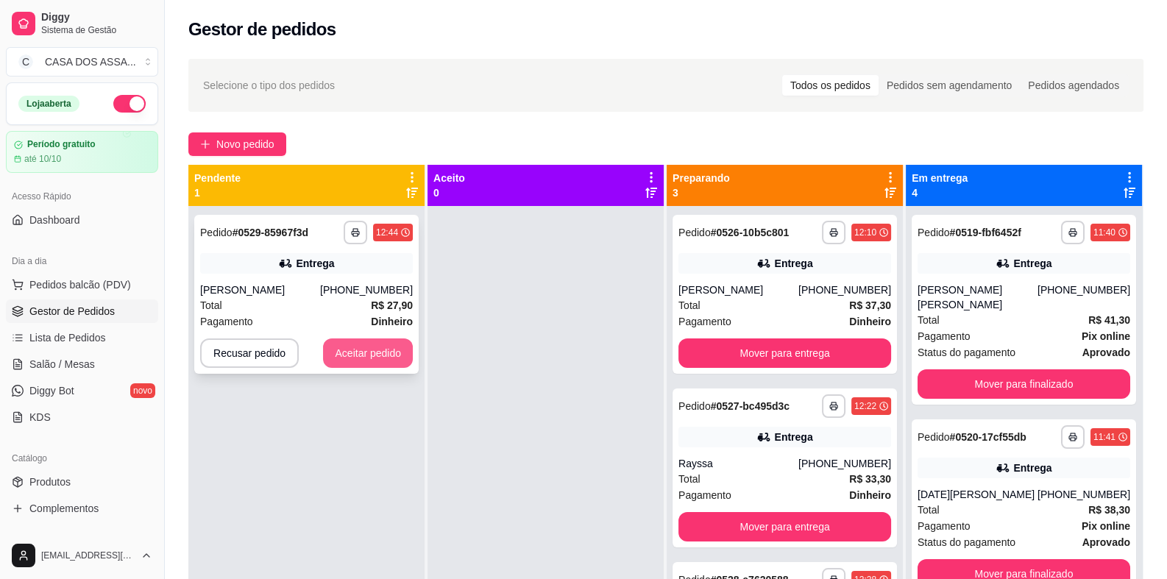
click at [374, 346] on button "Aceitar pedido" at bounding box center [368, 352] width 90 height 29
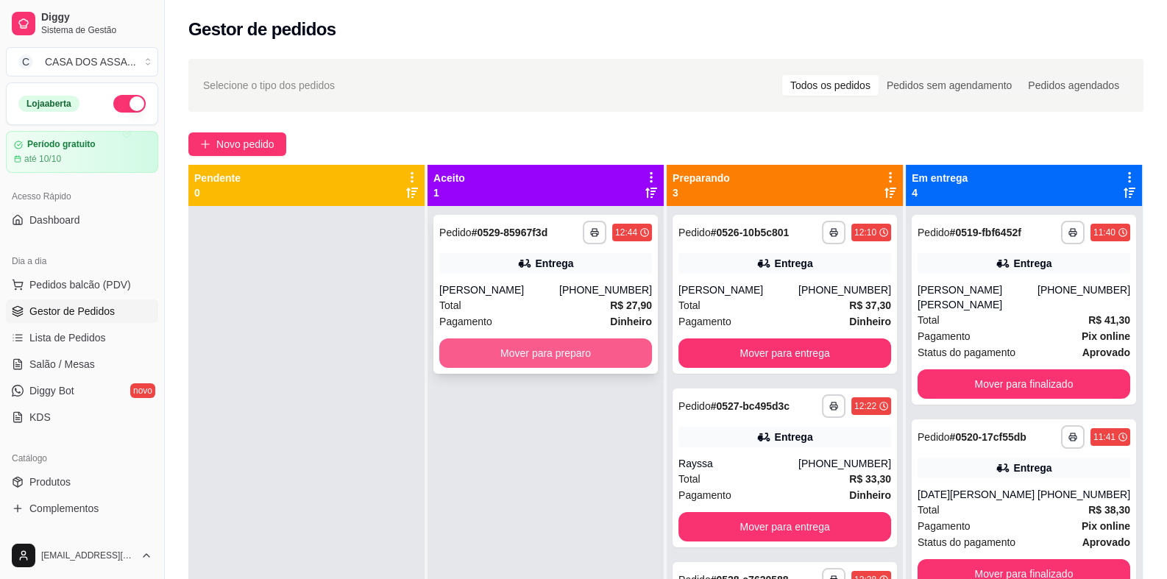
click at [500, 349] on button "Mover para preparo" at bounding box center [545, 352] width 213 height 29
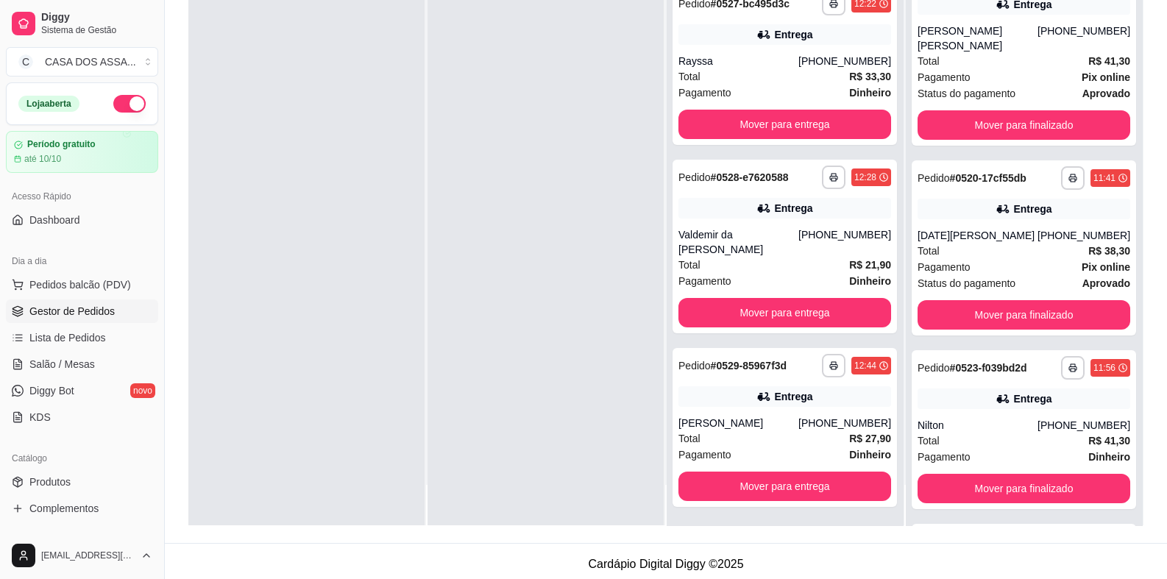
scroll to position [224, 0]
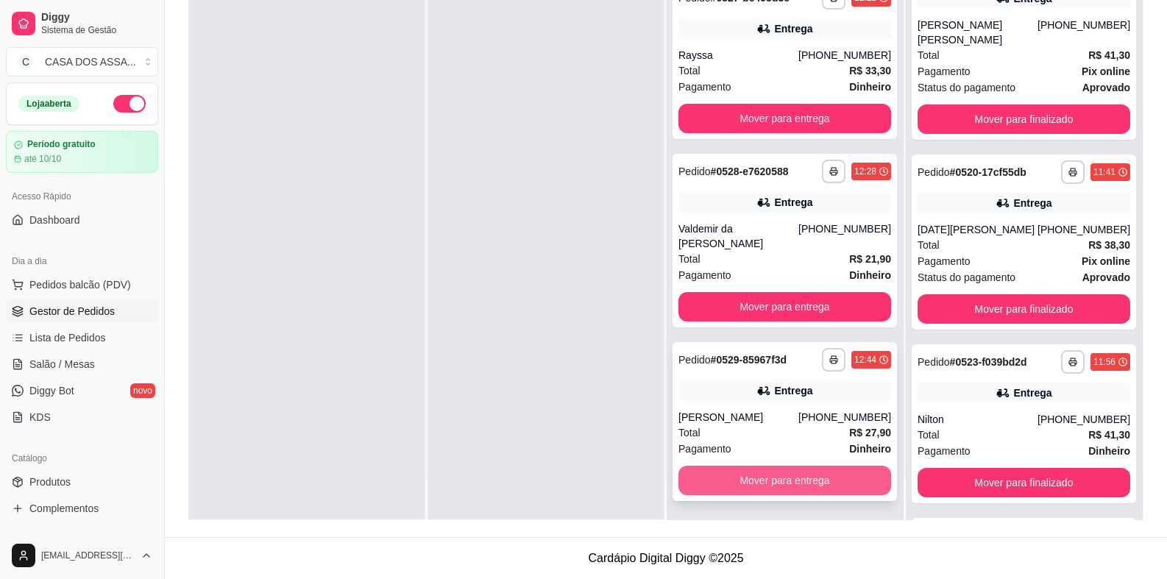
click at [794, 480] on button "Mover para entrega" at bounding box center [784, 480] width 213 height 29
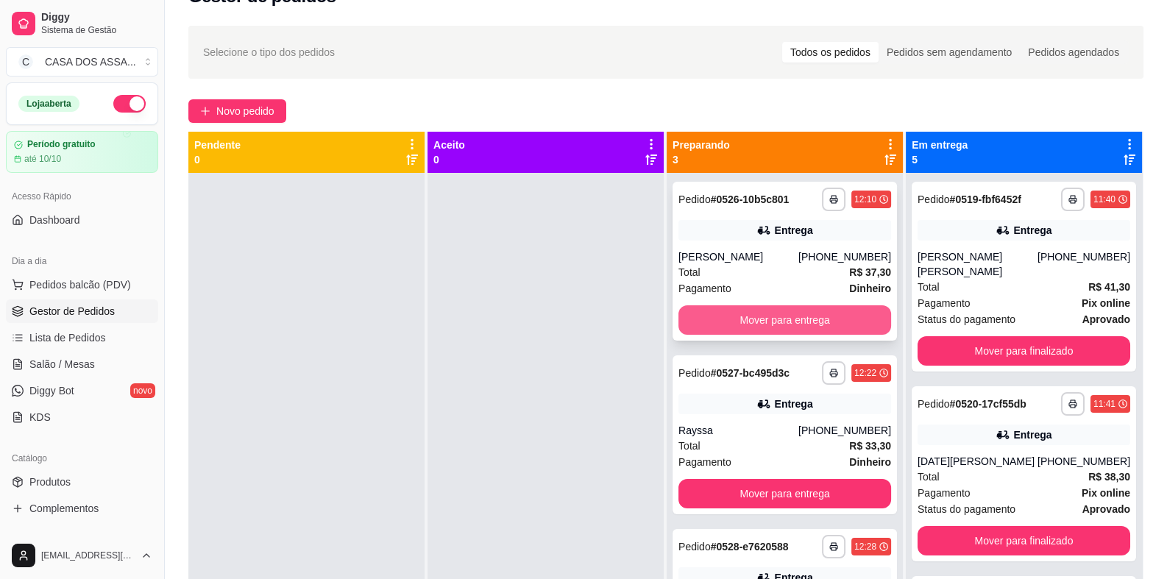
scroll to position [4, 0]
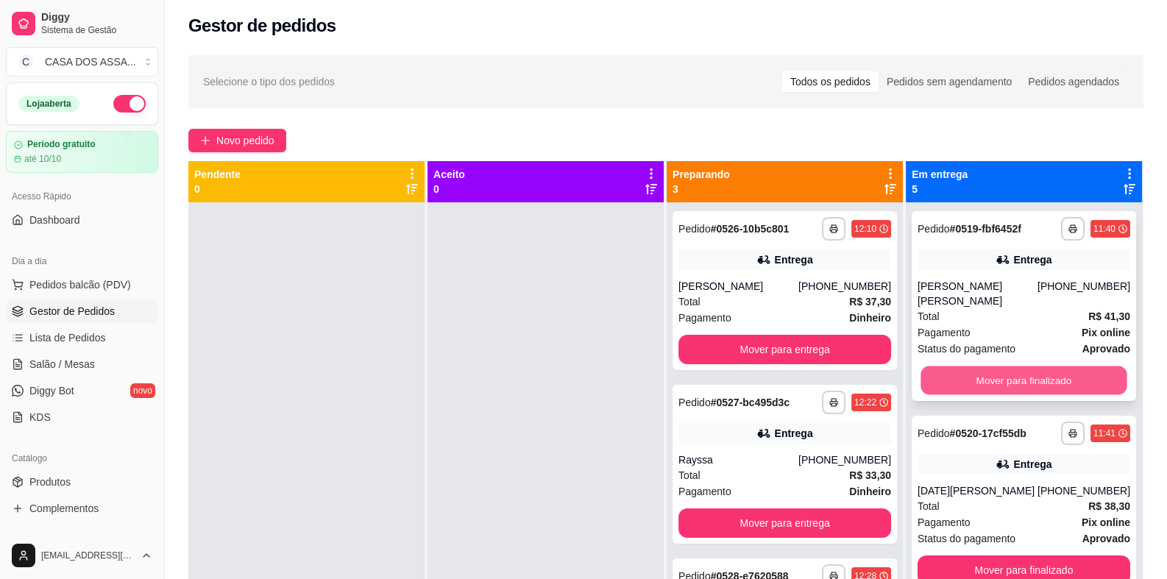
click at [970, 366] on button "Mover para finalizado" at bounding box center [1023, 380] width 206 height 29
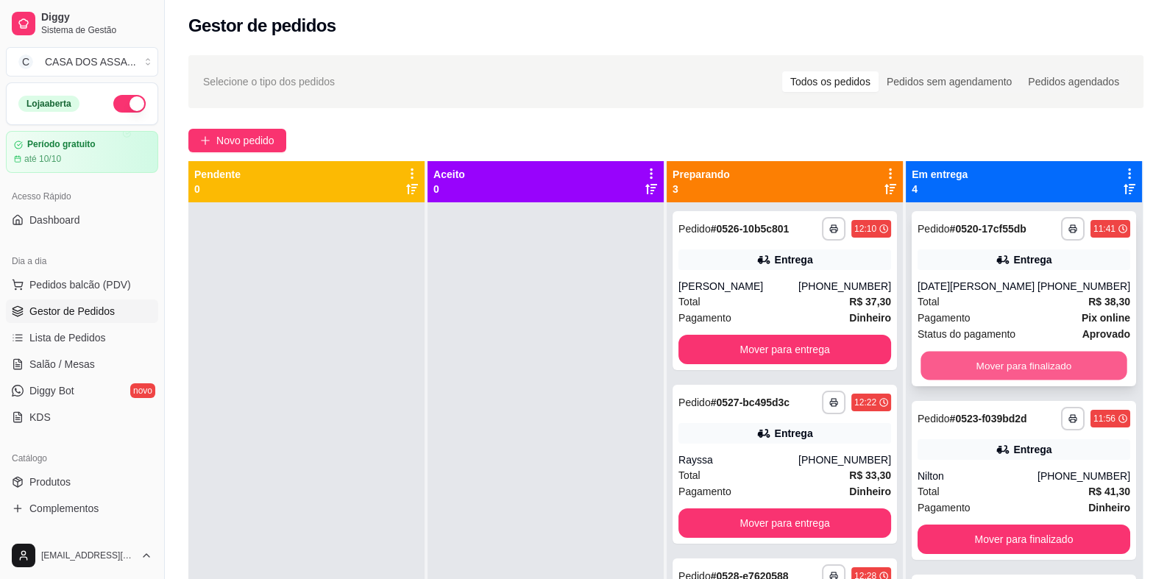
click at [990, 366] on button "Mover para finalizado" at bounding box center [1023, 366] width 206 height 29
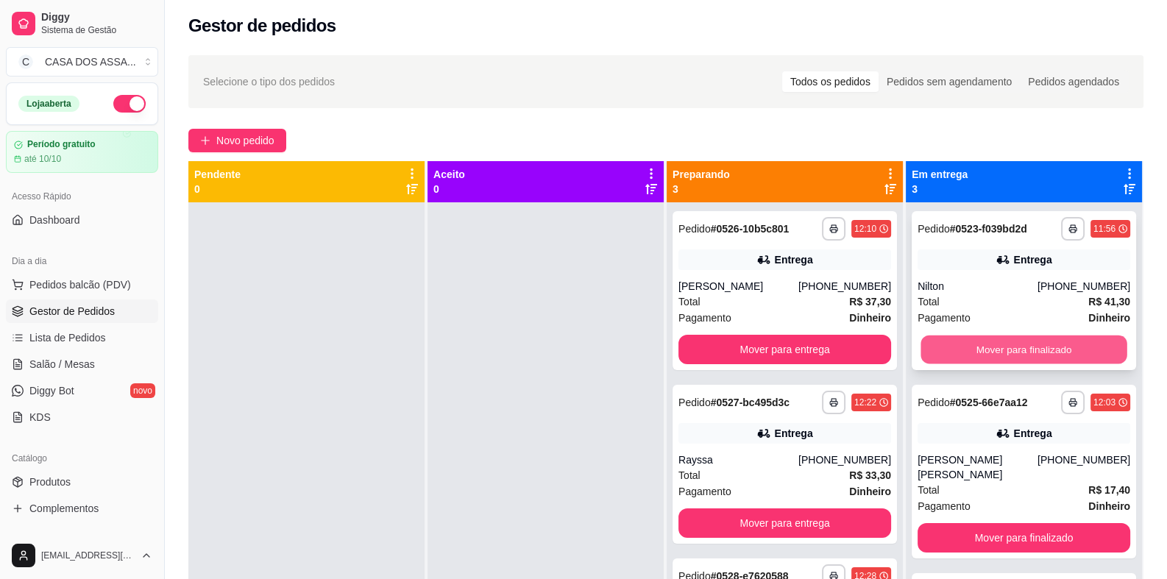
click at [1007, 348] on button "Mover para finalizado" at bounding box center [1023, 349] width 206 height 29
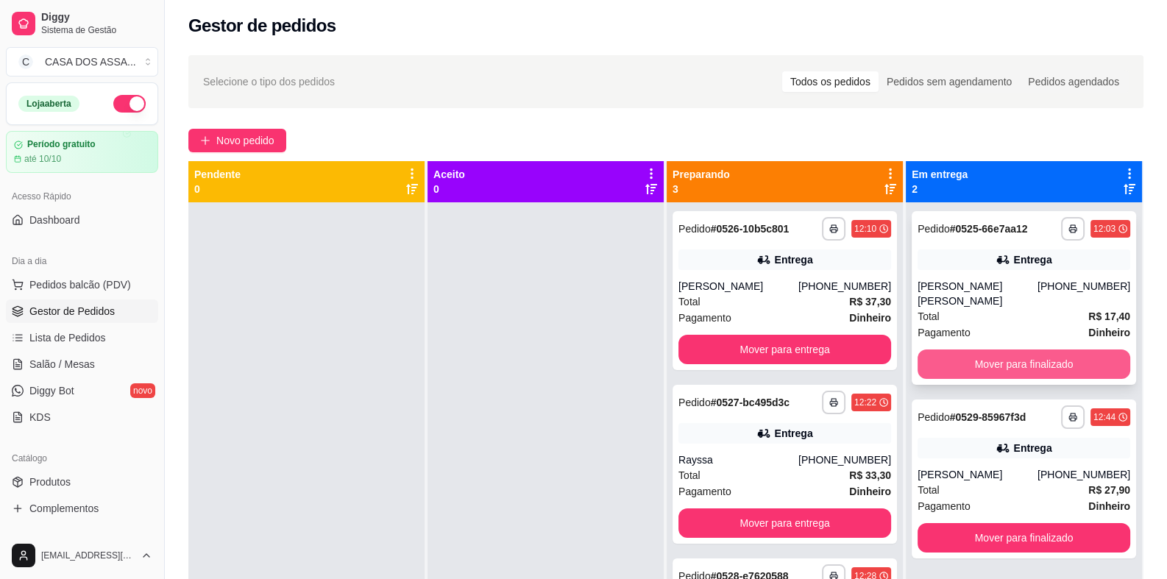
click at [998, 363] on button "Mover para finalizado" at bounding box center [1023, 363] width 213 height 29
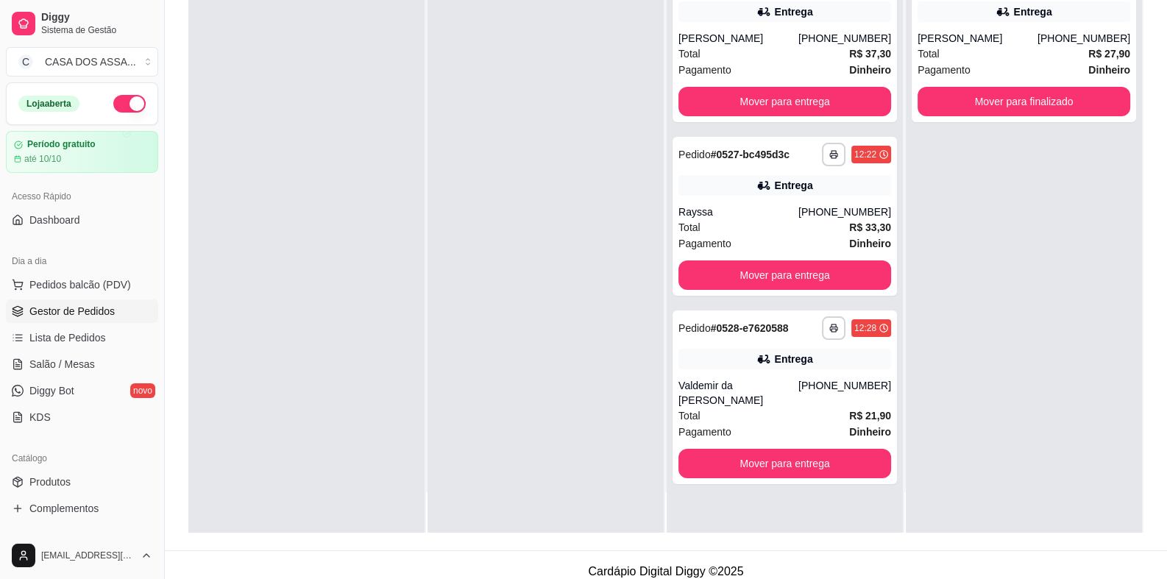
scroll to position [224, 0]
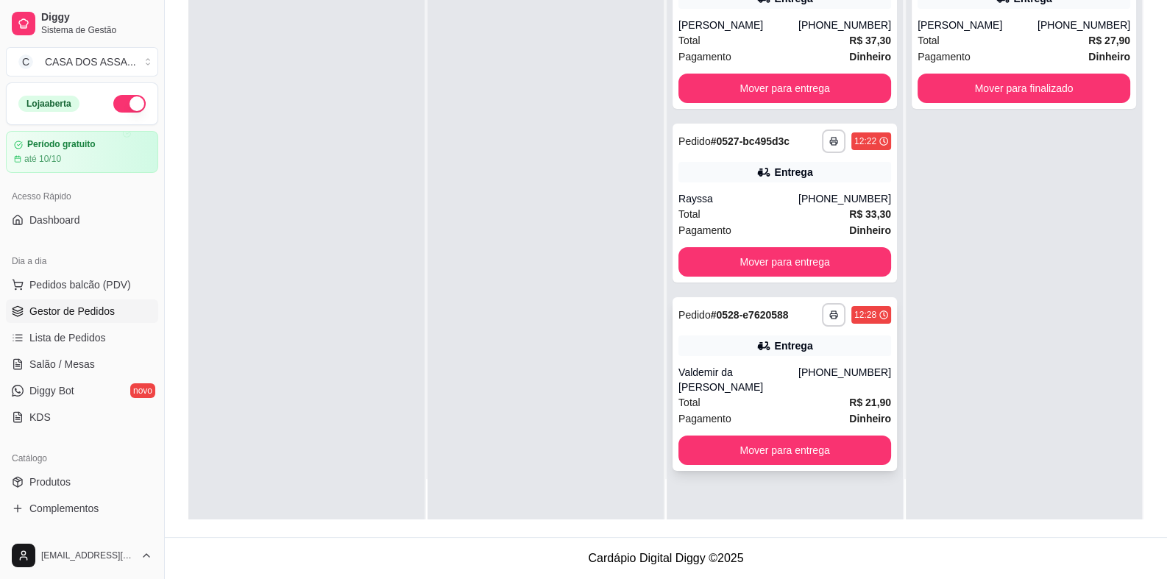
click at [764, 361] on div "**********" at bounding box center [784, 384] width 224 height 174
click at [789, 447] on button "Mover para entrega" at bounding box center [784, 449] width 213 height 29
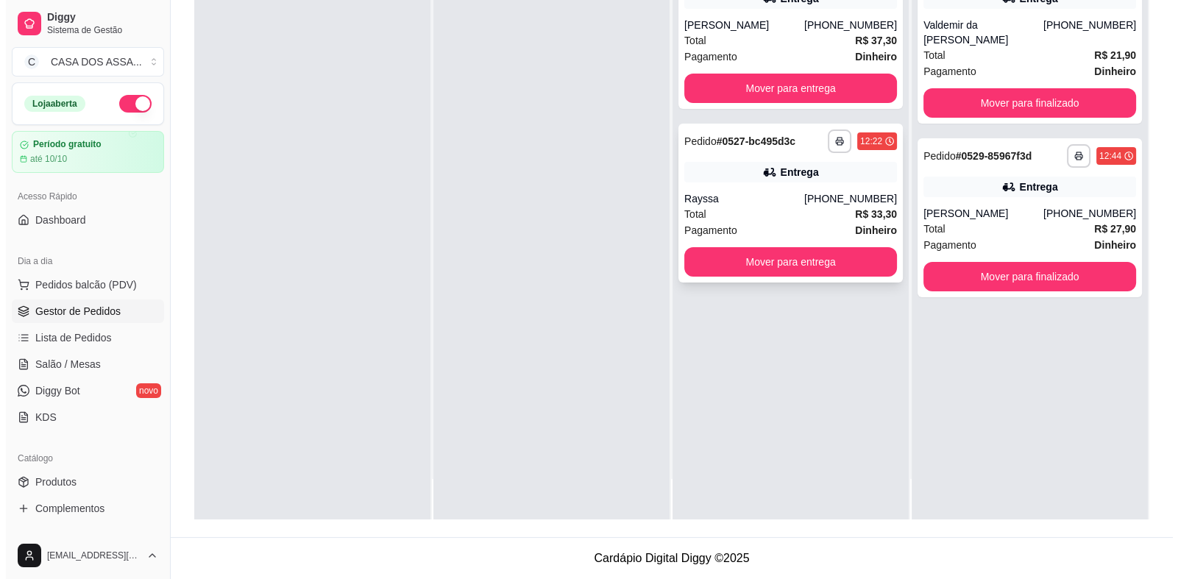
scroll to position [0, 0]
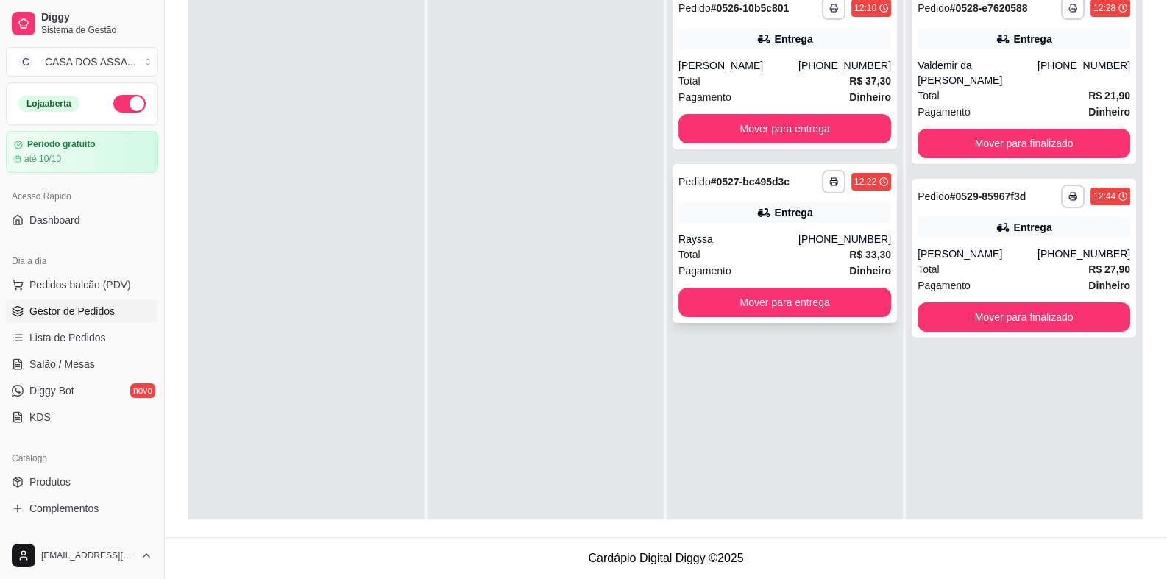
click at [725, 218] on div "Entrega" at bounding box center [784, 212] width 213 height 21
click at [747, 52] on div "**********" at bounding box center [784, 69] width 224 height 159
click at [769, 127] on button "Mover para entrega" at bounding box center [784, 128] width 213 height 29
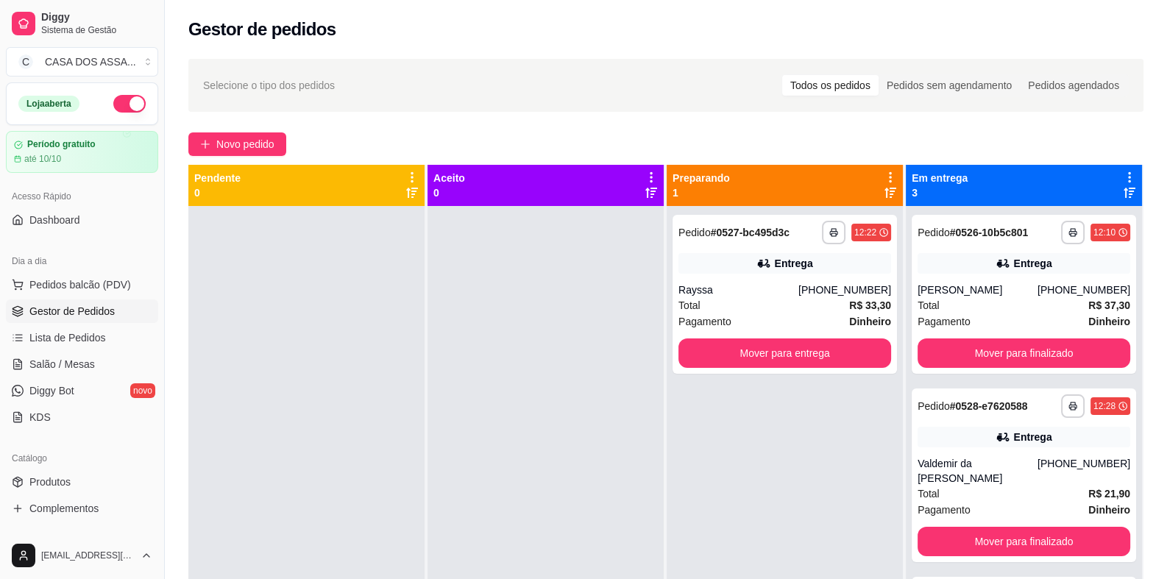
click at [224, 29] on h2 "Gestor de pedidos" at bounding box center [262, 30] width 148 height 24
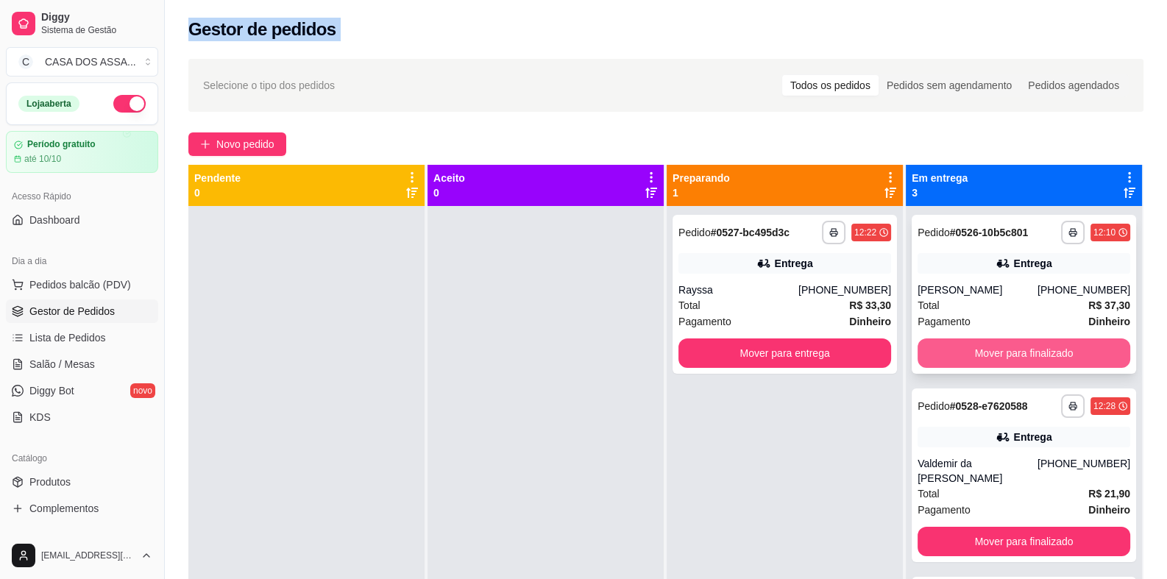
click at [1012, 358] on button "Mover para finalizado" at bounding box center [1023, 352] width 213 height 29
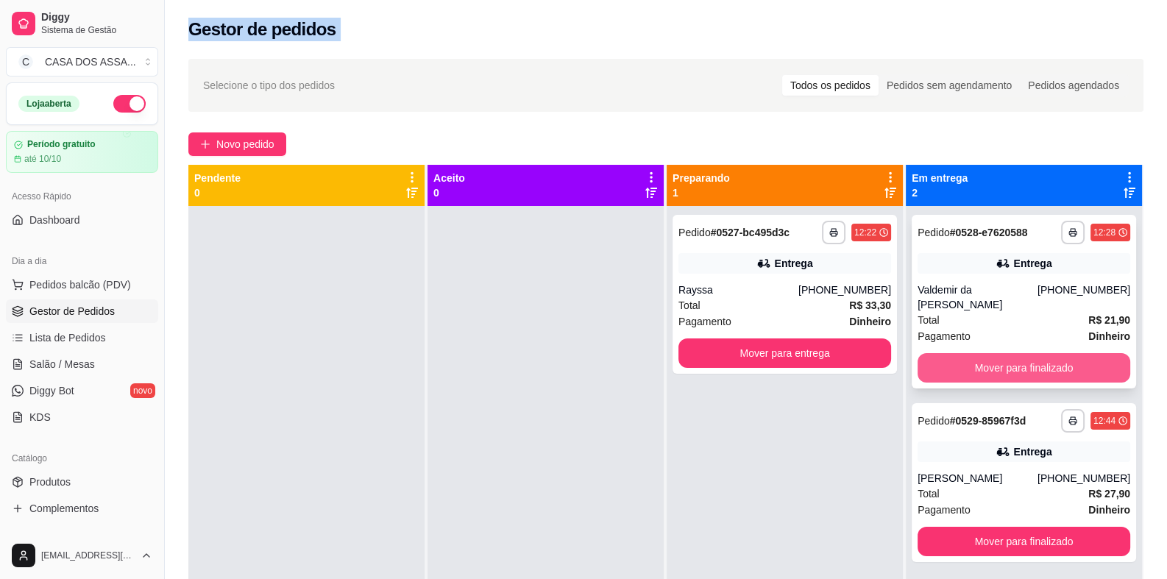
click at [1014, 366] on button "Mover para finalizado" at bounding box center [1023, 367] width 213 height 29
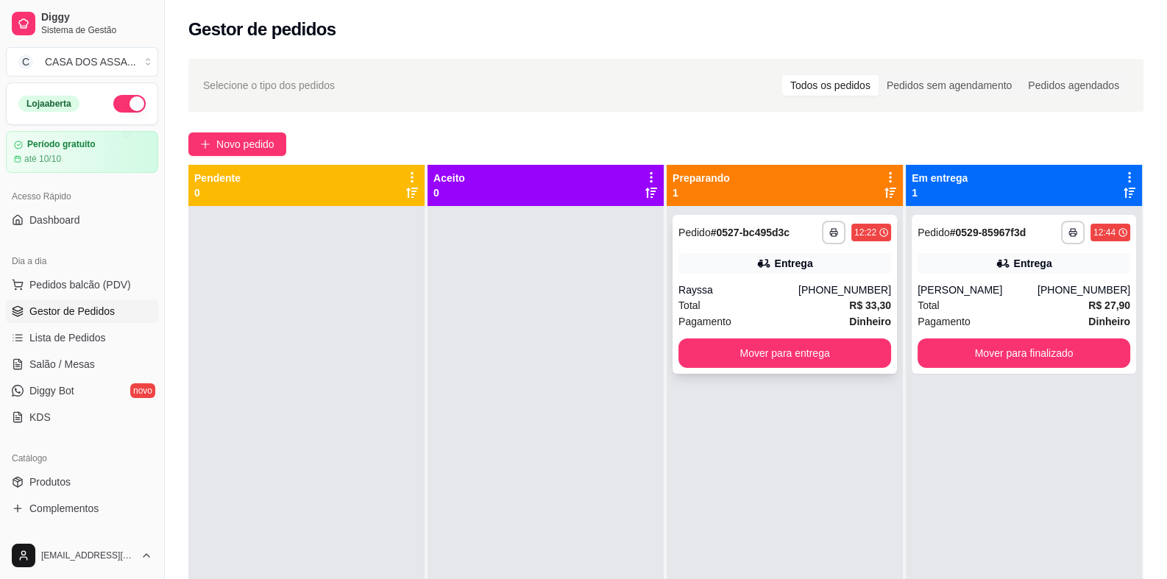
click at [760, 288] on div "Rayssa" at bounding box center [738, 289] width 120 height 15
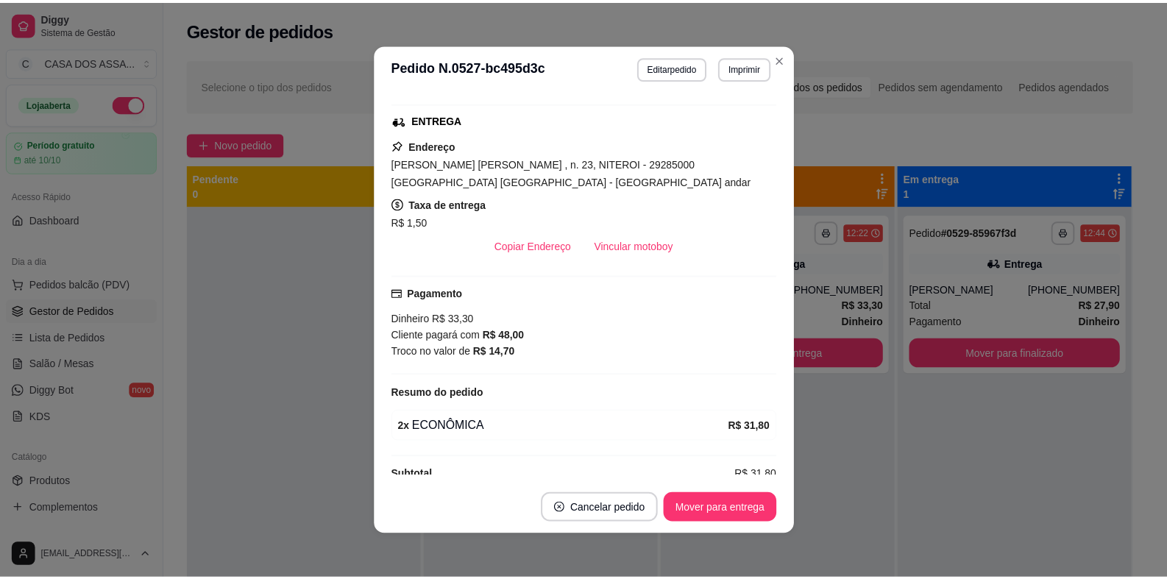
scroll to position [241, 0]
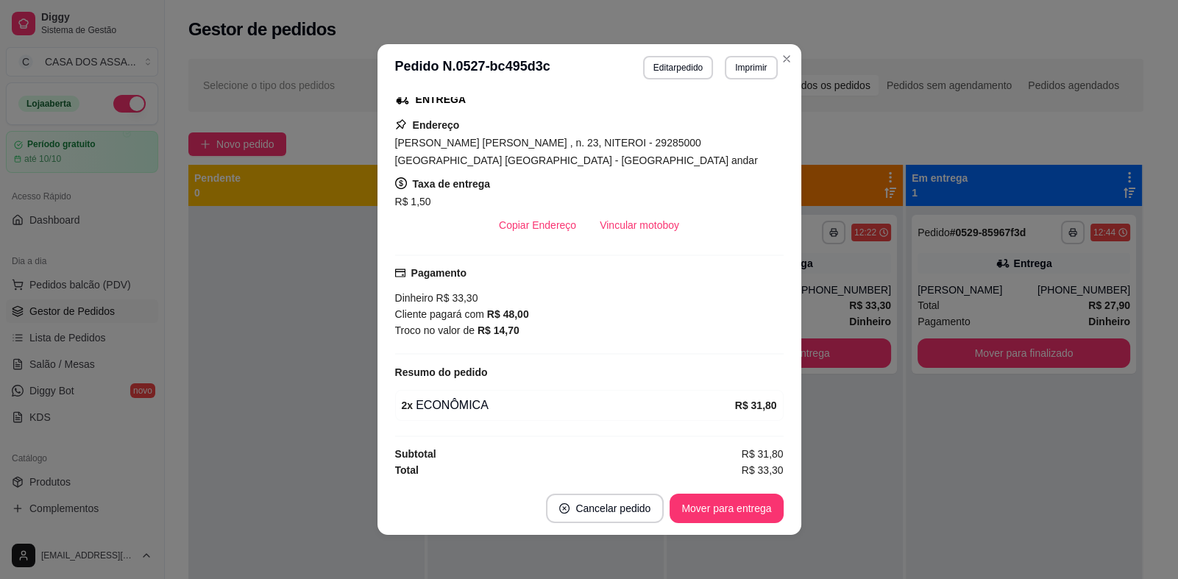
click at [467, 298] on span "R$ 33,30" at bounding box center [455, 298] width 45 height 12
click at [489, 315] on strong "R$ 48,00" at bounding box center [508, 314] width 42 height 12
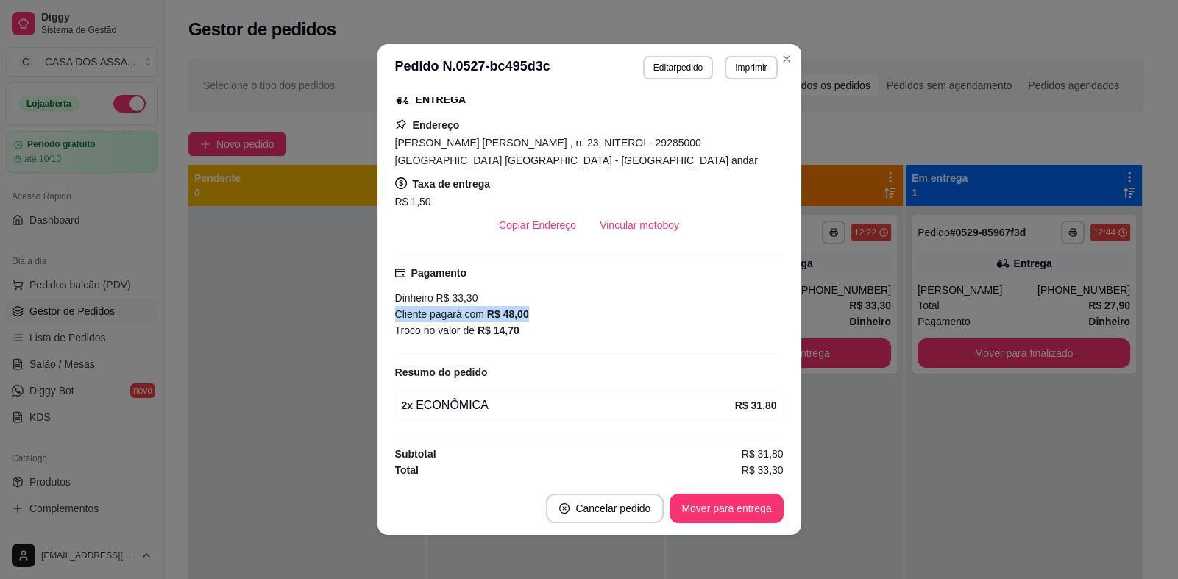
click at [489, 315] on strong "R$ 48,00" at bounding box center [508, 314] width 42 height 12
click at [530, 339] on div "Pagamento Dinheiro R$ 33,30 Cliente pagará com R$ 48,00 Troco no valor de R$ 14…" at bounding box center [589, 305] width 388 height 100
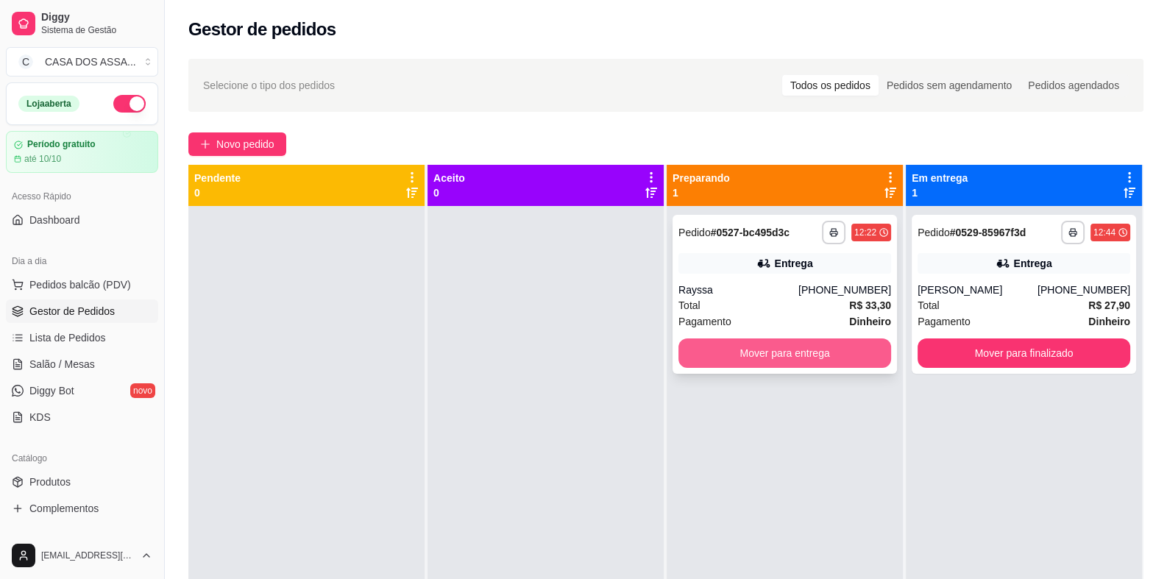
click at [819, 355] on button "Mover para entrega" at bounding box center [784, 352] width 213 height 29
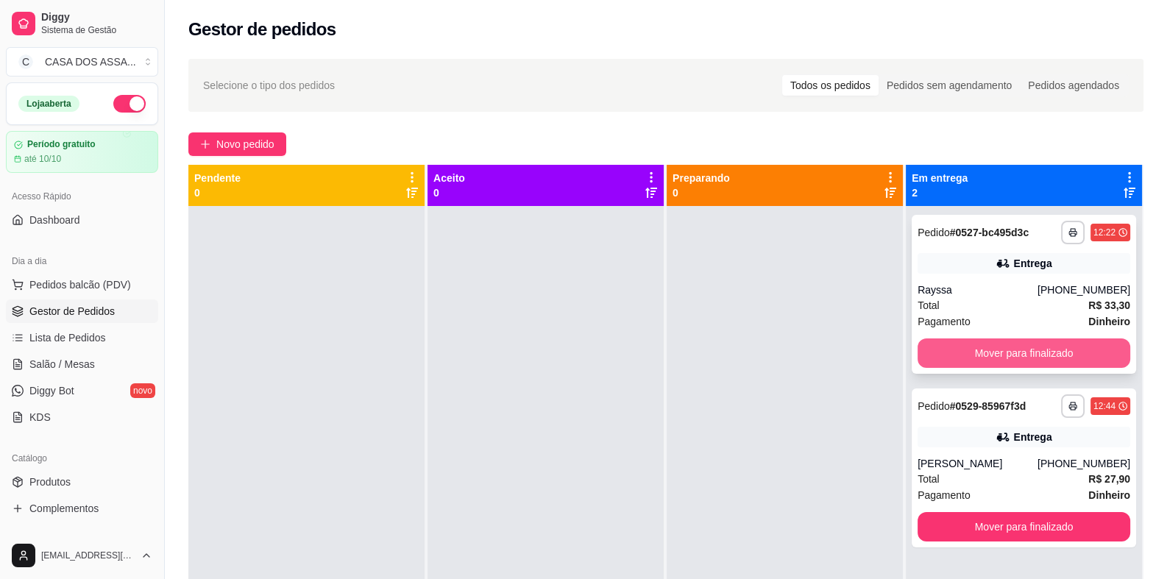
click at [1037, 356] on button "Mover para finalizado" at bounding box center [1023, 352] width 213 height 29
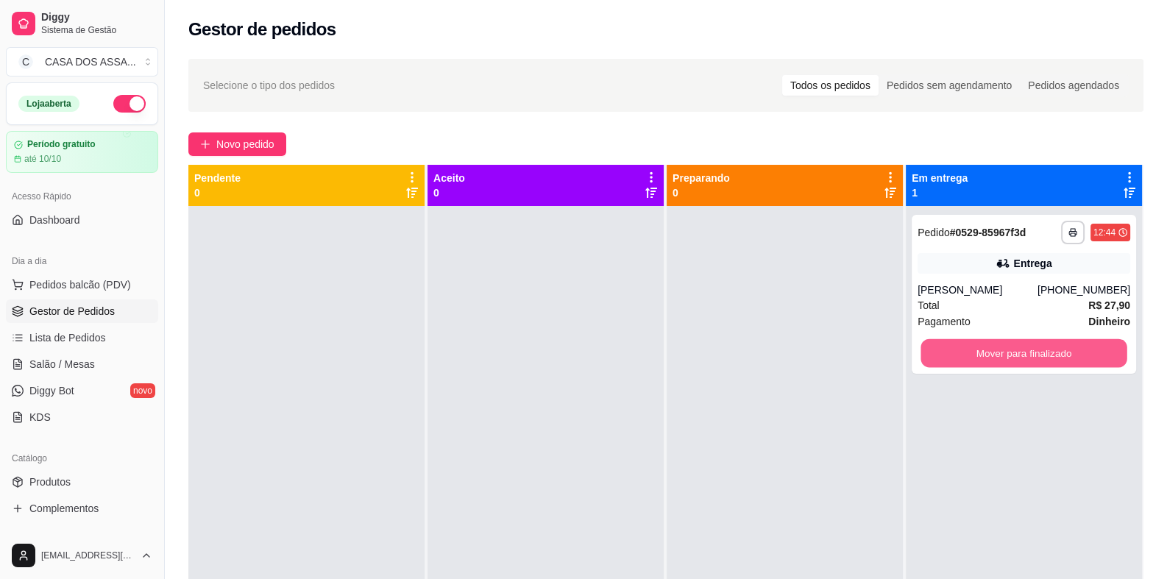
click at [1037, 356] on button "Mover para finalizado" at bounding box center [1023, 353] width 206 height 29
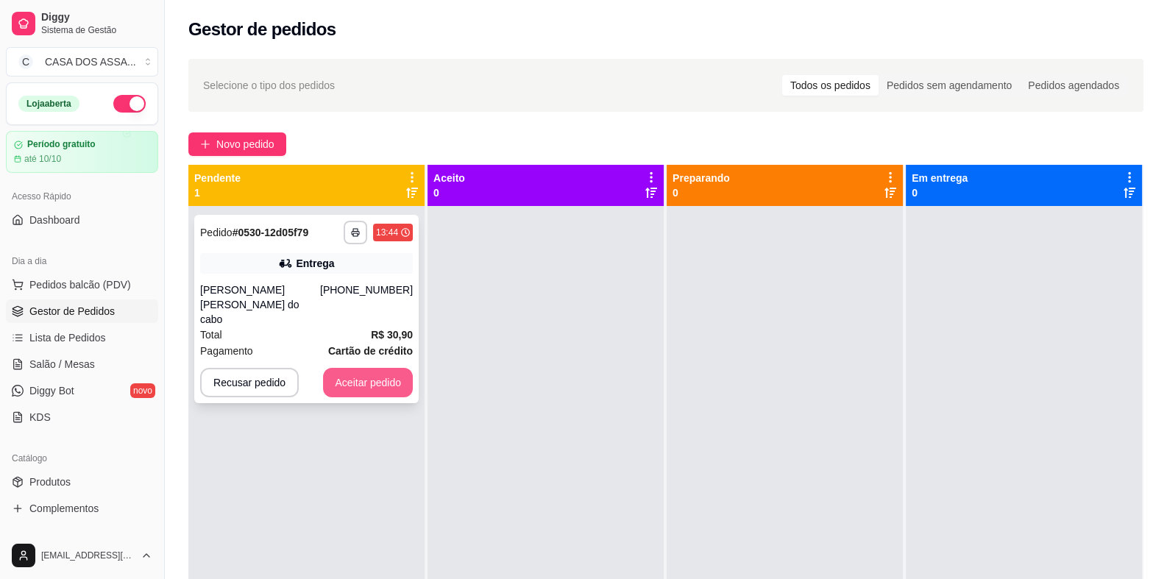
click at [375, 368] on button "Aceitar pedido" at bounding box center [368, 382] width 90 height 29
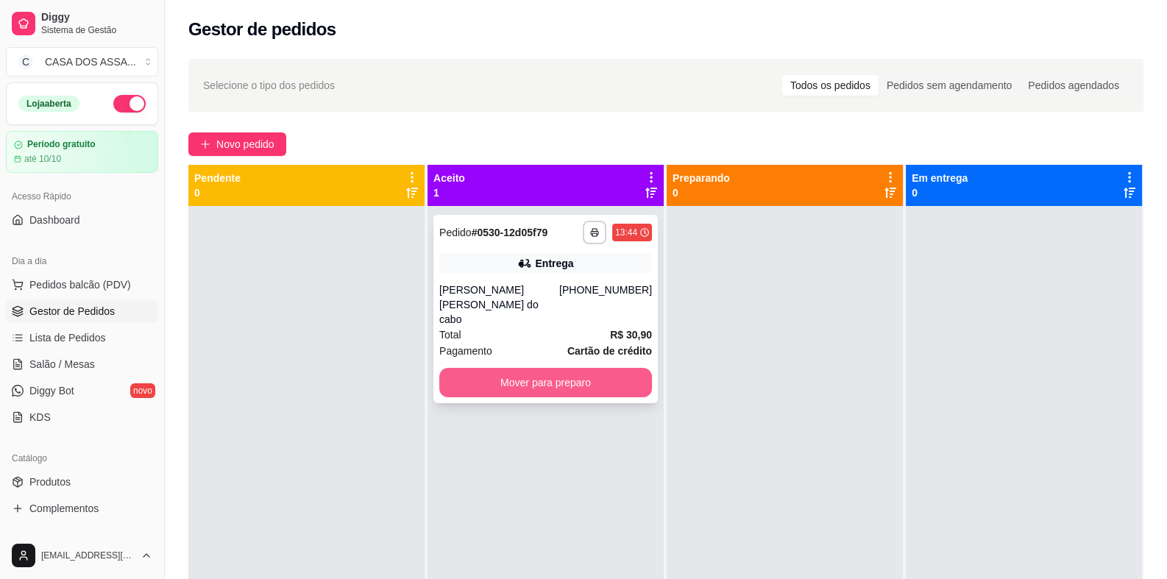
click at [552, 368] on button "Mover para preparo" at bounding box center [545, 382] width 213 height 29
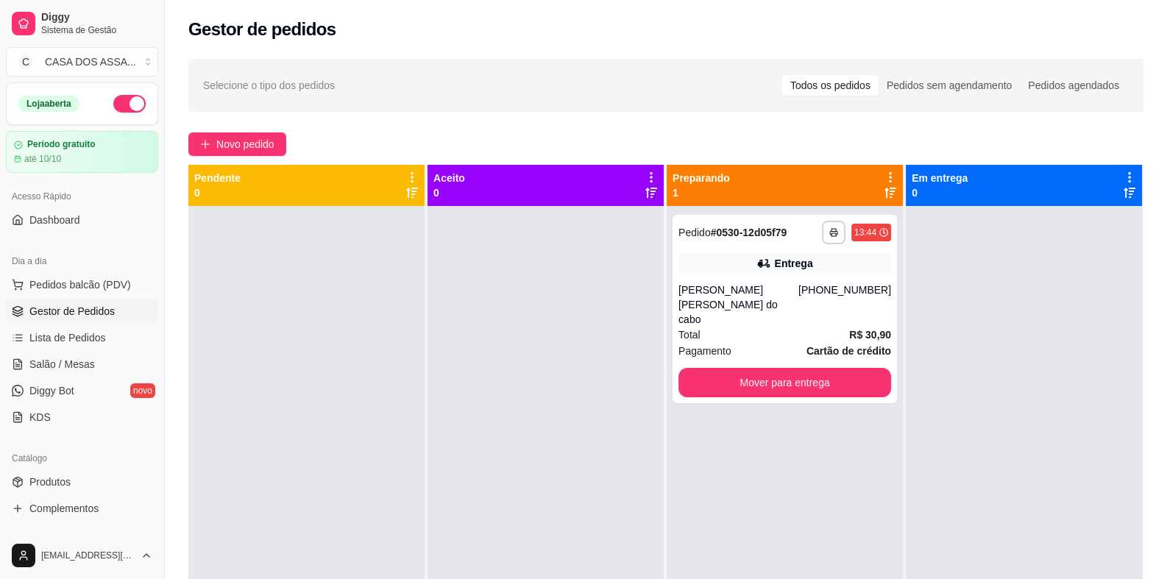
click at [914, 249] on div at bounding box center [1023, 495] width 236 height 579
click at [797, 368] on button "Mover para entrega" at bounding box center [784, 382] width 213 height 29
